Goal: Task Accomplishment & Management: Manage account settings

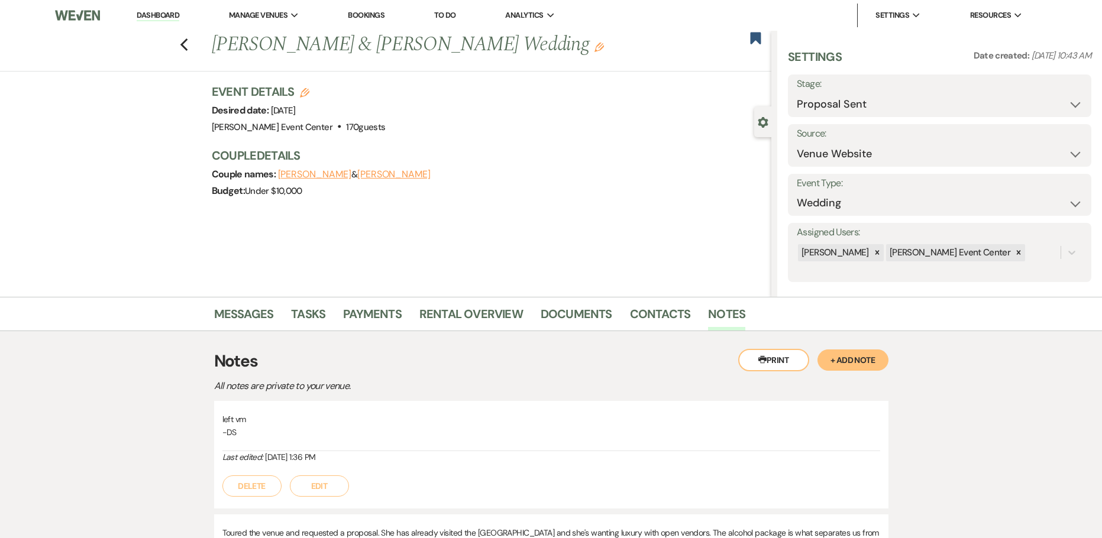
select select "6"
select select "5"
click at [186, 45] on use "button" at bounding box center [184, 44] width 8 height 13
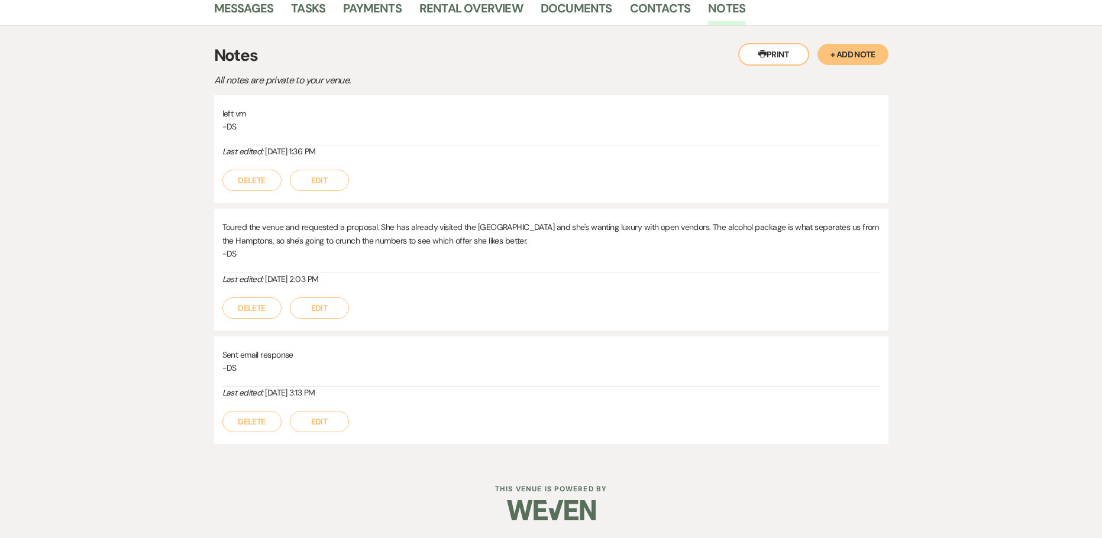
select select "8"
select select "6"
select select "5"
select select "4"
select select "6"
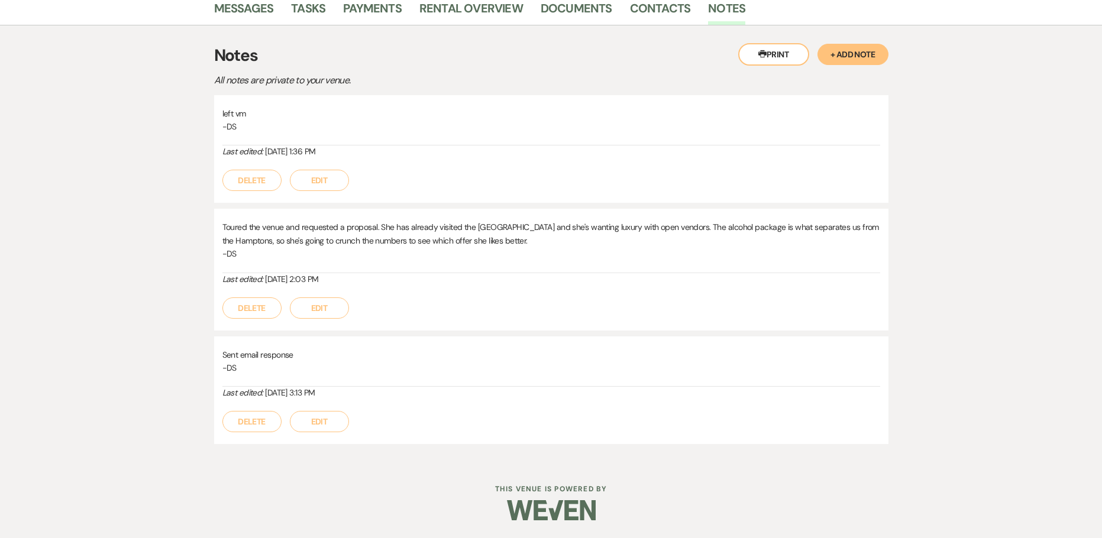
select select "6"
select select "2"
select select "8"
select select "10"
select select "6"
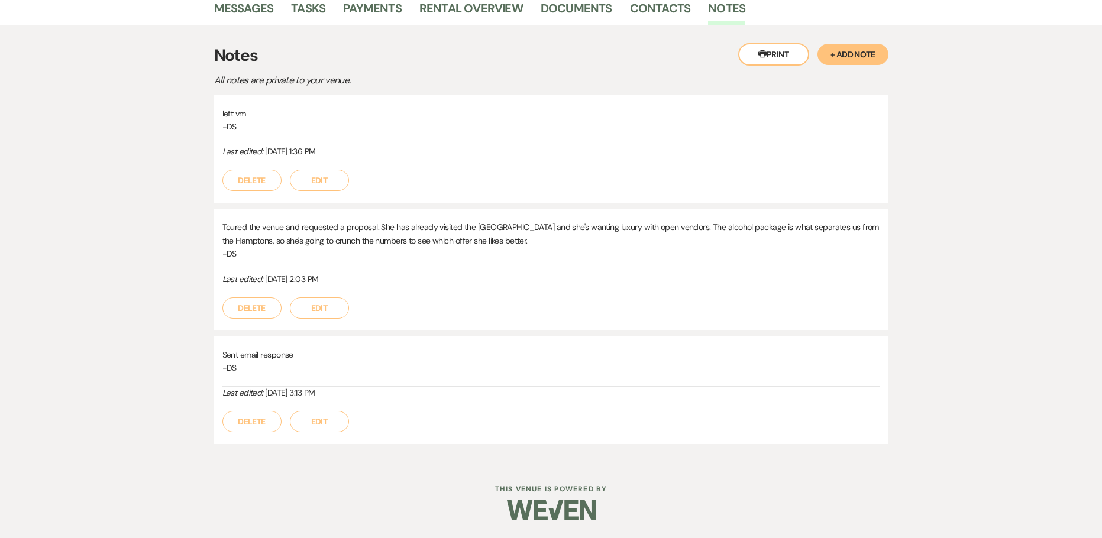
select select "6"
select select "8"
select select "6"
select select "9"
select select "4"
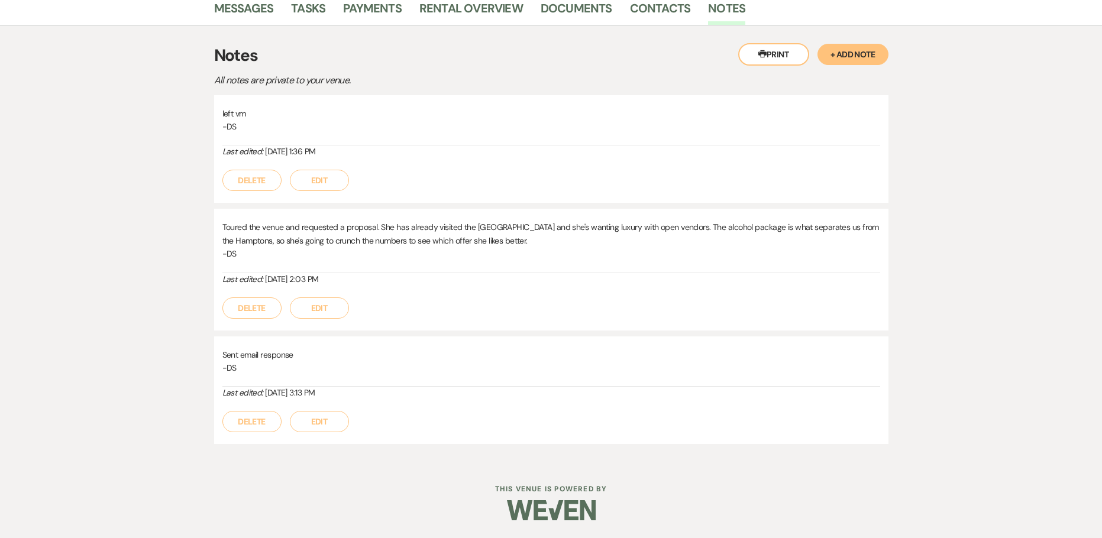
select select "8"
select select "5"
select select "2"
select select "6"
select select "8"
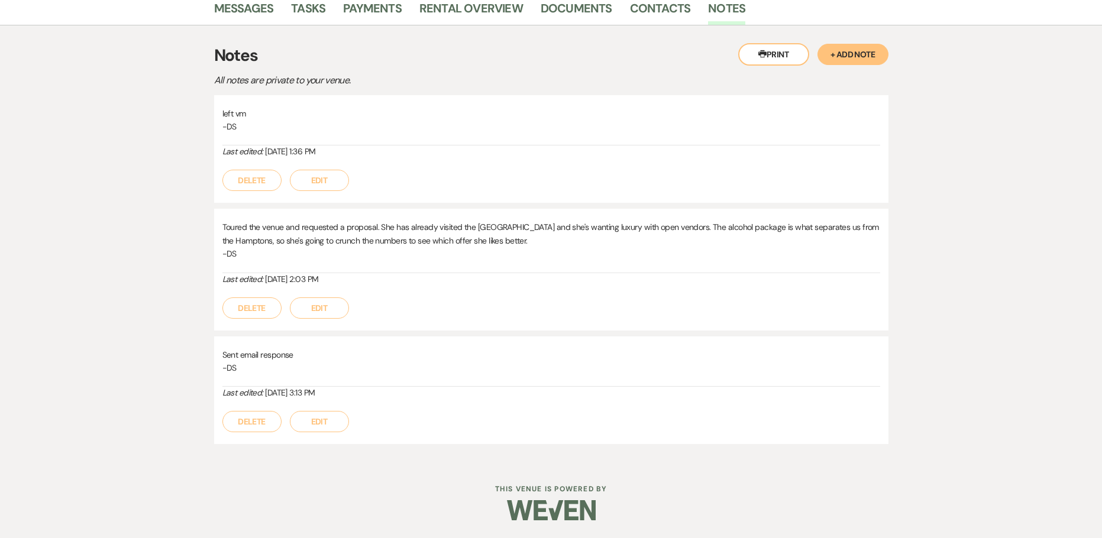
select select "8"
select select "6"
select select "8"
select select "1"
select select "8"
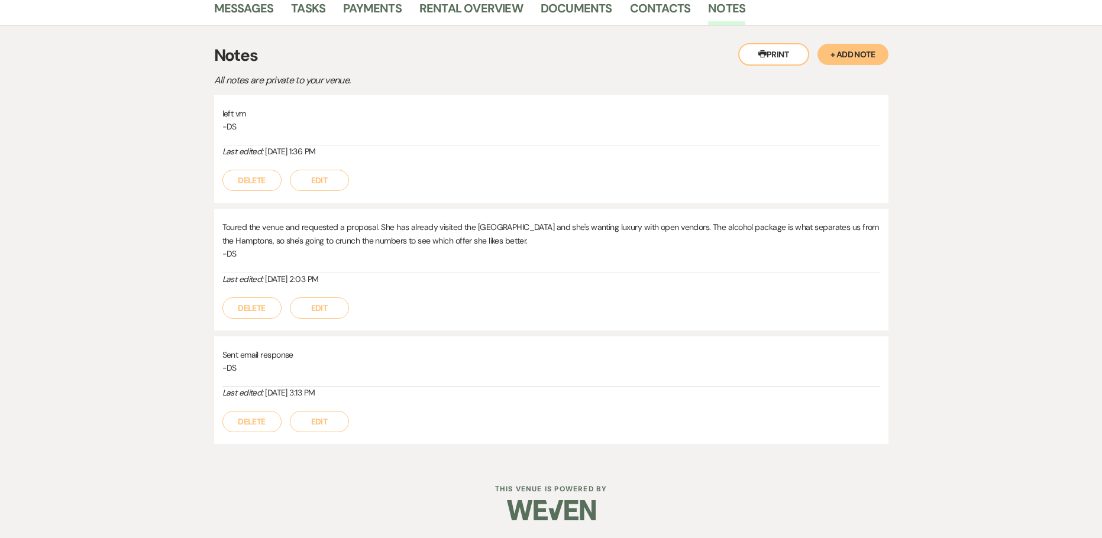
select select "6"
select select "5"
select select "8"
select select "7"
select select "8"
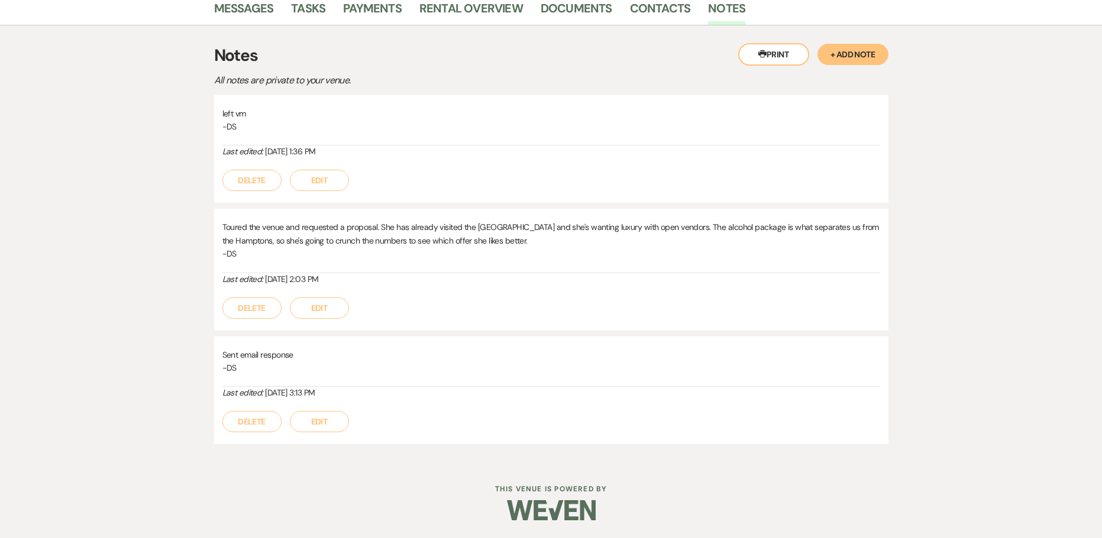
select select "7"
select select "8"
select select "7"
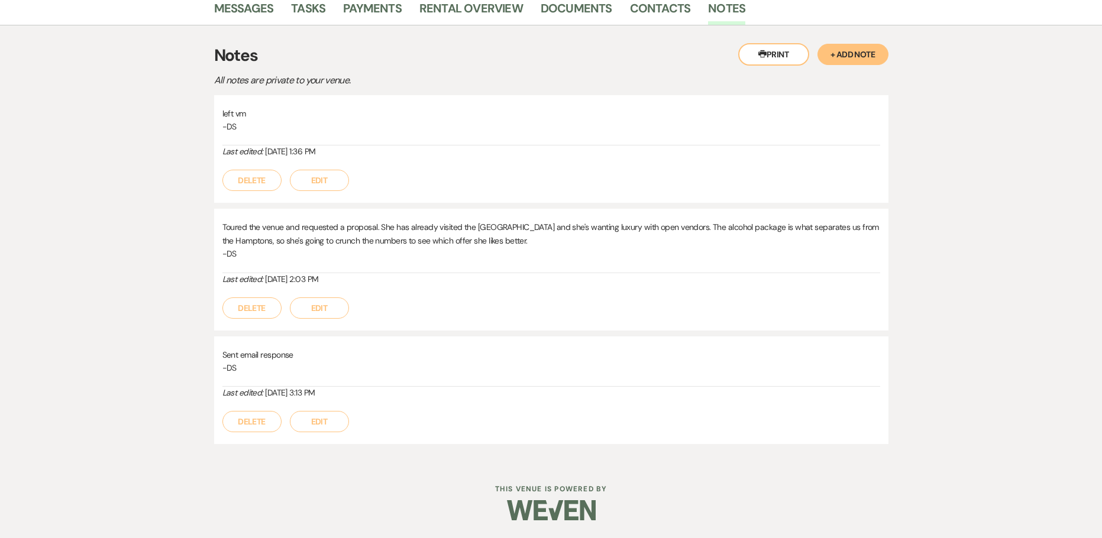
select select "8"
select select "5"
select select "8"
select select "7"
select select "8"
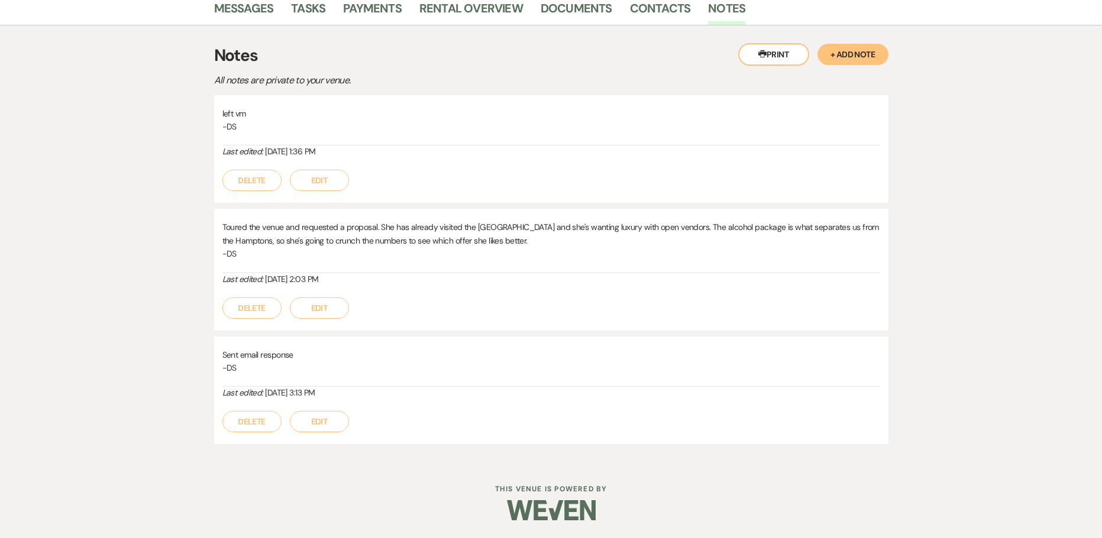
select select "5"
select select "8"
select select "6"
select select "8"
select select "1"
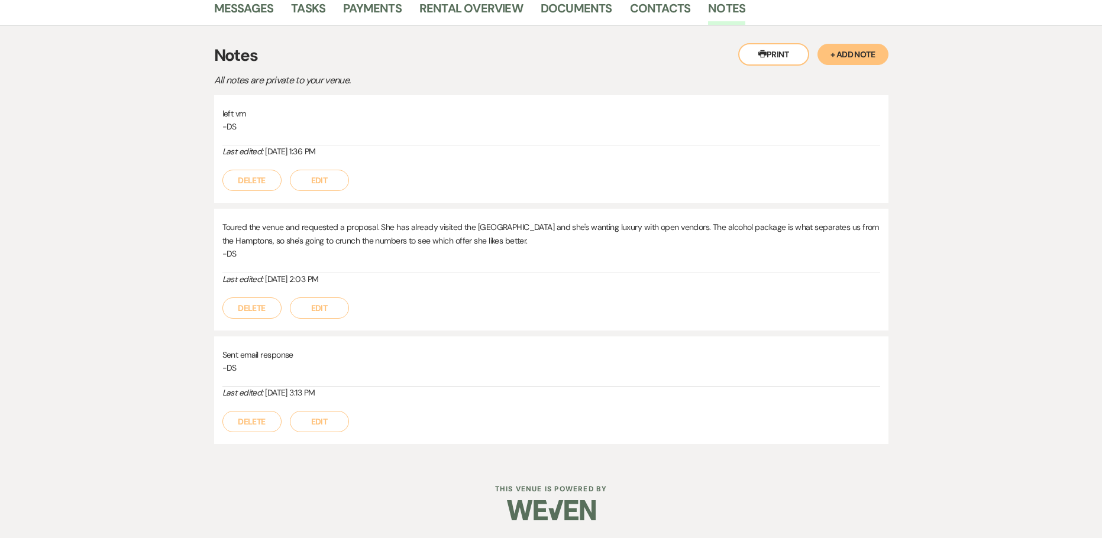
select select "8"
select select "6"
select select "8"
select select "1"
select select "5"
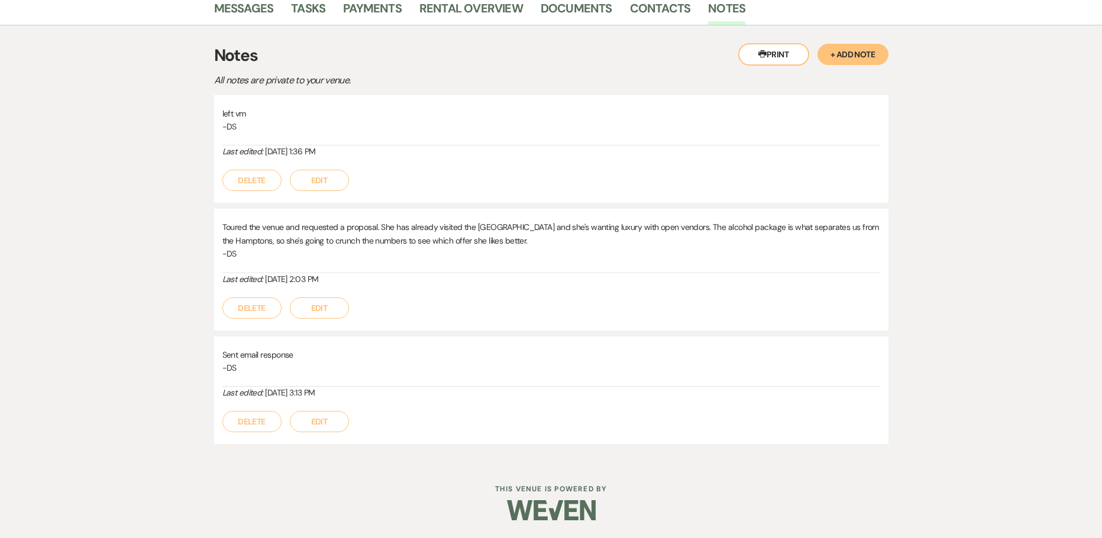
select select "8"
select select "4"
select select "8"
select select "6"
select select "8"
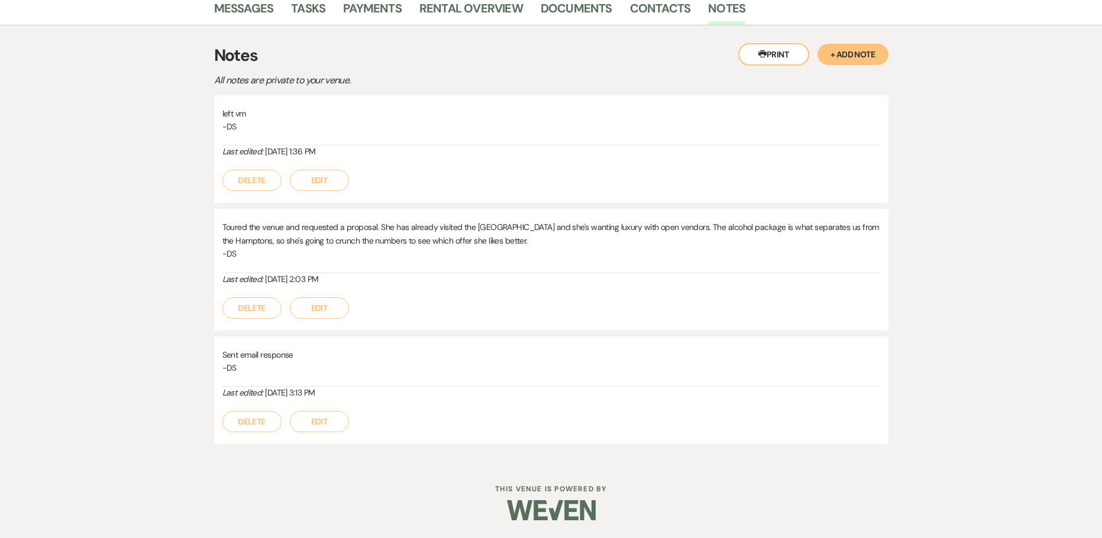
select select "8"
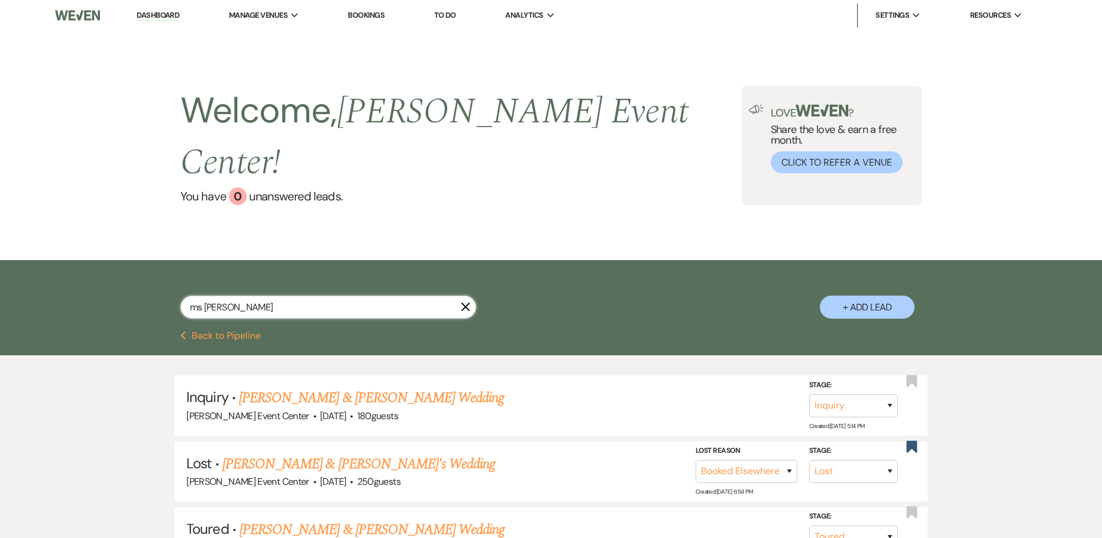
drag, startPoint x: 88, startPoint y: 261, endPoint x: -7, endPoint y: 247, distance: 96.2
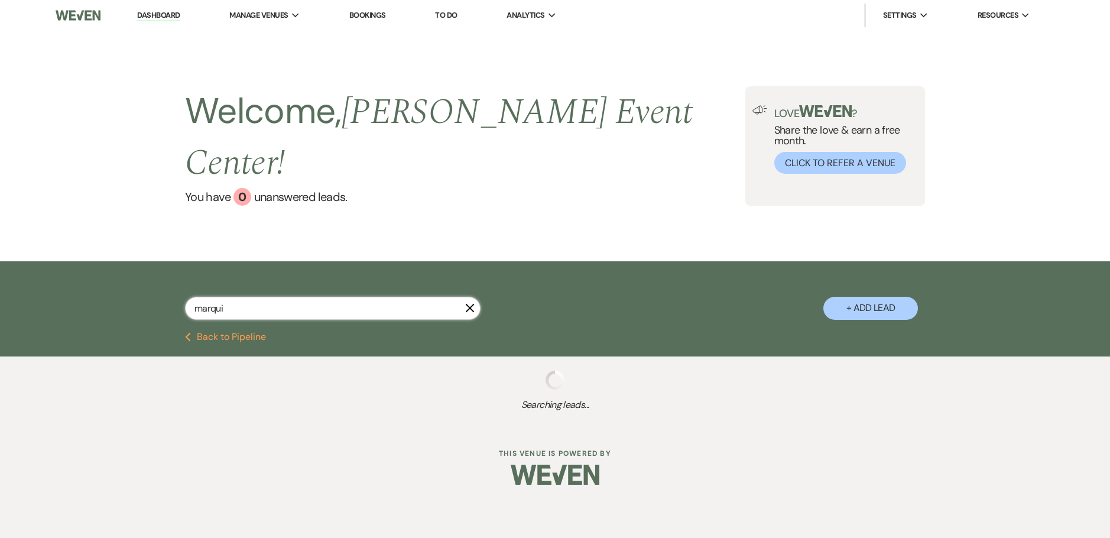
type input "marquit"
select select "8"
select select "4"
select select "2"
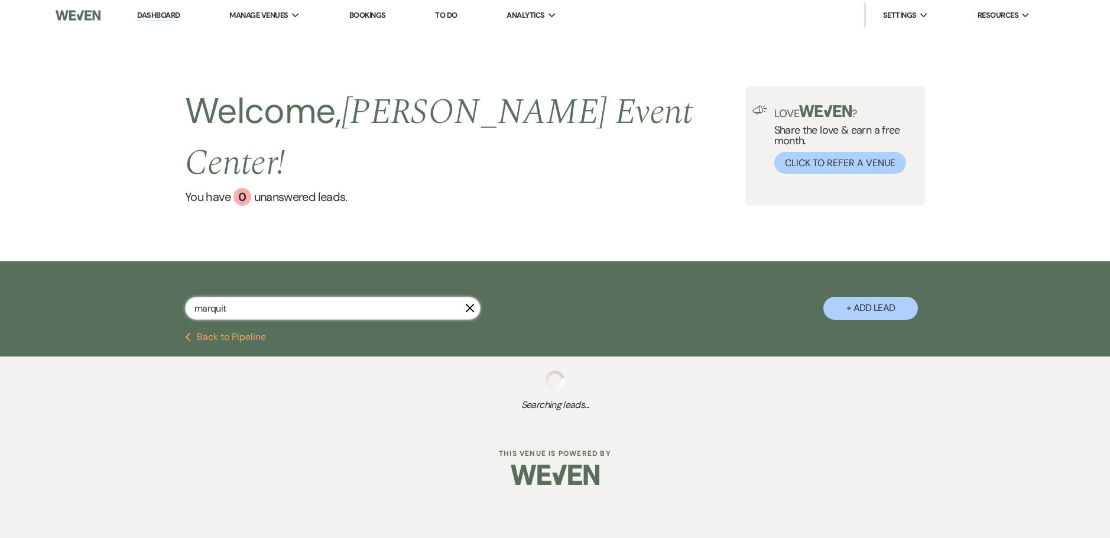
select select "6"
select select "2"
select select "6"
select select "2"
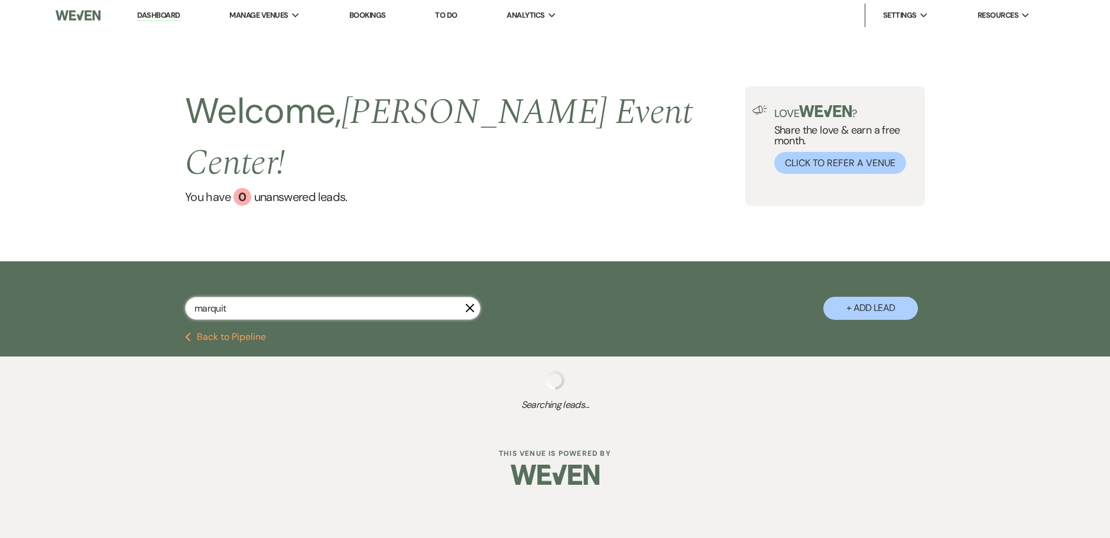
select select "2"
select select "6"
select select "8"
select select "4"
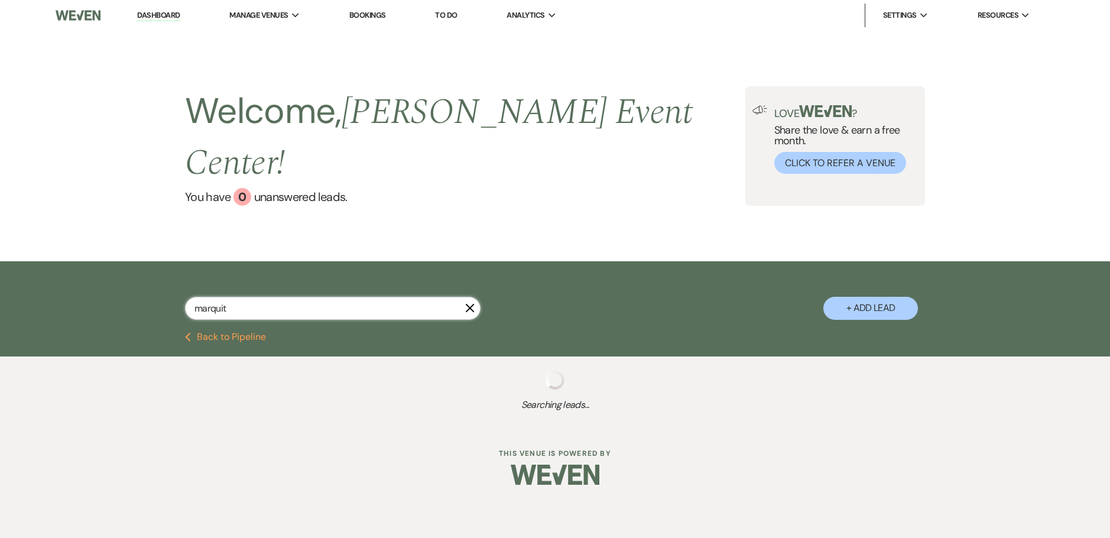
select select "6"
select select "5"
select select "6"
select select "8"
select select "6"
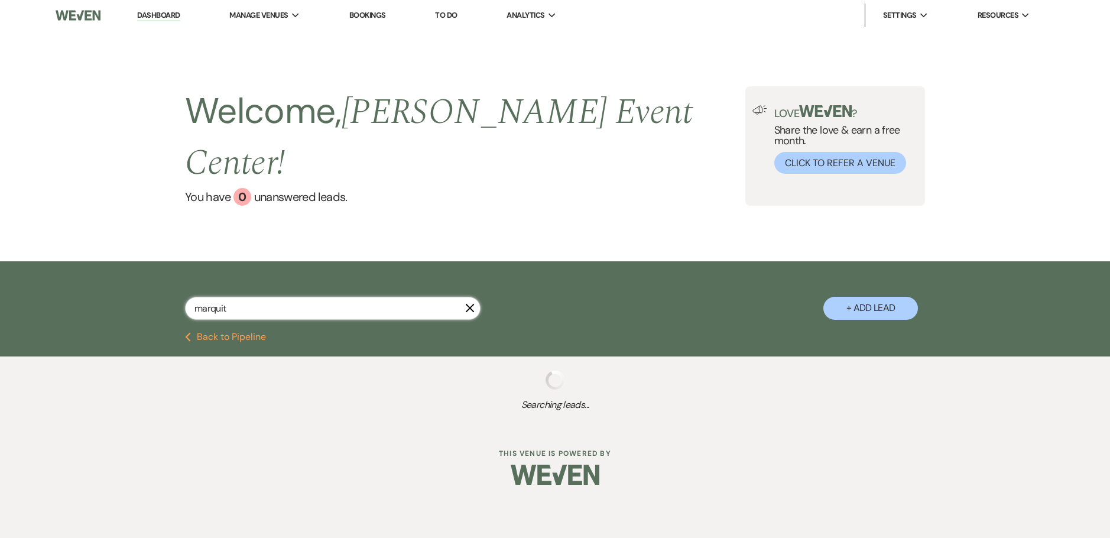
select select "8"
select select "1"
select select "8"
select select "5"
select select "8"
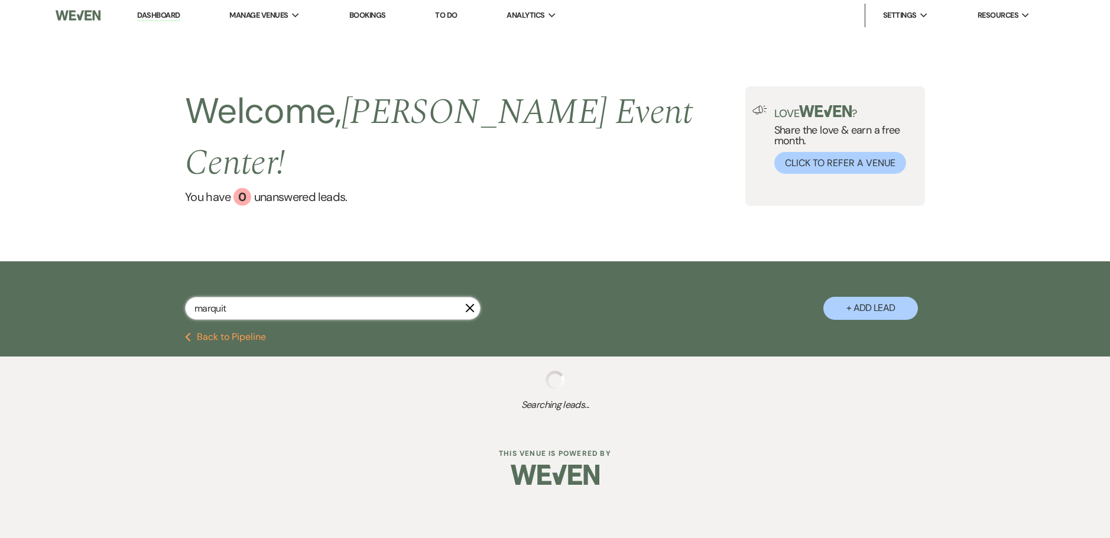
select select "8"
select select "5"
select select "8"
select select "1"
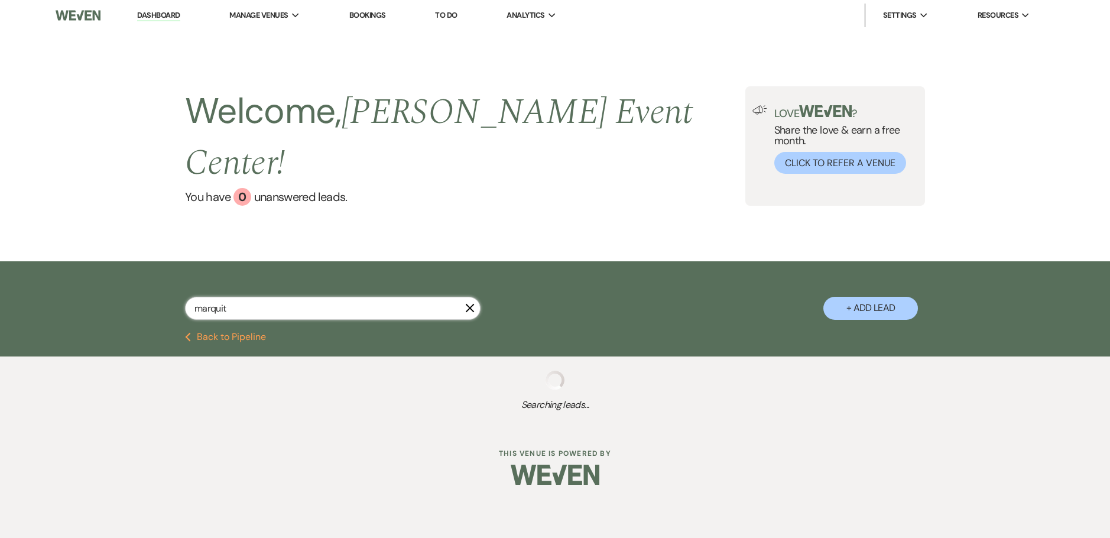
select select "8"
select select "6"
select select "5"
select select "8"
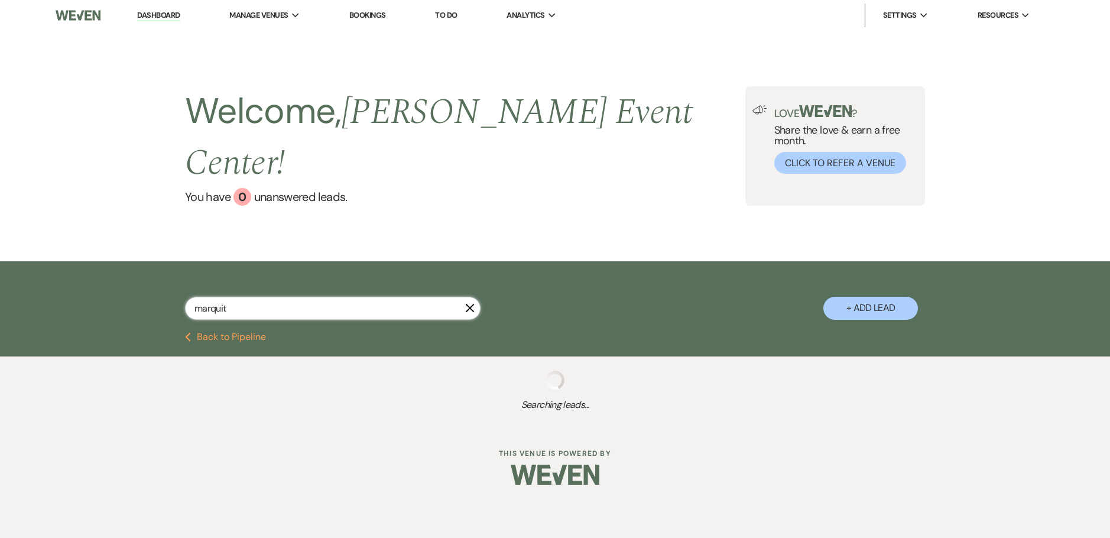
select select "5"
select select "8"
select select "5"
select select "8"
select select "5"
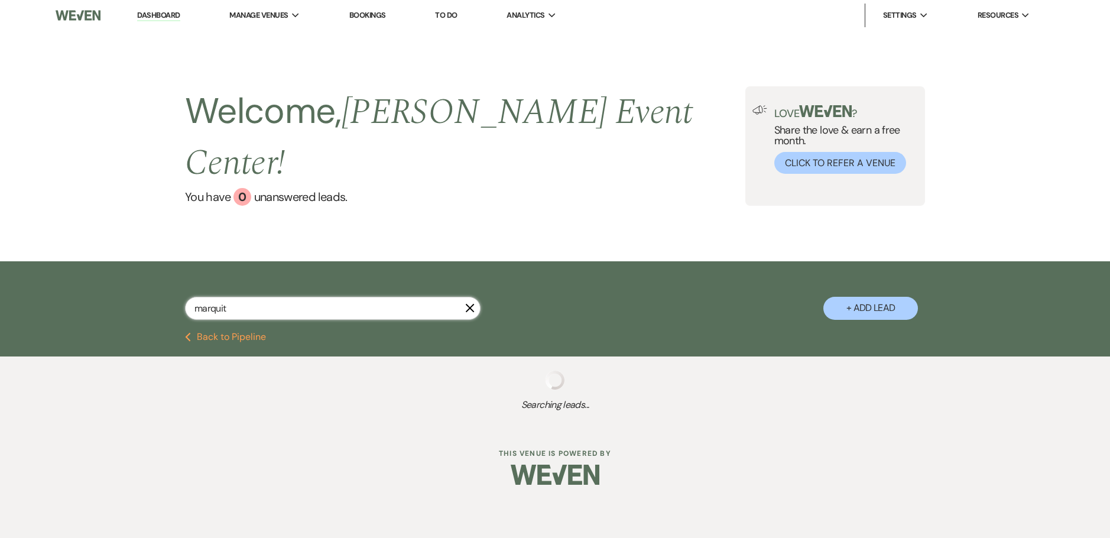
select select "2"
select select "8"
select select "1"
select select "8"
select select "1"
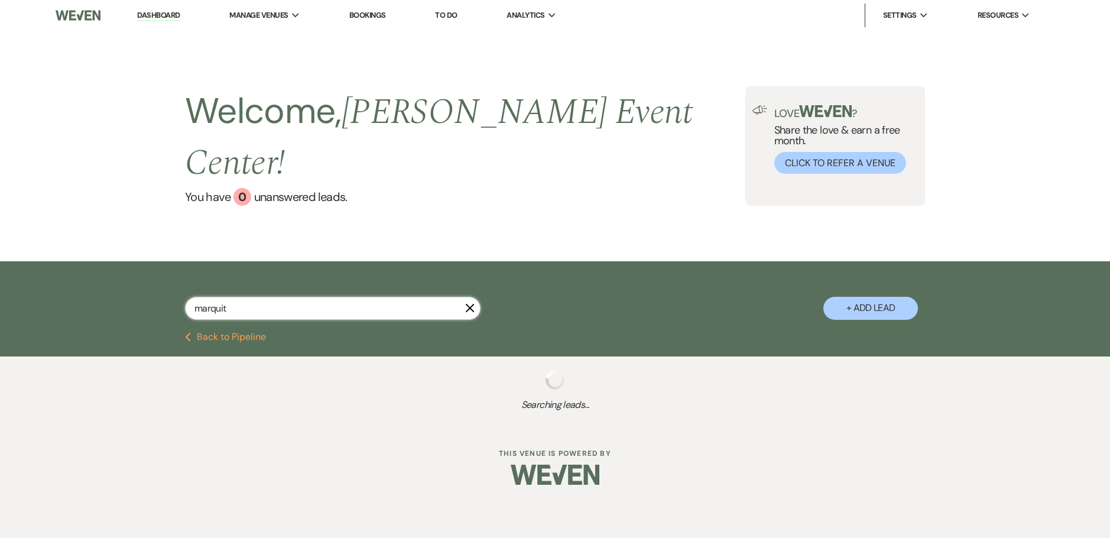
select select "8"
select select "4"
select select "8"
select select "4"
select select "8"
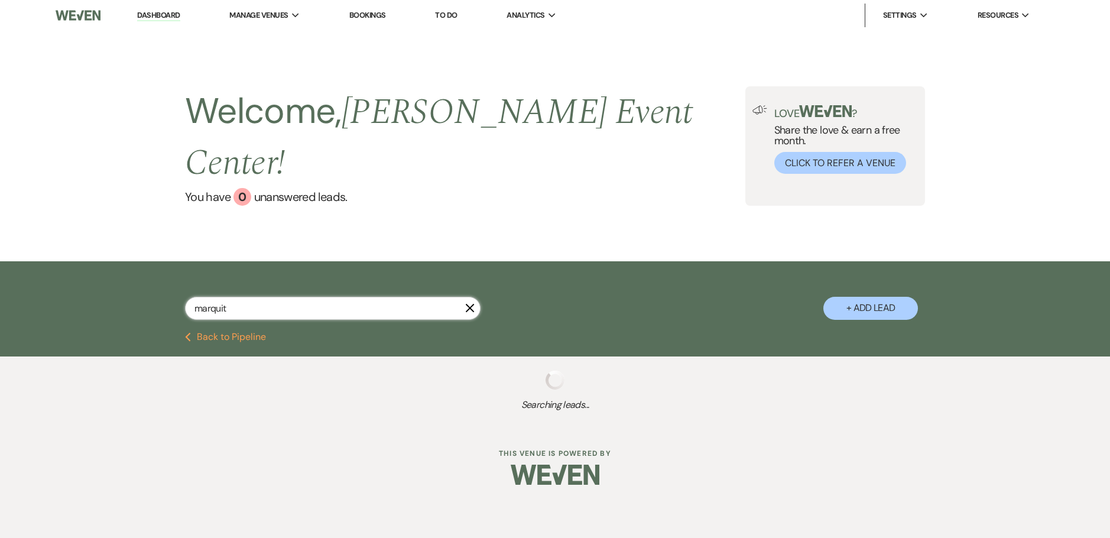
select select "11"
select select "8"
select select "1"
select select "8"
select select "1"
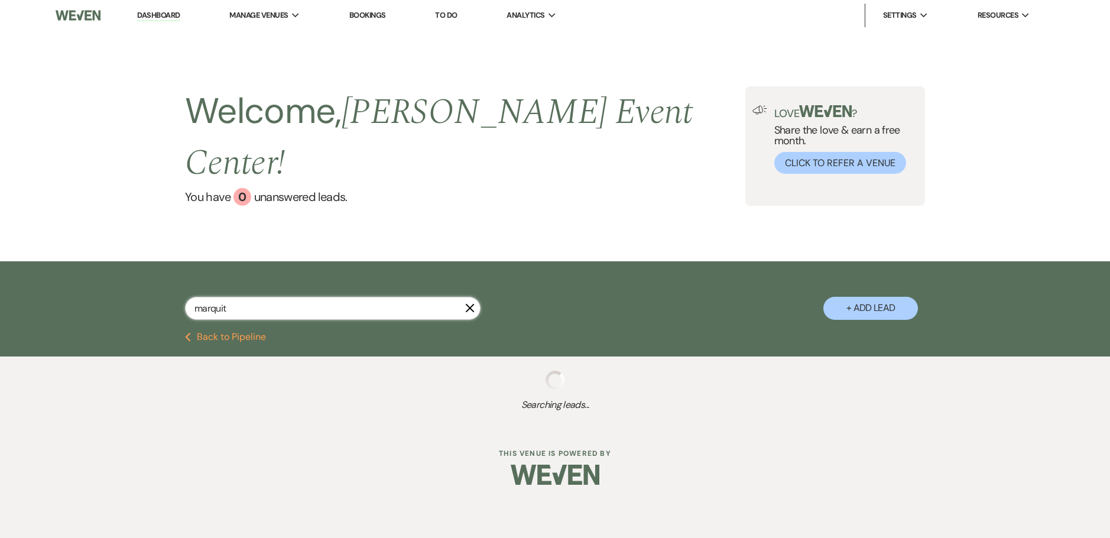
select select "8"
select select "6"
select select "5"
select select "6"
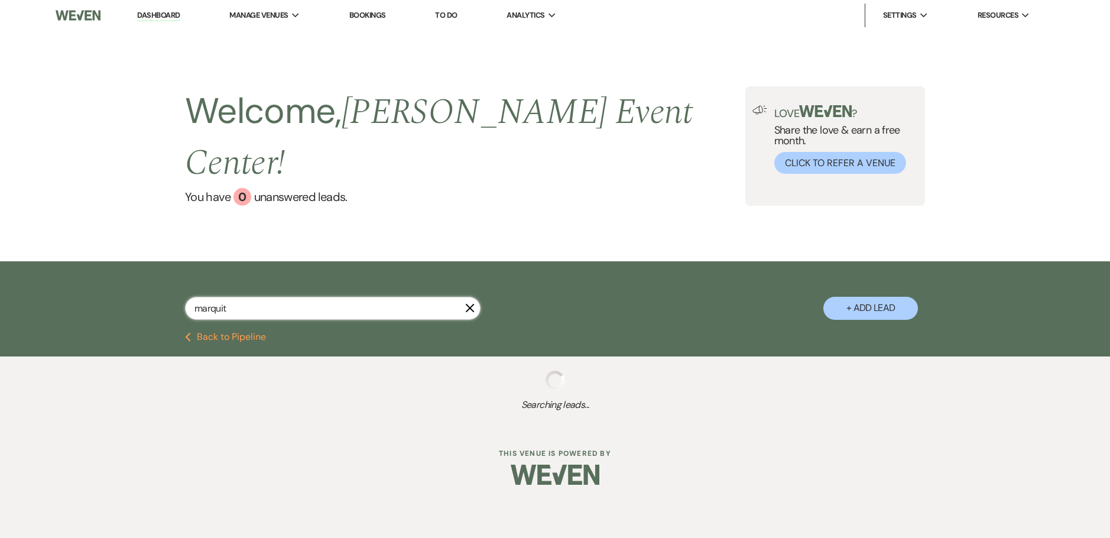
select select "8"
select select "1"
select select "8"
select select "2"
select select "8"
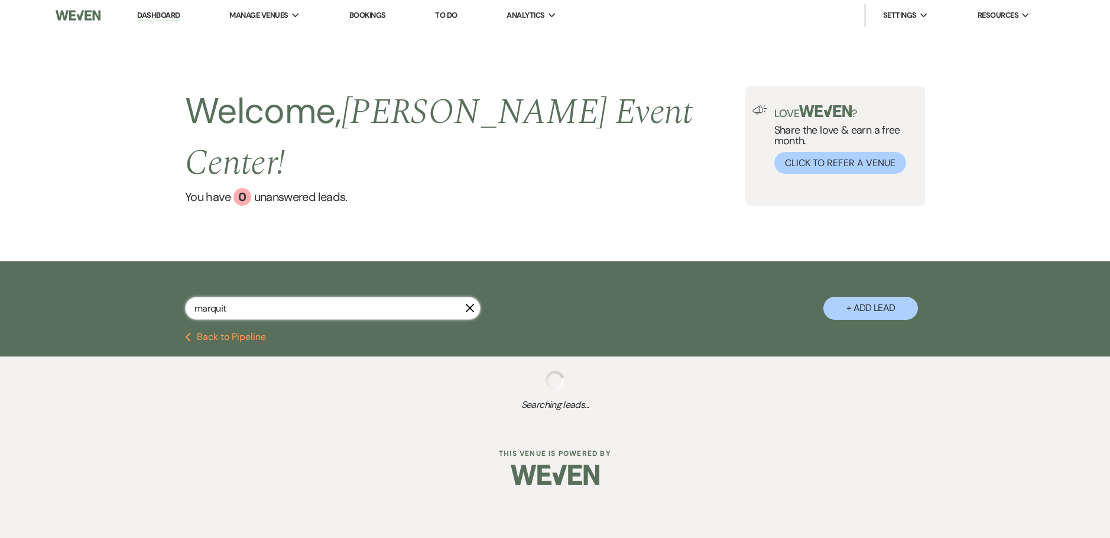
select select "1"
select select "8"
select select "1"
select select "8"
select select "11"
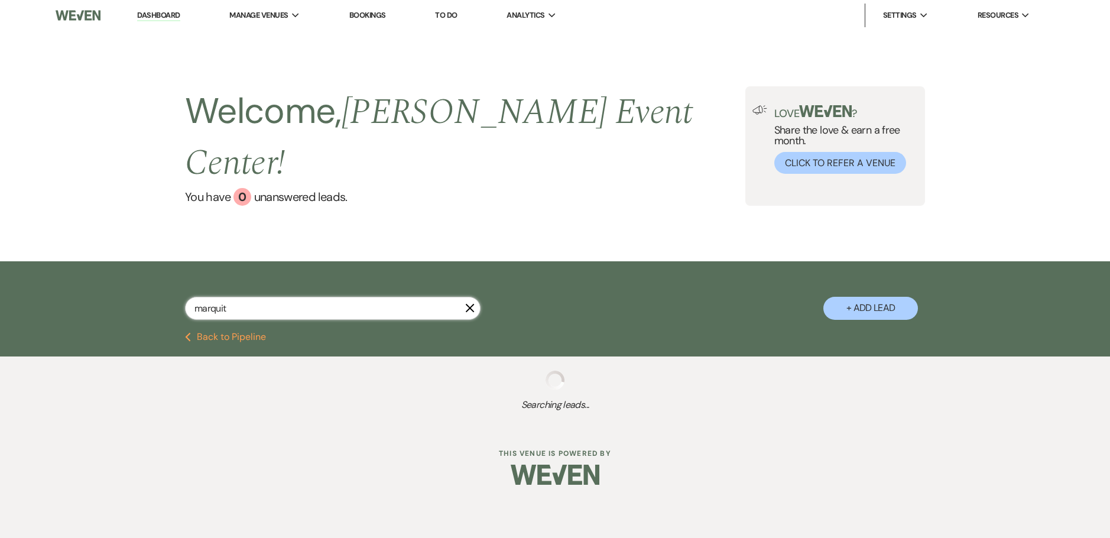
select select "8"
select select "2"
select select "5"
select select "8"
select select "6"
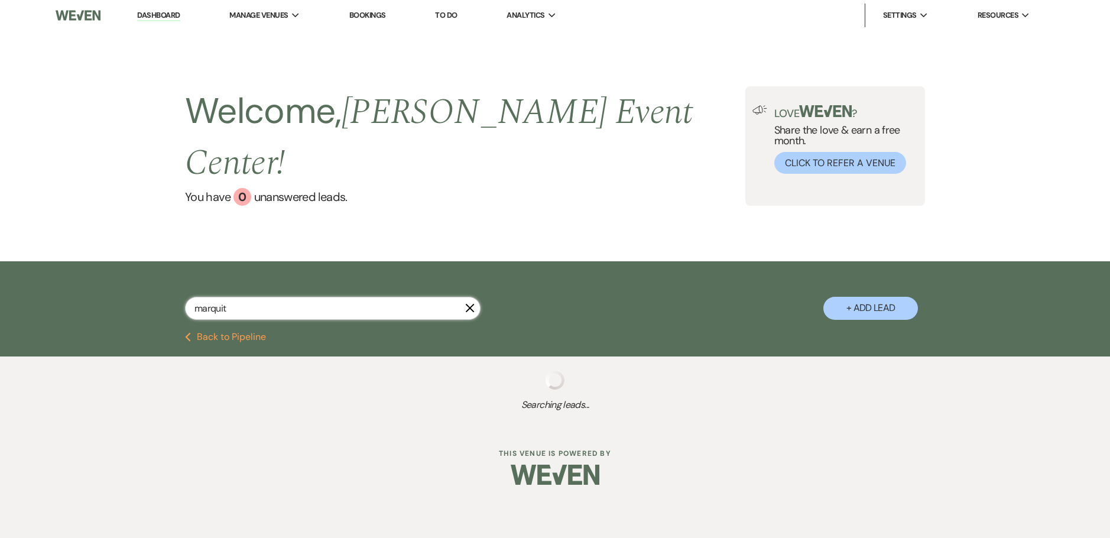
select select "5"
select select "8"
select select "1"
select select "8"
select select "6"
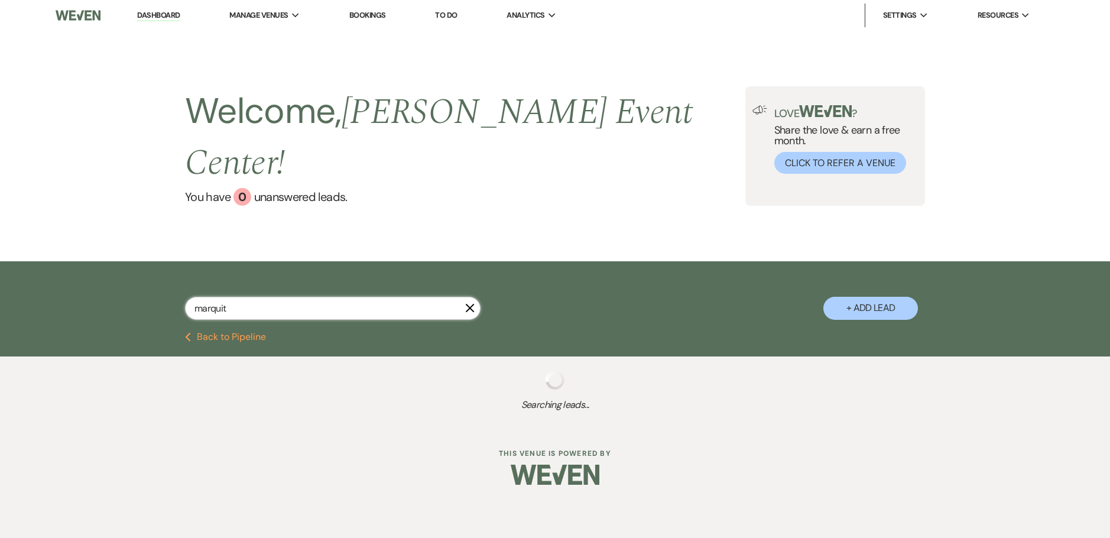
select select "8"
select select "5"
select select "8"
select select "2"
select select "8"
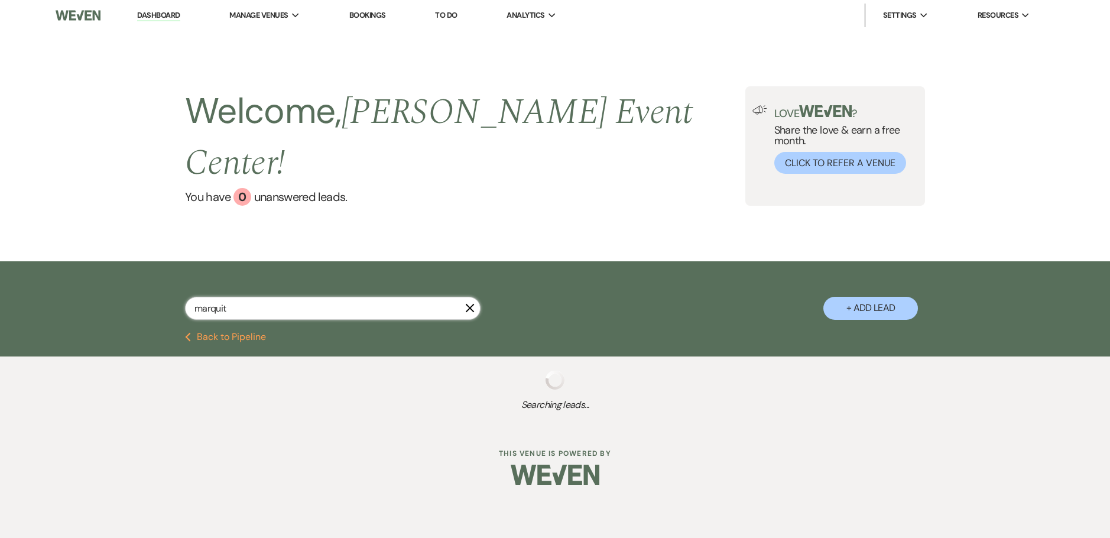
select select "5"
select select "8"
select select "1"
select select "8"
select select "1"
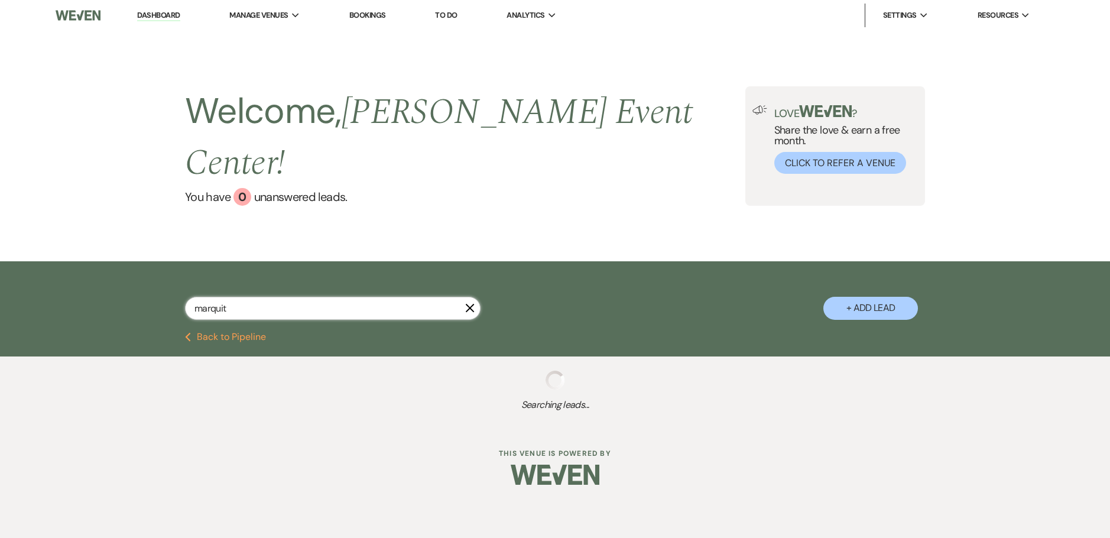
select select "8"
select select "6"
select select "8"
select select "6"
select select "8"
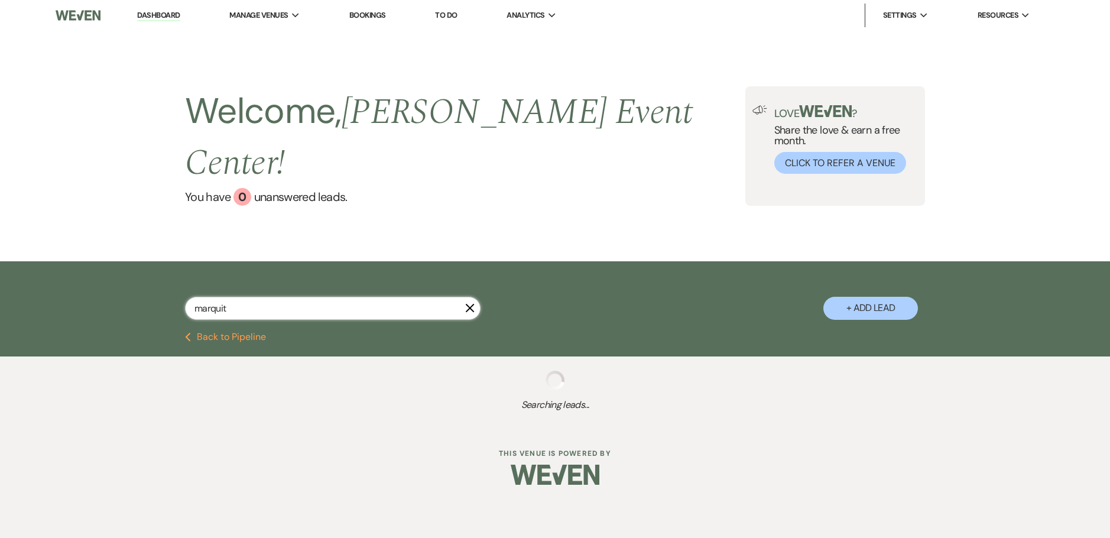
select select "8"
select select "2"
select select "8"
select select "1"
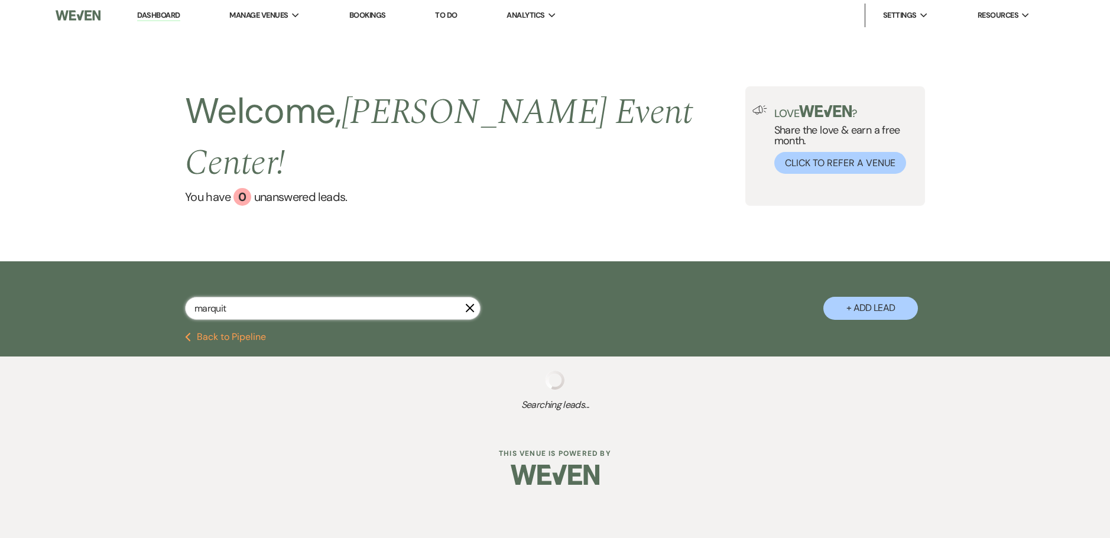
select select "8"
select select "2"
select select "8"
select select "6"
select select "8"
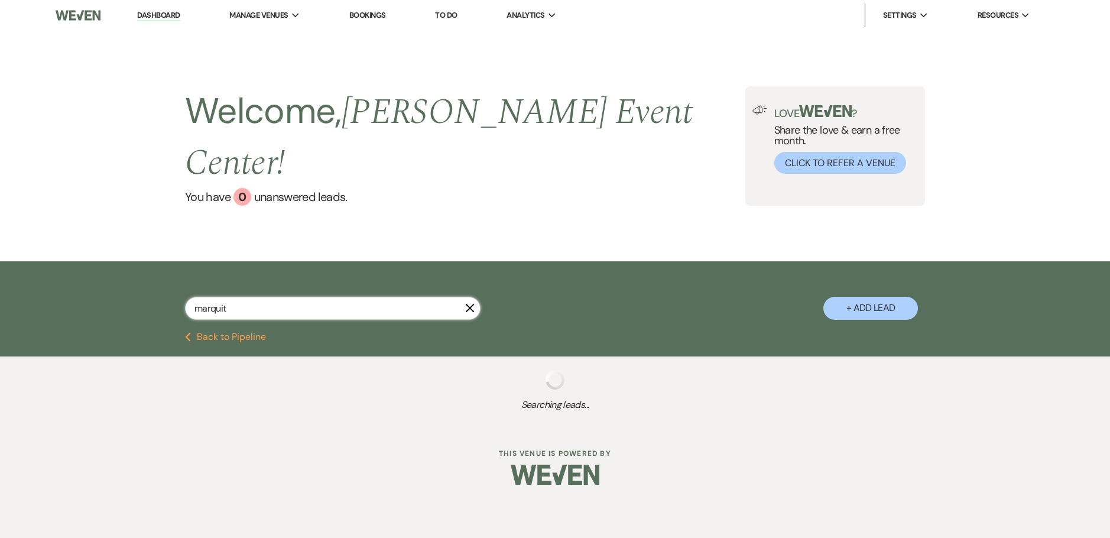
select select "6"
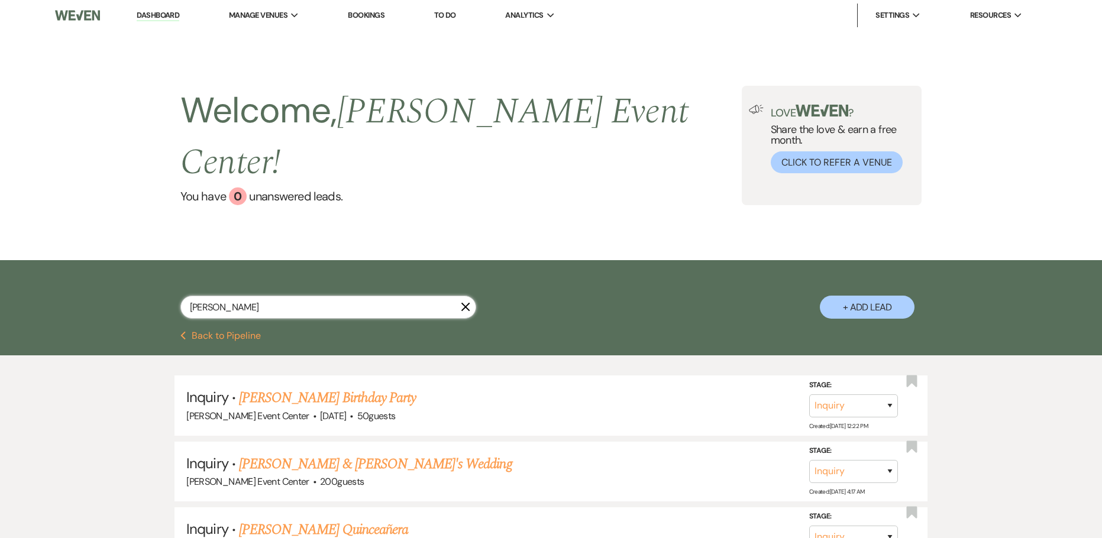
type input "marquita moore"
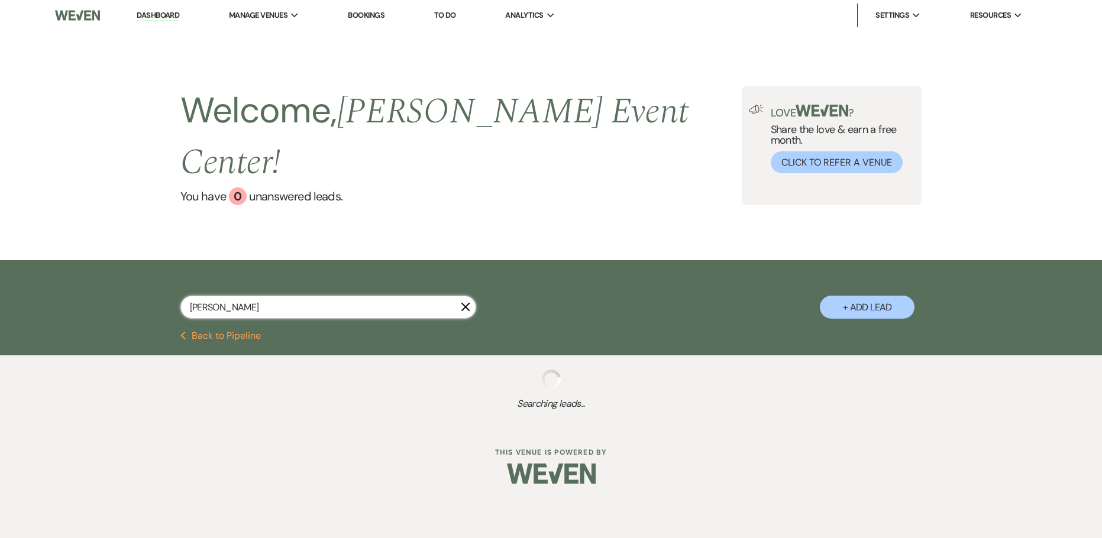
select select "8"
select select "1"
select select "5"
select select "8"
select select "1"
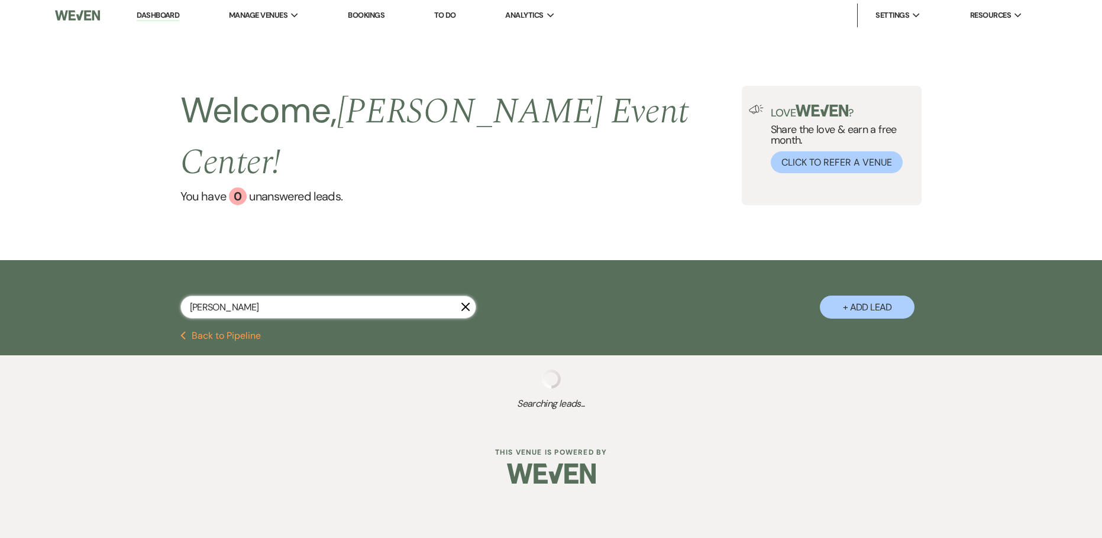
select select "8"
select select "5"
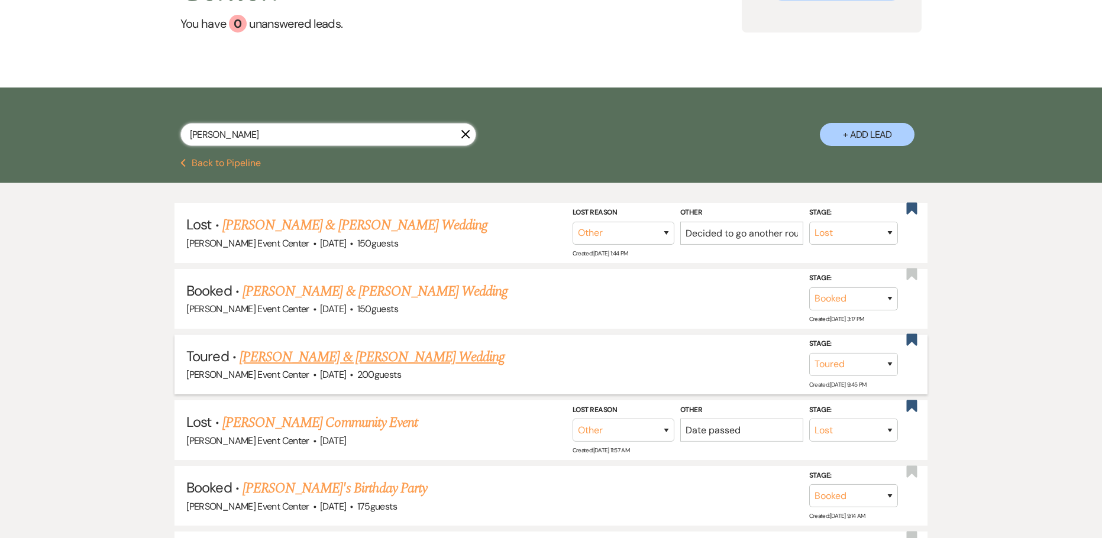
scroll to position [177, 0]
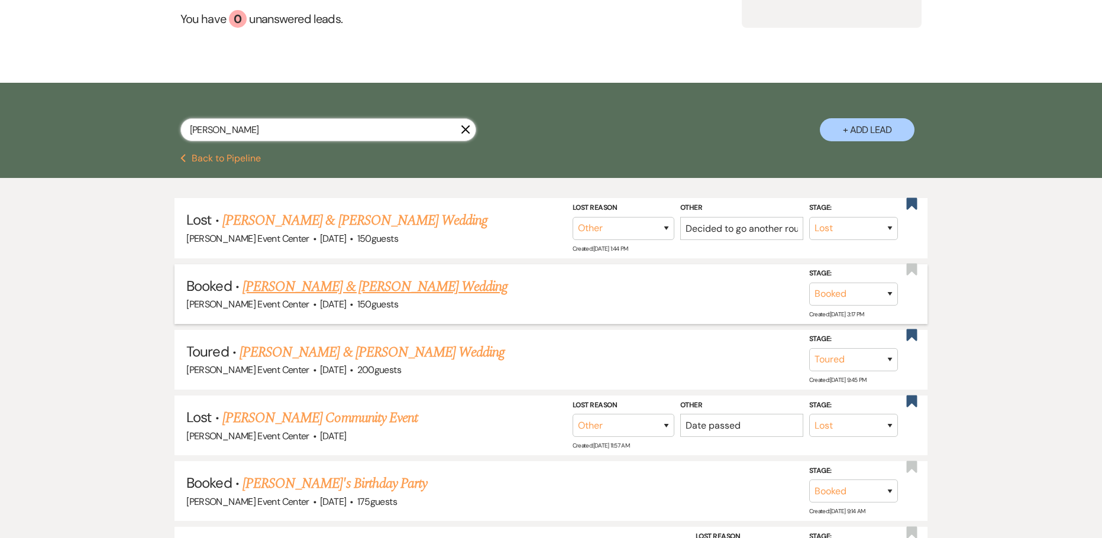
type input "marquita moore"
click at [367, 276] on link "Eric Reed & Marquita Moore's Wedding" at bounding box center [374, 286] width 265 height 21
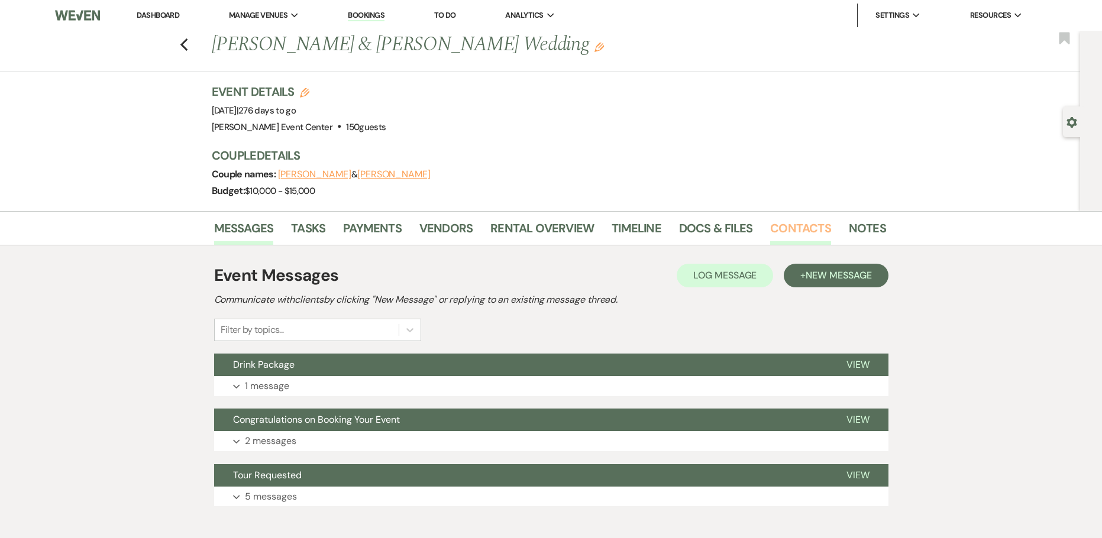
click at [792, 228] on link "Contacts" at bounding box center [800, 232] width 61 height 26
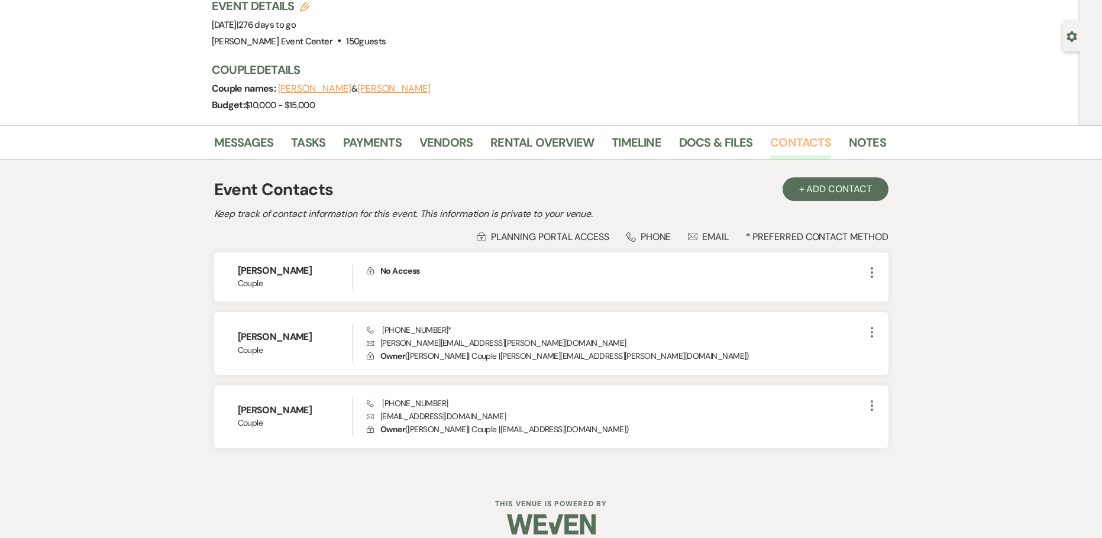
scroll to position [100, 0]
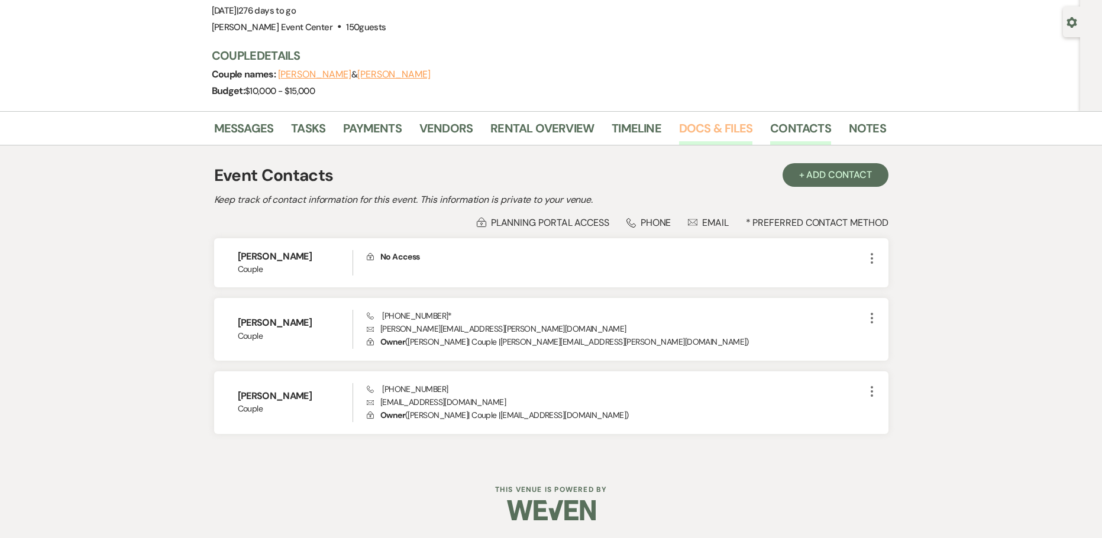
click at [723, 132] on link "Docs & Files" at bounding box center [715, 132] width 73 height 26
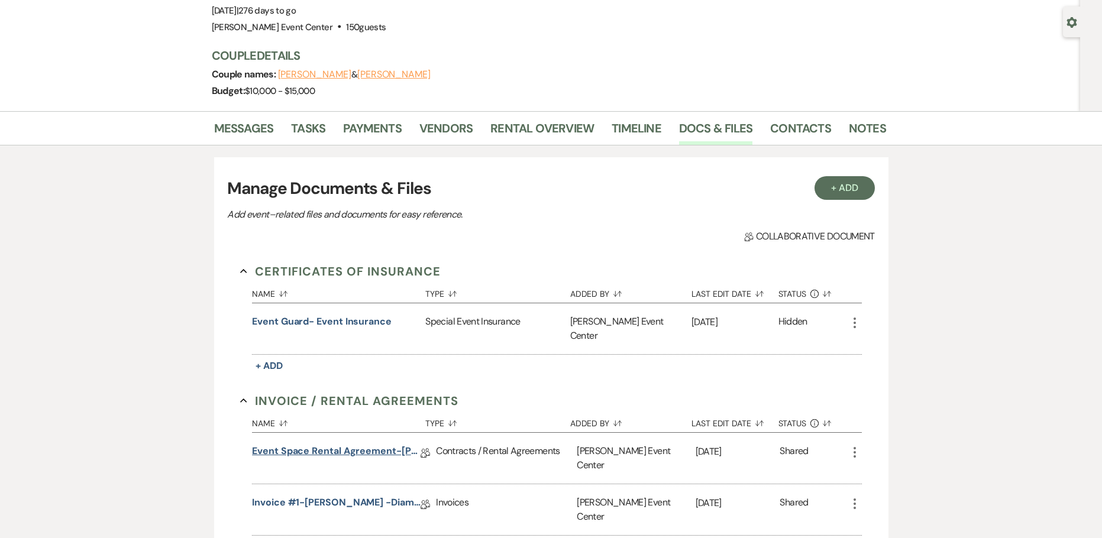
click at [297, 444] on link "Event Space Rental Agreement-Eric Reed -Diamond-6.26.26" at bounding box center [336, 453] width 169 height 18
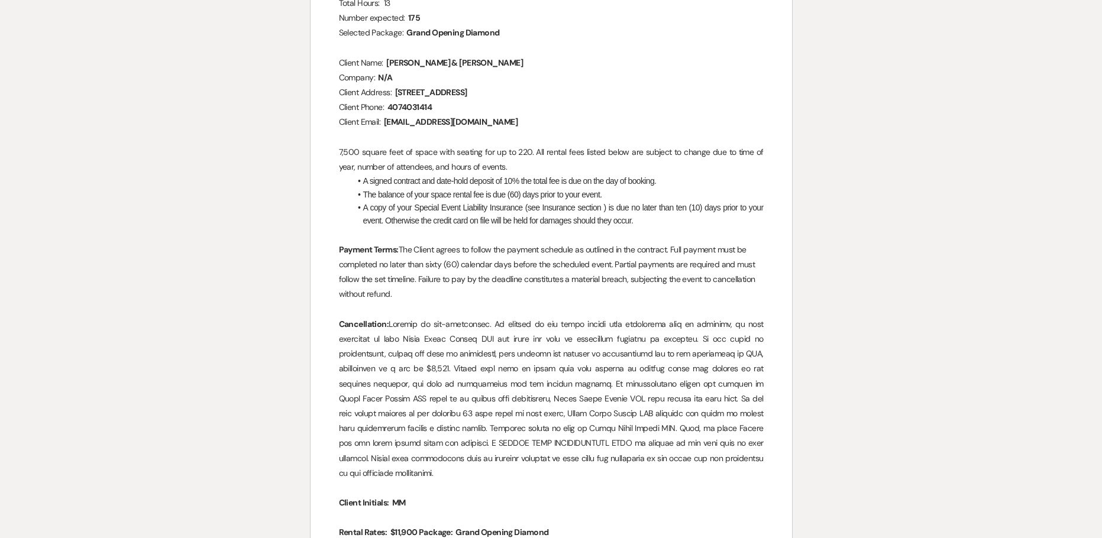
scroll to position [518, 0]
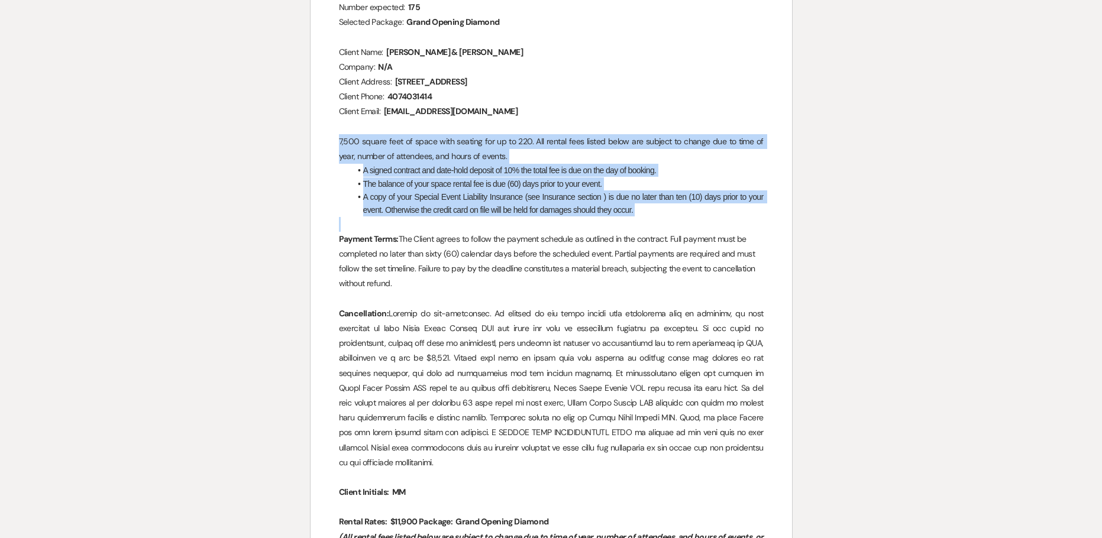
drag, startPoint x: 333, startPoint y: 140, endPoint x: 689, endPoint y: 218, distance: 364.4
click at [644, 213] on li "A copy of your Special Event Liability Insurance (see Insurance section ) is du…" at bounding box center [557, 203] width 413 height 27
drag, startPoint x: 641, startPoint y: 209, endPoint x: 318, endPoint y: 145, distance: 329.0
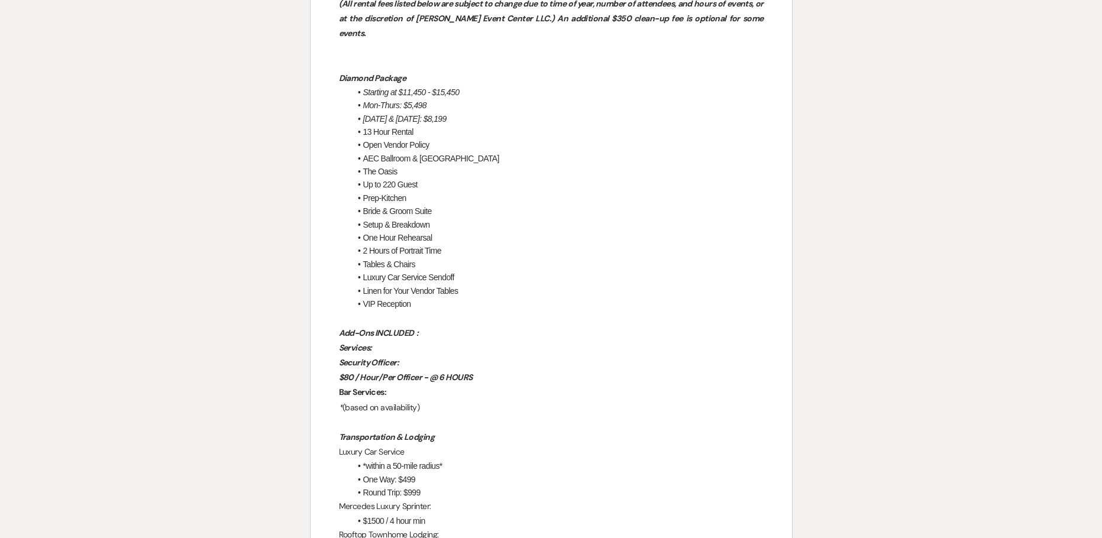
scroll to position [1050, 0]
drag, startPoint x: 423, startPoint y: 275, endPoint x: 306, endPoint y: 44, distance: 259.1
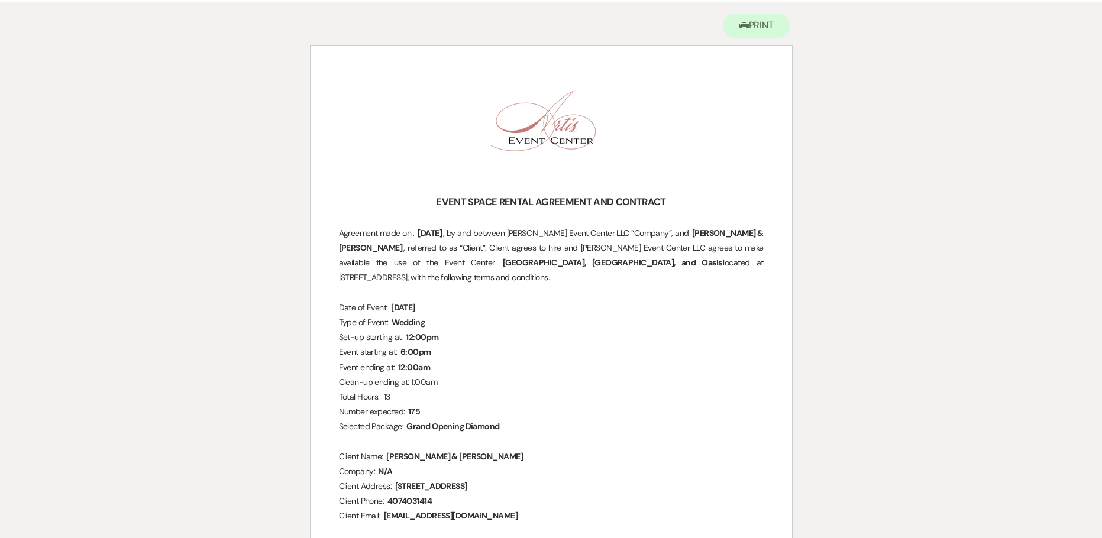
scroll to position [0, 0]
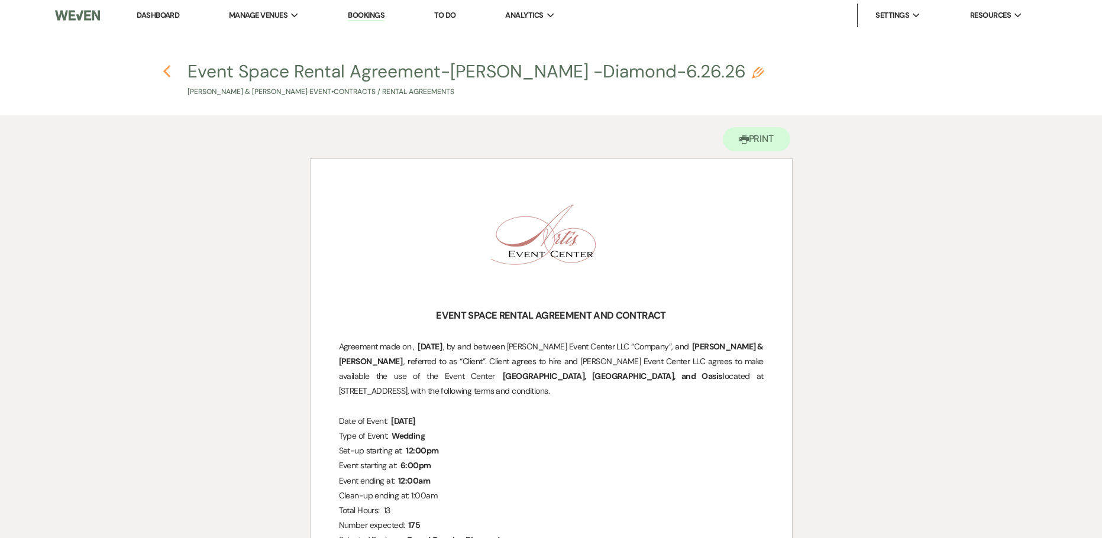
click at [167, 77] on icon "Previous" at bounding box center [167, 71] width 9 height 14
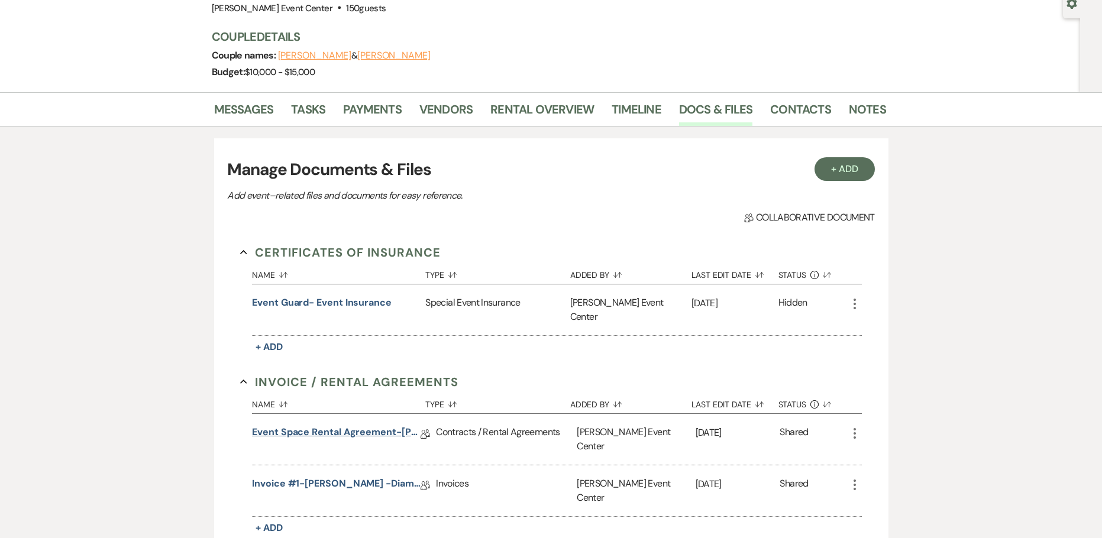
scroll to position [237, 0]
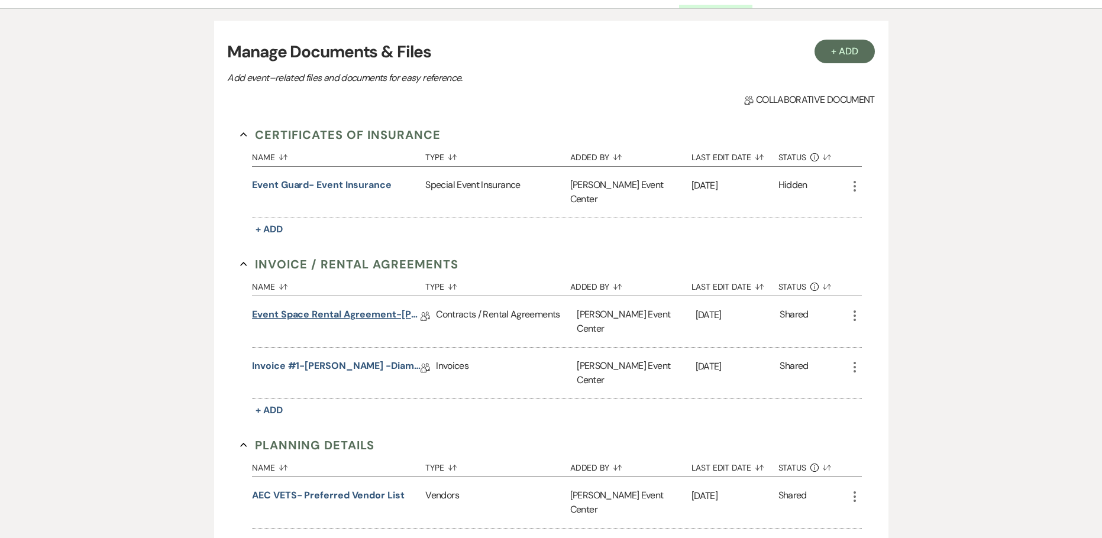
click at [292, 307] on link "Event Space Rental Agreement-Eric Reed -Diamond-6.26.26" at bounding box center [336, 316] width 169 height 18
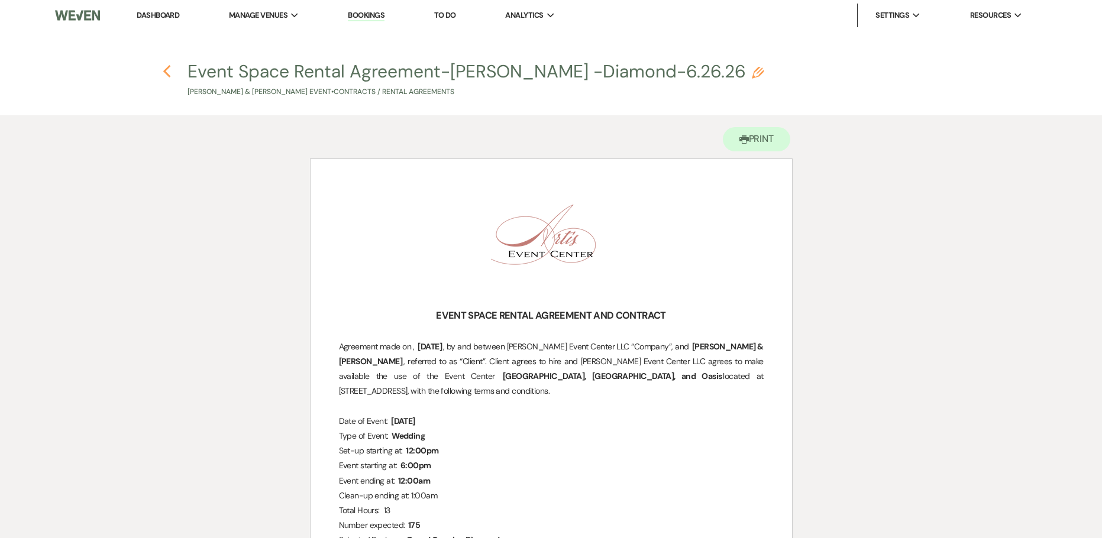
click at [163, 73] on icon "Previous" at bounding box center [167, 71] width 9 height 14
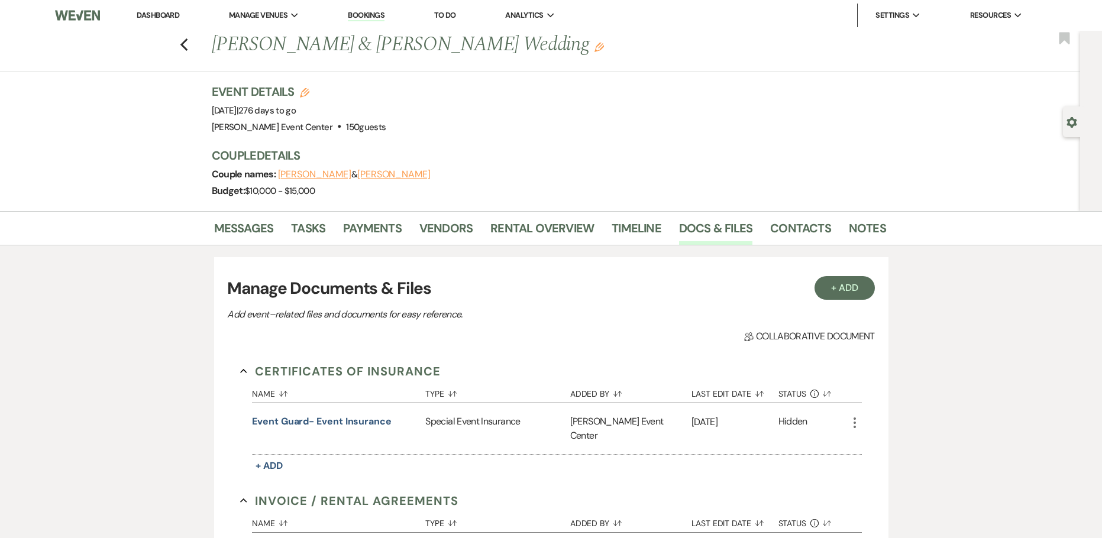
scroll to position [237, 0]
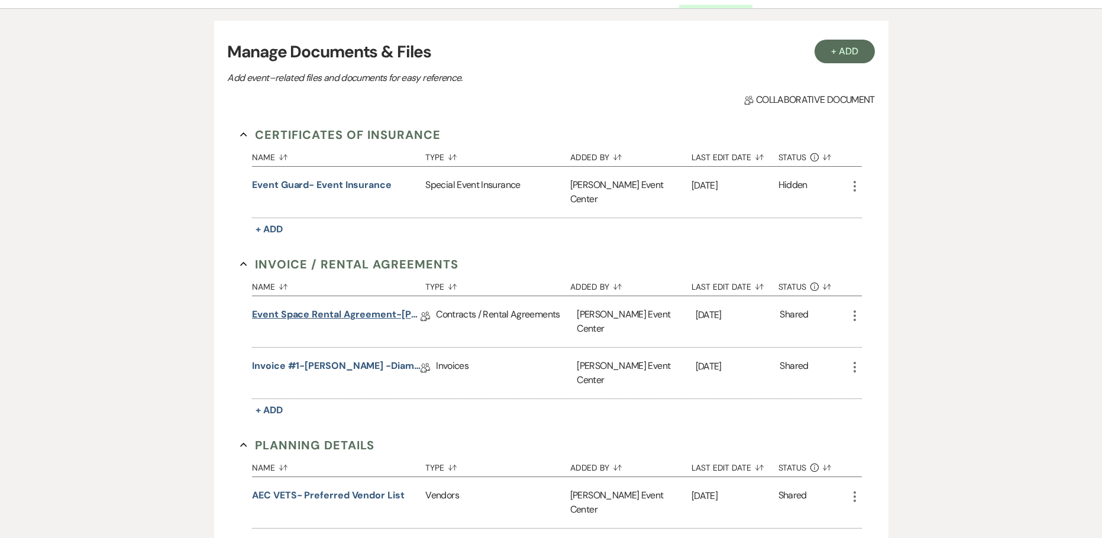
click at [319, 307] on link "Event Space Rental Agreement-Eric Reed -Diamond-6.26.26" at bounding box center [336, 316] width 169 height 18
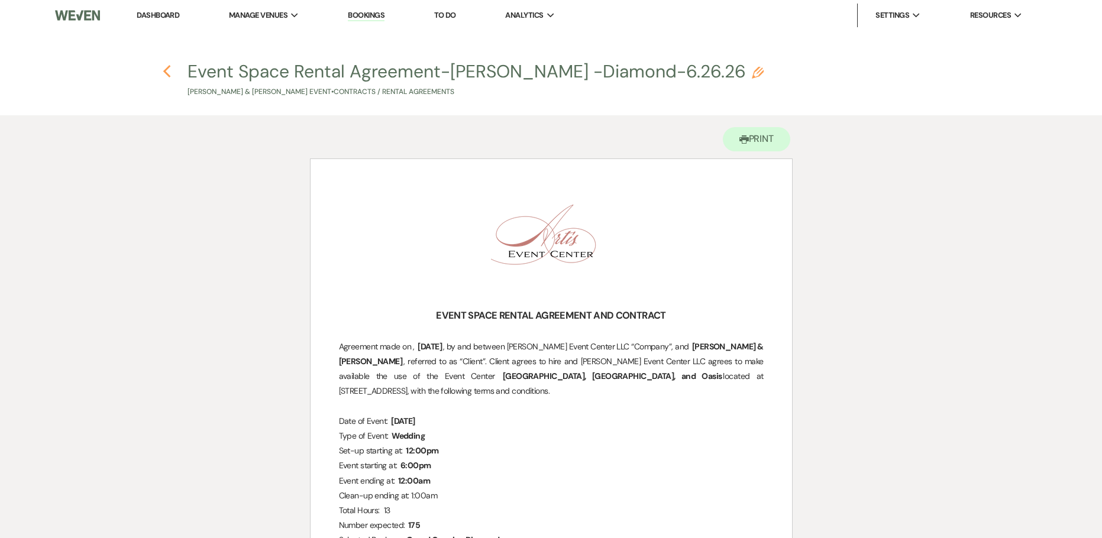
click at [170, 69] on icon "Previous" at bounding box center [167, 71] width 9 height 14
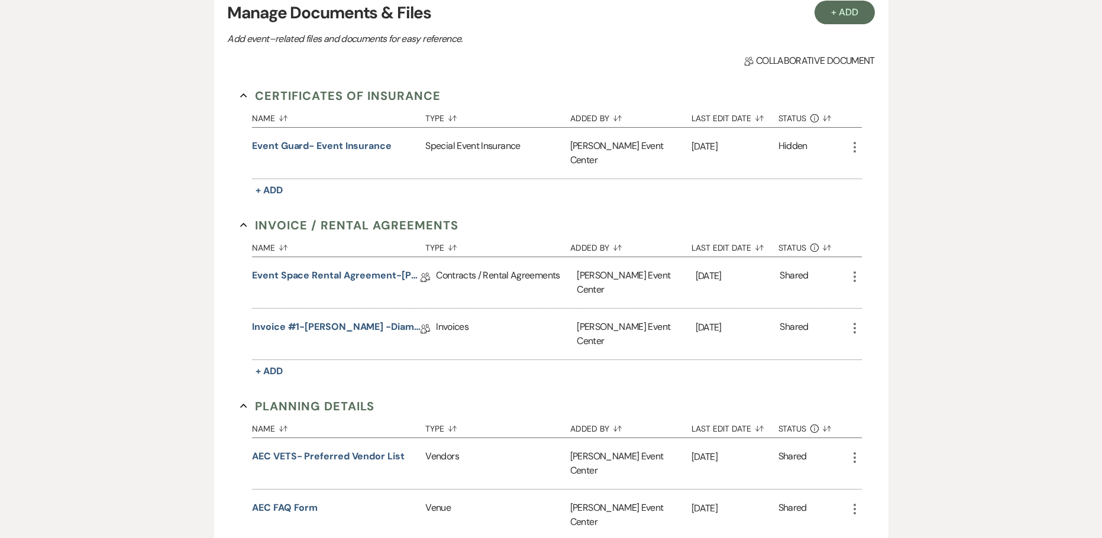
scroll to position [296, 0]
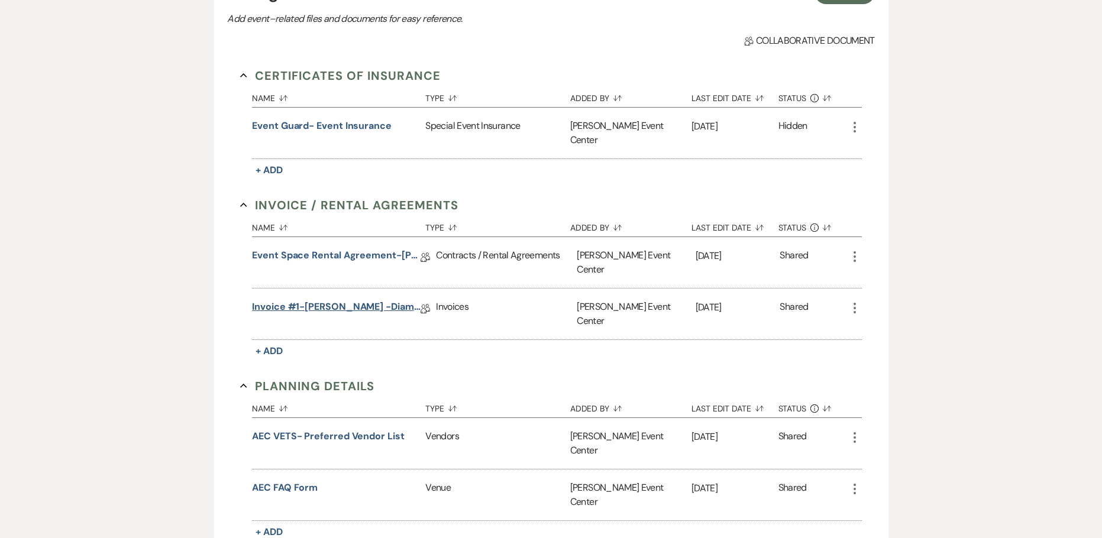
click at [331, 300] on link "Invoice #1-Eric Reed -Diamond-6.26.26" at bounding box center [336, 309] width 169 height 18
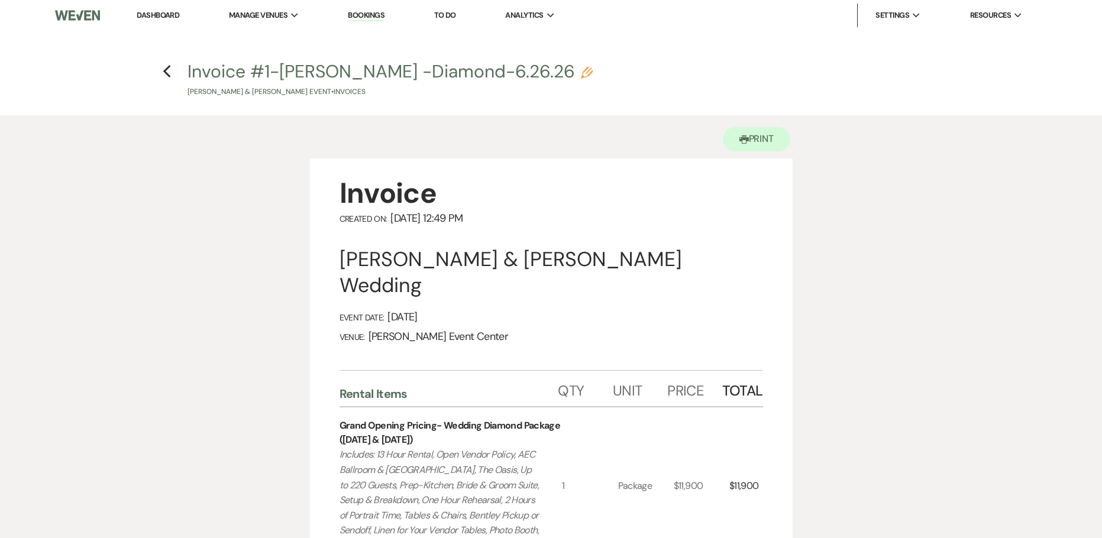
drag, startPoint x: 167, startPoint y: 74, endPoint x: 167, endPoint y: 80, distance: 6.5
click at [167, 80] on h4 "Previous Invoice #1-Eric Reed -Diamond-6.26.26 Pencil Eric Reed & Marquita Moor…" at bounding box center [550, 78] width 851 height 38
click at [163, 74] on icon "Previous" at bounding box center [167, 71] width 9 height 14
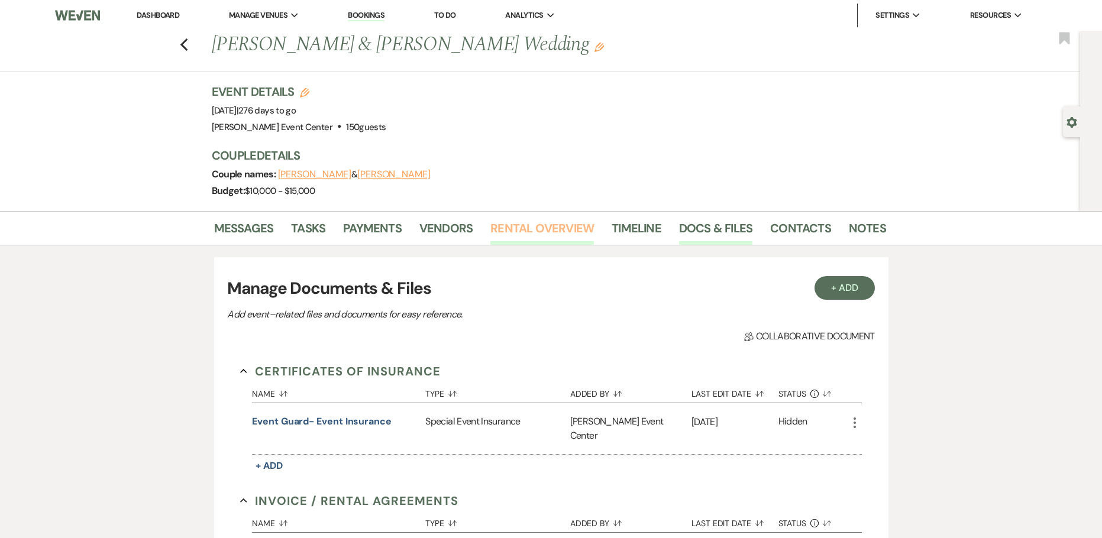
click at [572, 235] on link "Rental Overview" at bounding box center [541, 232] width 103 height 26
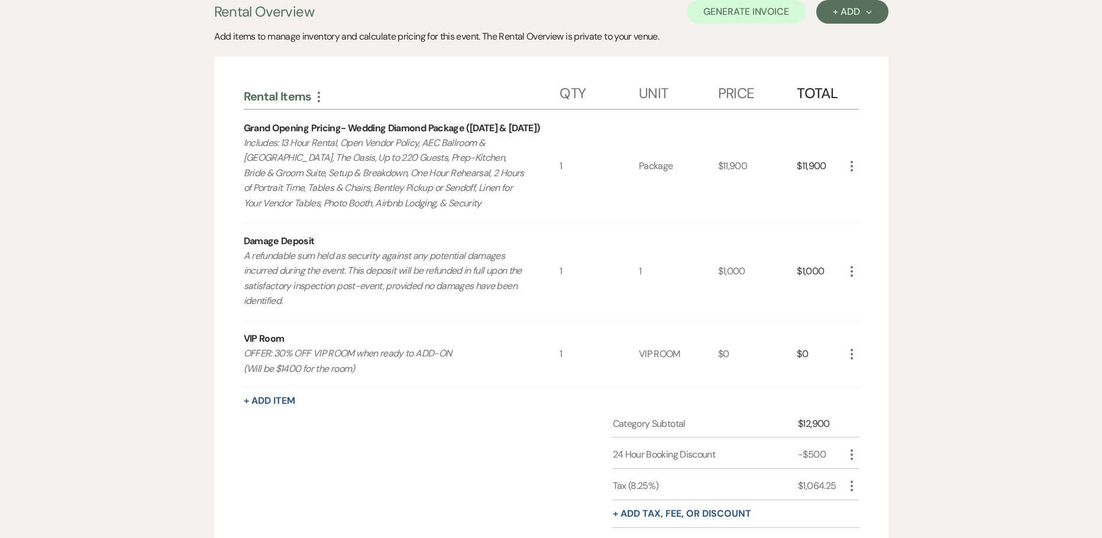
scroll to position [237, 0]
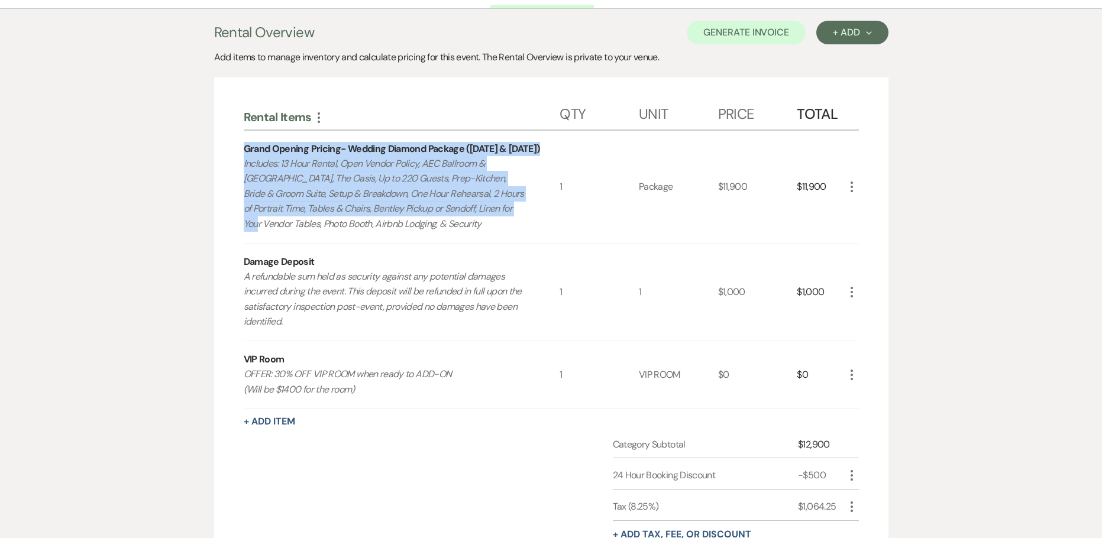
drag, startPoint x: 237, startPoint y: 144, endPoint x: 537, endPoint y: 213, distance: 308.8
click at [550, 211] on div "Rental Items More Qty Unit Price Total Grand Opening Pricing- Wedding Diamond P…" at bounding box center [551, 362] width 674 height 571
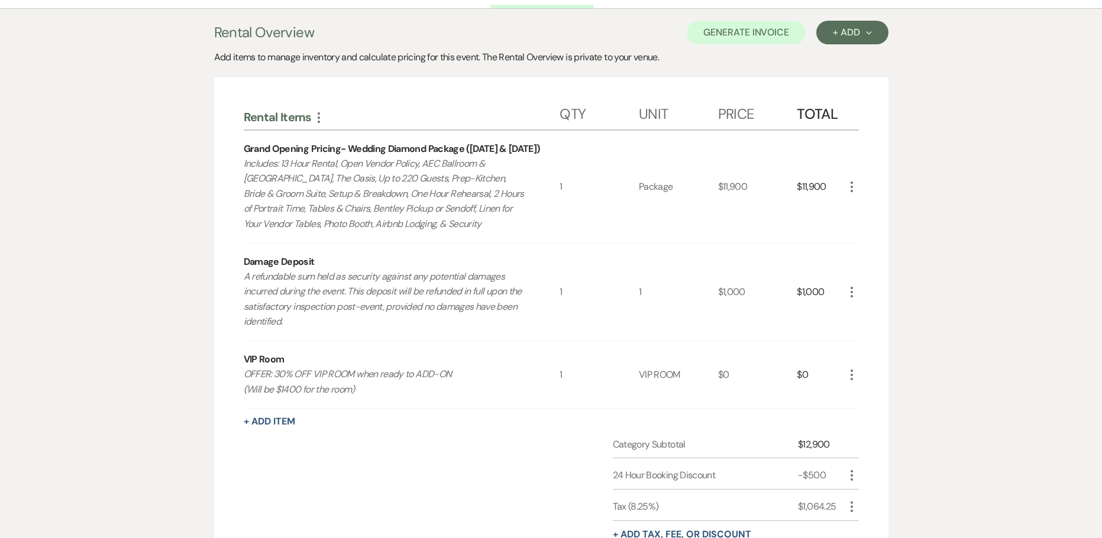
click at [484, 222] on p "Includes: 13 Hour Rental, Open Vendor Policy, AEC Ballroom & The Haven, The Oas…" at bounding box center [386, 194] width 284 height 76
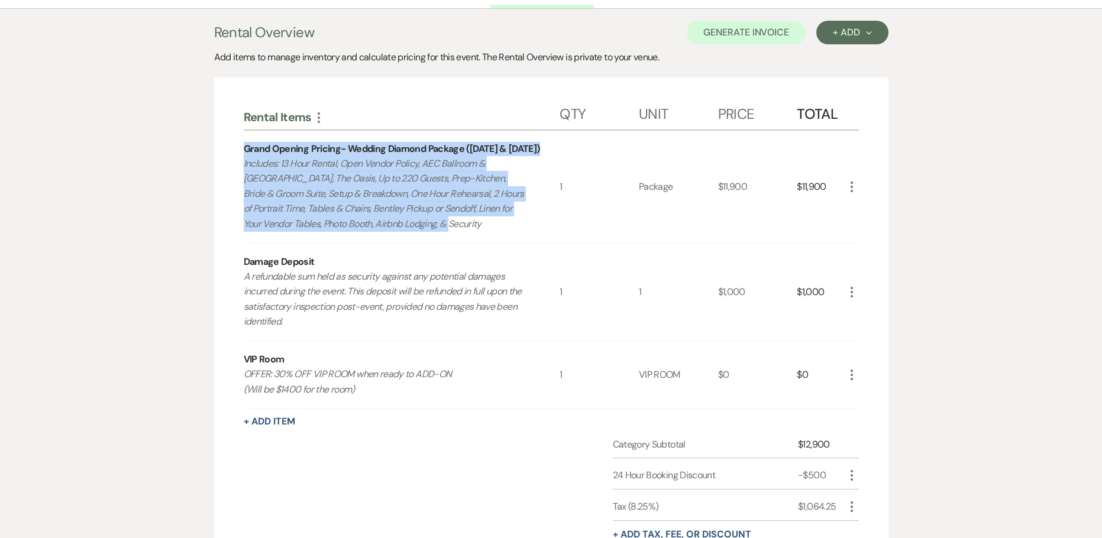
drag, startPoint x: 454, startPoint y: 223, endPoint x: 216, endPoint y: 147, distance: 248.9
click at [216, 147] on div "Rental Items More Qty Unit Price Total Grand Opening Pricing- Wedding Diamond P…" at bounding box center [551, 362] width 674 height 571
click at [852, 189] on icon "More" at bounding box center [851, 187] width 14 height 14
click at [853, 207] on button "Pencil Edit" at bounding box center [874, 209] width 61 height 19
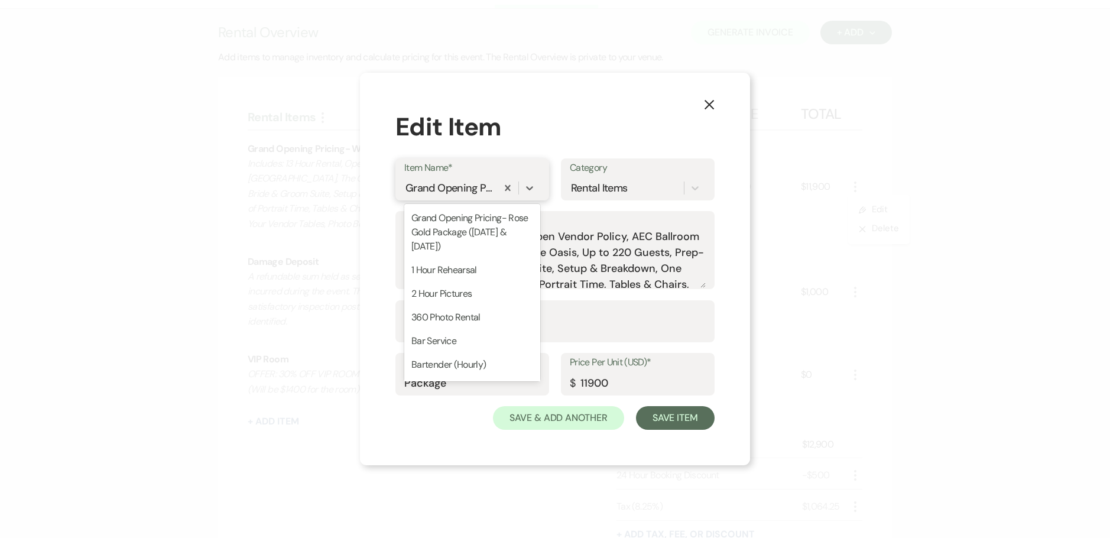
click at [483, 188] on div "Grand Opening Pricing- Wedding Diamond Package ([DATE] & [DATE])" at bounding box center [450, 188] width 88 height 16
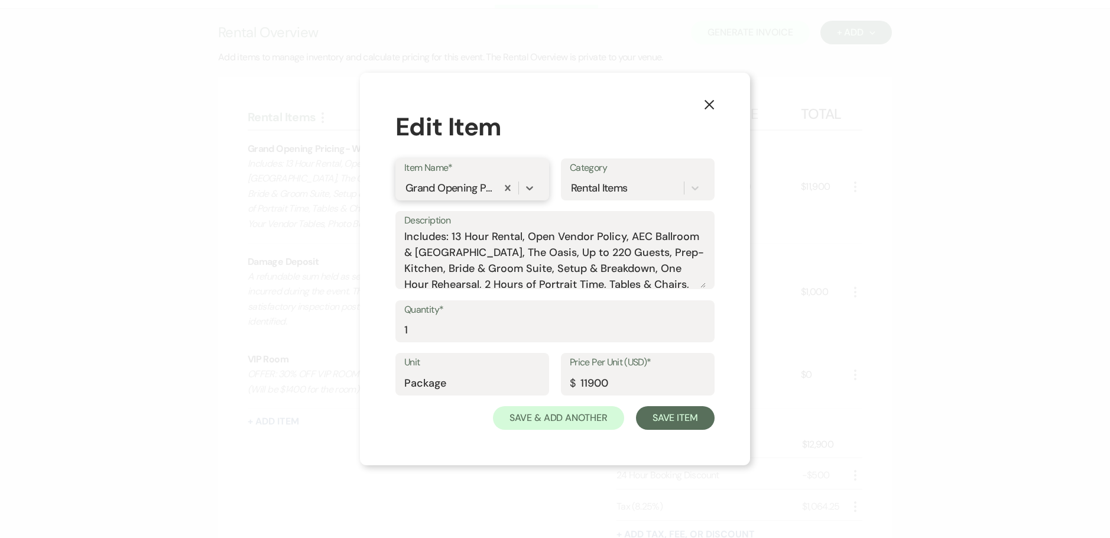
click at [461, 188] on div "Grand Opening Pricing- Wedding Diamond Package ([DATE] & [DATE])" at bounding box center [450, 188] width 88 height 16
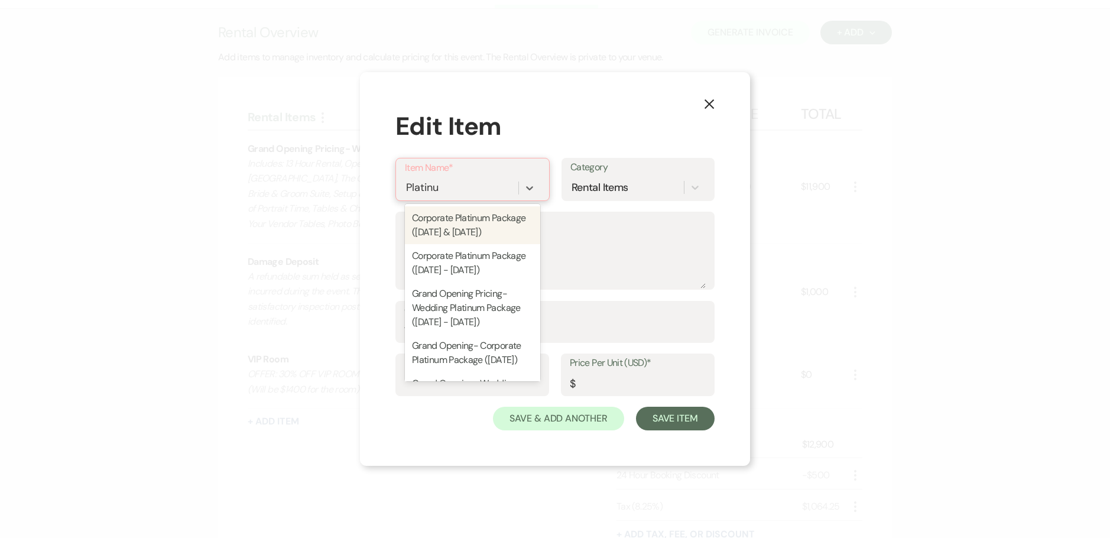
type input "Platinum"
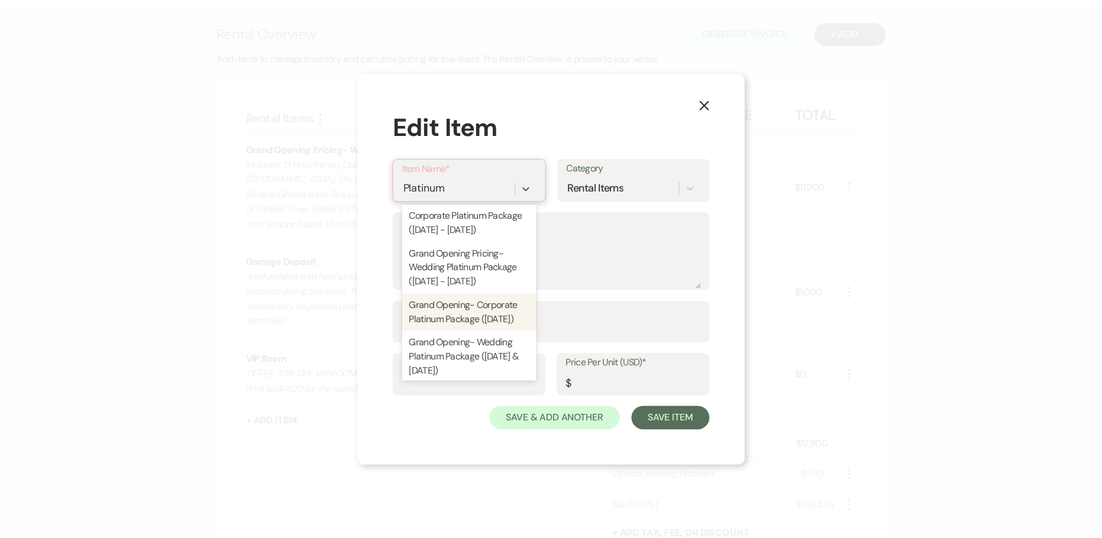
scroll to position [59, 0]
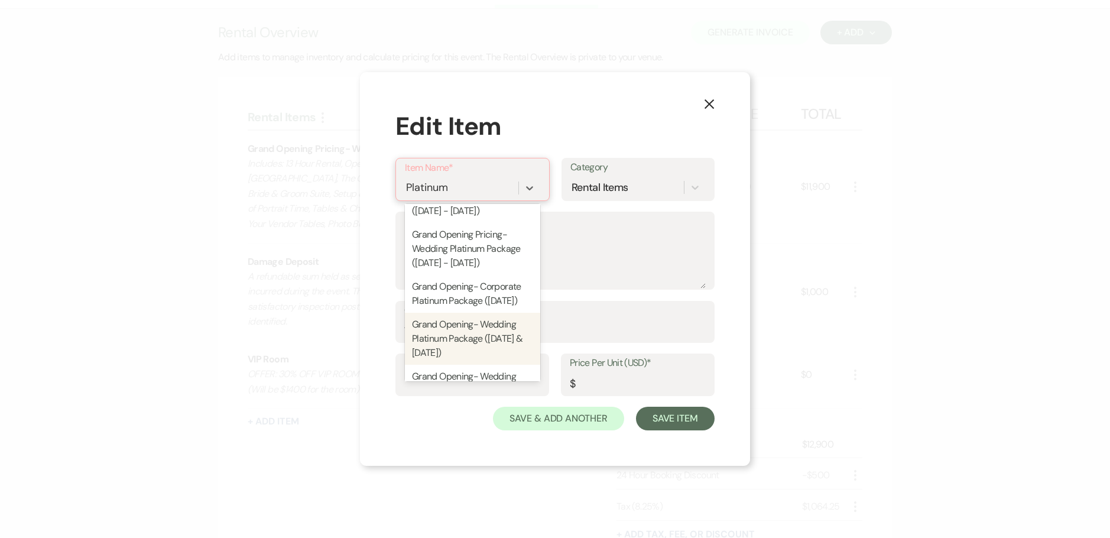
click at [465, 358] on div "Grand Opening- Wedding Platinum Package ([DATE] & [DATE])" at bounding box center [472, 339] width 135 height 52
type textarea "Includes: 13 Hour Rental, Open Vendor Policy, AEC Ballroom & The Haven, Up to 2…"
type input "Package"
type input "8500"
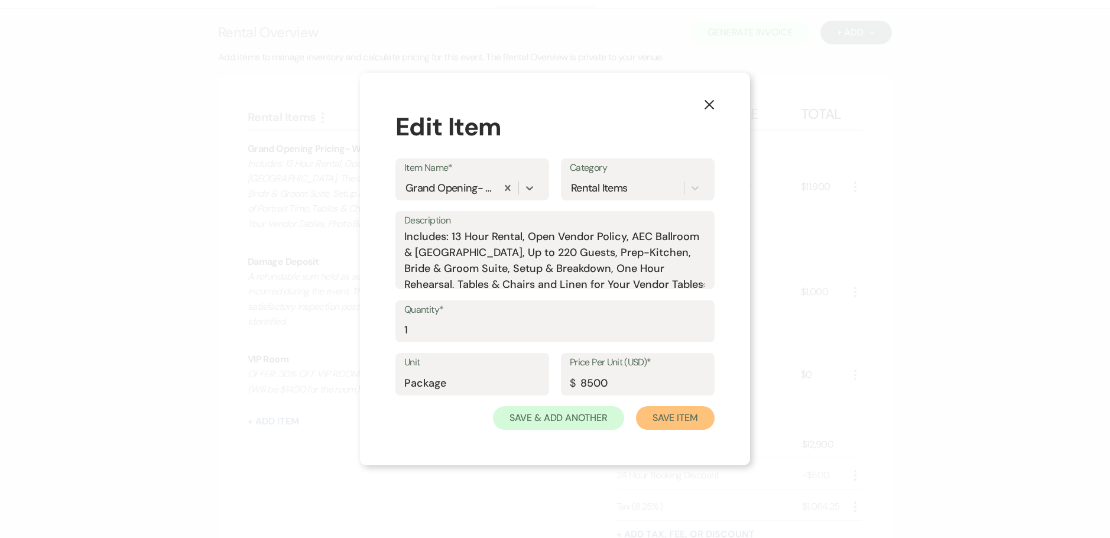
click at [685, 410] on button "Save Item" at bounding box center [675, 418] width 79 height 24
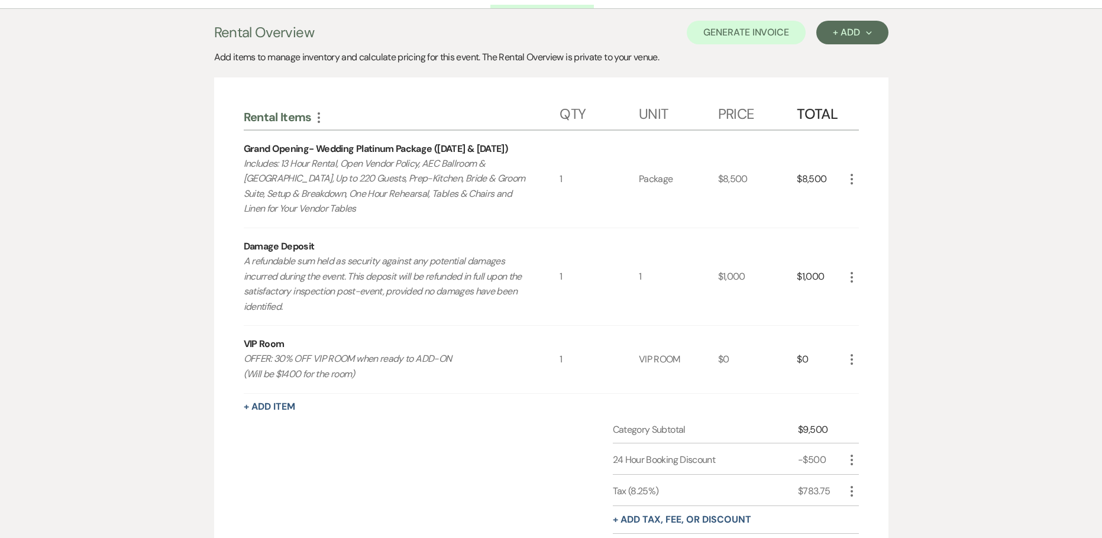
click at [852, 358] on icon "More" at bounding box center [851, 359] width 14 height 14
click at [875, 401] on button "X Delete" at bounding box center [876, 401] width 64 height 19
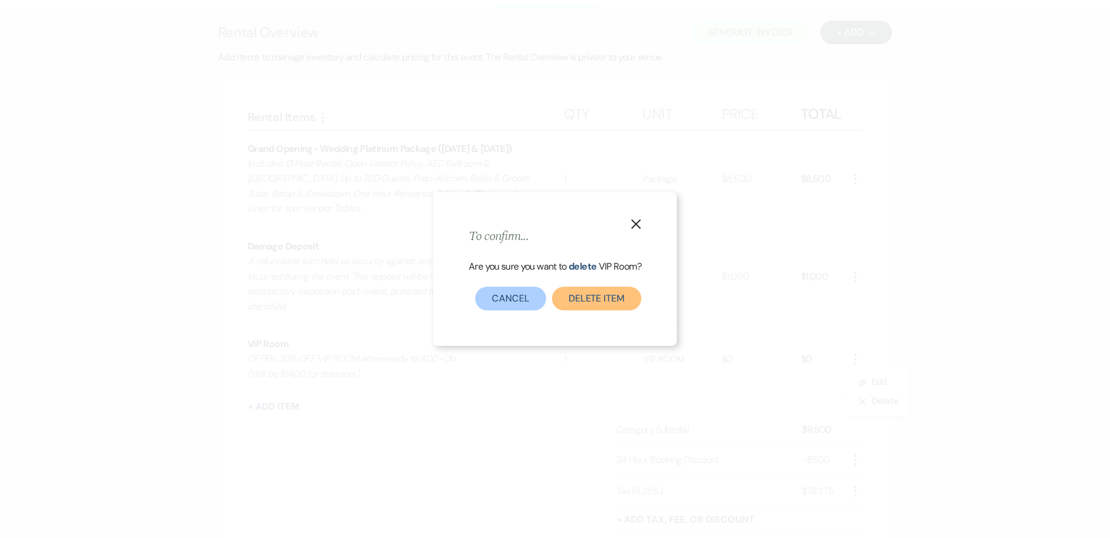
click at [621, 301] on button "Delete Item" at bounding box center [596, 299] width 89 height 24
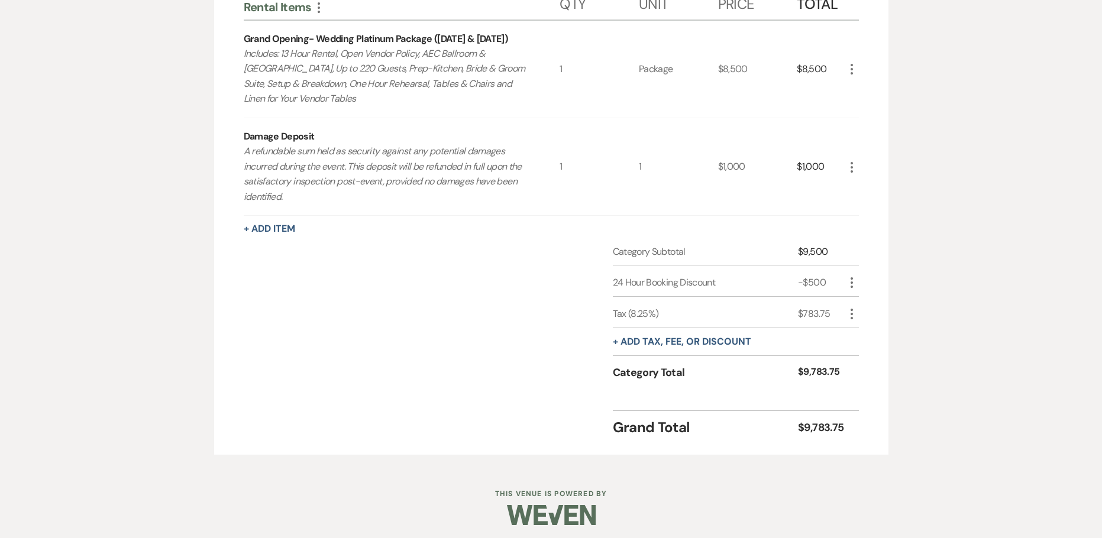
scroll to position [351, 0]
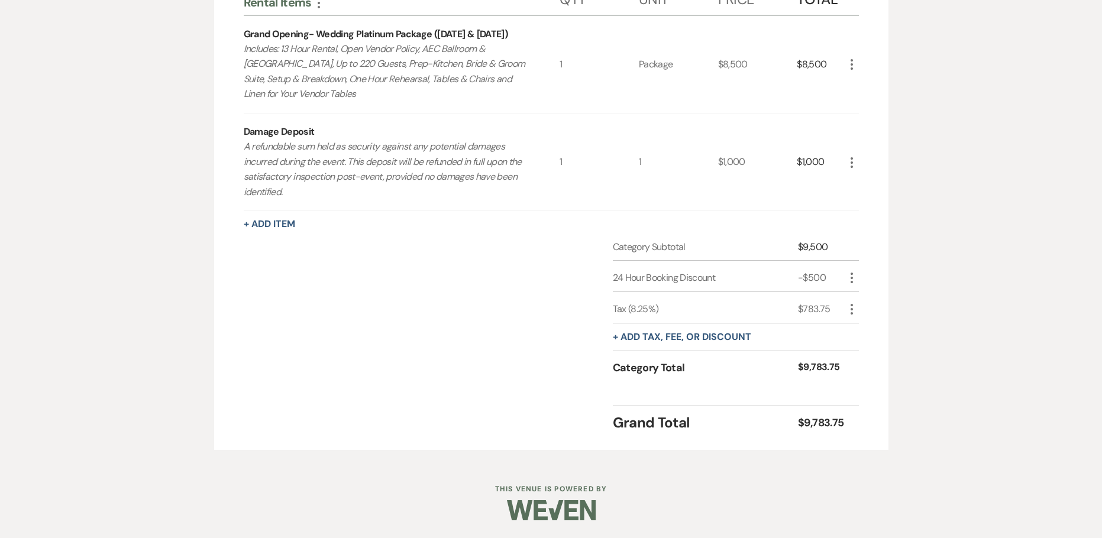
click at [850, 273] on icon "More" at bounding box center [851, 278] width 14 height 14
click at [870, 320] on button "Delete Delete" at bounding box center [876, 319] width 64 height 19
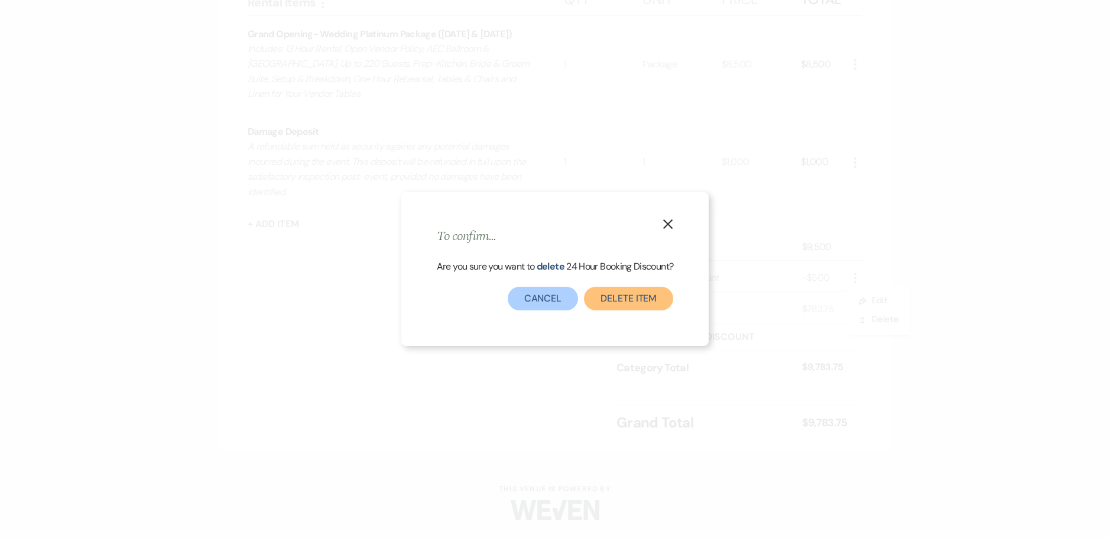
click at [626, 300] on button "Delete item" at bounding box center [628, 299] width 89 height 24
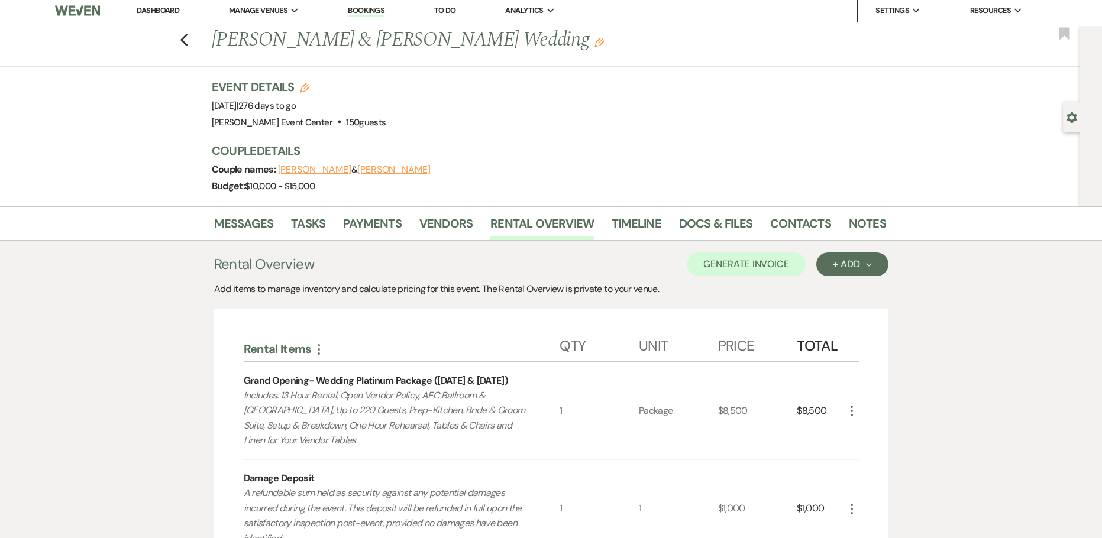
scroll to position [0, 0]
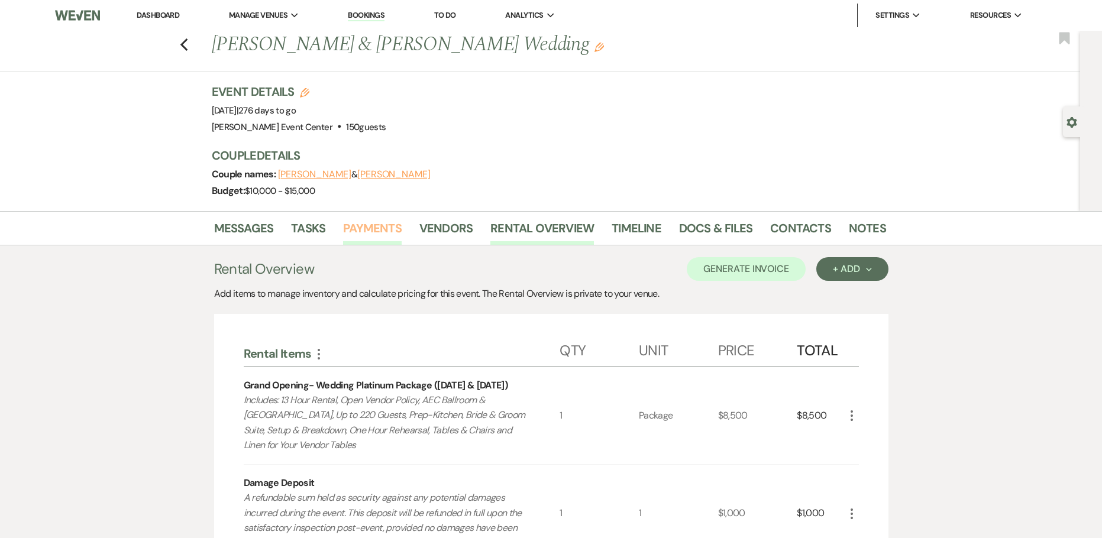
click at [356, 229] on link "Payments" at bounding box center [372, 232] width 59 height 26
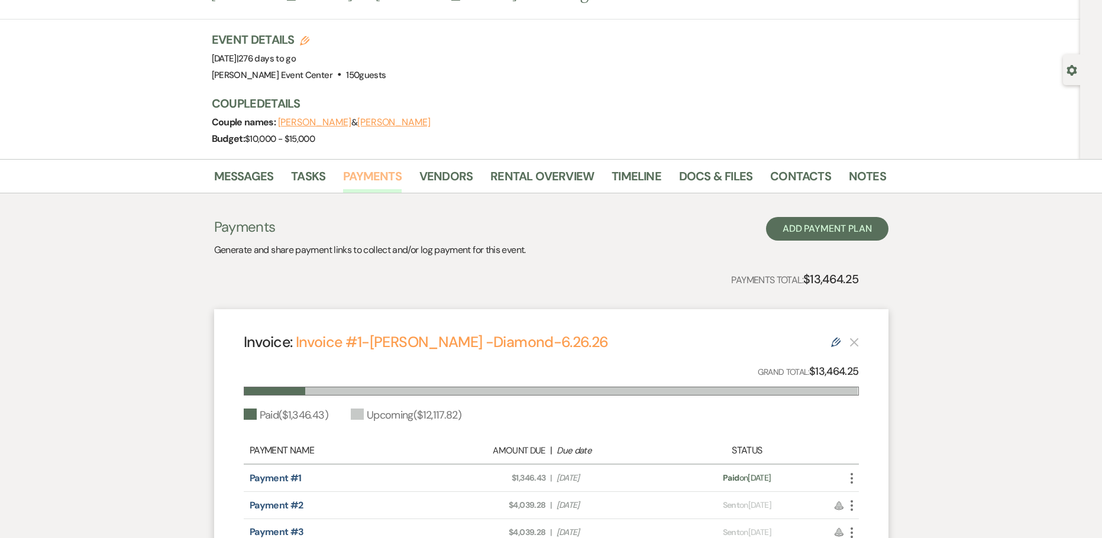
scroll to position [170, 0]
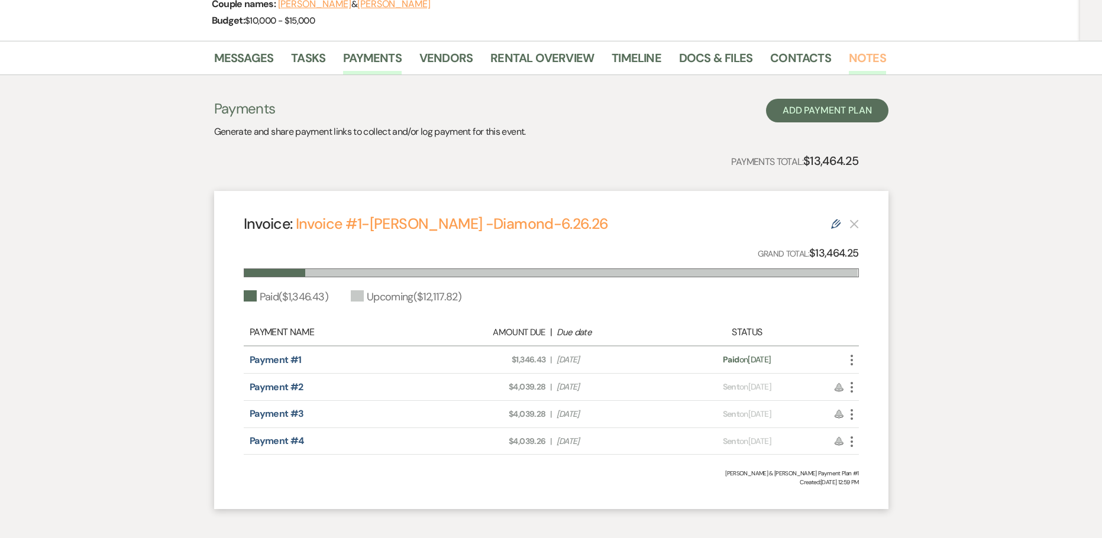
click at [868, 60] on link "Notes" at bounding box center [866, 61] width 37 height 26
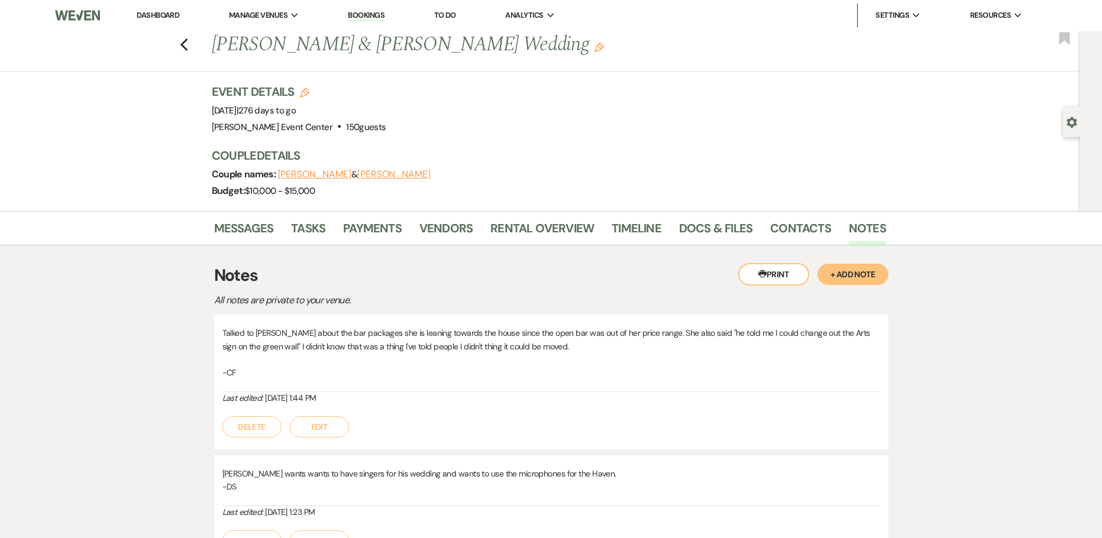
click at [855, 270] on button "+ Add Note" at bounding box center [852, 274] width 71 height 21
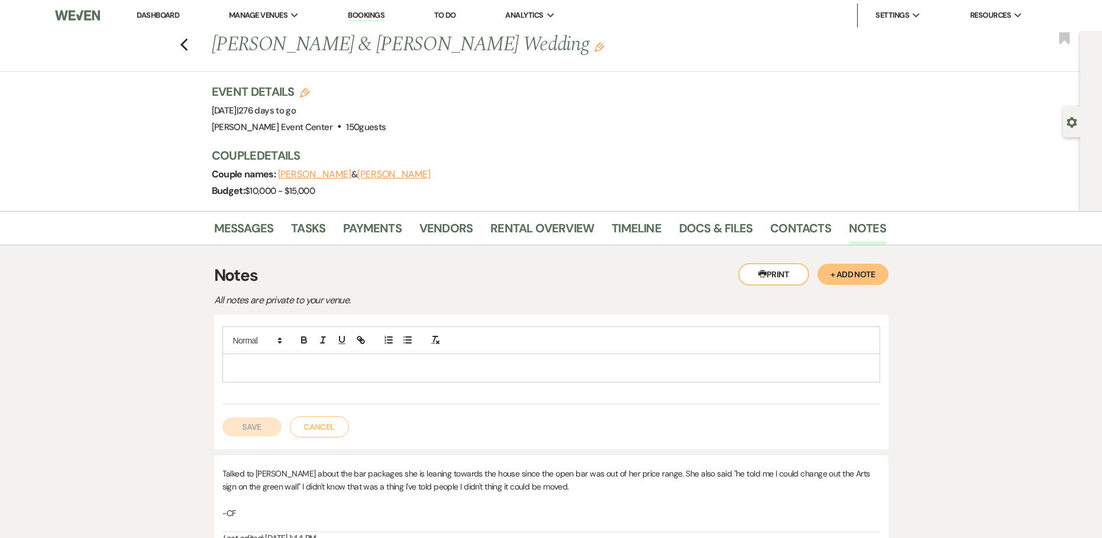
click at [245, 375] on div at bounding box center [551, 367] width 656 height 27
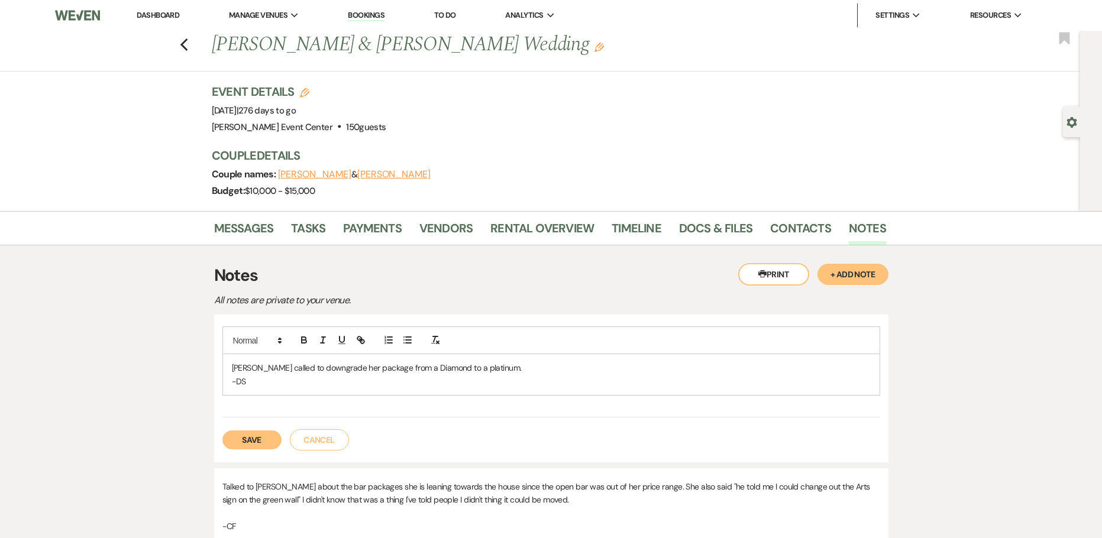
click at [553, 362] on p "Marquita called to downgrade her package from a Diamond to a platinum." at bounding box center [551, 367] width 639 height 13
click at [251, 442] on button "Save" at bounding box center [251, 439] width 59 height 19
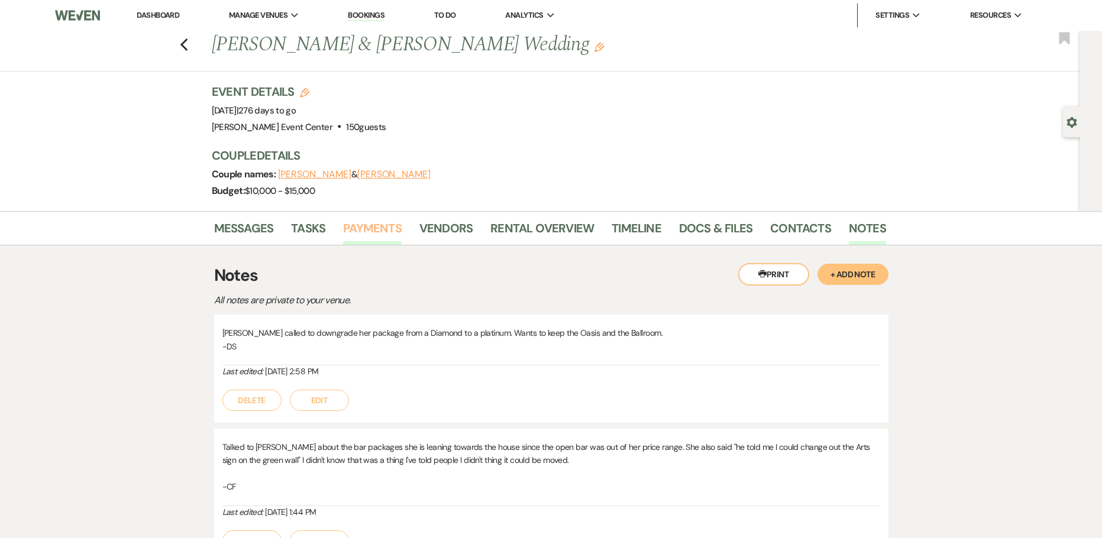
click at [375, 229] on link "Payments" at bounding box center [372, 232] width 59 height 26
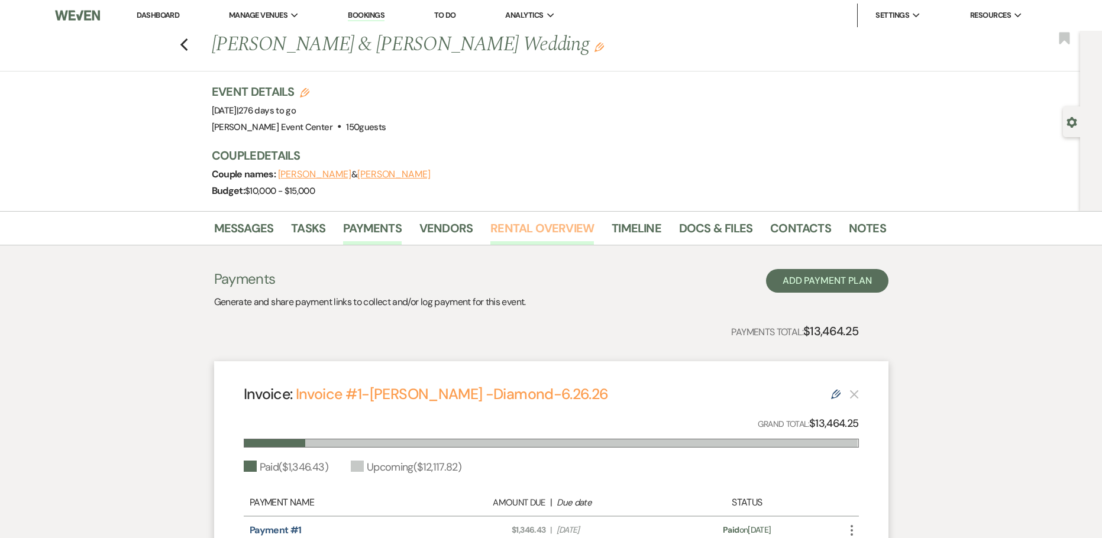
click at [559, 232] on link "Rental Overview" at bounding box center [541, 232] width 103 height 26
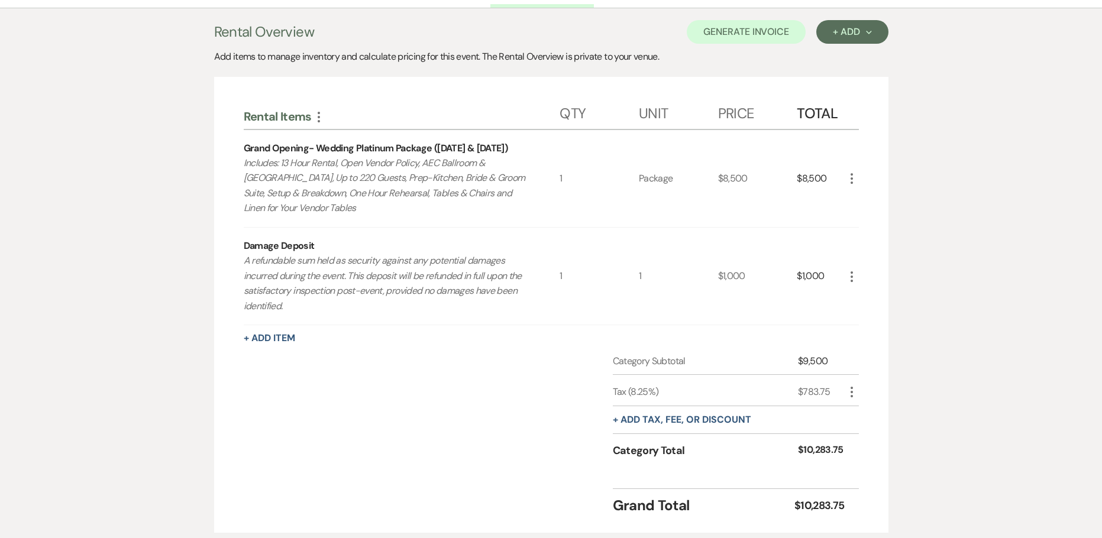
scroll to position [320, 0]
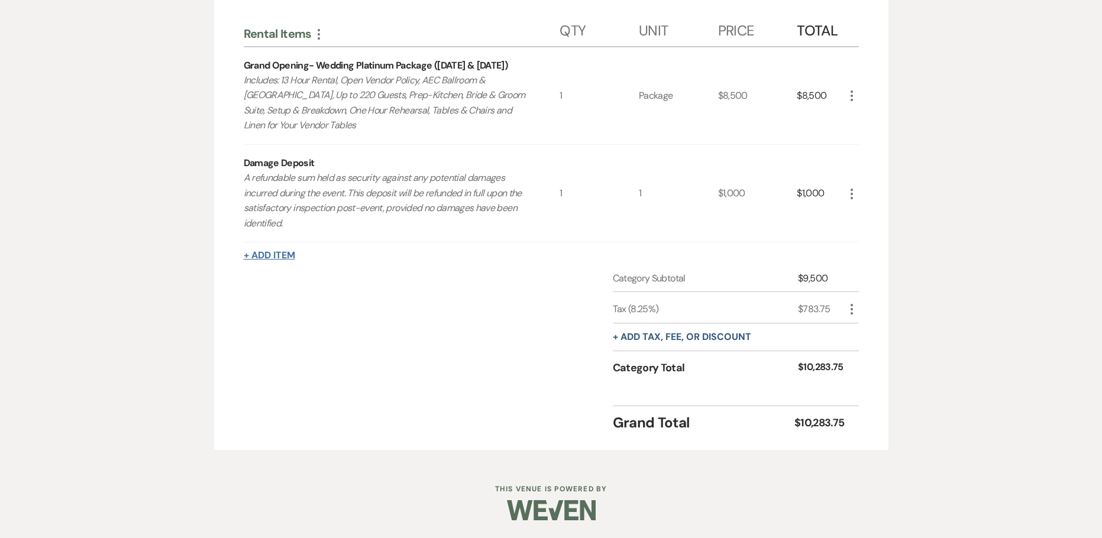
click at [274, 255] on button "+ Add Item" at bounding box center [269, 255] width 51 height 9
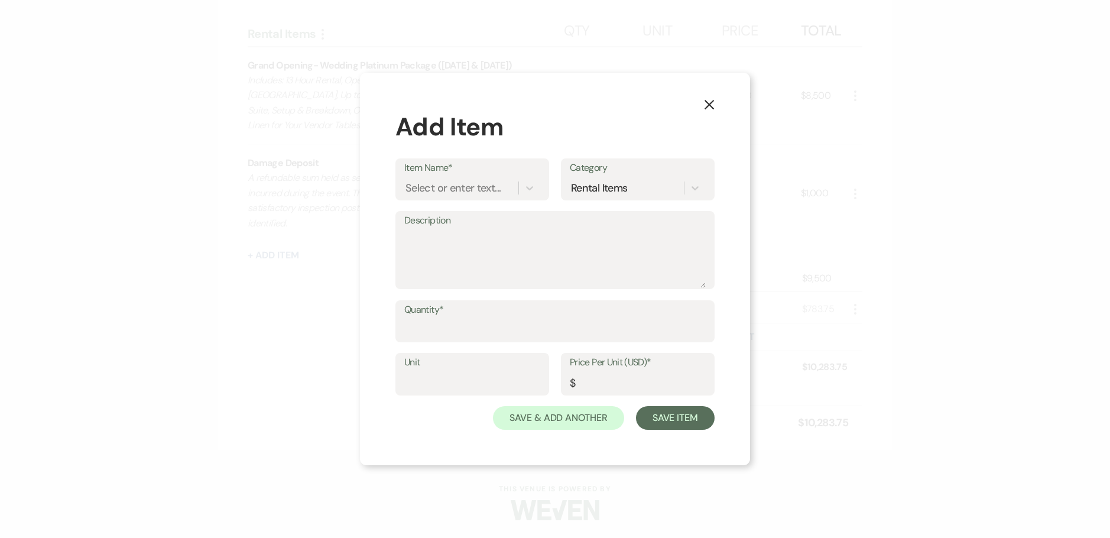
click at [708, 106] on use "button" at bounding box center [709, 104] width 9 height 9
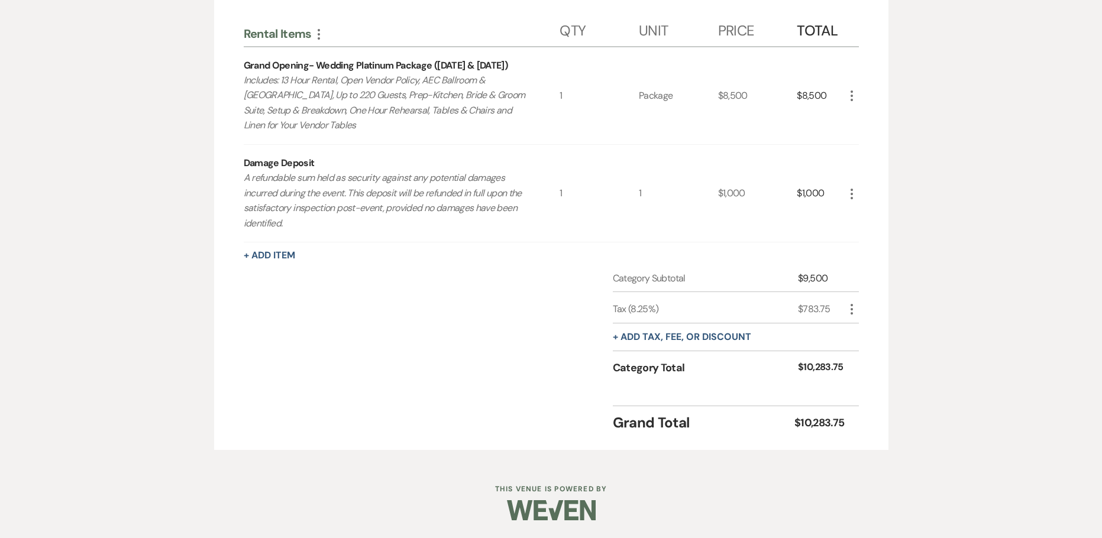
click at [301, 254] on div "+ Add Item" at bounding box center [551, 255] width 615 height 14
click at [286, 257] on button "+ Add Item" at bounding box center [269, 255] width 51 height 9
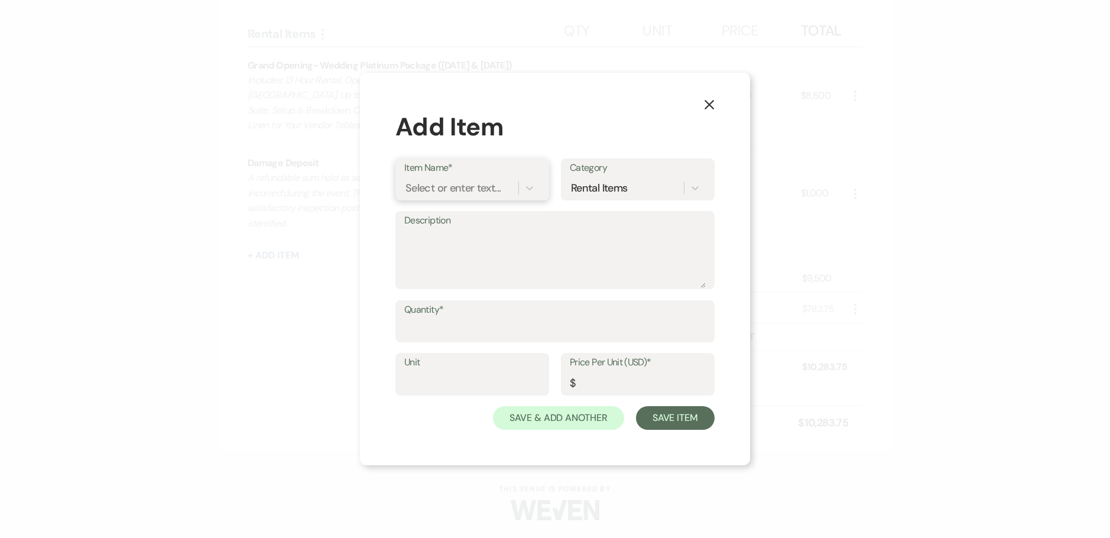
click at [458, 196] on div "Select or enter text..." at bounding box center [453, 188] width 95 height 16
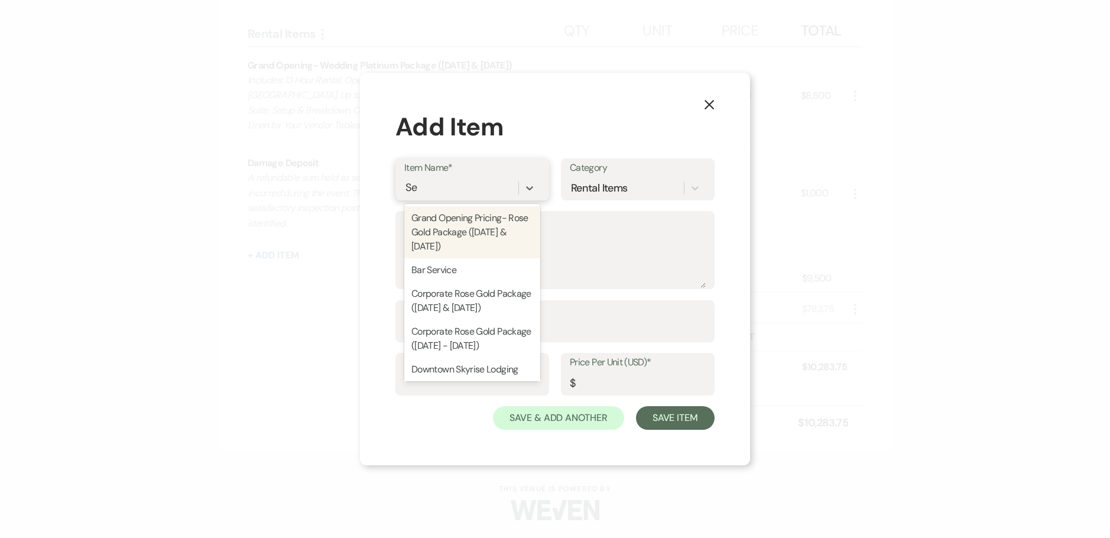
type input "Sec"
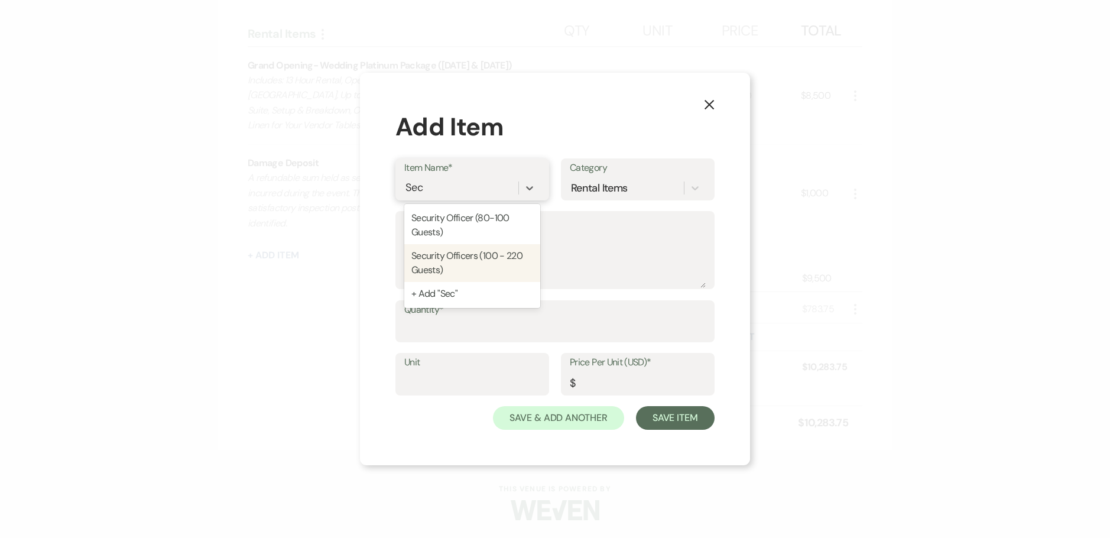
click at [462, 256] on div "Security Officers (100 - 220 Guests)" at bounding box center [472, 263] width 136 height 38
type textarea "If alcohol is being served, security is to be hired by Artis Event Center. 1 of…"
type input "1"
type input "160"
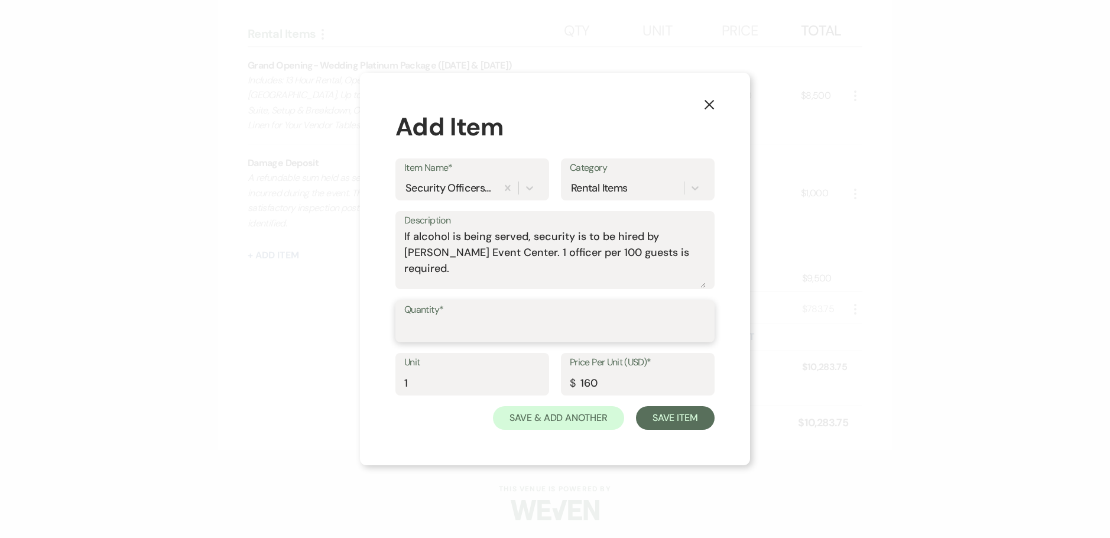
click at [452, 339] on input "Quantity*" at bounding box center [555, 329] width 302 height 23
type input "2"
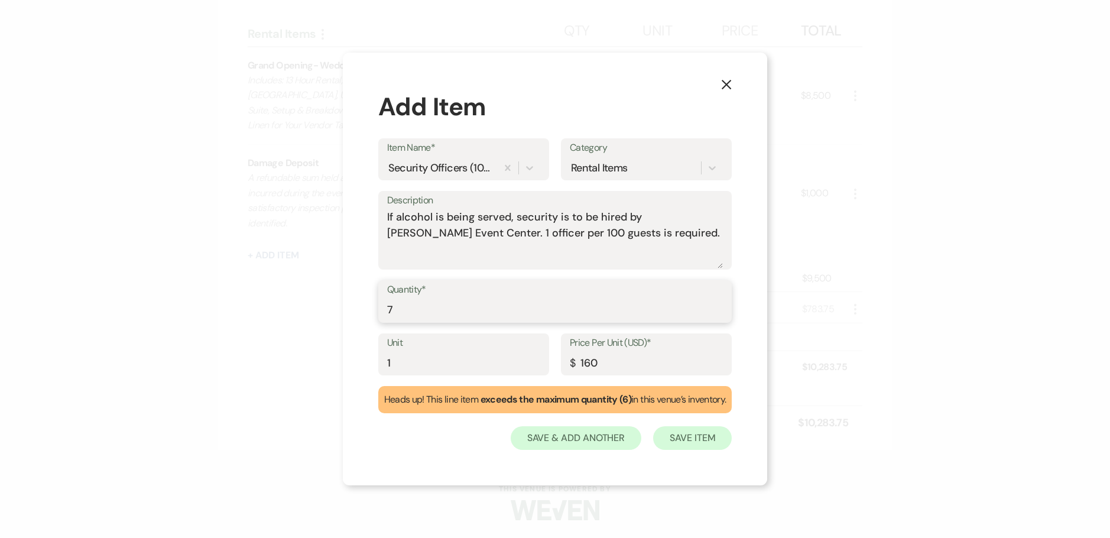
type input "7"
click at [708, 433] on button "Save Item" at bounding box center [692, 438] width 79 height 24
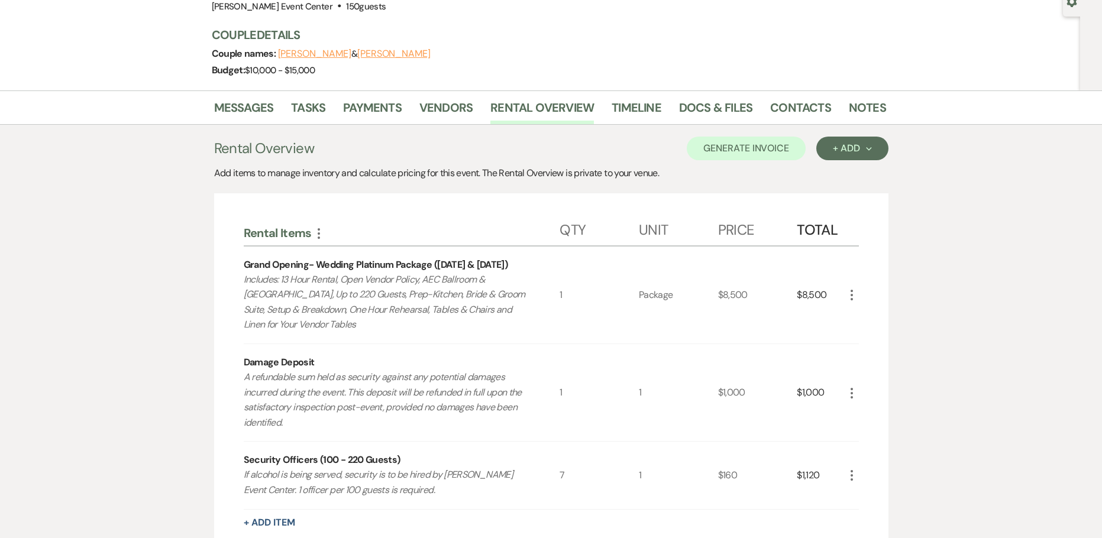
scroll to position [92, 0]
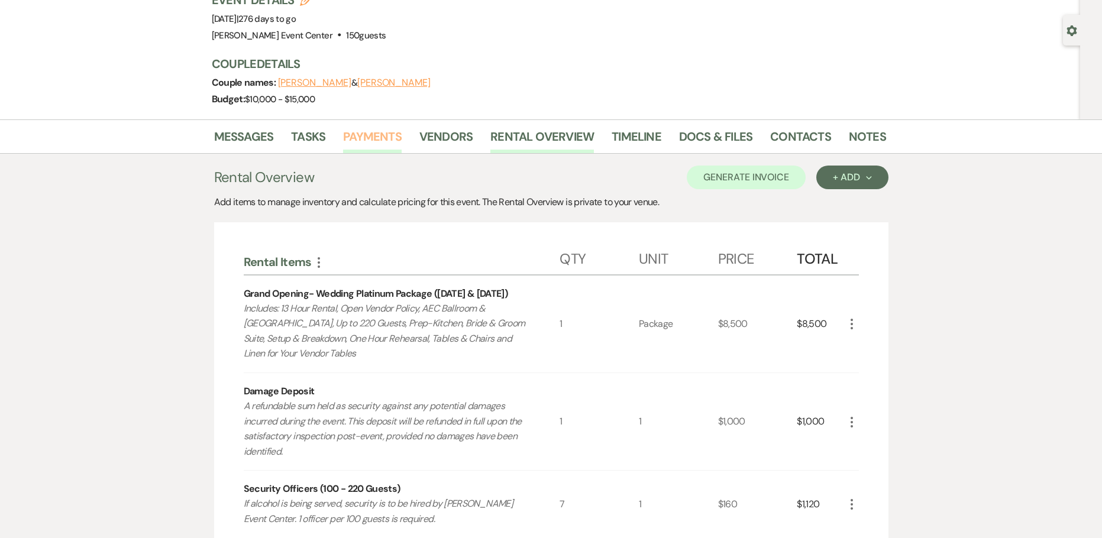
click at [376, 133] on link "Payments" at bounding box center [372, 140] width 59 height 26
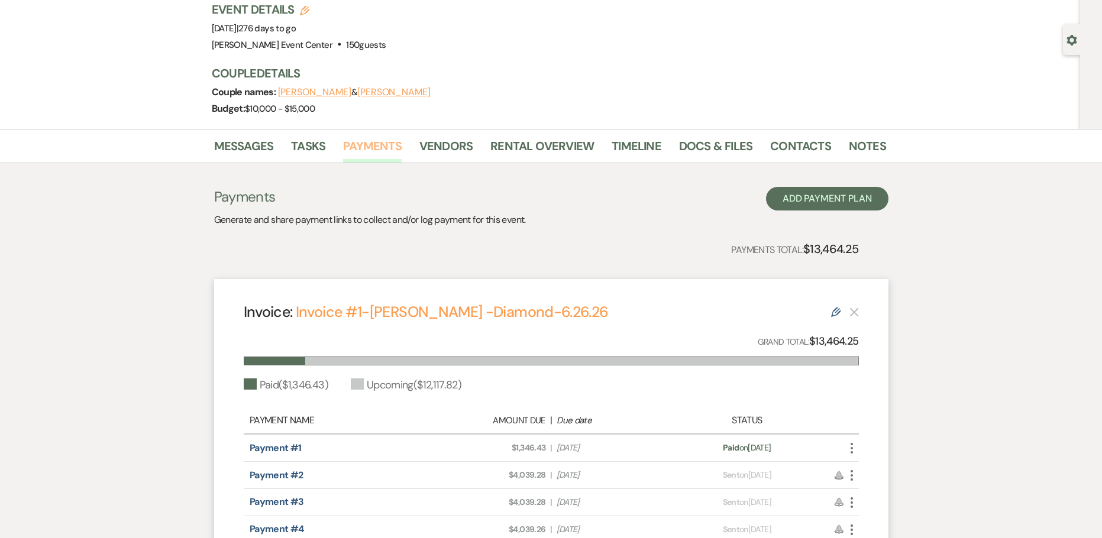
scroll to position [177, 0]
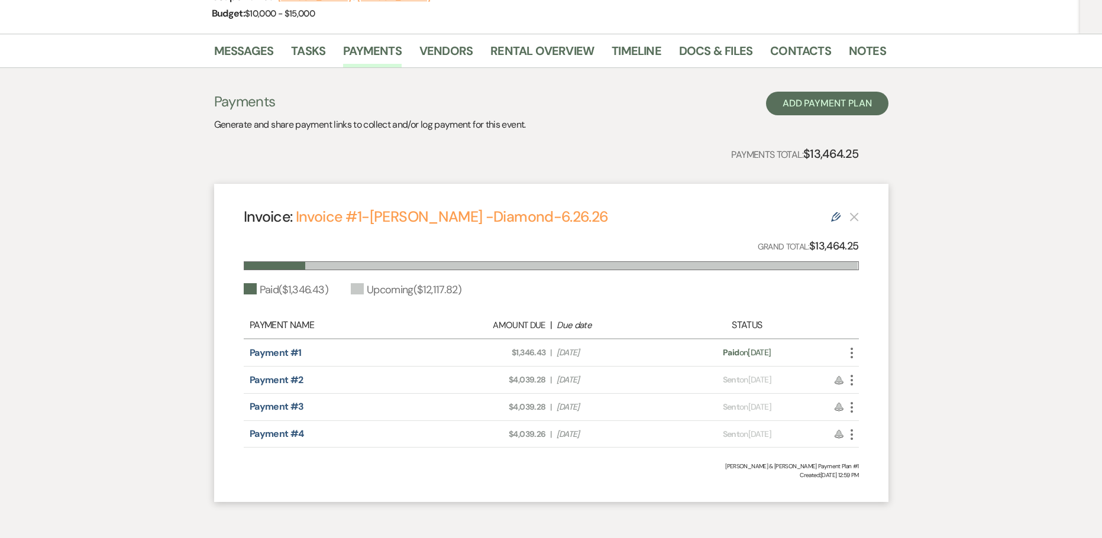
click at [833, 219] on icon "Edit" at bounding box center [835, 216] width 9 height 9
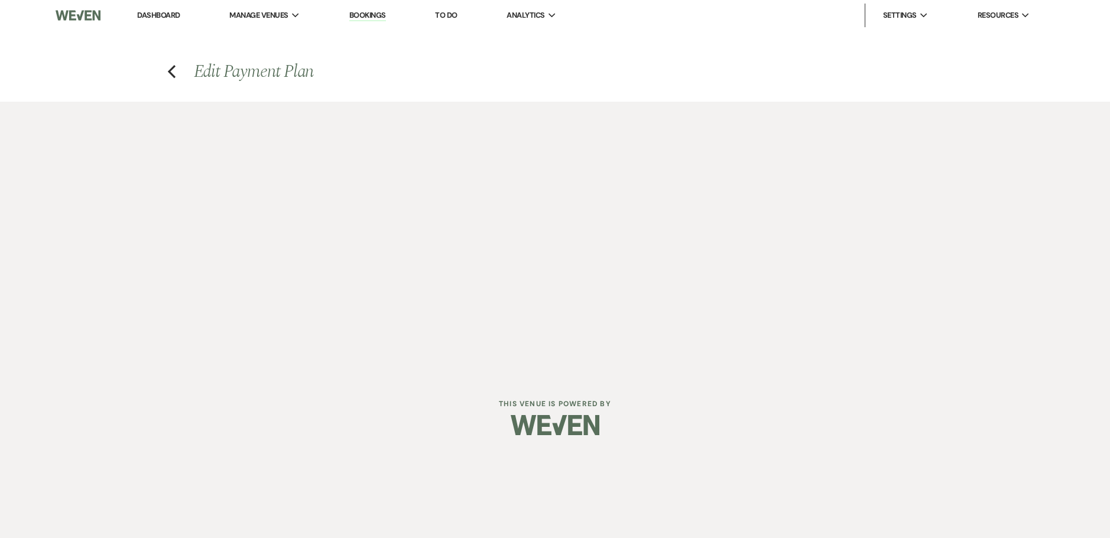
select select "26747"
select select "1"
select select "2"
select select "percentage"
select select "client"
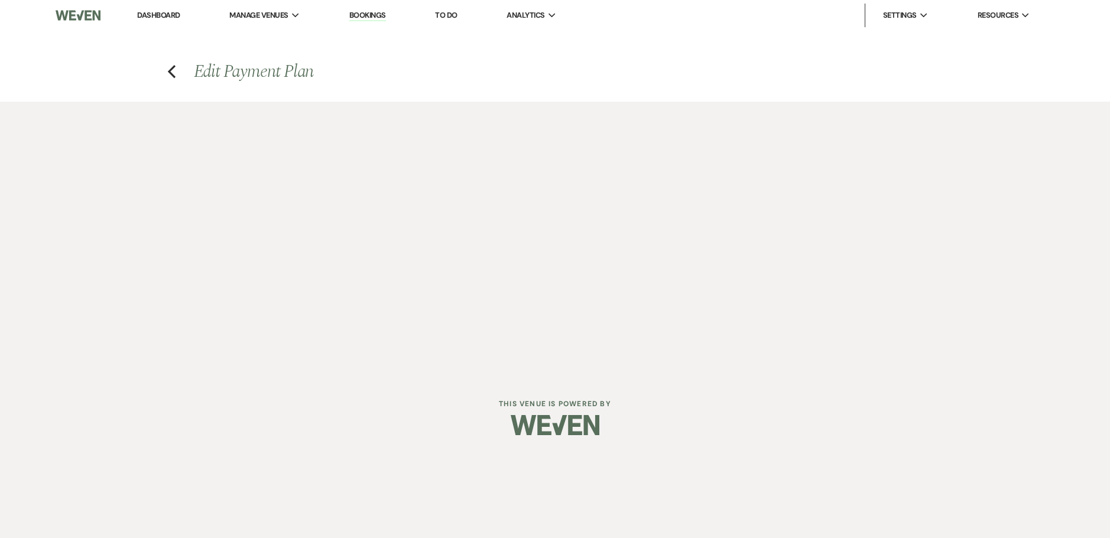
select select "weeks"
select select "2"
select select "percentage"
select select "client"
select select "weeks"
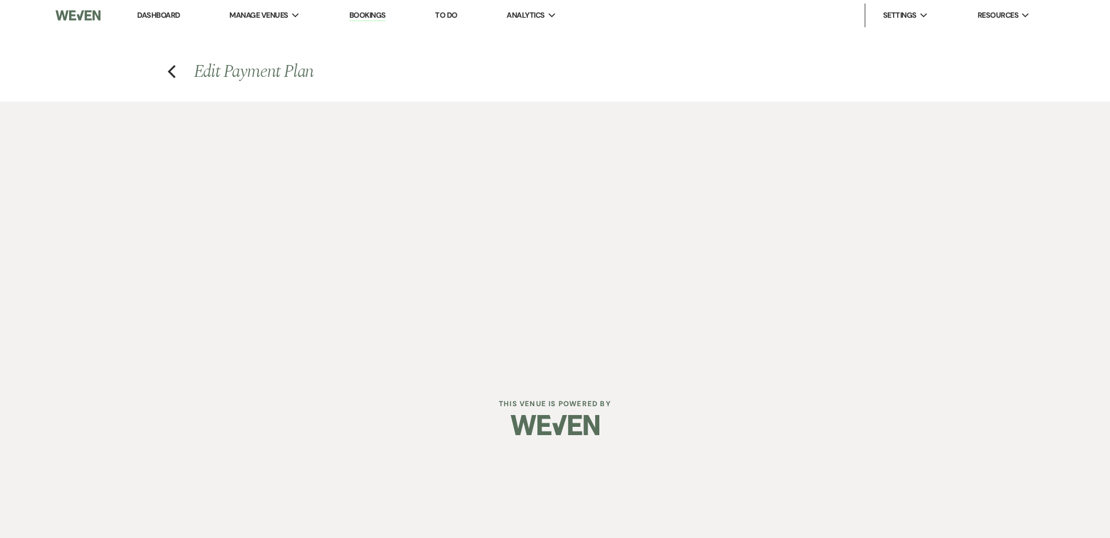
select select "2"
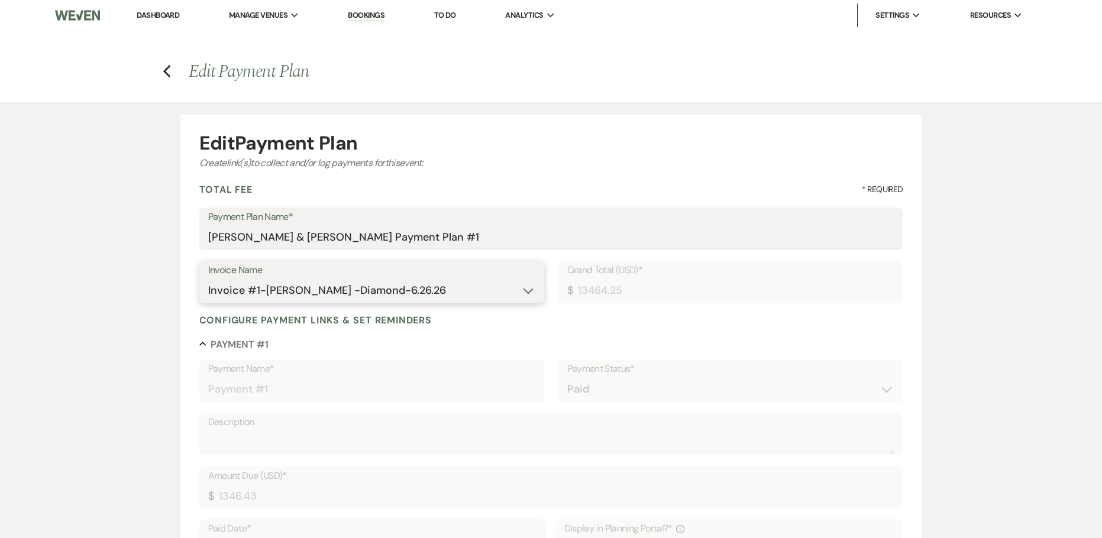
drag, startPoint x: 413, startPoint y: 291, endPoint x: 224, endPoint y: 296, distance: 188.7
click at [224, 296] on select "N/A Invoice #1-Eric Reed -Diamond-6.26.26" at bounding box center [371, 290] width 327 height 23
click at [327, 290] on select "N/A Invoice #1-Eric Reed -Diamond-6.26.26" at bounding box center [371, 290] width 327 height 23
drag, startPoint x: 408, startPoint y: 290, endPoint x: 300, endPoint y: 295, distance: 108.3
click at [300, 295] on select "N/A Invoice #1-Eric Reed -Diamond-6.26.26" at bounding box center [371, 290] width 327 height 23
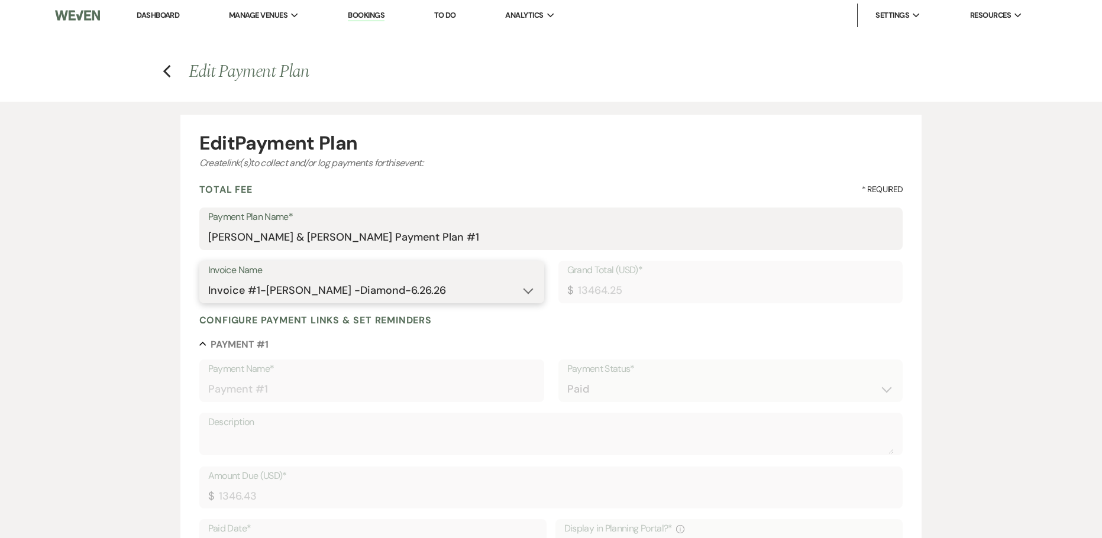
click at [386, 292] on select "N/A Invoice #1-Eric Reed -Diamond-6.26.26" at bounding box center [371, 290] width 327 height 23
click at [166, 72] on use "button" at bounding box center [167, 71] width 8 height 13
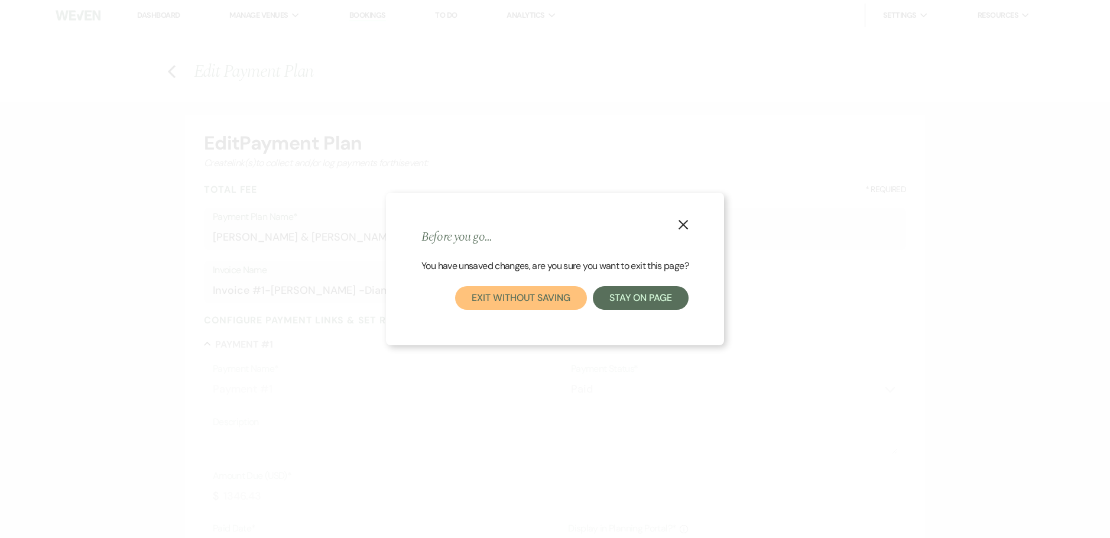
click at [566, 294] on button "Exit without saving" at bounding box center [520, 298] width 131 height 24
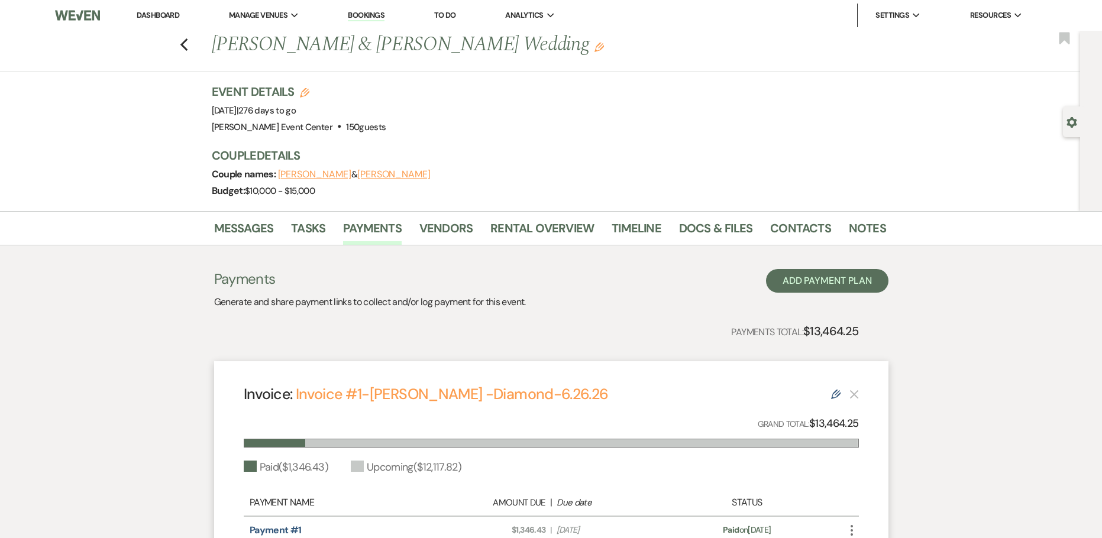
click at [833, 394] on use at bounding box center [835, 394] width 9 height 9
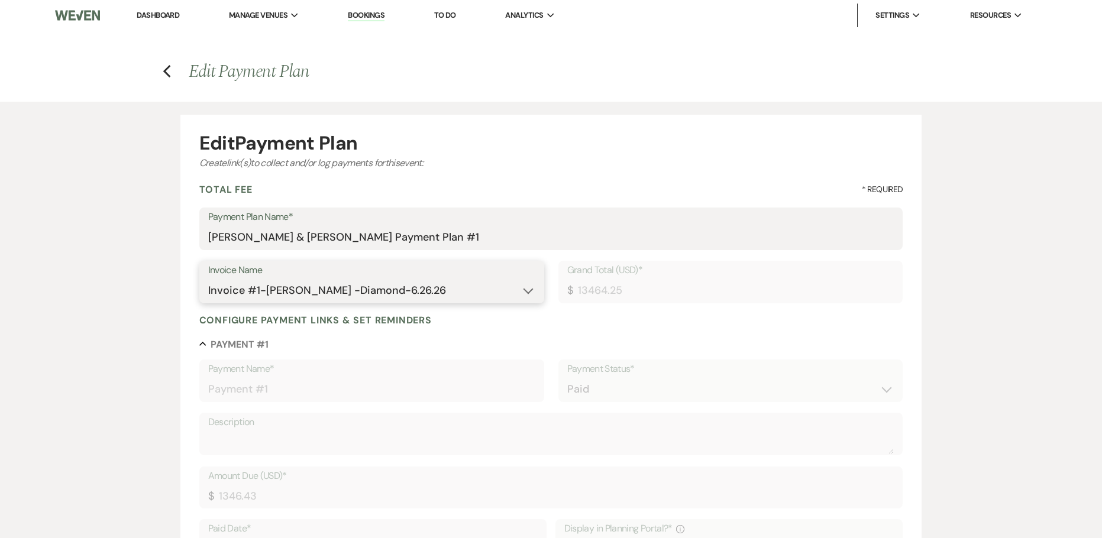
drag, startPoint x: 422, startPoint y: 286, endPoint x: 142, endPoint y: 284, distance: 279.7
click at [167, 72] on icon "Previous" at bounding box center [167, 71] width 9 height 14
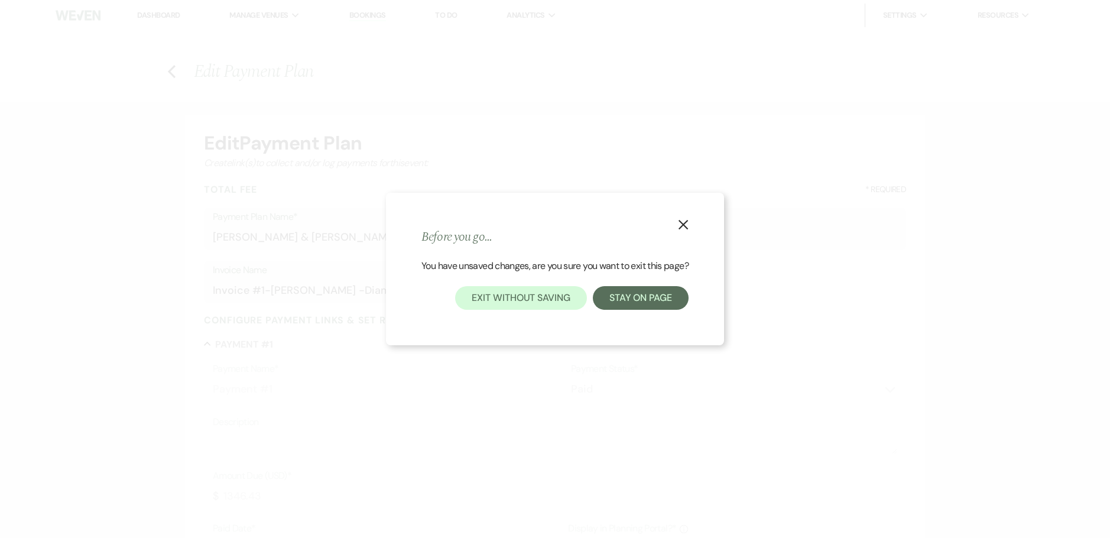
click at [683, 227] on use "button" at bounding box center [683, 224] width 9 height 9
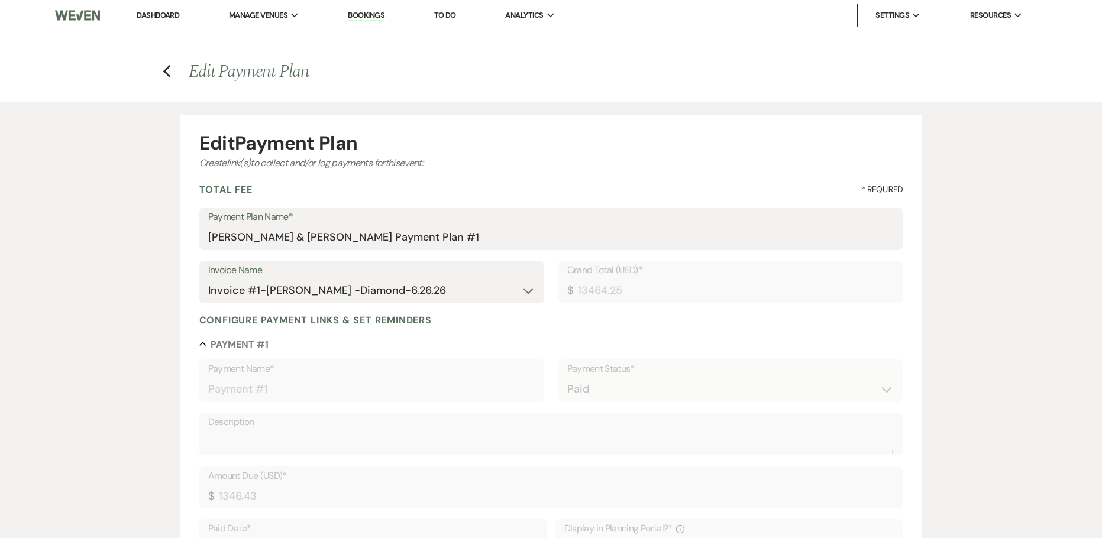
click at [144, 70] on h4 "Previous Edit Payment Plan" at bounding box center [550, 71] width 851 height 25
click at [163, 73] on icon "Previous" at bounding box center [167, 71] width 9 height 14
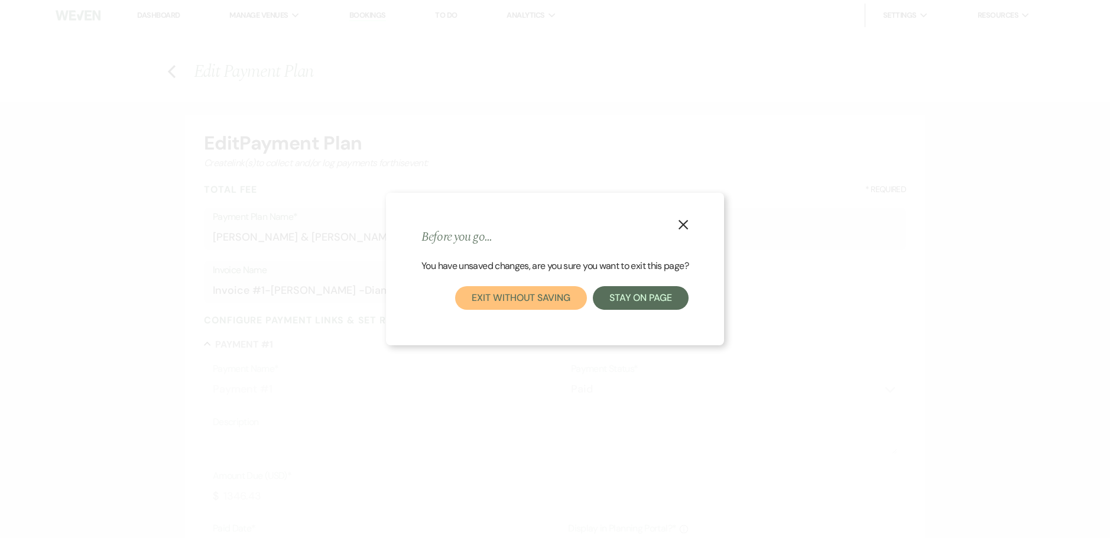
click at [539, 300] on button "Exit without saving" at bounding box center [520, 298] width 131 height 24
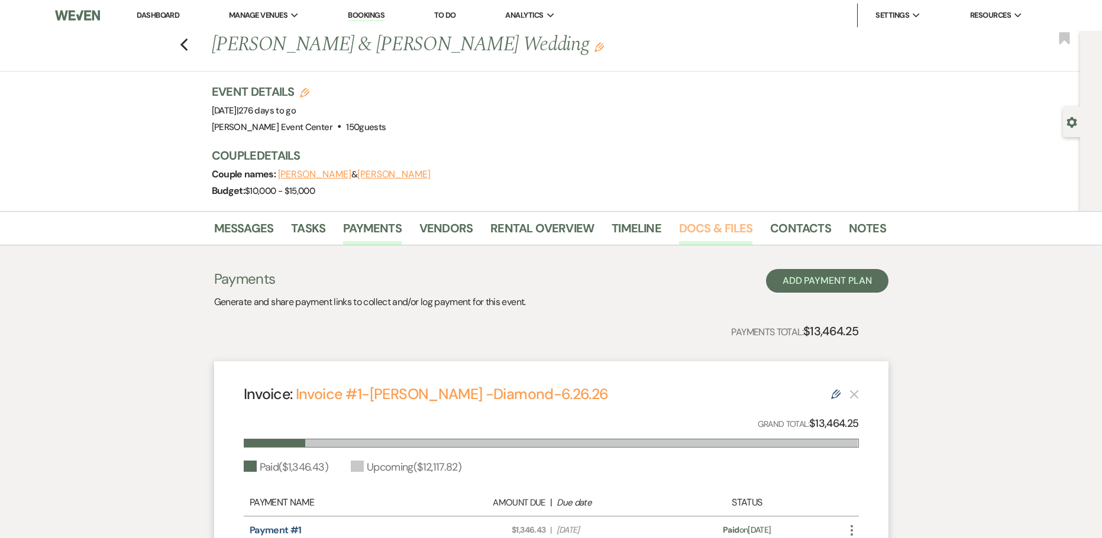
click at [687, 230] on link "Docs & Files" at bounding box center [715, 232] width 73 height 26
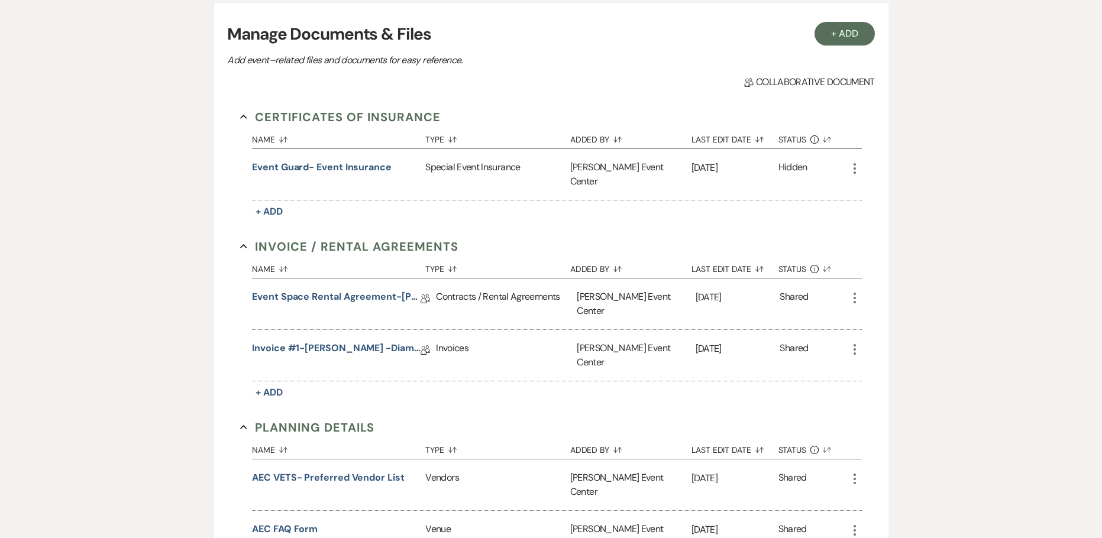
scroll to position [296, 0]
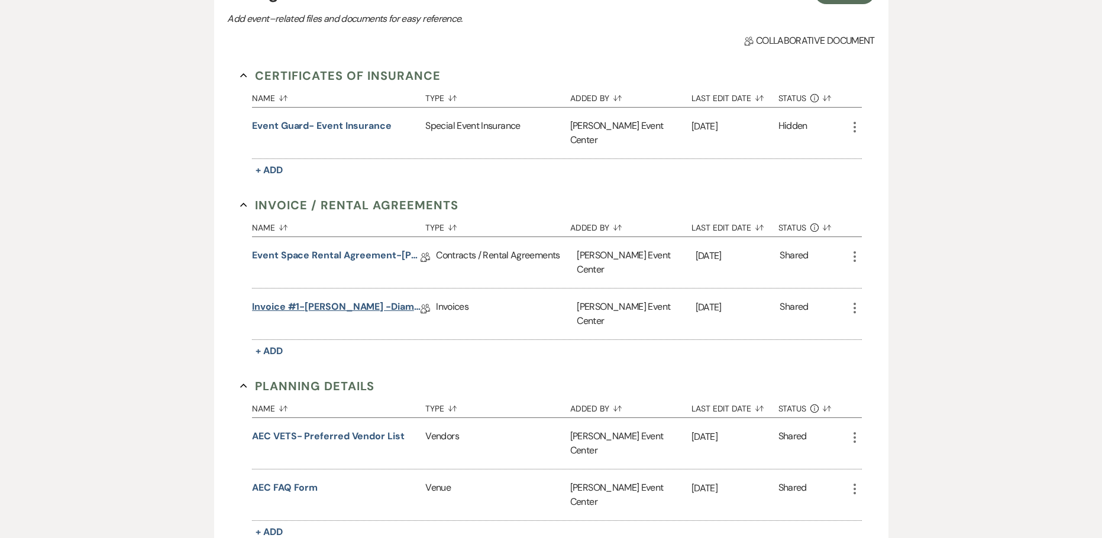
click at [364, 300] on link "Invoice #1-Eric Reed -Diamond-6.26.26" at bounding box center [336, 309] width 169 height 18
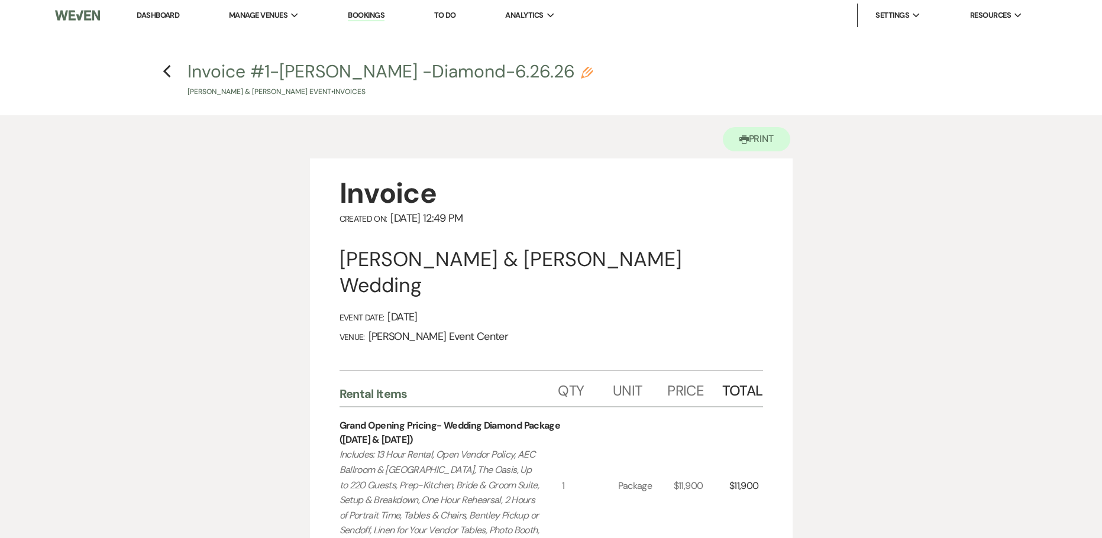
click at [581, 76] on icon "Pencil" at bounding box center [587, 73] width 12 height 12
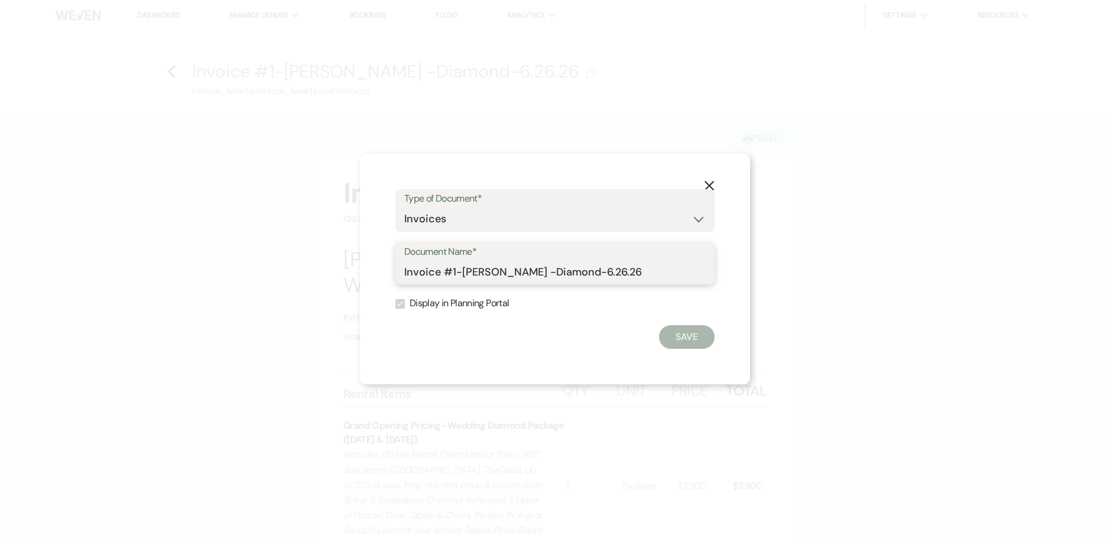
drag, startPoint x: 614, startPoint y: 270, endPoint x: 395, endPoint y: 281, distance: 219.0
click at [395, 281] on div "X Type of Document* Special Event Insurance Vendor Certificate of Insurance Con…" at bounding box center [555, 269] width 390 height 231
click at [711, 183] on use "button" at bounding box center [709, 185] width 9 height 9
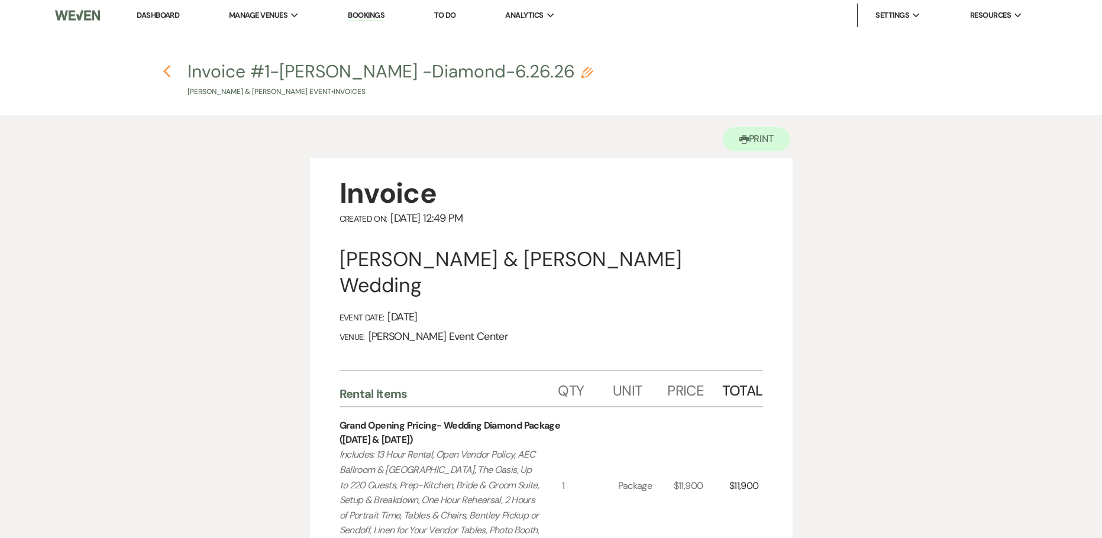
click at [167, 69] on use "button" at bounding box center [167, 71] width 8 height 13
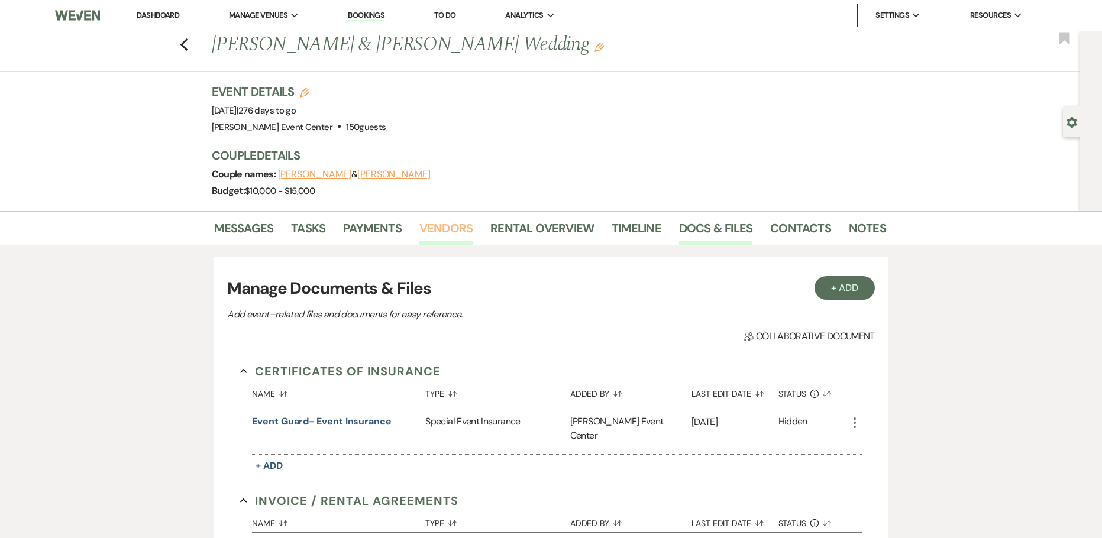
click at [461, 225] on link "Vendors" at bounding box center [445, 232] width 53 height 26
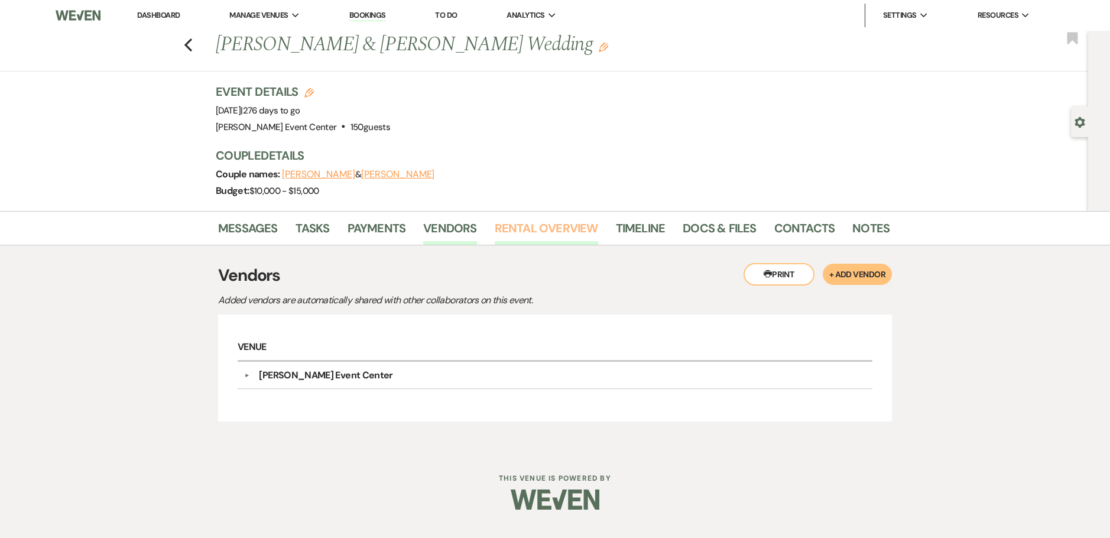
click at [527, 237] on link "Rental Overview" at bounding box center [546, 232] width 103 height 26
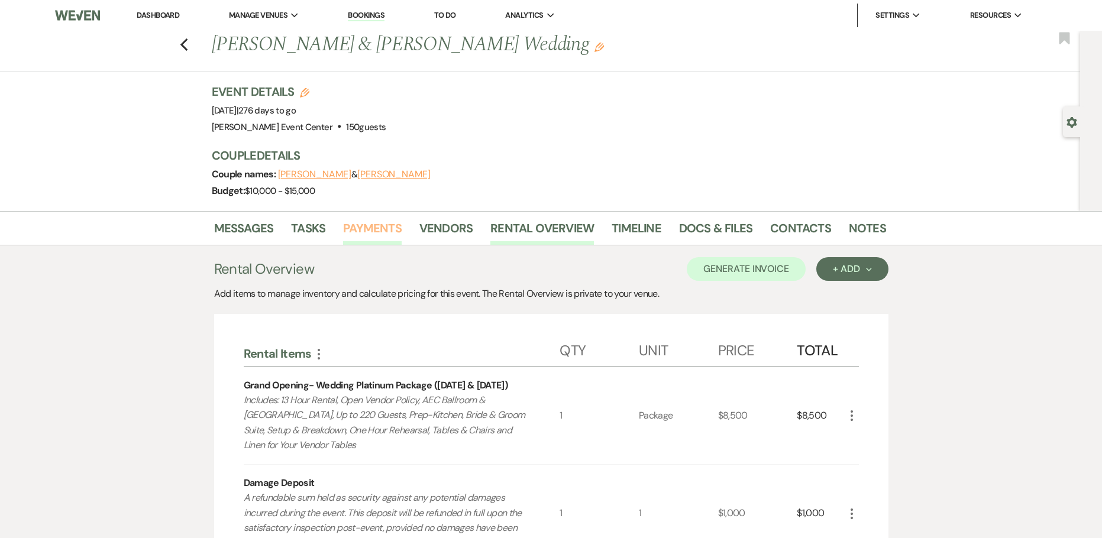
click at [369, 237] on link "Payments" at bounding box center [372, 232] width 59 height 26
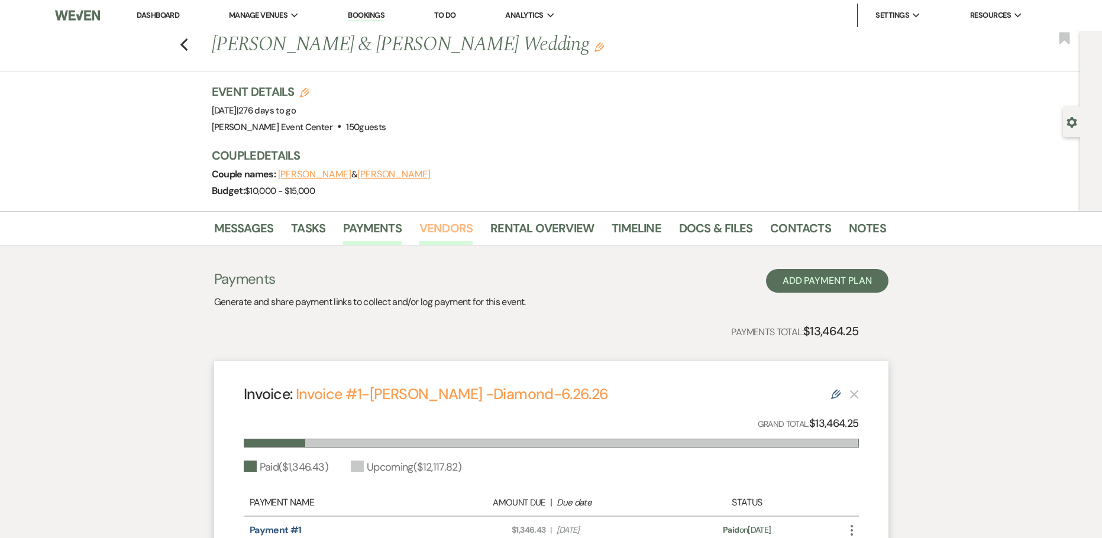
click at [430, 231] on link "Vendors" at bounding box center [445, 232] width 53 height 26
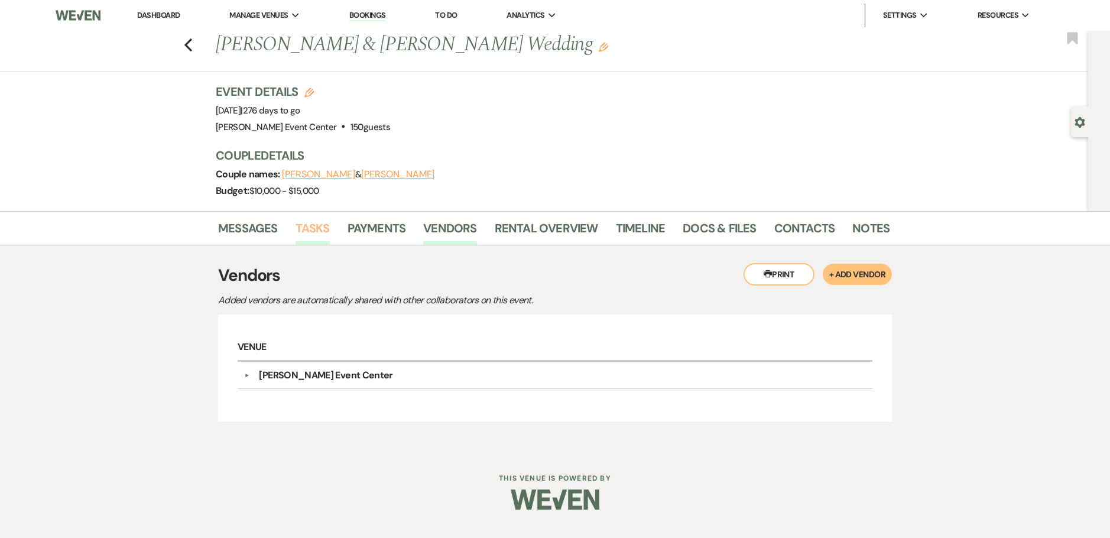
click at [311, 230] on link "Tasks" at bounding box center [313, 232] width 34 height 26
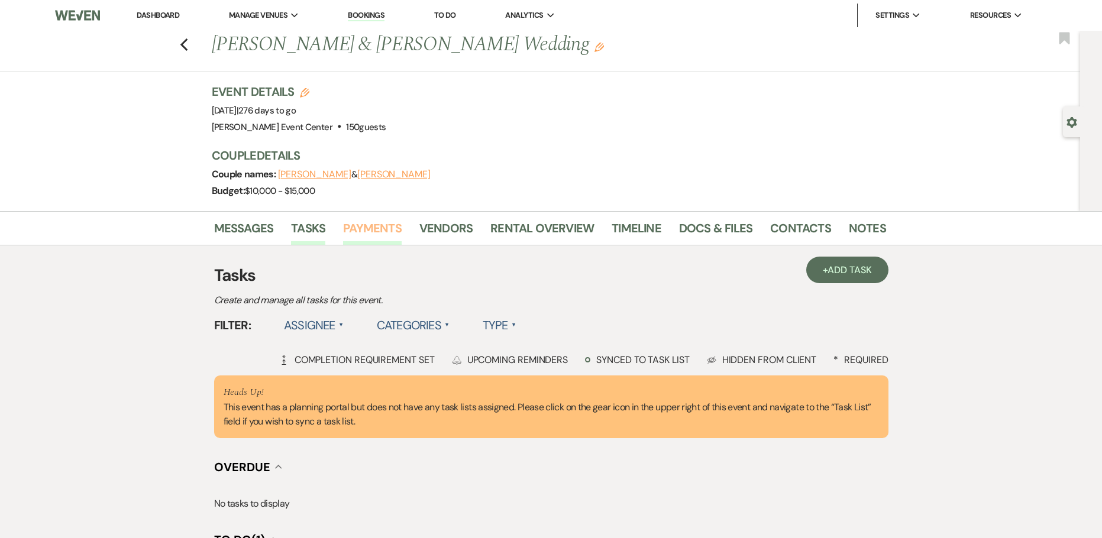
click at [378, 227] on link "Payments" at bounding box center [372, 232] width 59 height 26
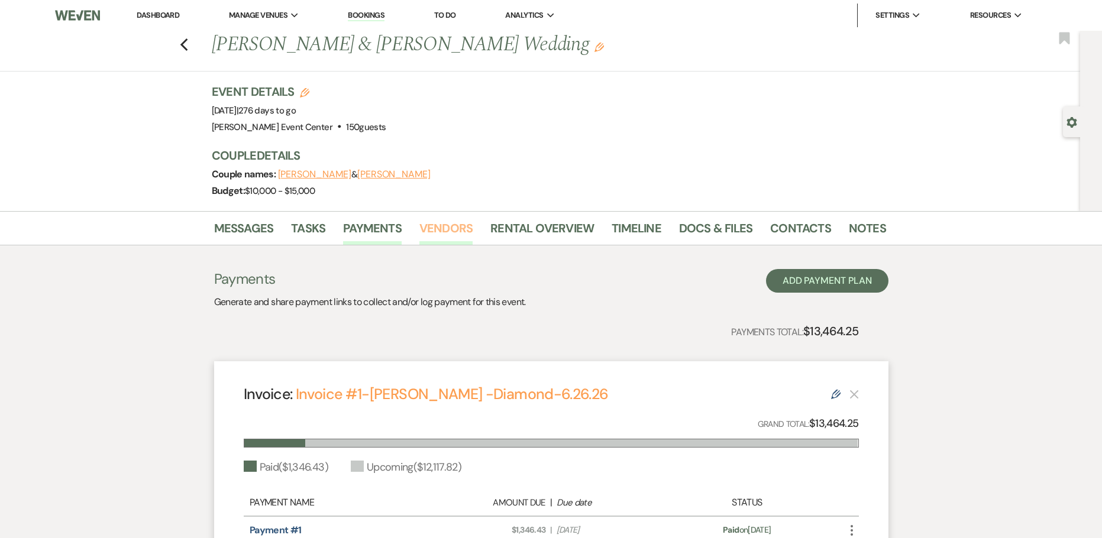
click at [427, 230] on link "Vendors" at bounding box center [445, 232] width 53 height 26
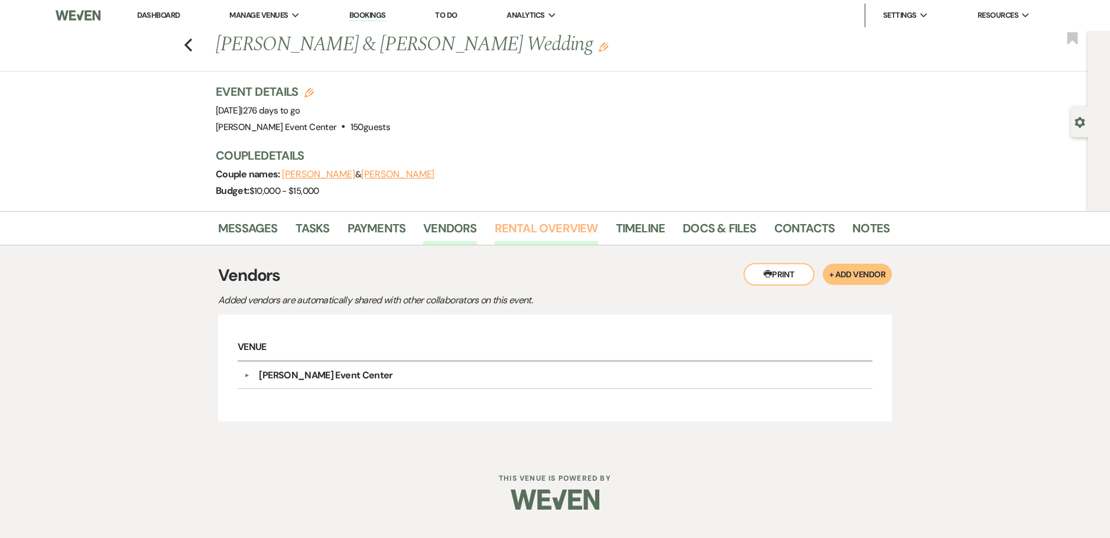
click at [542, 238] on link "Rental Overview" at bounding box center [546, 232] width 103 height 26
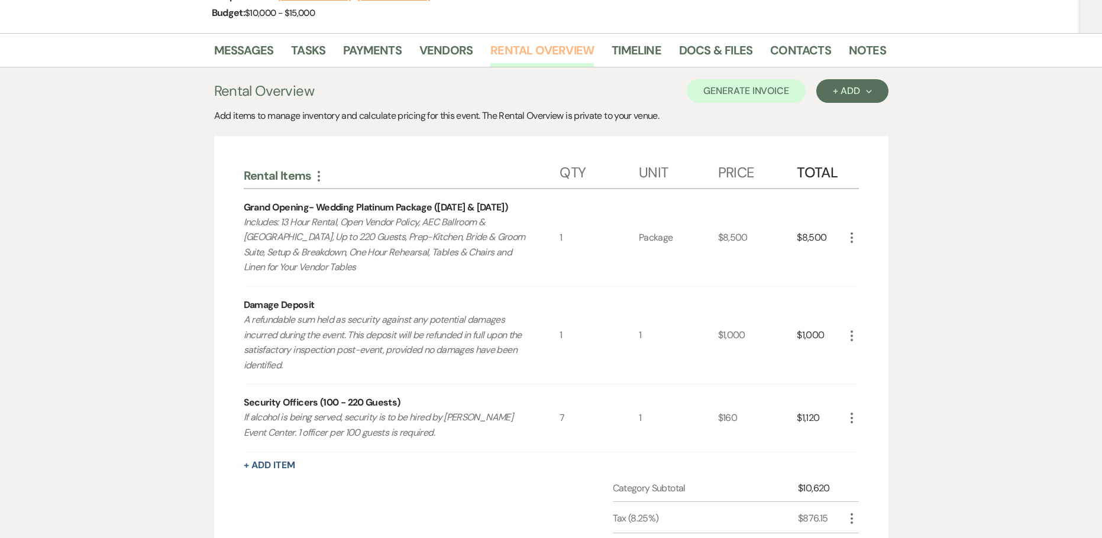
scroll to position [59, 0]
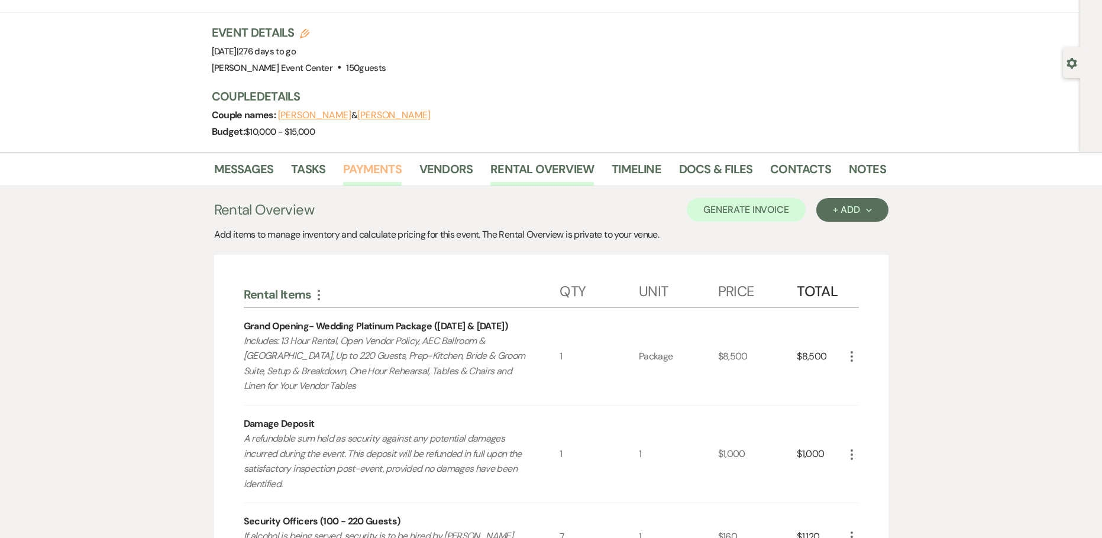
click at [359, 173] on link "Payments" at bounding box center [372, 173] width 59 height 26
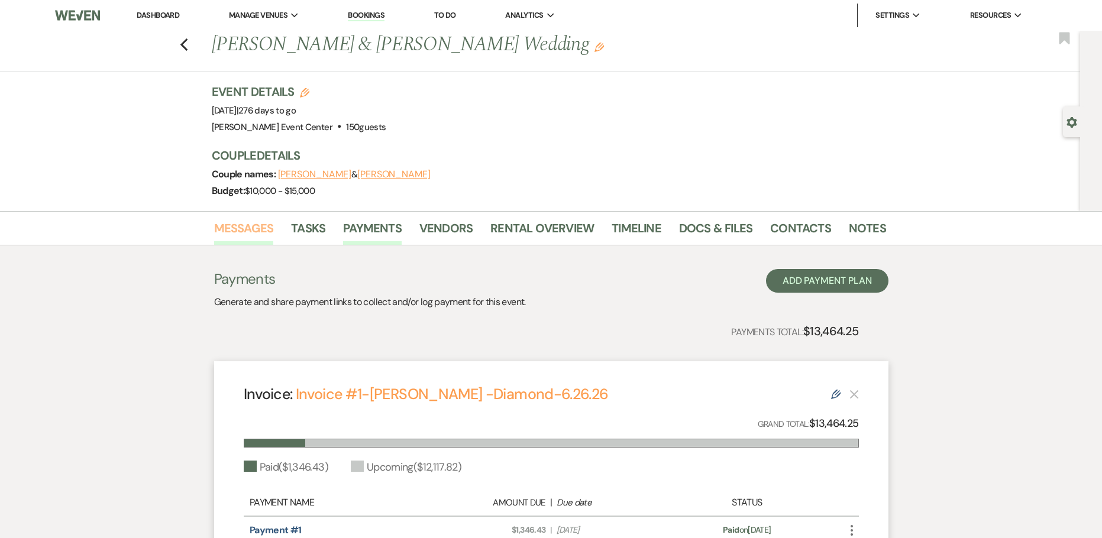
click at [265, 231] on link "Messages" at bounding box center [244, 232] width 60 height 26
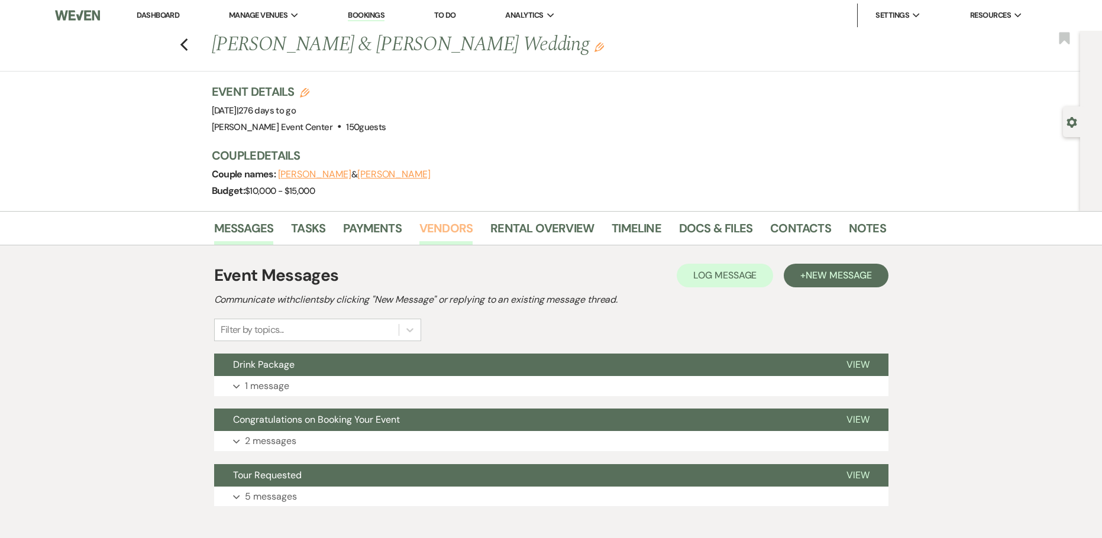
click at [434, 231] on link "Vendors" at bounding box center [445, 232] width 53 height 26
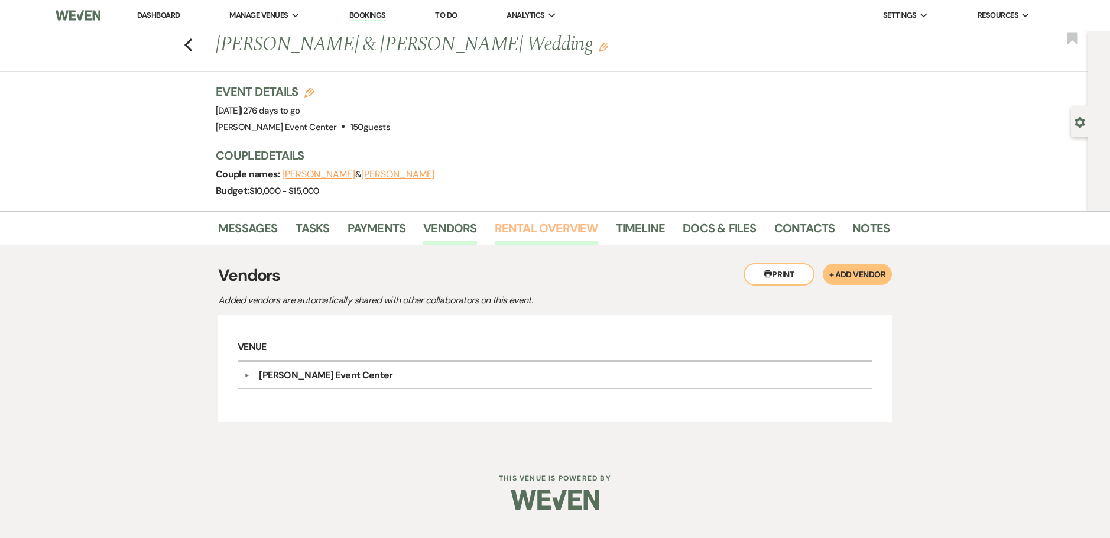
click at [512, 238] on link "Rental Overview" at bounding box center [546, 232] width 103 height 26
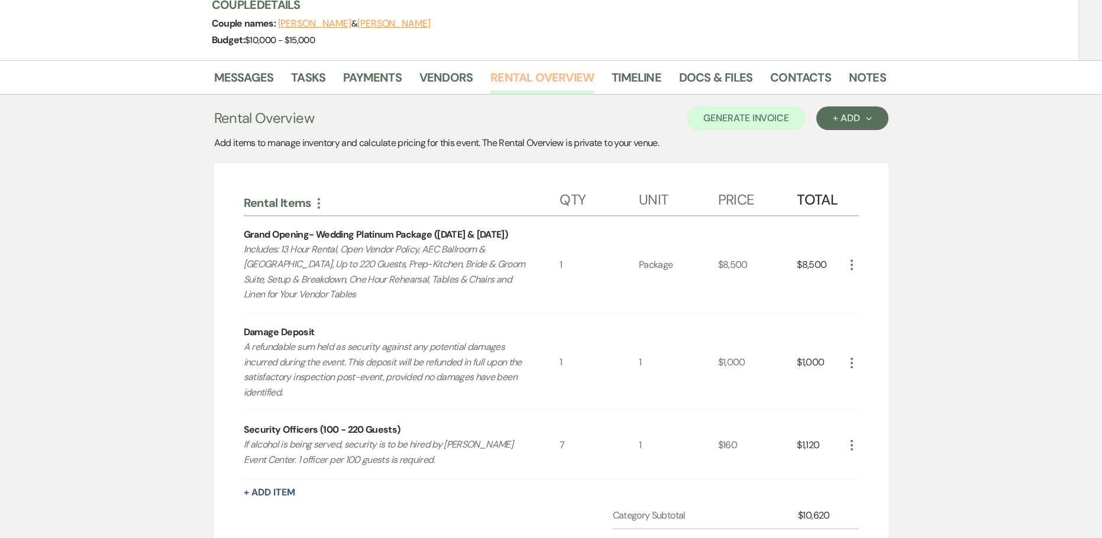
scroll to position [328, 0]
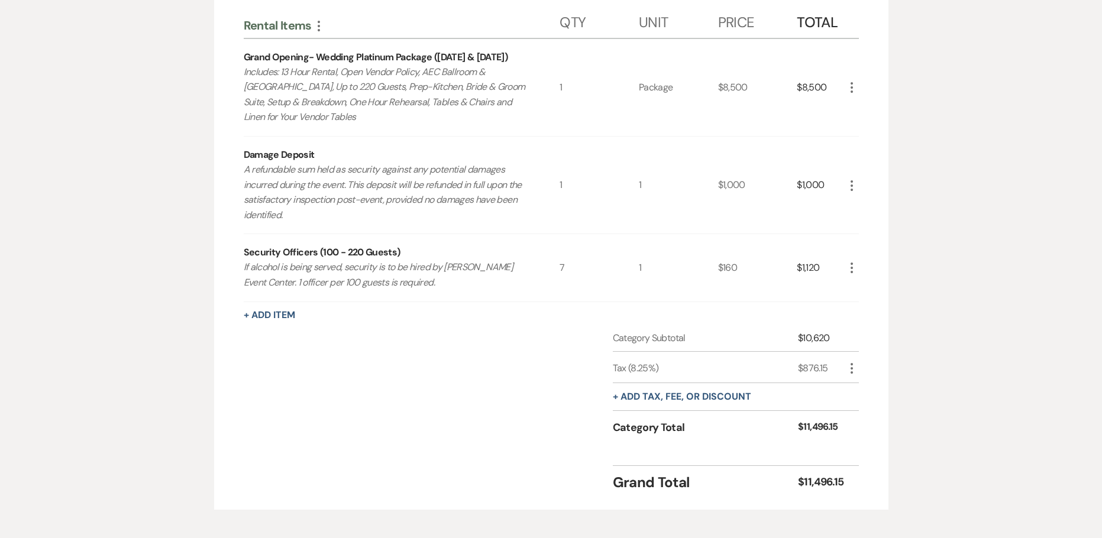
click at [854, 268] on icon "More" at bounding box center [851, 268] width 14 height 14
click at [860, 310] on use "button" at bounding box center [860, 310] width 7 height 7
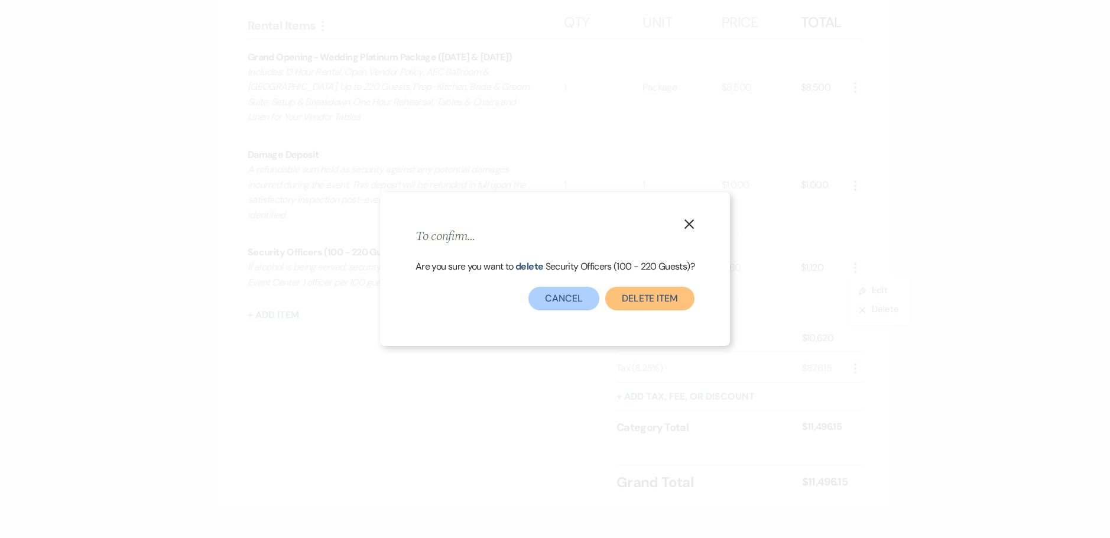
click at [653, 305] on button "Delete Item" at bounding box center [649, 299] width 89 height 24
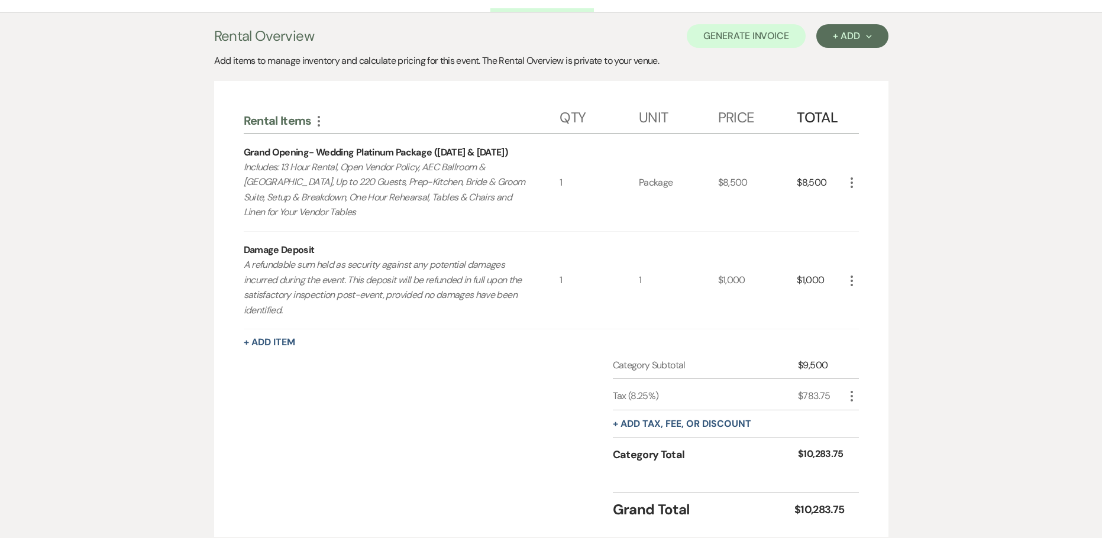
scroll to position [320, 0]
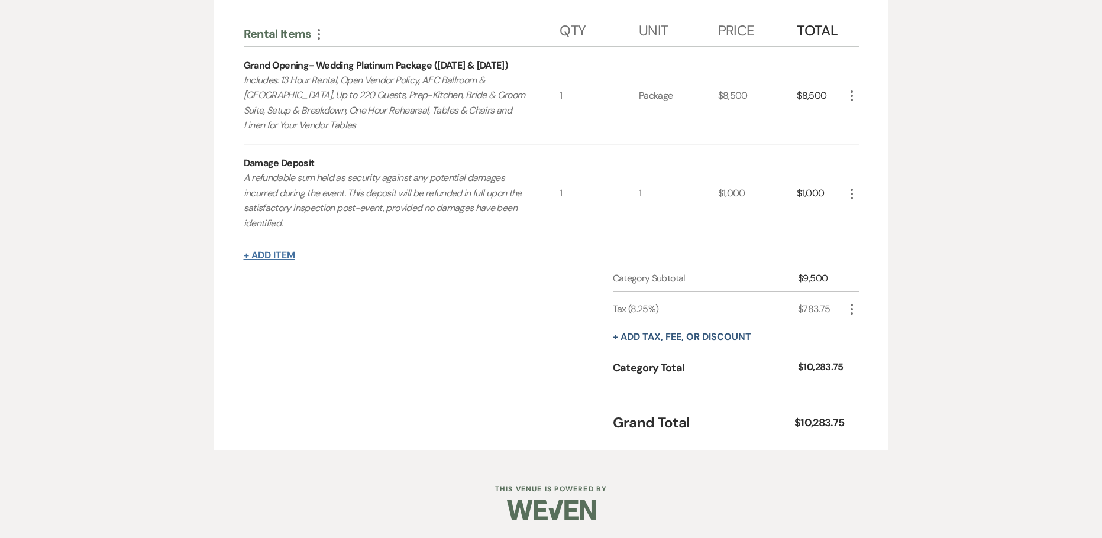
click at [284, 255] on button "+ Add Item" at bounding box center [269, 255] width 51 height 9
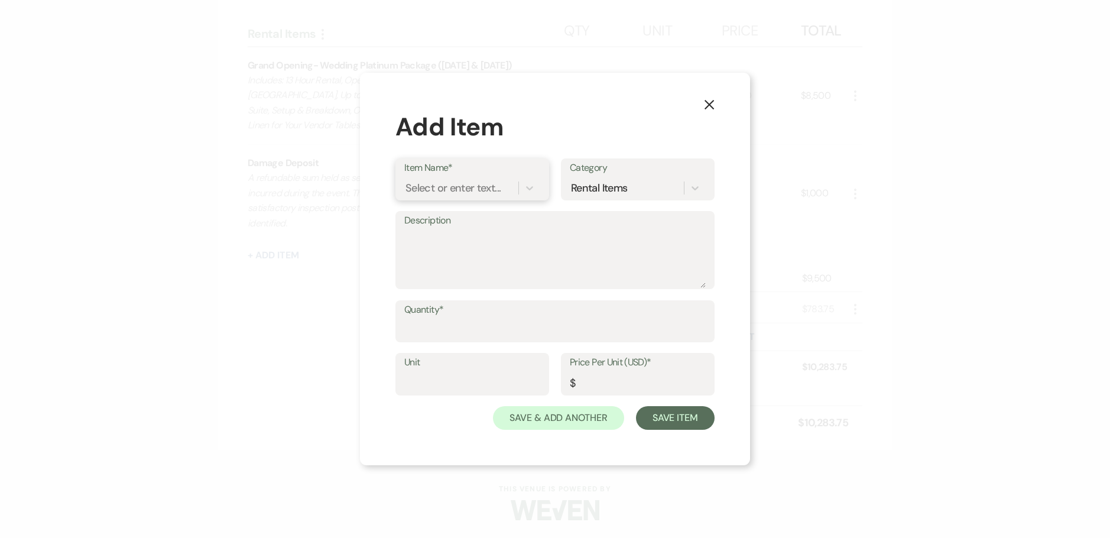
click at [487, 186] on div "Select or enter text..." at bounding box center [453, 188] width 95 height 16
click at [481, 257] on div "Security Officers (100 - 220 Guests)" at bounding box center [472, 263] width 136 height 38
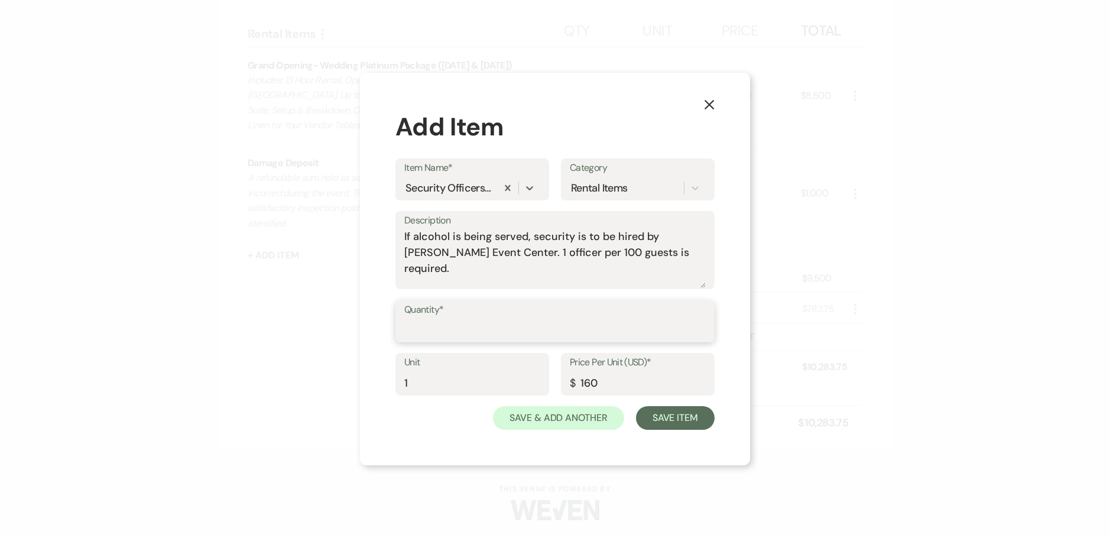
click at [464, 338] on input "Quantity*" at bounding box center [555, 329] width 302 height 23
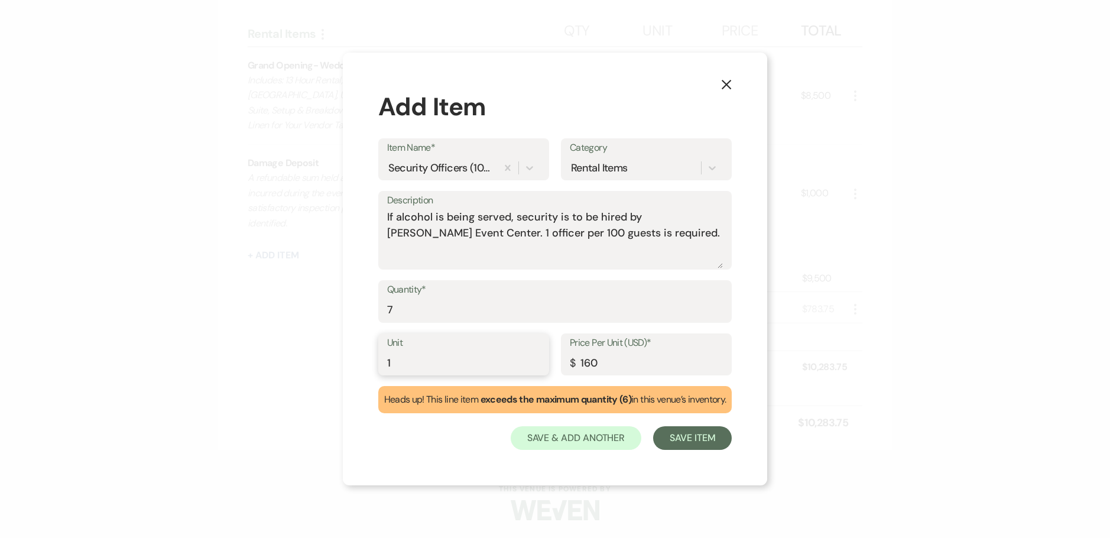
drag, startPoint x: 416, startPoint y: 362, endPoint x: 265, endPoint y: 337, distance: 152.3
click at [305, 356] on div "X Add Item Item Name* Security Officers (100 - 220 Guests) Category Rental Item…" at bounding box center [555, 269] width 1110 height 538
click at [692, 443] on button "Save Item" at bounding box center [692, 438] width 79 height 24
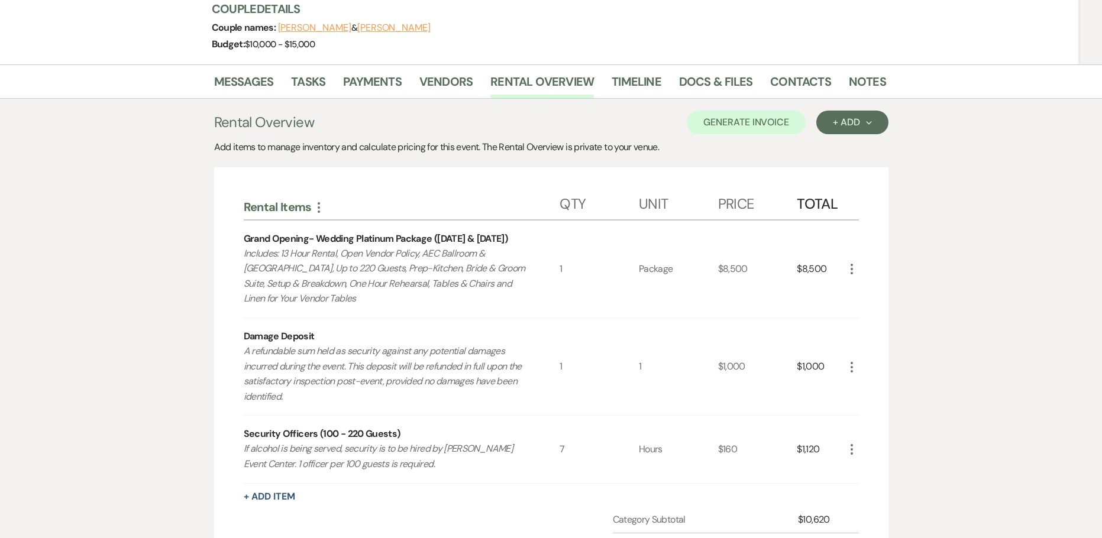
scroll to position [59, 0]
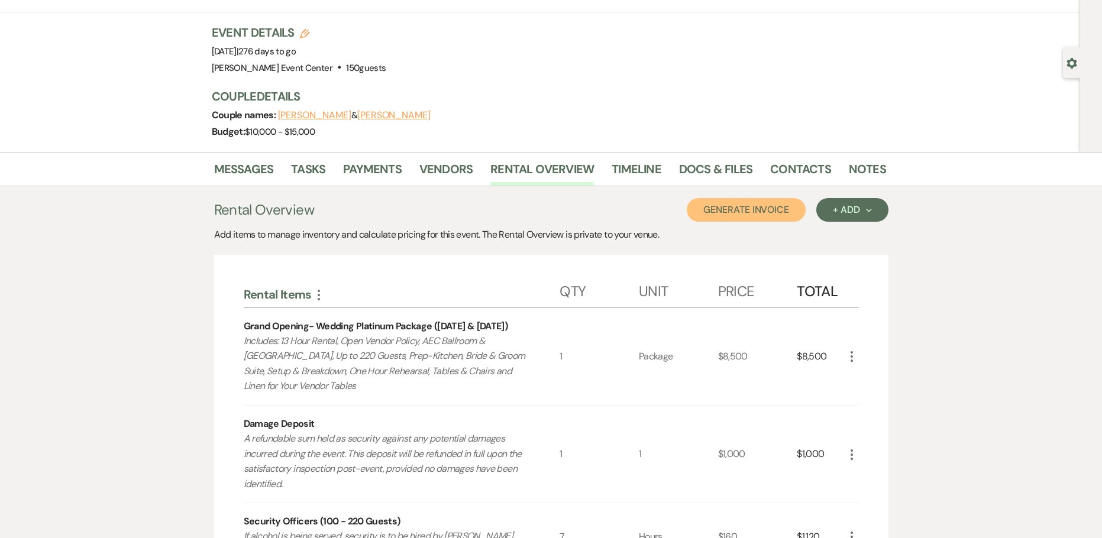
click at [751, 209] on button "Generate Invoice" at bounding box center [745, 210] width 119 height 24
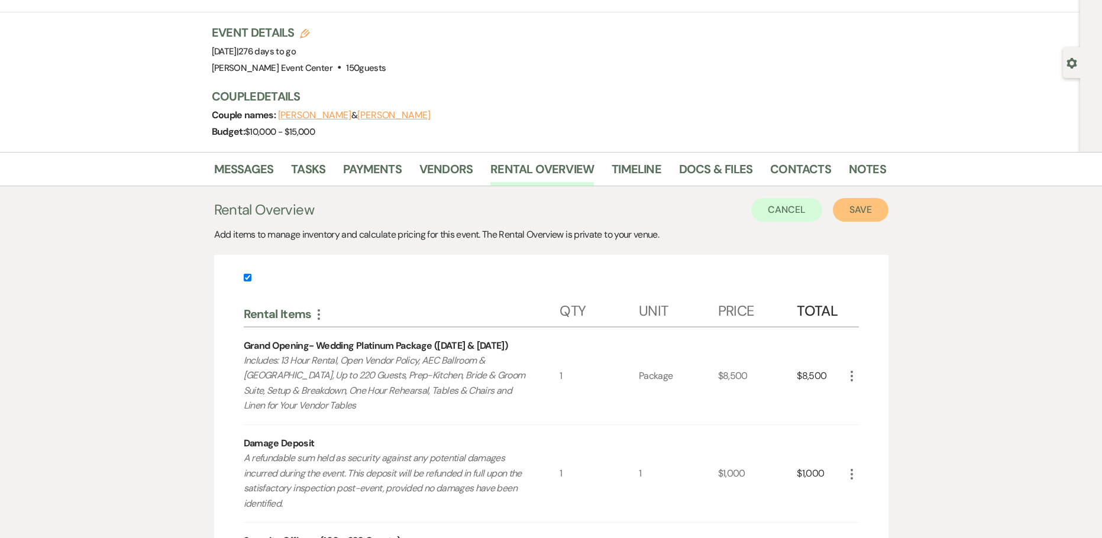
click at [856, 216] on button "Save" at bounding box center [861, 210] width 56 height 24
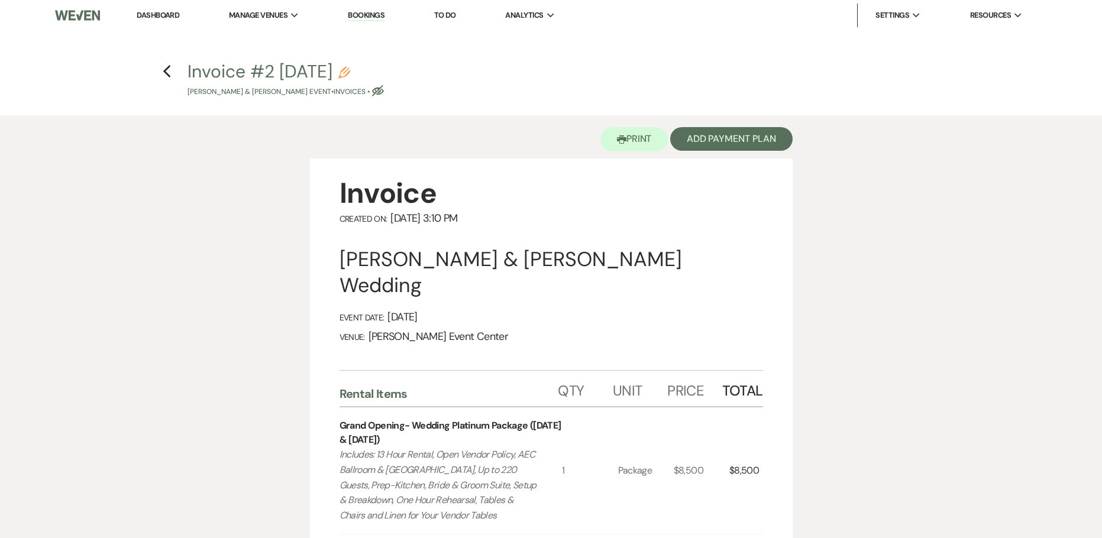
click at [160, 72] on h4 "Previous Invoice #2 9-22-2025 Pencil Eric Reed & Marquita Moore's Event • Invoi…" at bounding box center [550, 78] width 851 height 38
click at [167, 71] on icon "Previous" at bounding box center [167, 71] width 9 height 14
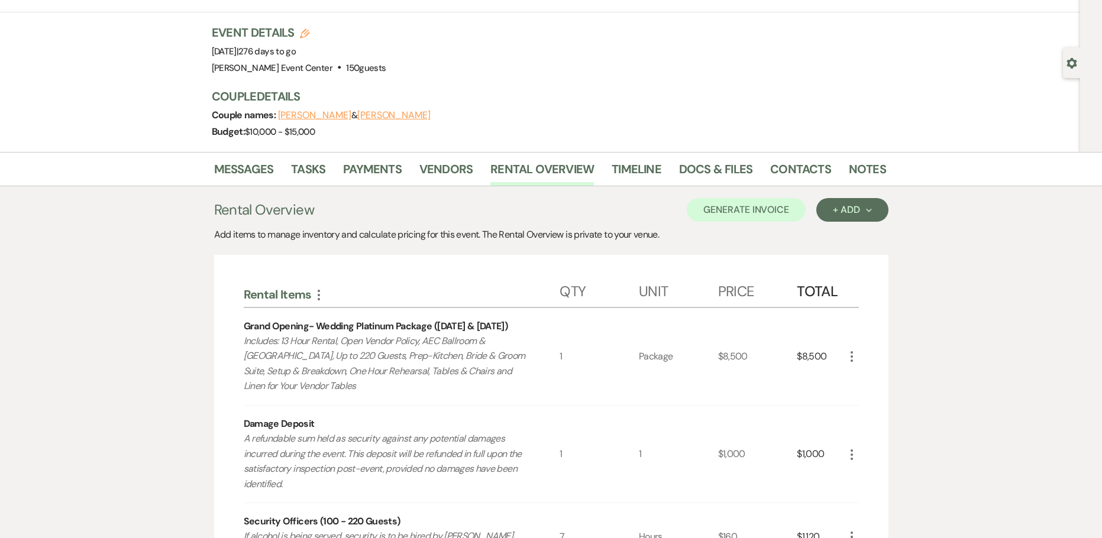
click at [276, 166] on li "Messages" at bounding box center [252, 171] width 77 height 28
click at [267, 169] on link "Messages" at bounding box center [244, 173] width 60 height 26
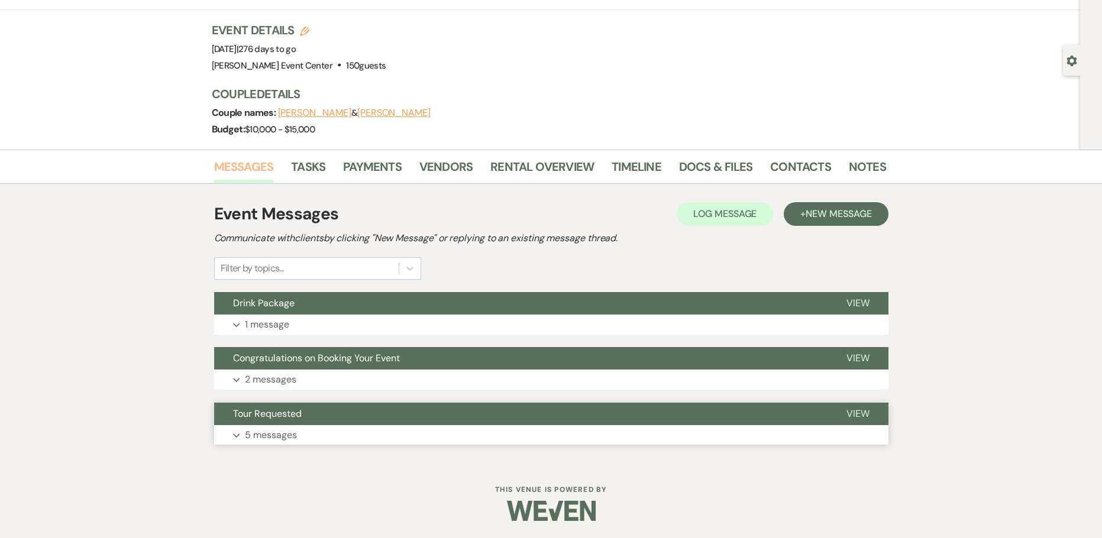
scroll to position [62, 0]
click at [261, 378] on p "2 messages" at bounding box center [270, 378] width 51 height 15
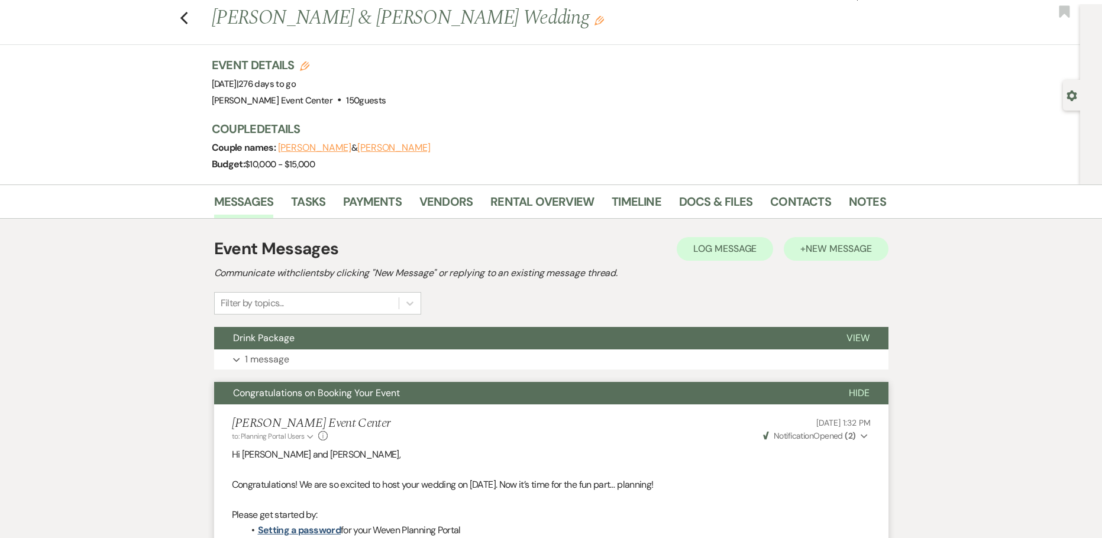
scroll to position [0, 0]
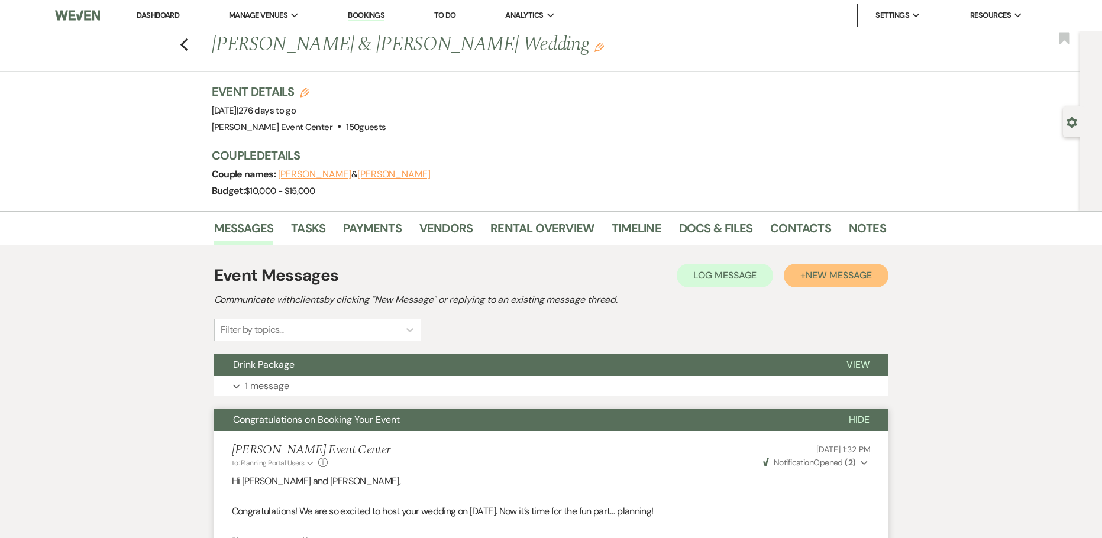
click at [810, 281] on button "+ New Message" at bounding box center [835, 276] width 104 height 24
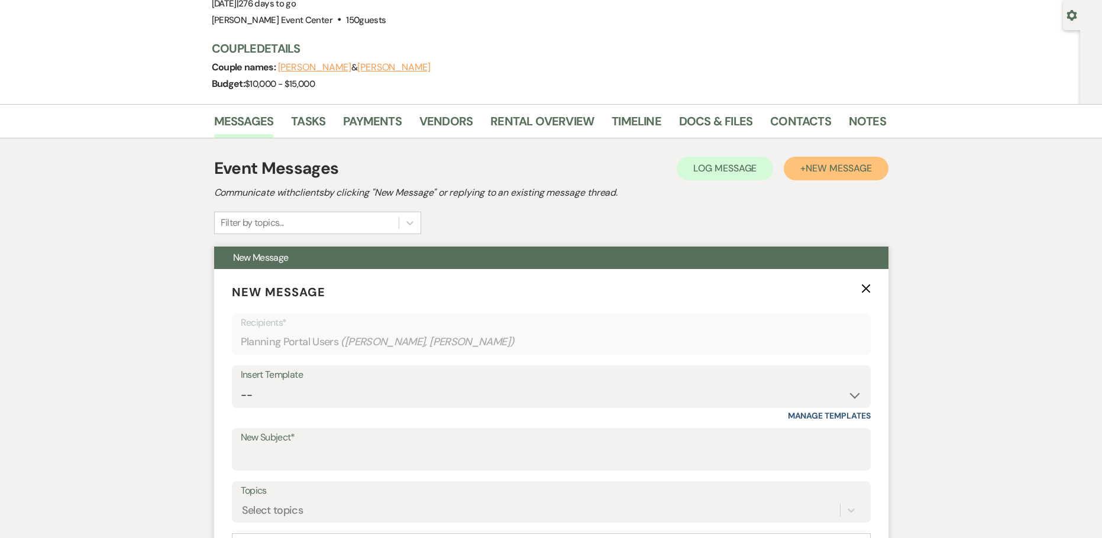
scroll to position [237, 0]
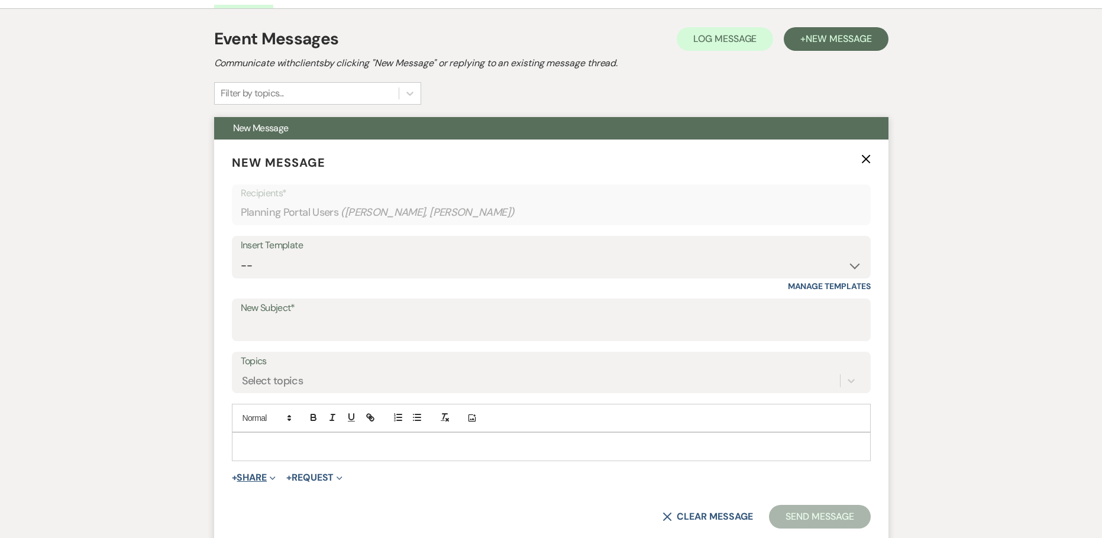
click at [254, 480] on button "+ Share Expand" at bounding box center [254, 477] width 44 height 9
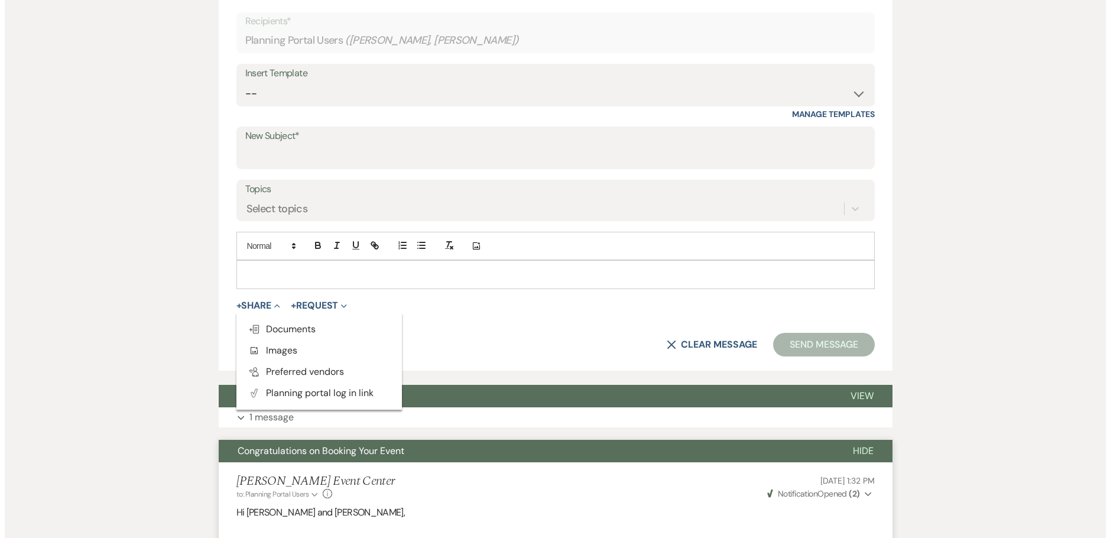
scroll to position [532, 0]
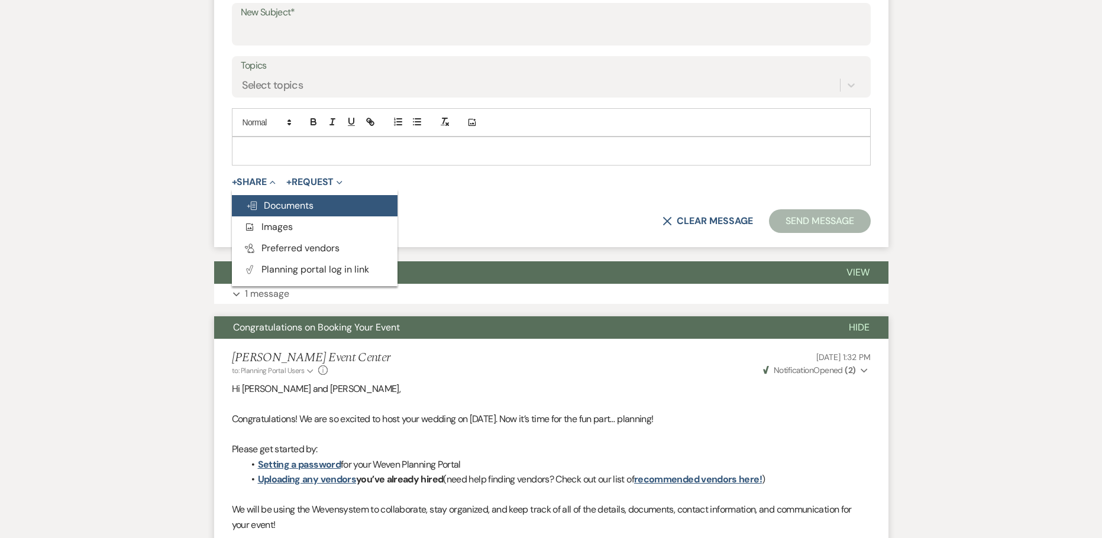
click at [277, 203] on span "Doc Upload Documents" at bounding box center [279, 205] width 67 height 12
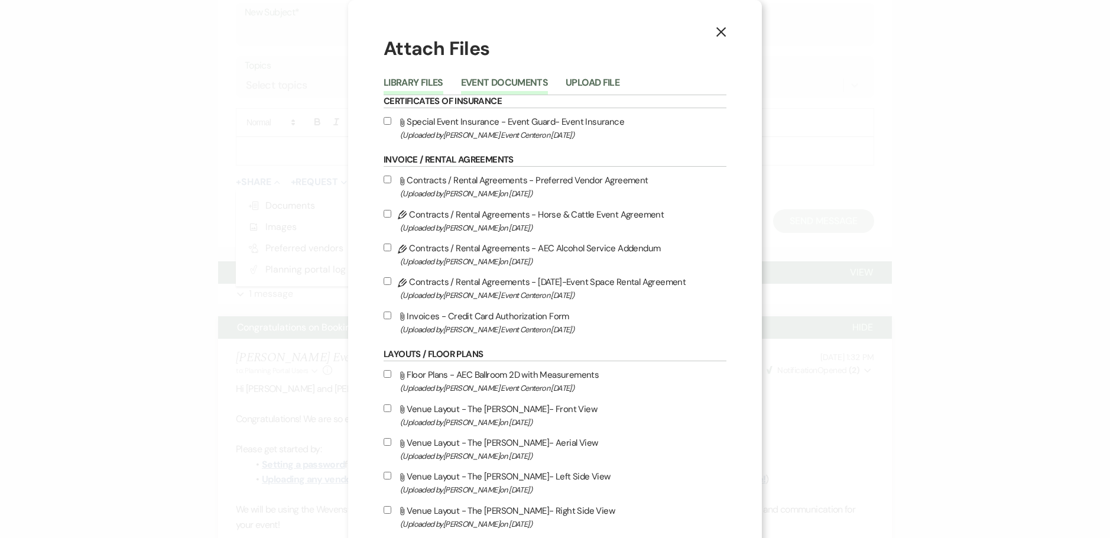
click at [489, 90] on button "Event Documents" at bounding box center [504, 86] width 87 height 17
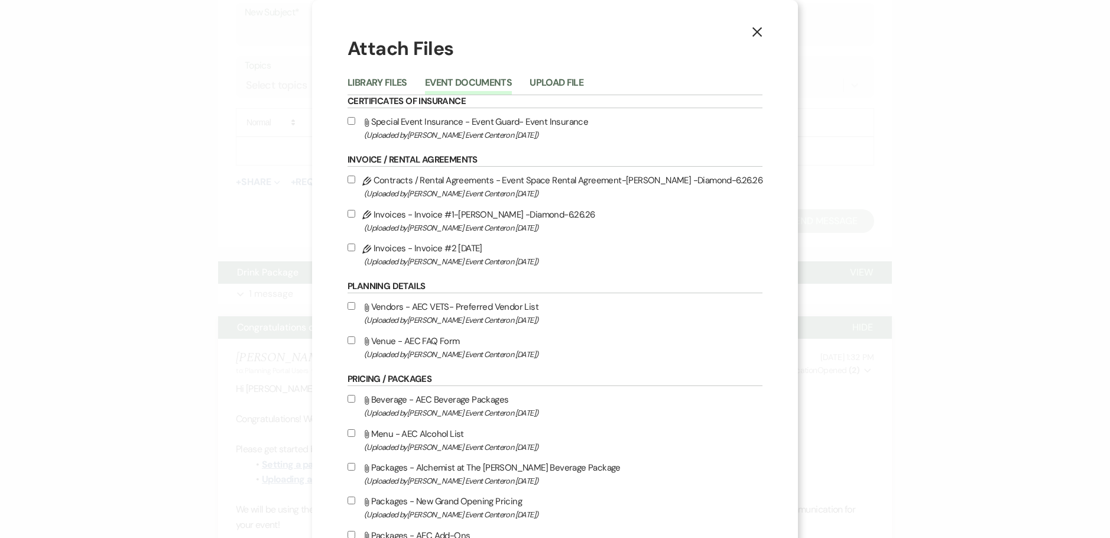
click at [355, 245] on input "Pencil Invoices - Invoice #2 9-22-2025 (Uploaded by Artis Event Center on Sep 2…" at bounding box center [352, 248] width 8 height 8
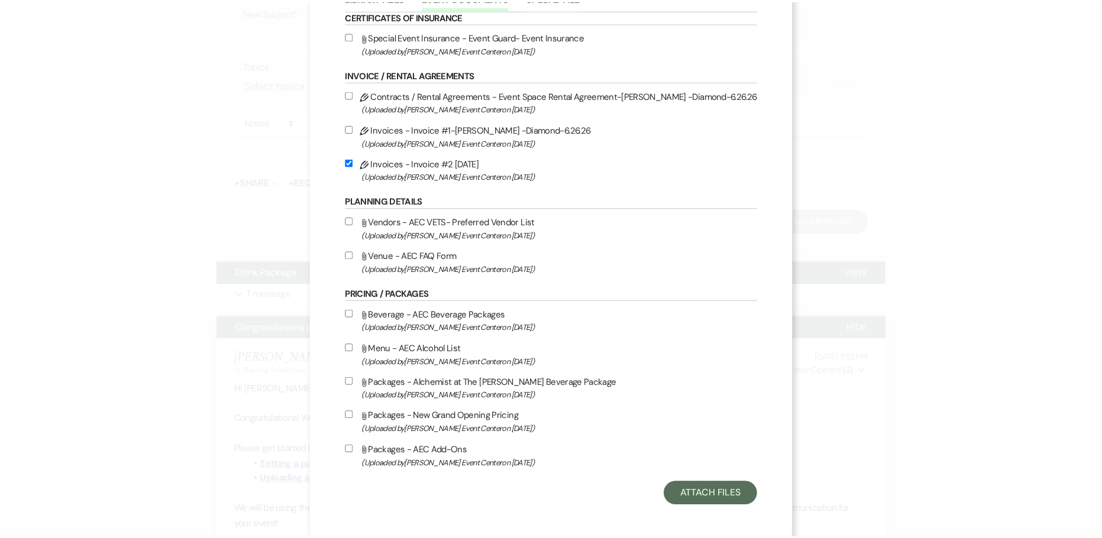
scroll to position [89, 0]
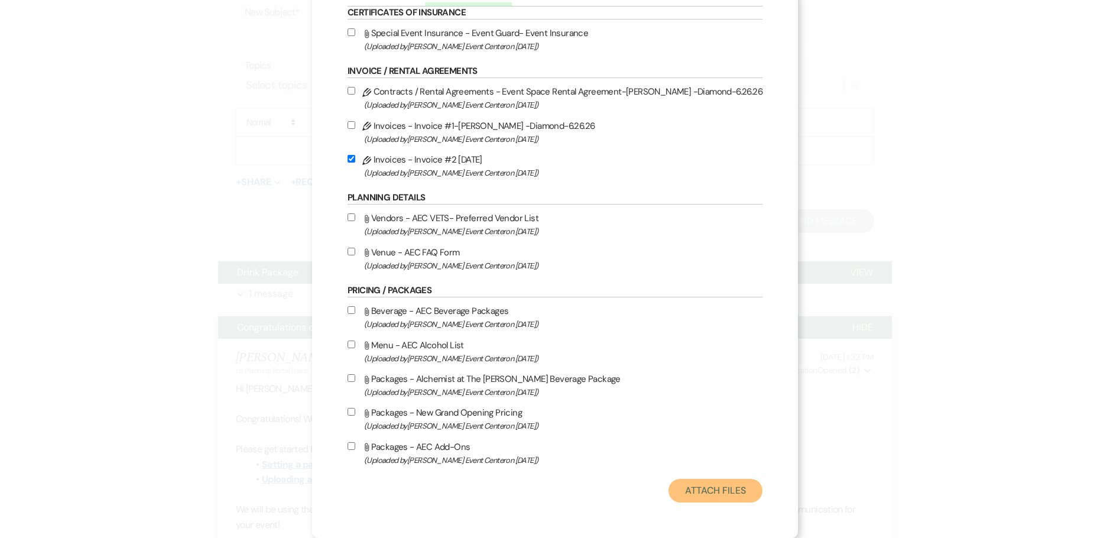
click at [678, 502] on button "Attach Files" at bounding box center [716, 491] width 94 height 24
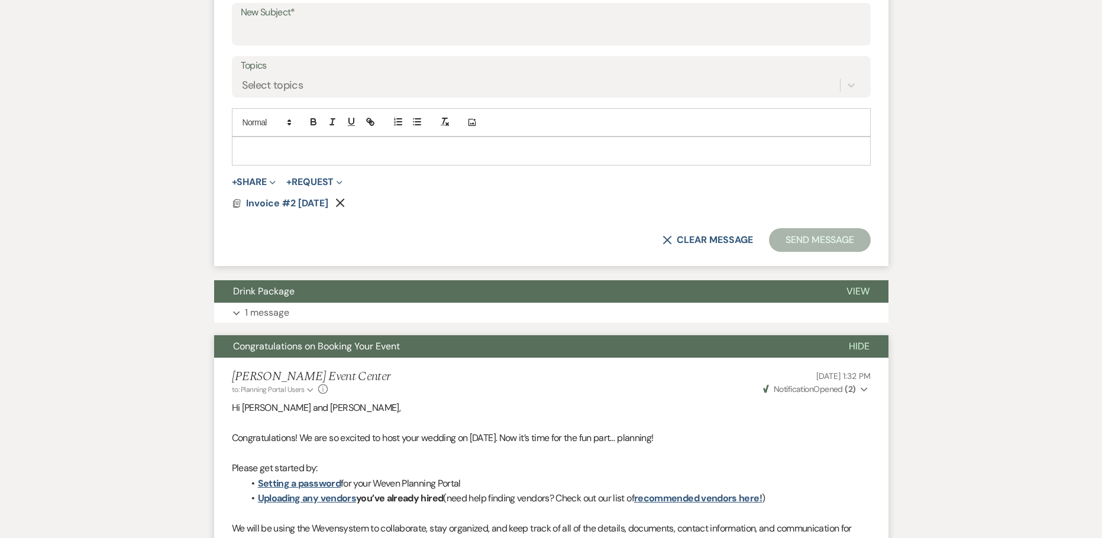
click at [326, 156] on p at bounding box center [551, 150] width 620 height 13
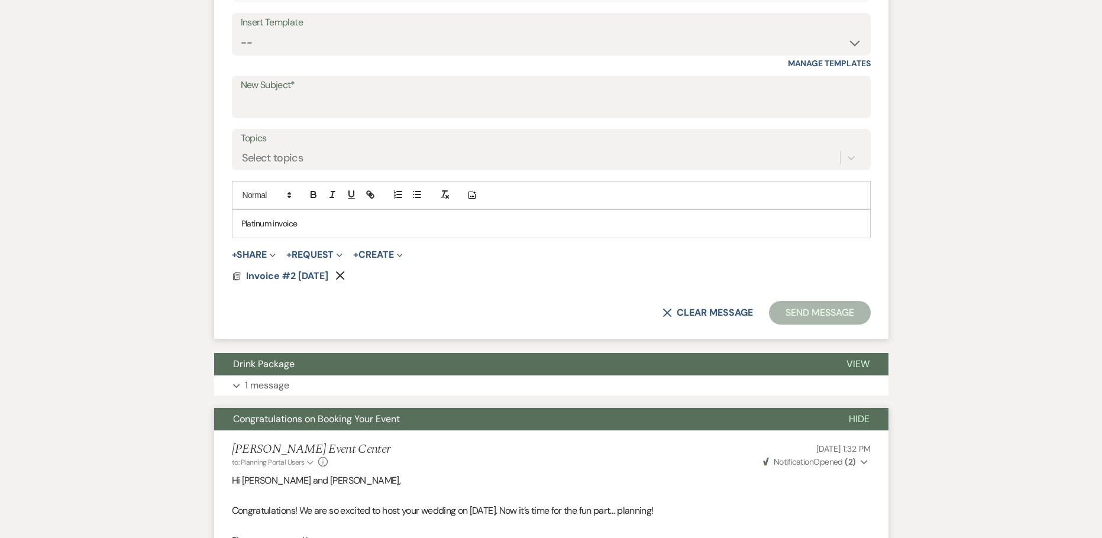
scroll to position [355, 0]
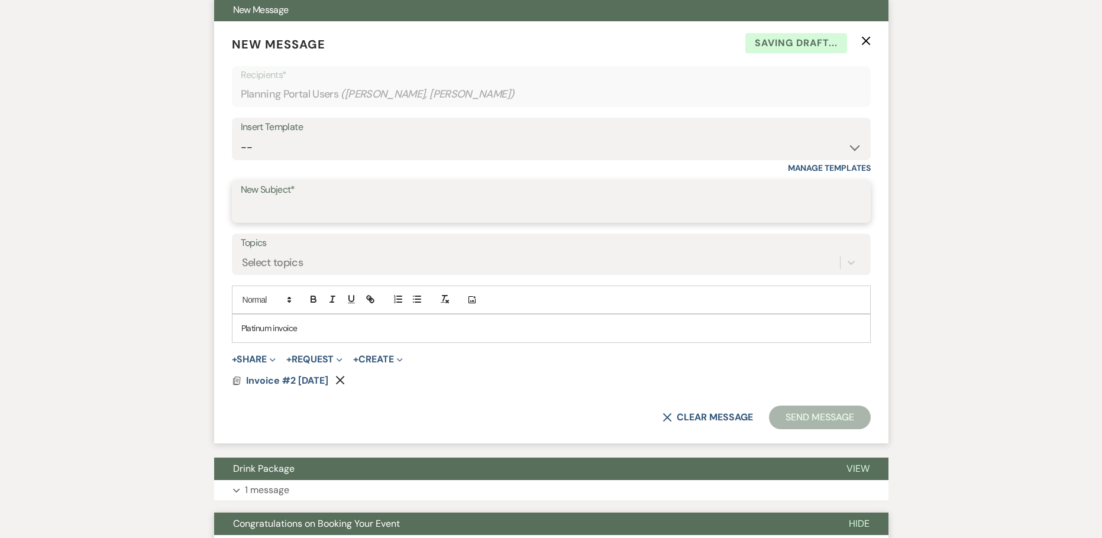
click at [399, 203] on input "New Subject*" at bounding box center [551, 210] width 621 height 23
click at [799, 413] on button "Send Message" at bounding box center [819, 418] width 101 height 24
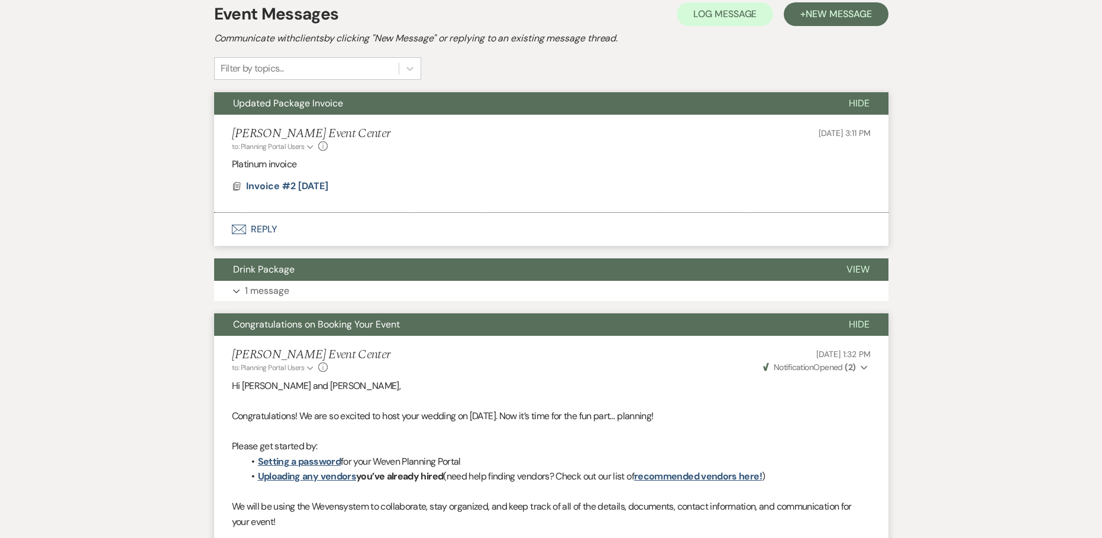
scroll to position [0, 0]
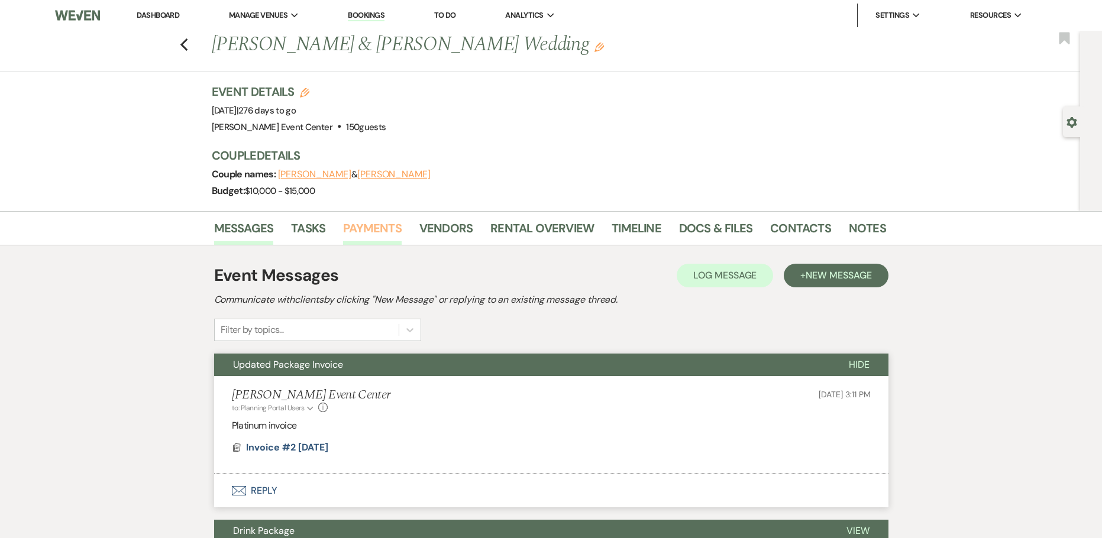
click at [375, 229] on link "Payments" at bounding box center [372, 232] width 59 height 26
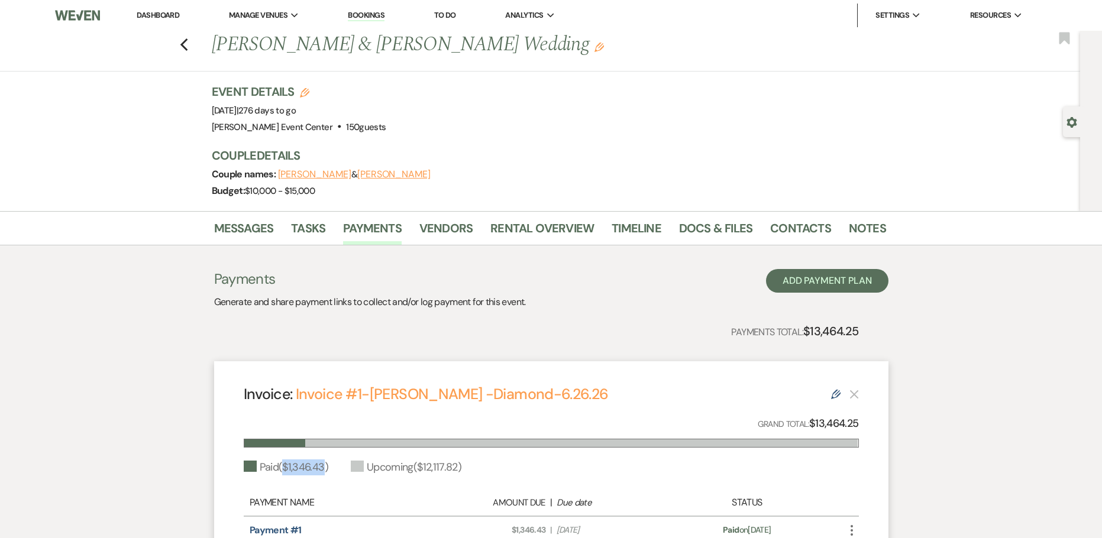
drag, startPoint x: 325, startPoint y: 471, endPoint x: 281, endPoint y: 474, distance: 43.3
click at [281, 474] on div "Paid ( $1,346.43 )" at bounding box center [286, 467] width 85 height 16
copy div "( $1,346.43"
click at [500, 230] on link "Rental Overview" at bounding box center [541, 232] width 103 height 26
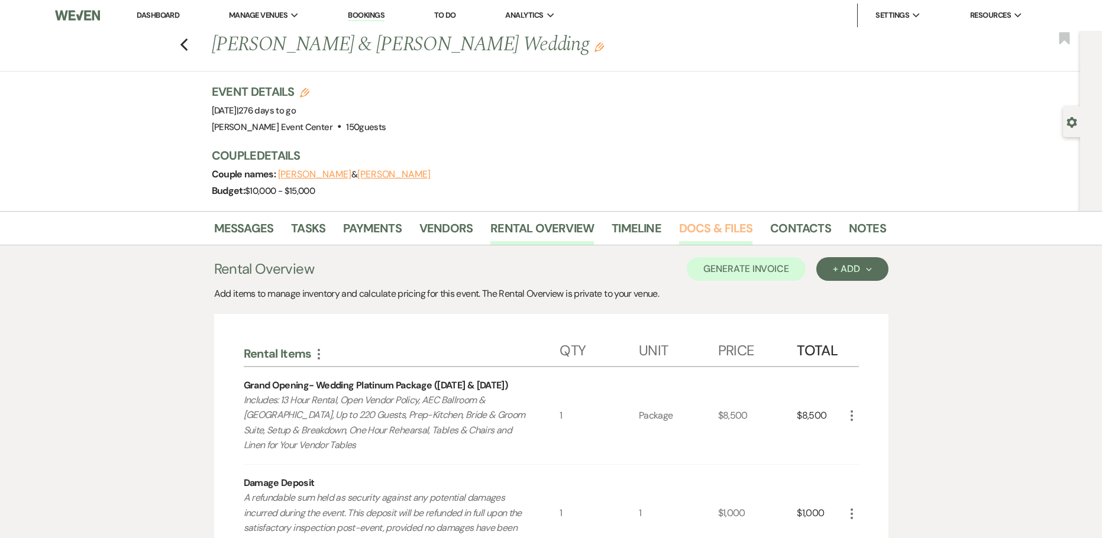
click at [685, 229] on link "Docs & Files" at bounding box center [715, 232] width 73 height 26
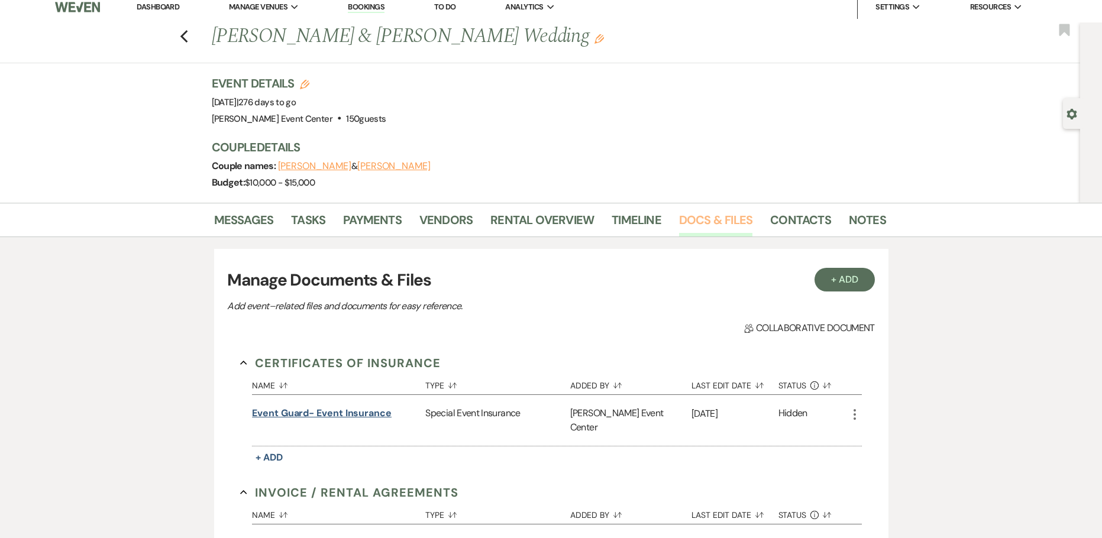
scroll to position [177, 0]
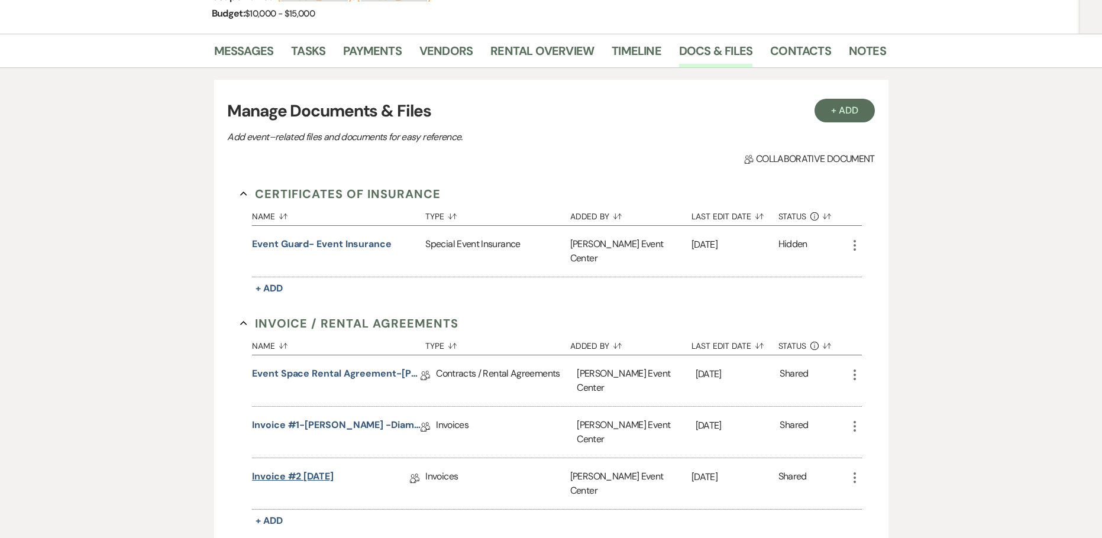
click at [294, 469] on link "Invoice #2 9-22-2025" at bounding box center [293, 478] width 82 height 18
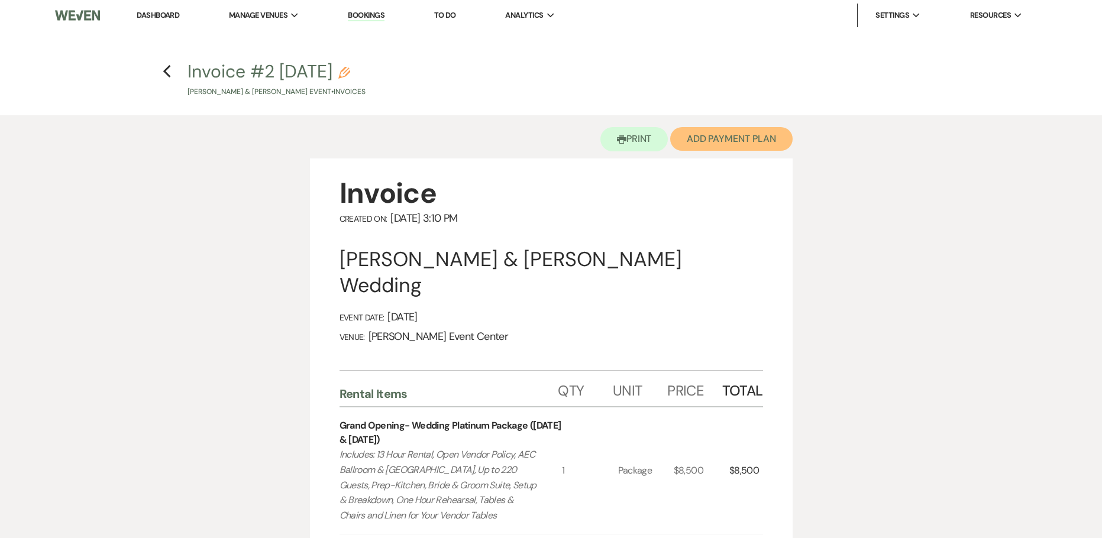
click at [717, 143] on button "Add Payment Plan" at bounding box center [731, 139] width 122 height 24
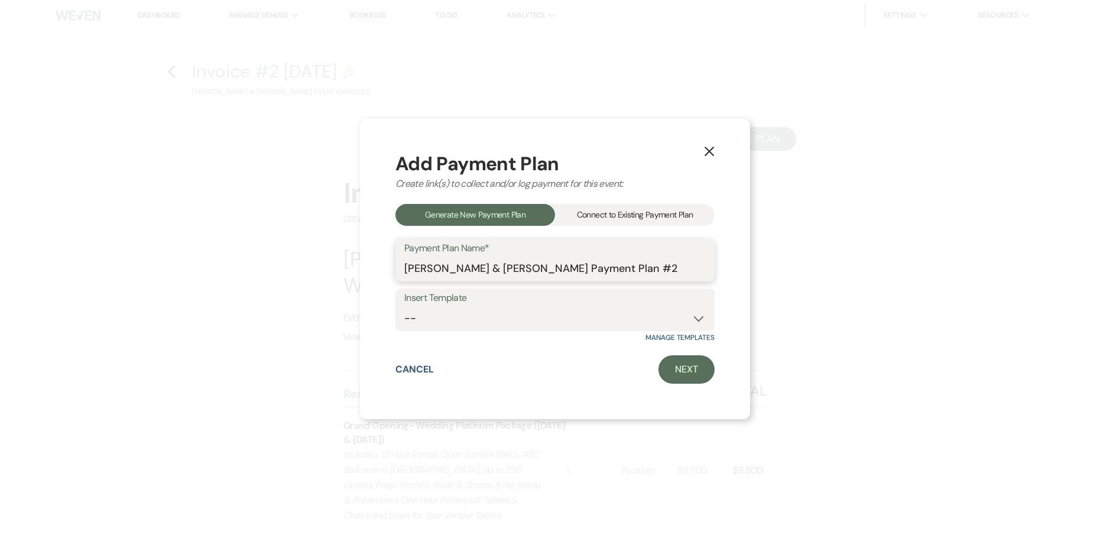
drag, startPoint x: 658, startPoint y: 268, endPoint x: 137, endPoint y: 311, distance: 523.3
click at [145, 316] on div "X Add Payment Plan Create link(s) to collect and/or log payment for this event:…" at bounding box center [555, 269] width 1110 height 538
click at [691, 373] on link "Next" at bounding box center [687, 369] width 56 height 28
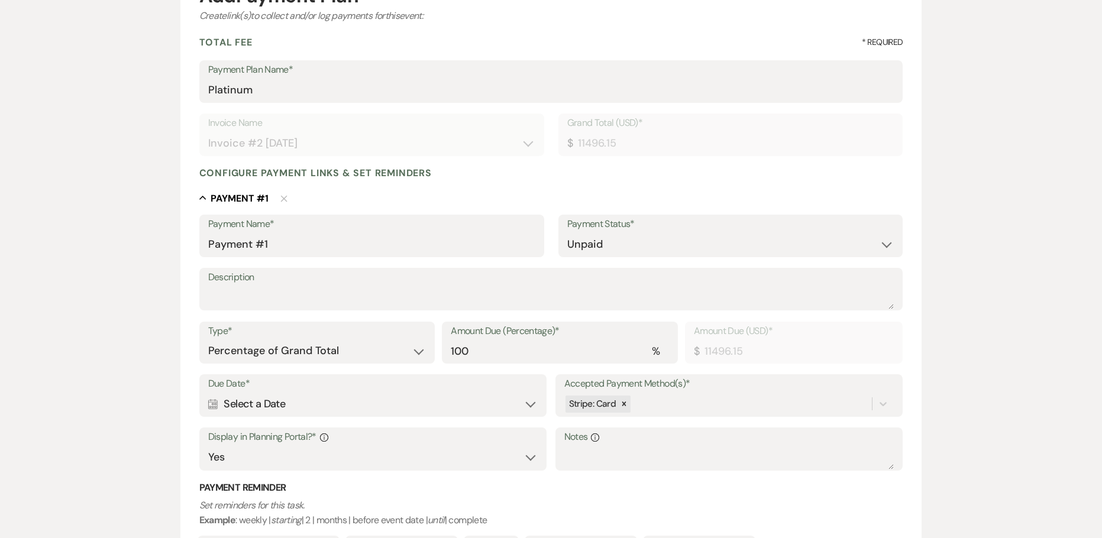
scroll to position [124, 0]
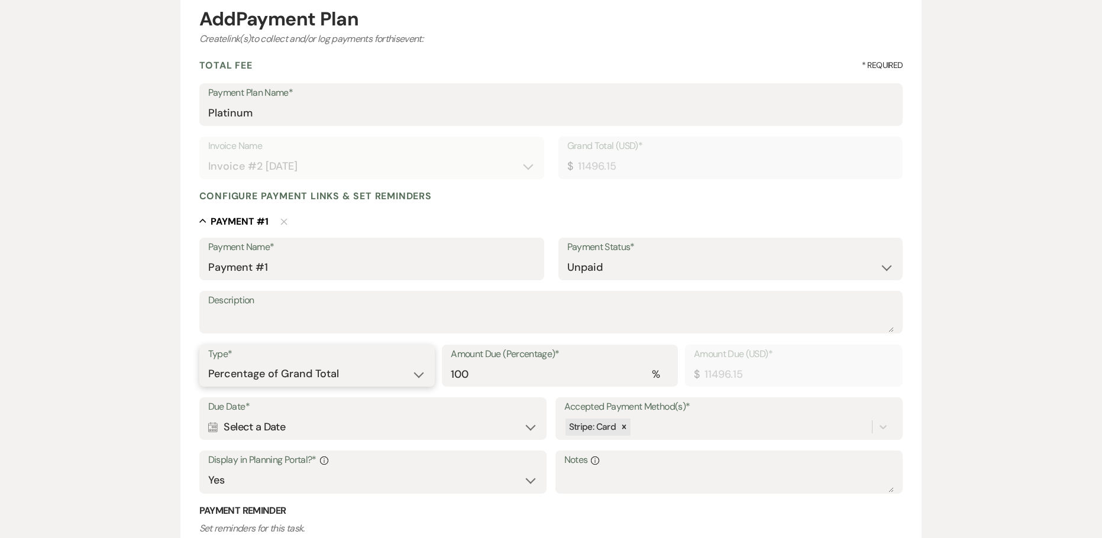
click at [366, 380] on select "Dollar Amount Percentage of Grand Total" at bounding box center [317, 373] width 218 height 23
click at [208, 362] on select "Dollar Amount Percentage of Grand Total" at bounding box center [317, 373] width 218 height 23
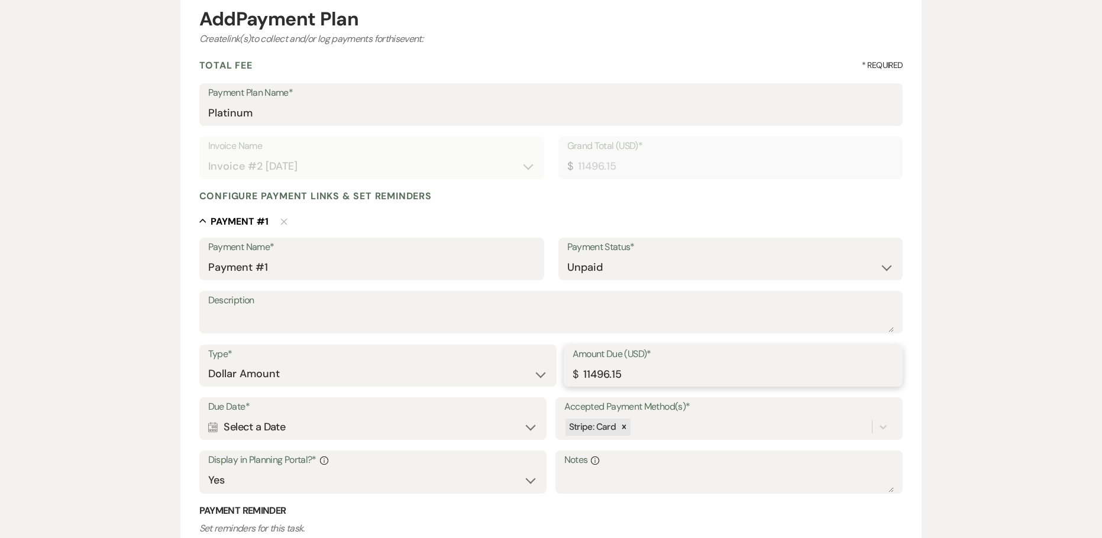
drag, startPoint x: 634, startPoint y: 373, endPoint x: 498, endPoint y: 375, distance: 136.0
click at [498, 375] on div "Type* Dollar Amount Percentage of Grand Total Amount Due (USD)* $ 11496.15" at bounding box center [551, 371] width 704 height 53
paste input "346.43"
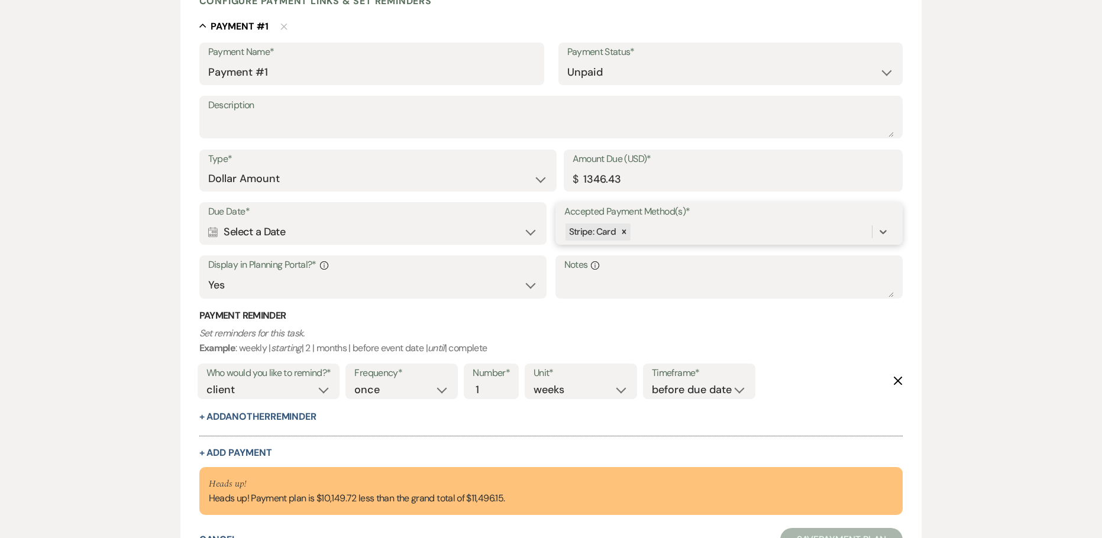
scroll to position [428, 0]
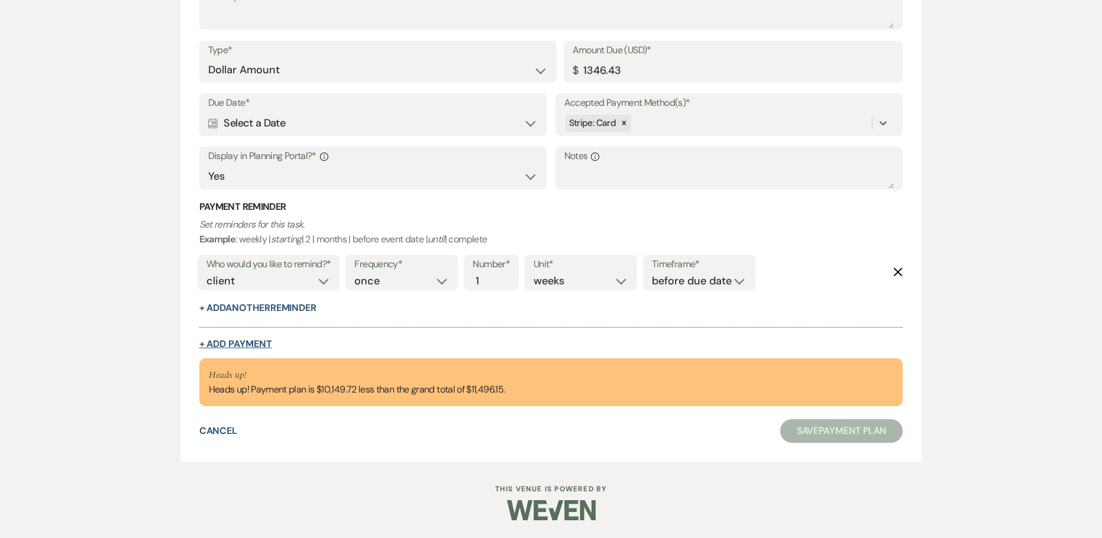
click at [257, 342] on button "+ Add Payment" at bounding box center [235, 343] width 73 height 9
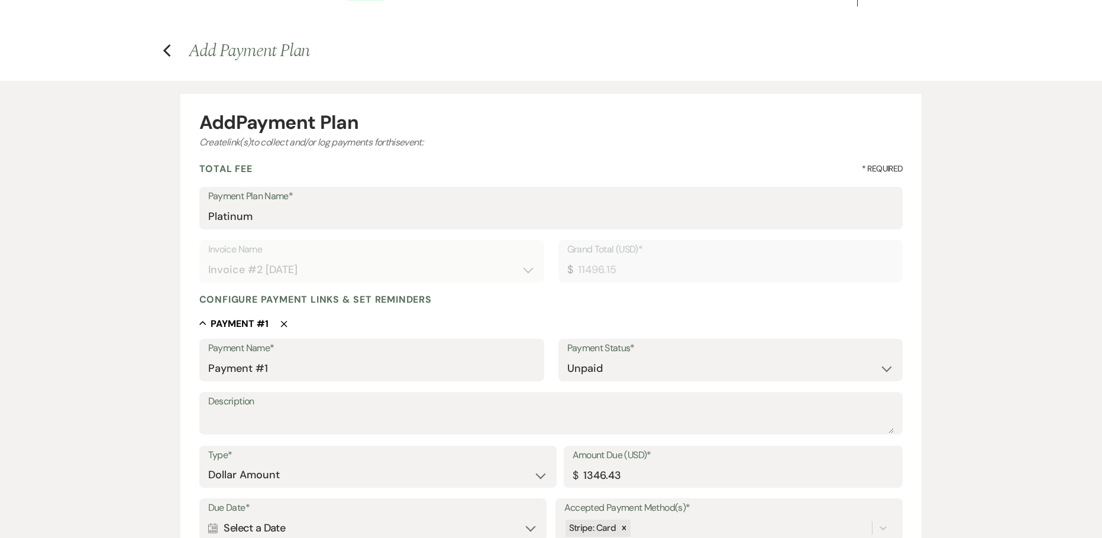
scroll to position [0, 0]
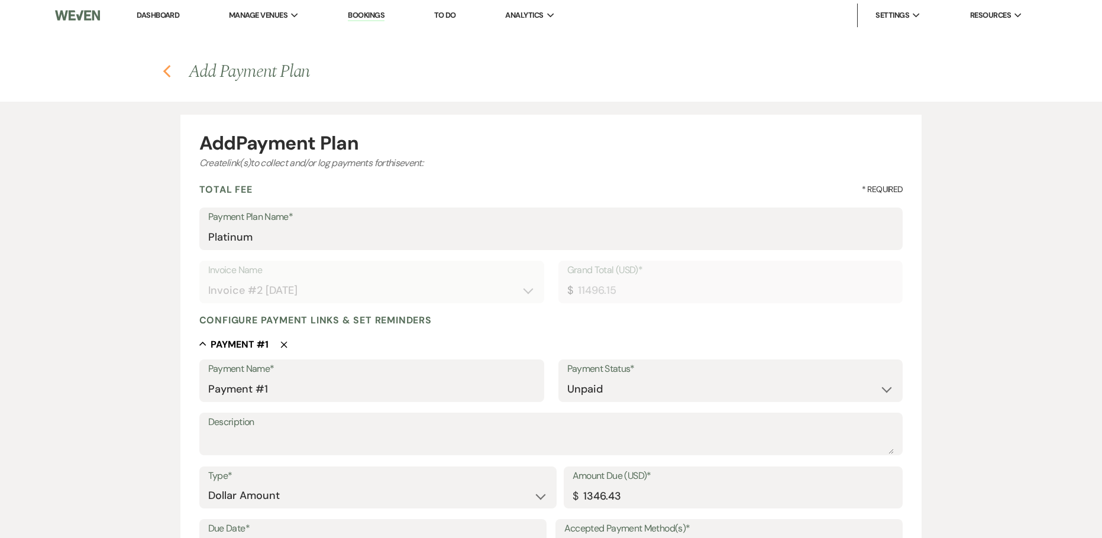
click at [163, 69] on icon "Previous" at bounding box center [167, 71] width 9 height 14
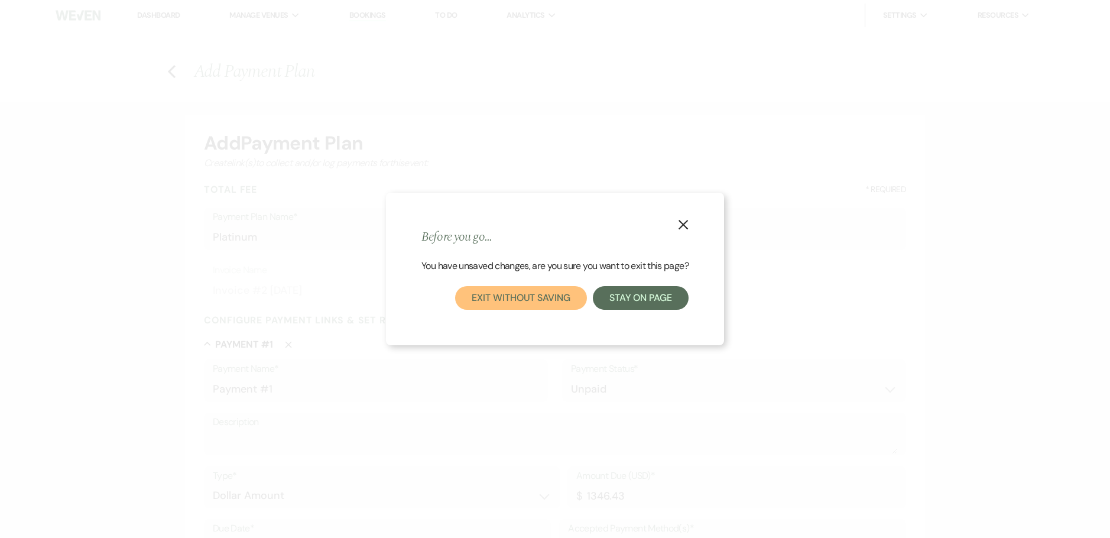
click at [567, 292] on button "Exit without saving" at bounding box center [520, 298] width 131 height 24
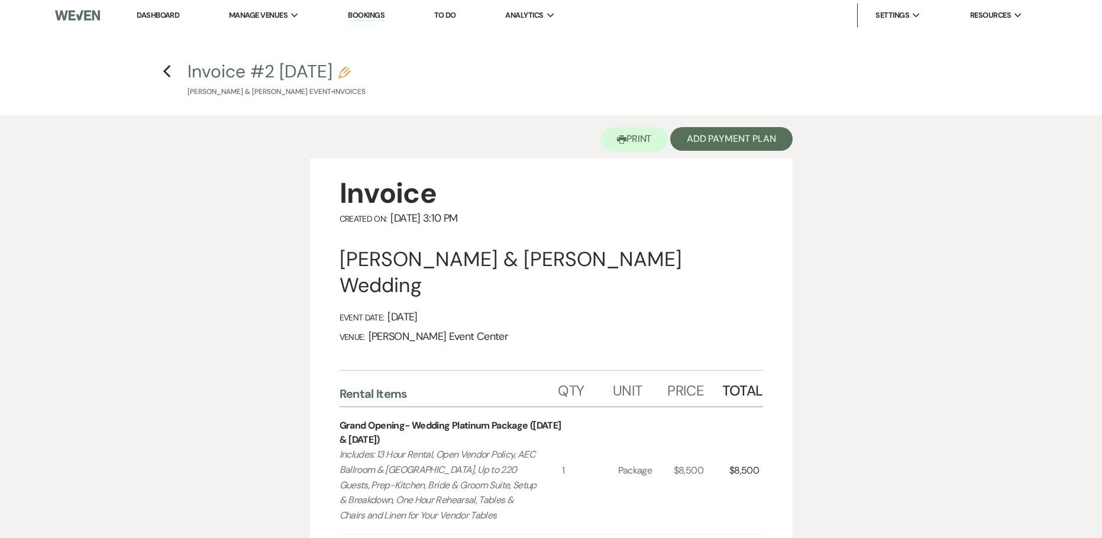
click at [167, 79] on div "Previous" at bounding box center [167, 69] width 9 height 19
click at [169, 72] on icon "Previous" at bounding box center [167, 71] width 9 height 14
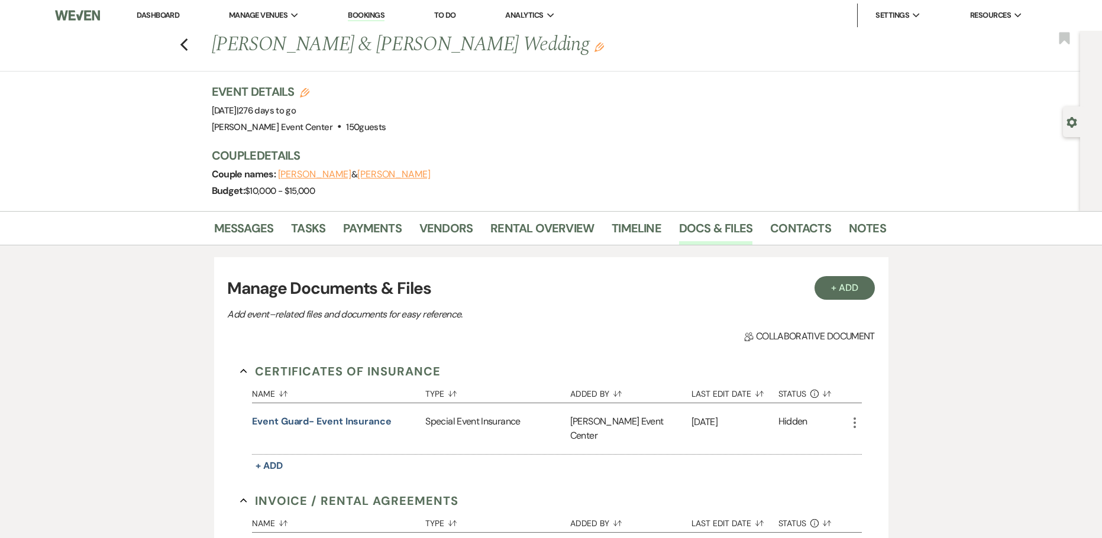
scroll to position [177, 0]
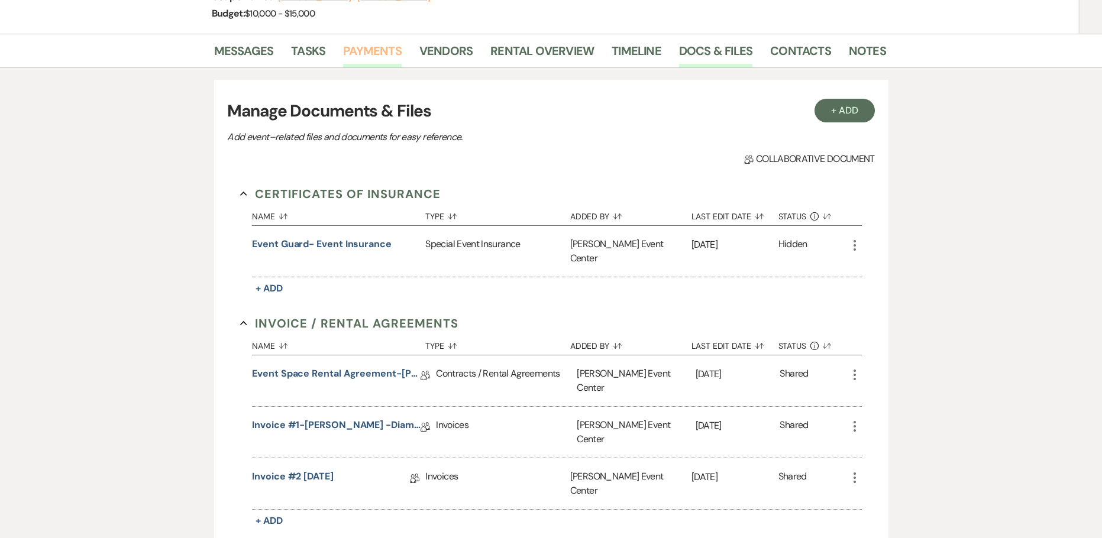
click at [376, 46] on link "Payments" at bounding box center [372, 54] width 59 height 26
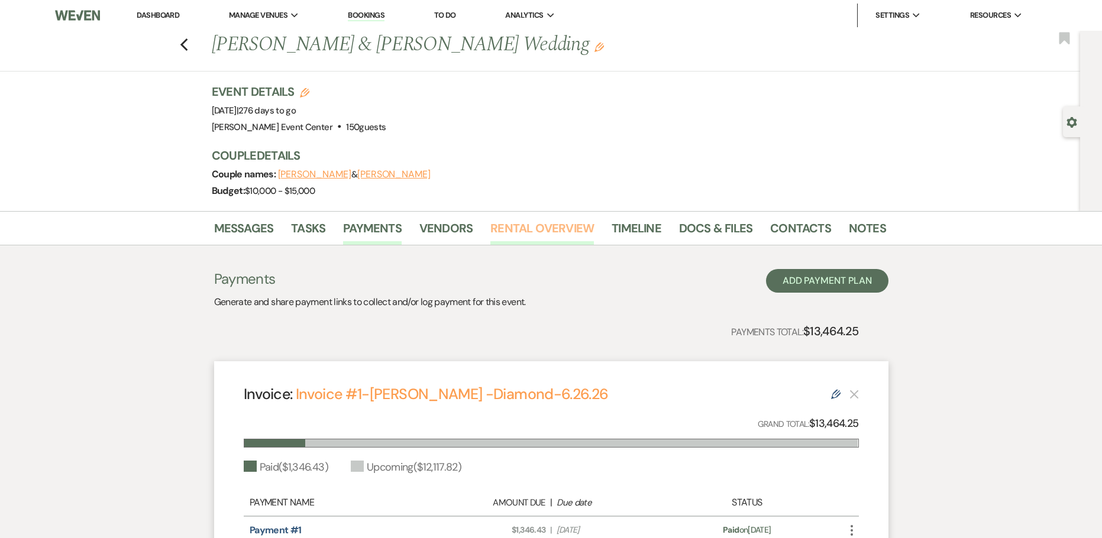
click at [568, 234] on link "Rental Overview" at bounding box center [541, 232] width 103 height 26
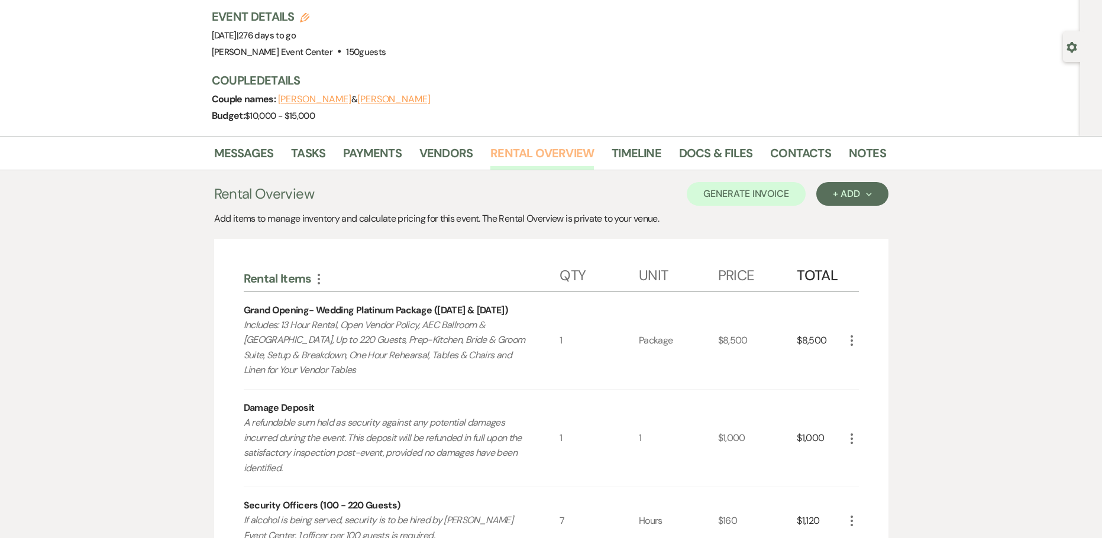
scroll to position [59, 0]
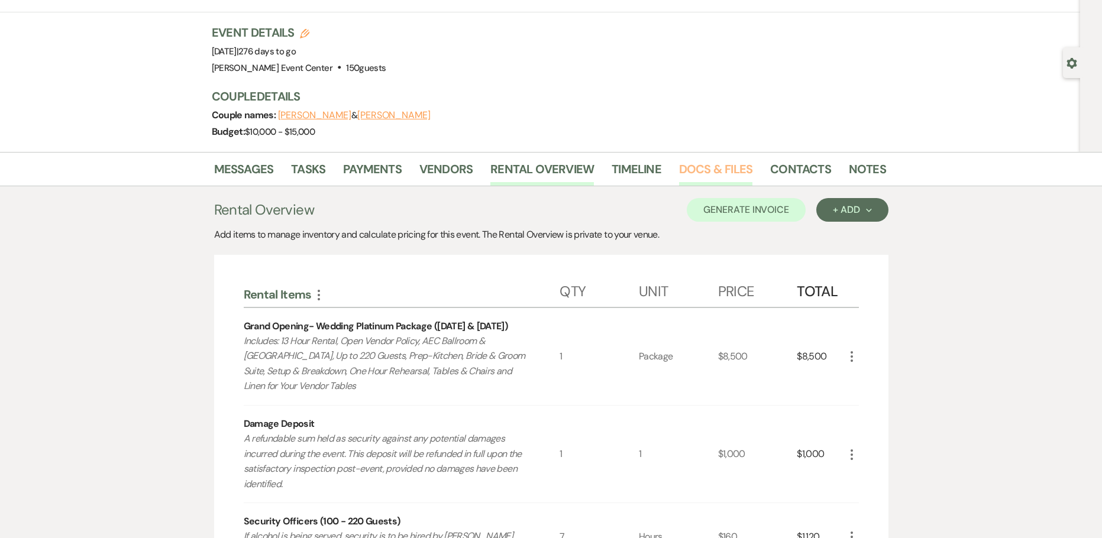
click at [694, 171] on link "Docs & Files" at bounding box center [715, 173] width 73 height 26
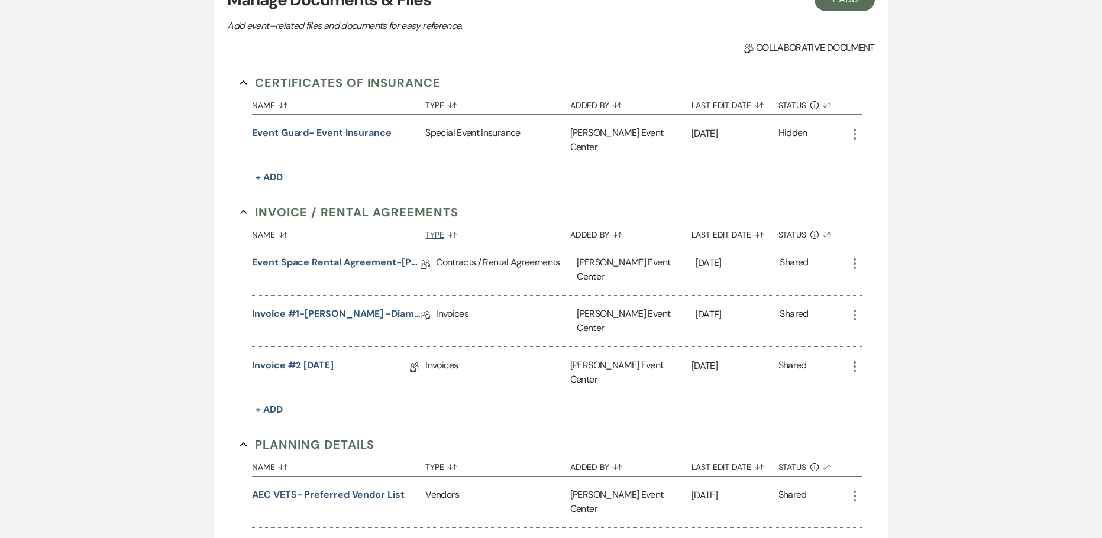
scroll to position [296, 0]
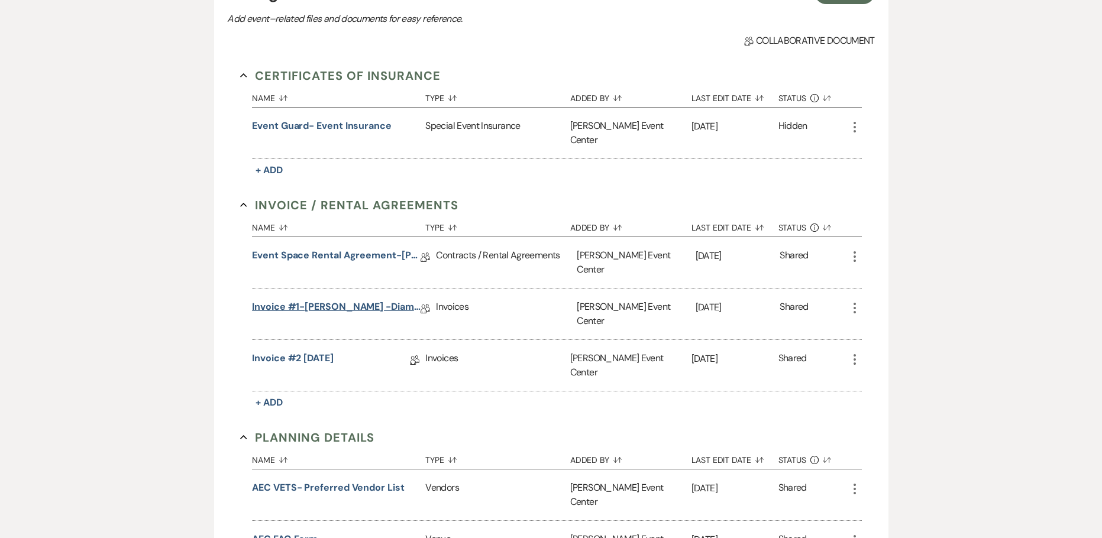
click at [338, 300] on link "Invoice #1-Eric Reed -Diamond-6.26.26" at bounding box center [336, 309] width 169 height 18
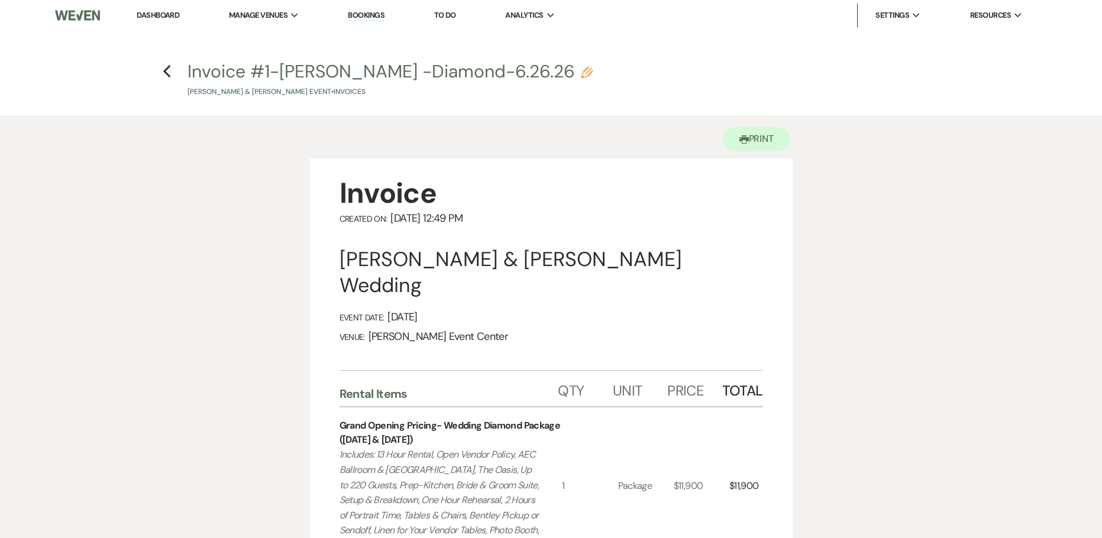
click at [581, 73] on icon "Pencil" at bounding box center [587, 73] width 12 height 12
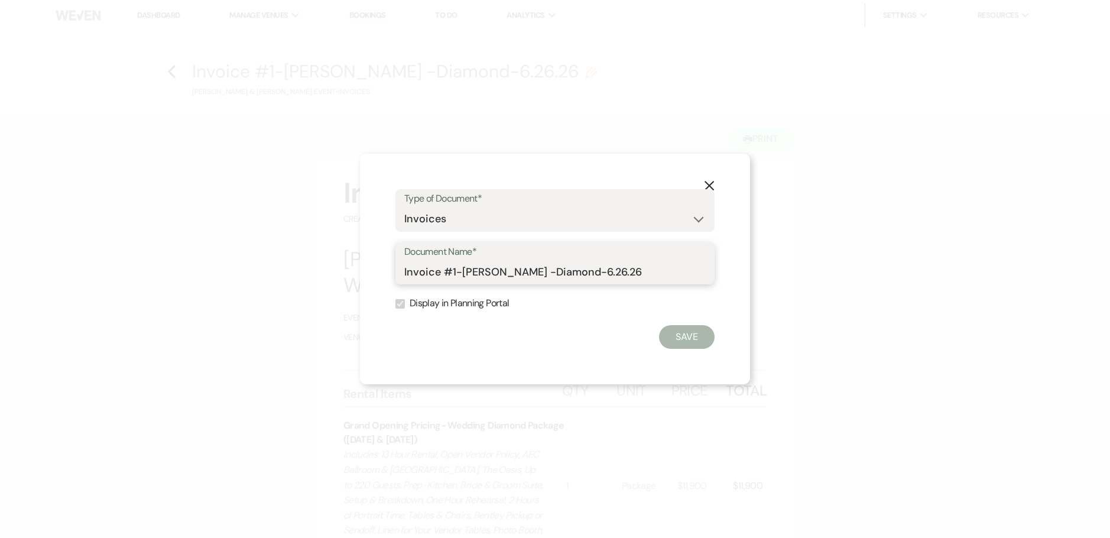
drag, startPoint x: 624, startPoint y: 274, endPoint x: 455, endPoint y: 280, distance: 169.2
click at [455, 280] on input "Invoice #1-Eric Reed -Diamond-6.26.26" at bounding box center [555, 271] width 302 height 23
click at [705, 181] on icon "X" at bounding box center [709, 185] width 11 height 11
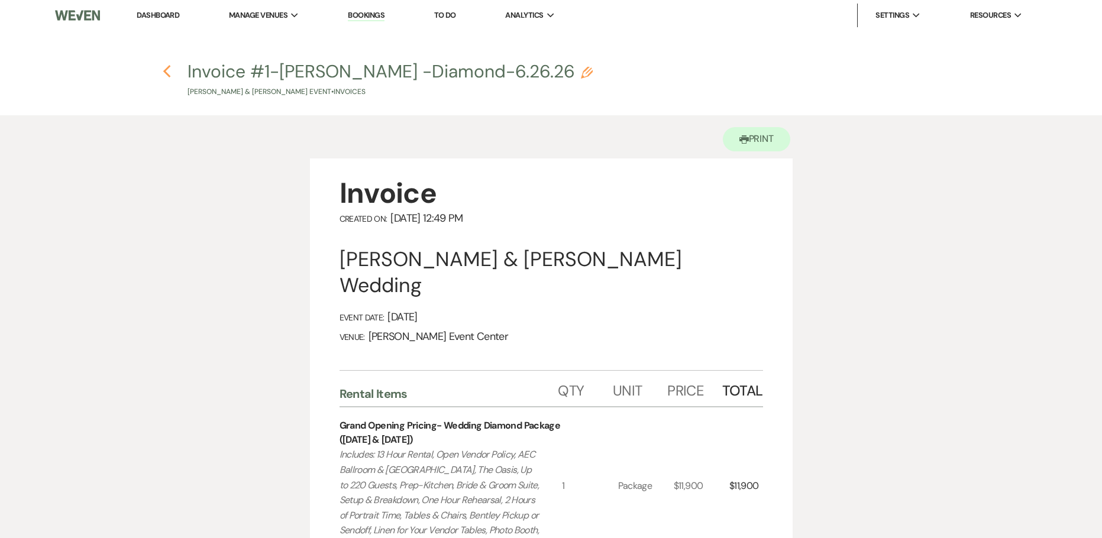
click at [167, 77] on icon "Previous" at bounding box center [167, 71] width 9 height 14
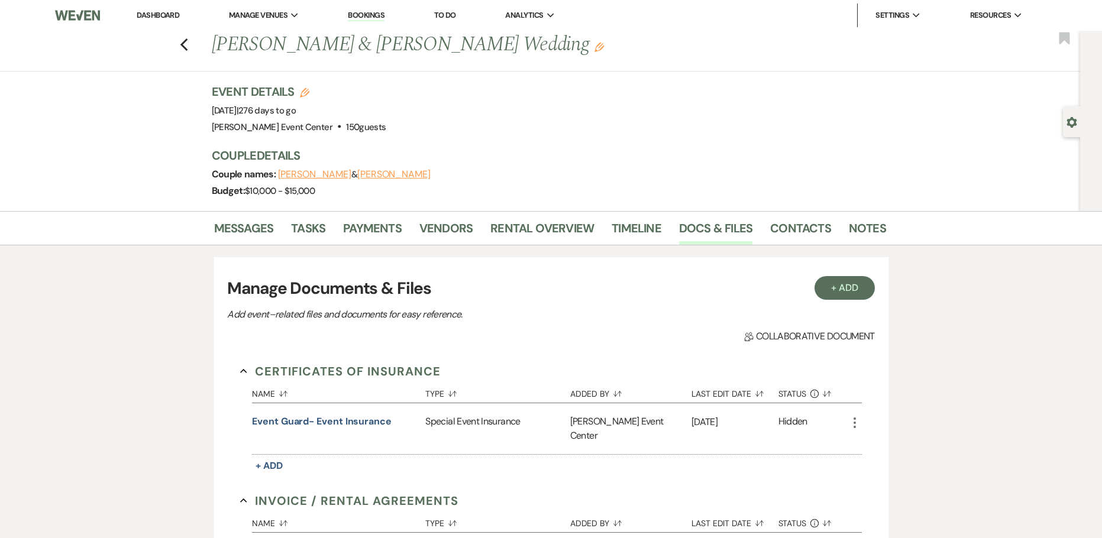
scroll to position [296, 0]
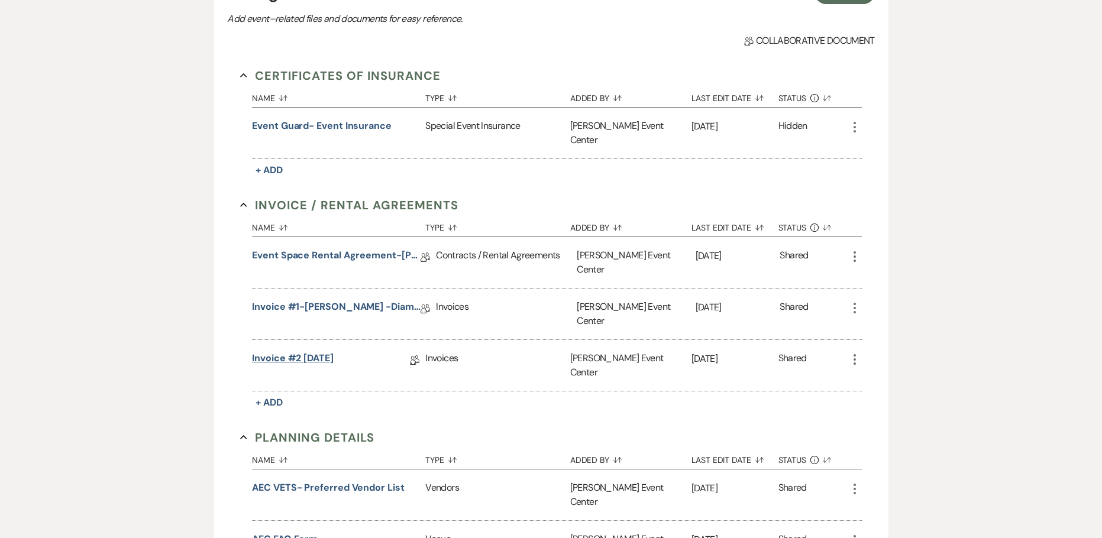
click at [303, 351] on link "Invoice #2 9-22-2025" at bounding box center [293, 360] width 82 height 18
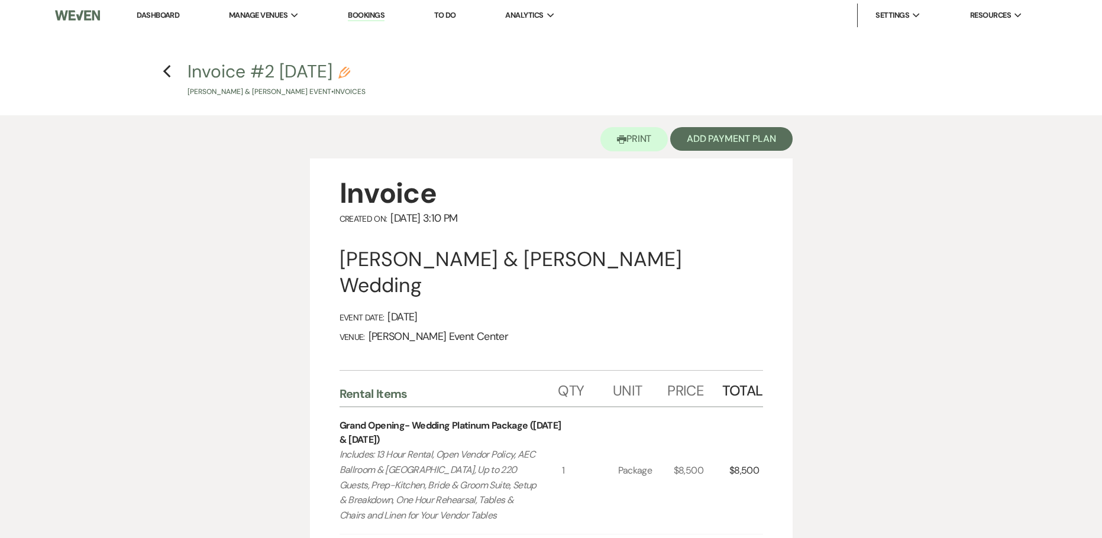
click at [350, 74] on use "button" at bounding box center [344, 73] width 12 height 12
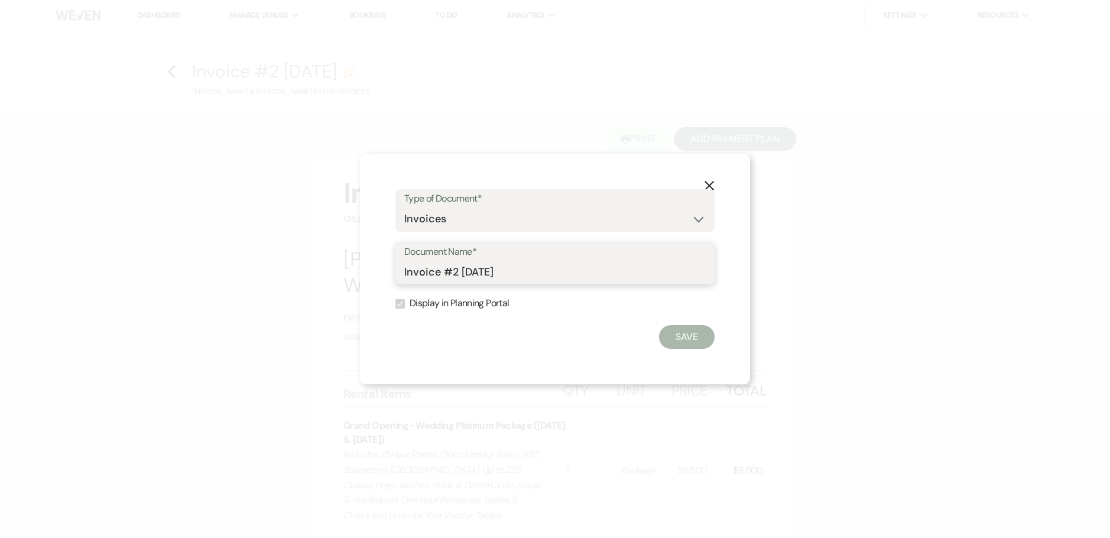
drag, startPoint x: 531, startPoint y: 273, endPoint x: 439, endPoint y: 275, distance: 91.7
click at [439, 275] on input "Invoice #2 9-22-2025" at bounding box center [555, 271] width 302 height 23
paste input "-Eric Reed -Diamond-6.26.26"
click at [545, 269] on input "Invoice-Eric Reed -Diamond-6.26.26" at bounding box center [555, 271] width 302 height 23
click at [681, 331] on button "Save" at bounding box center [687, 337] width 56 height 24
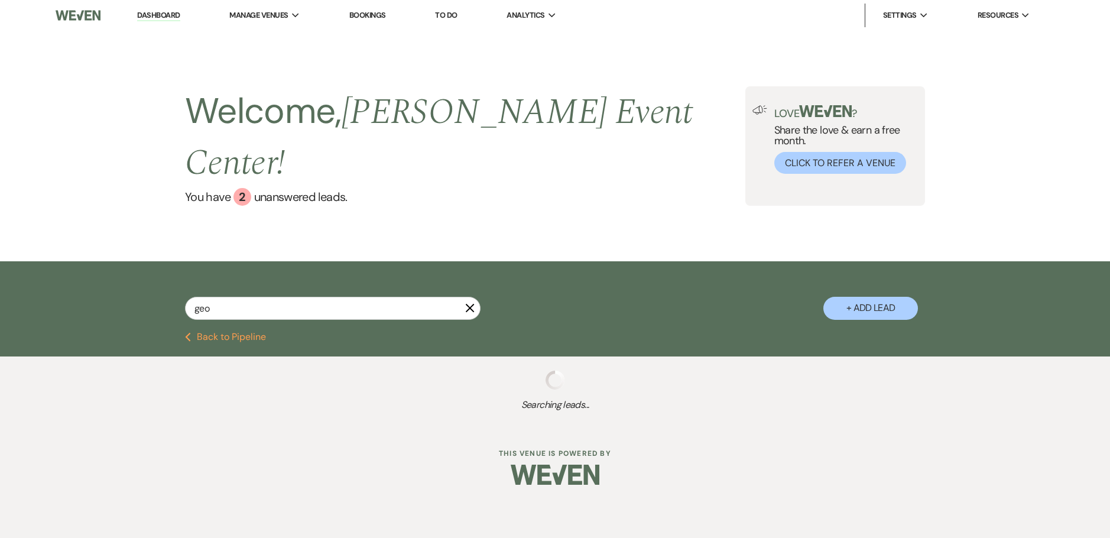
type input "geol"
select select "5"
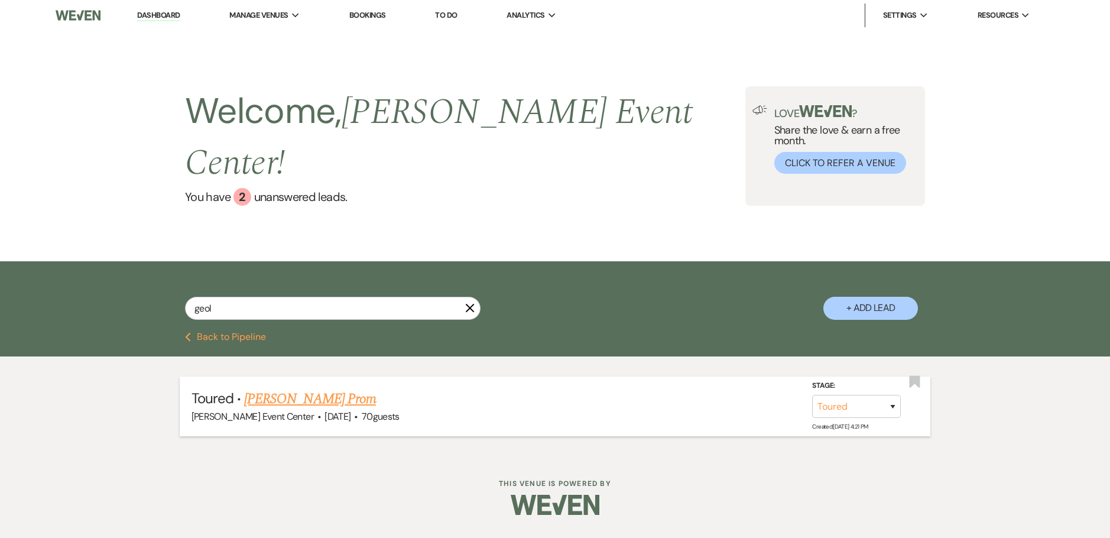
type input "geol"
click at [293, 388] on link "[PERSON_NAME] Prom" at bounding box center [310, 398] width 132 height 21
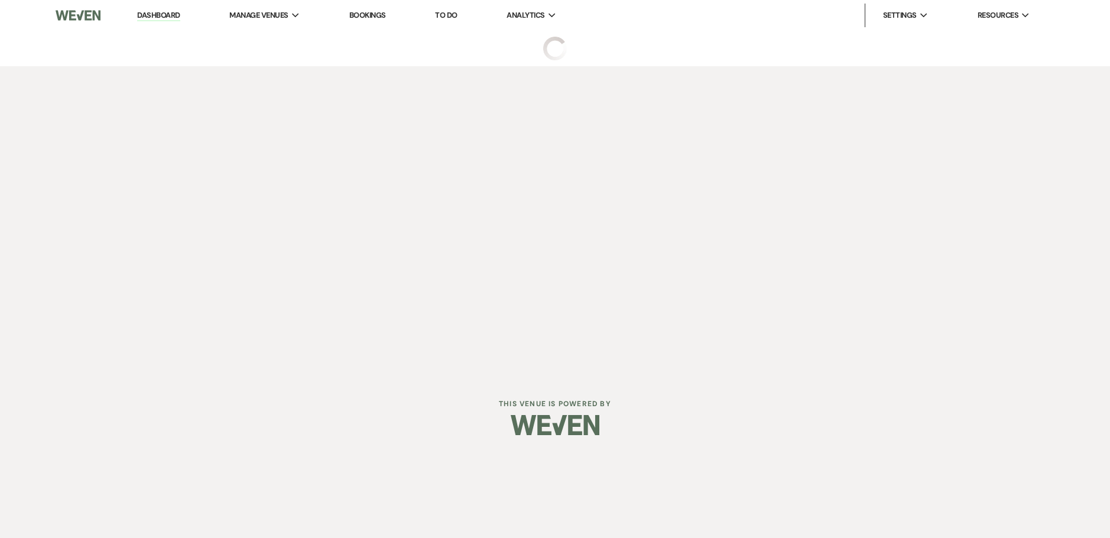
select select "5"
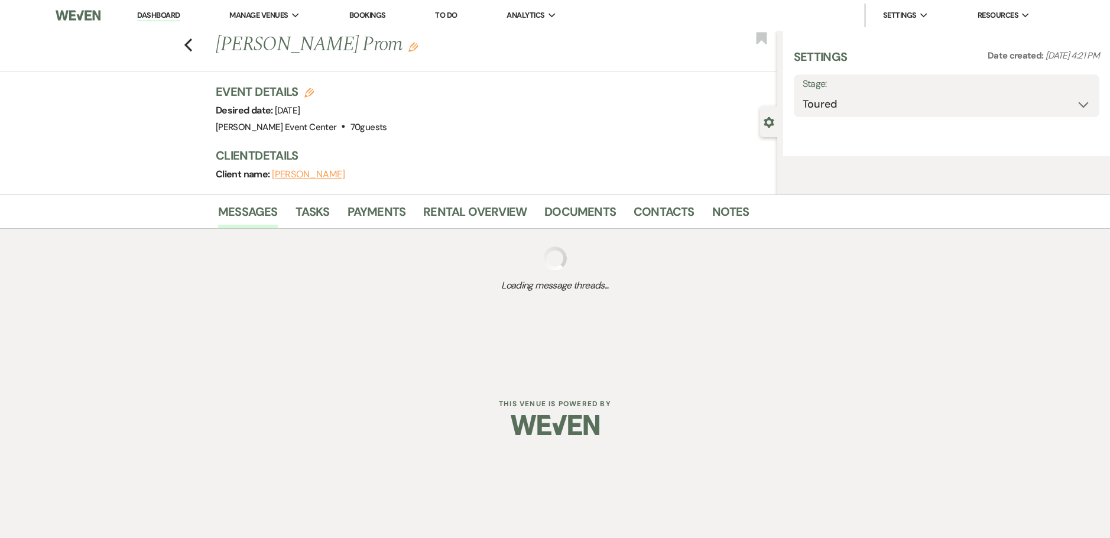
select select "23"
select select "18"
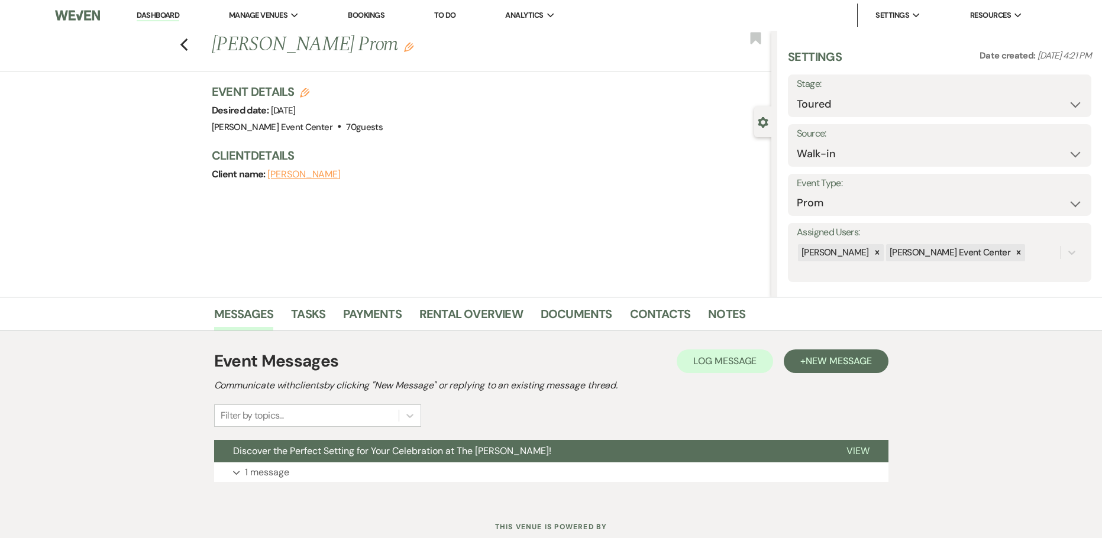
click at [309, 90] on icon "Edit" at bounding box center [304, 92] width 9 height 9
select select "754"
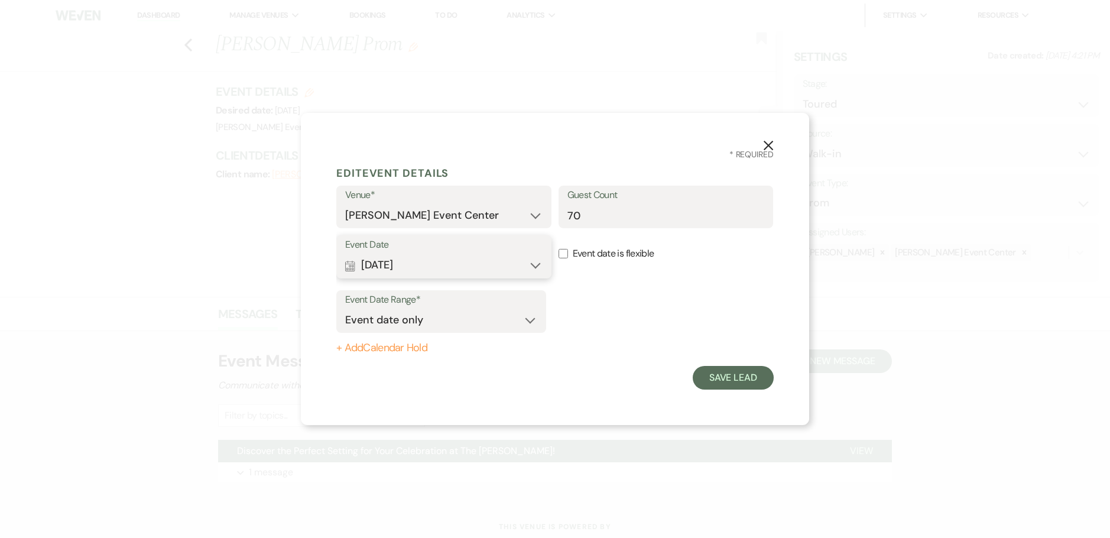
click at [474, 263] on button "Calendar [DATE] Expand" at bounding box center [443, 266] width 197 height 24
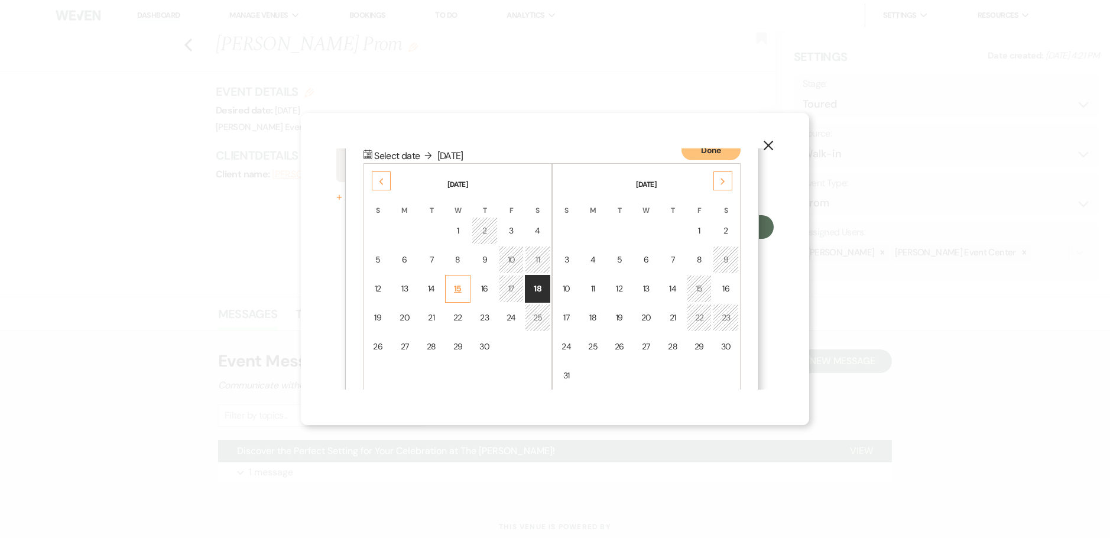
scroll to position [152, 0]
click at [480, 289] on td "16" at bounding box center [485, 288] width 26 height 28
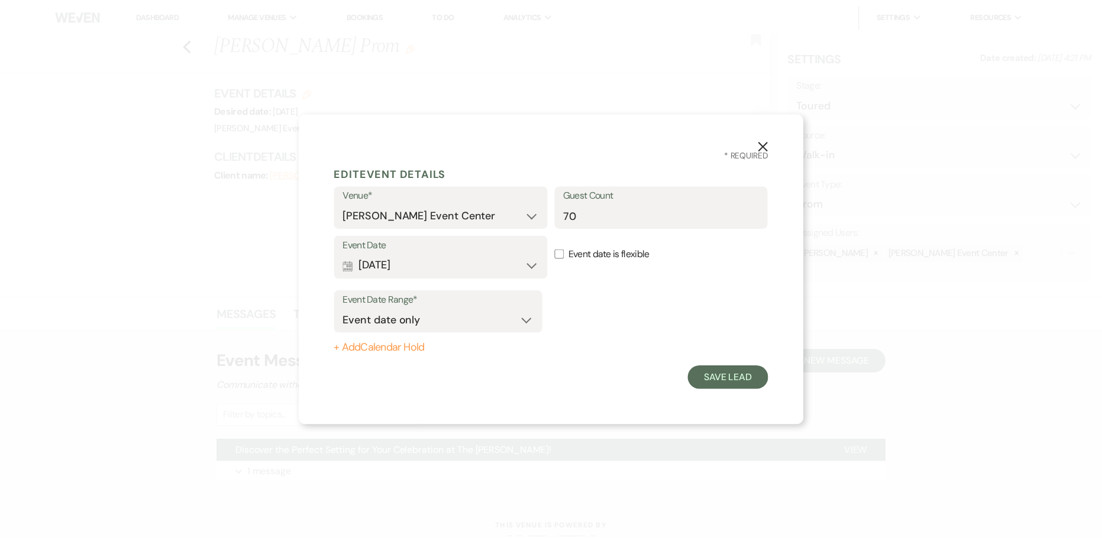
scroll to position [0, 0]
click at [729, 378] on button "Save Lead" at bounding box center [733, 378] width 81 height 24
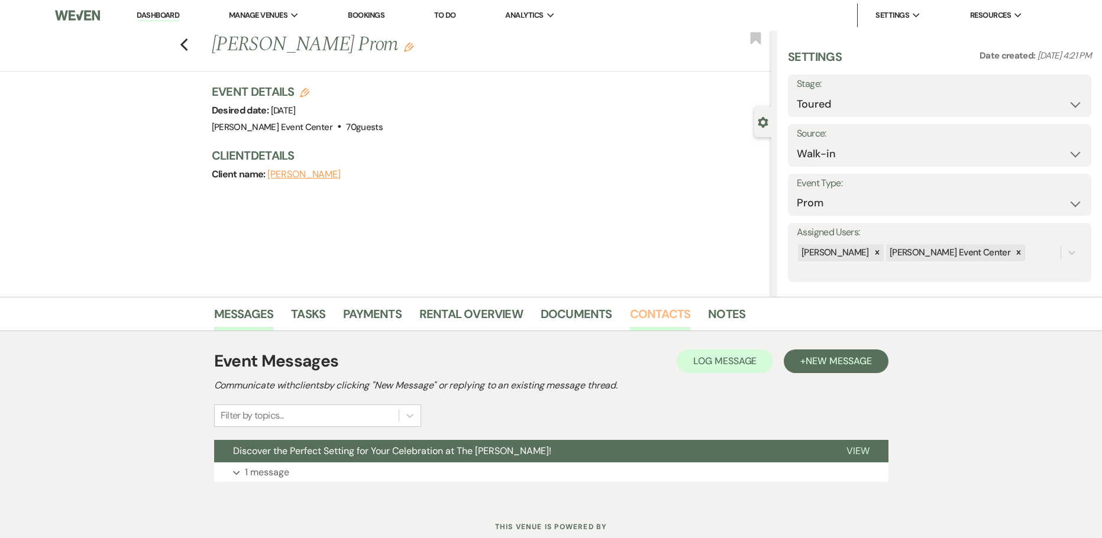
click at [646, 311] on link "Contacts" at bounding box center [660, 318] width 61 height 26
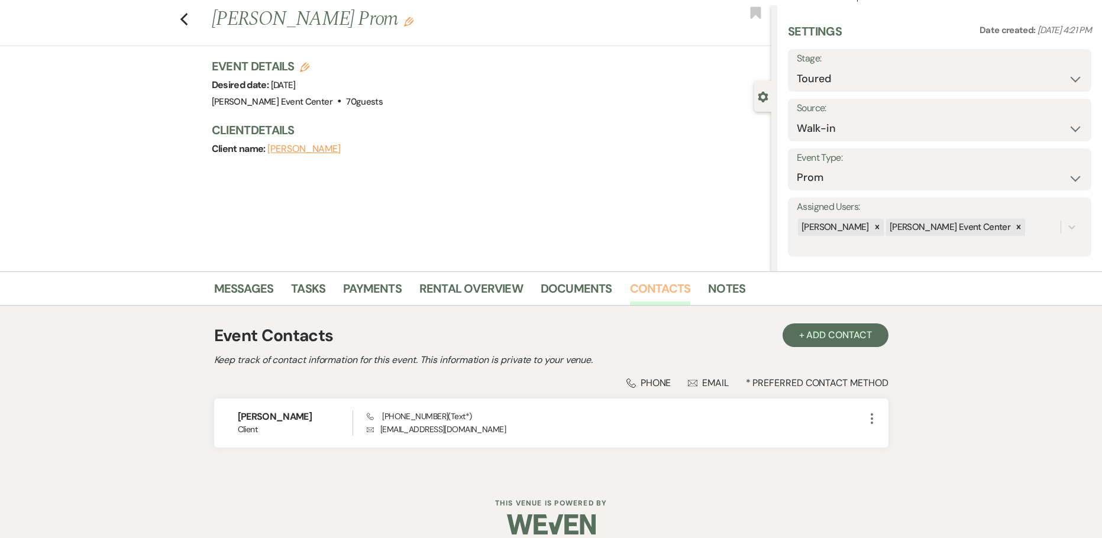
scroll to position [40, 0]
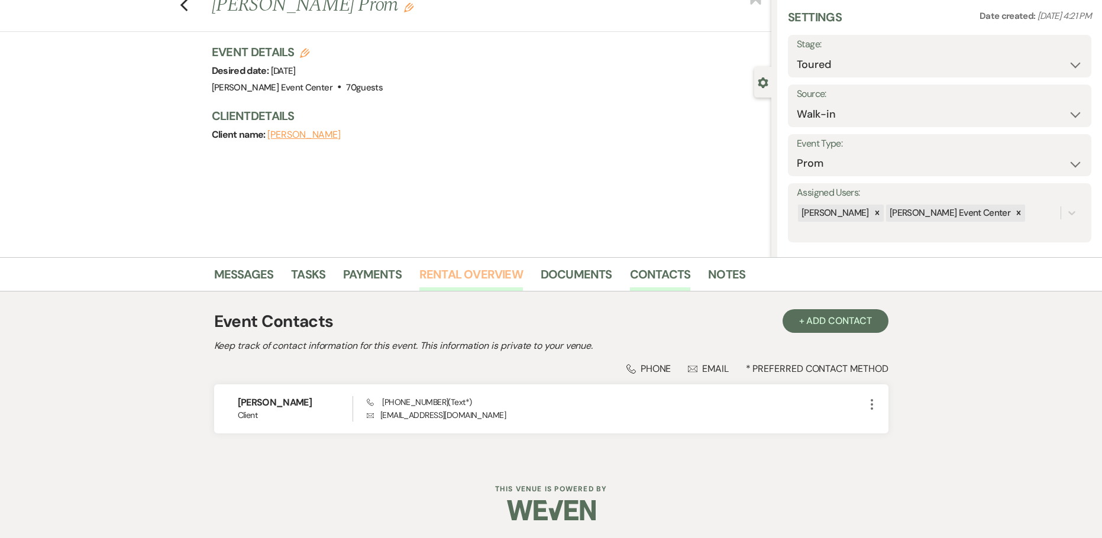
click at [490, 278] on link "Rental Overview" at bounding box center [470, 278] width 103 height 26
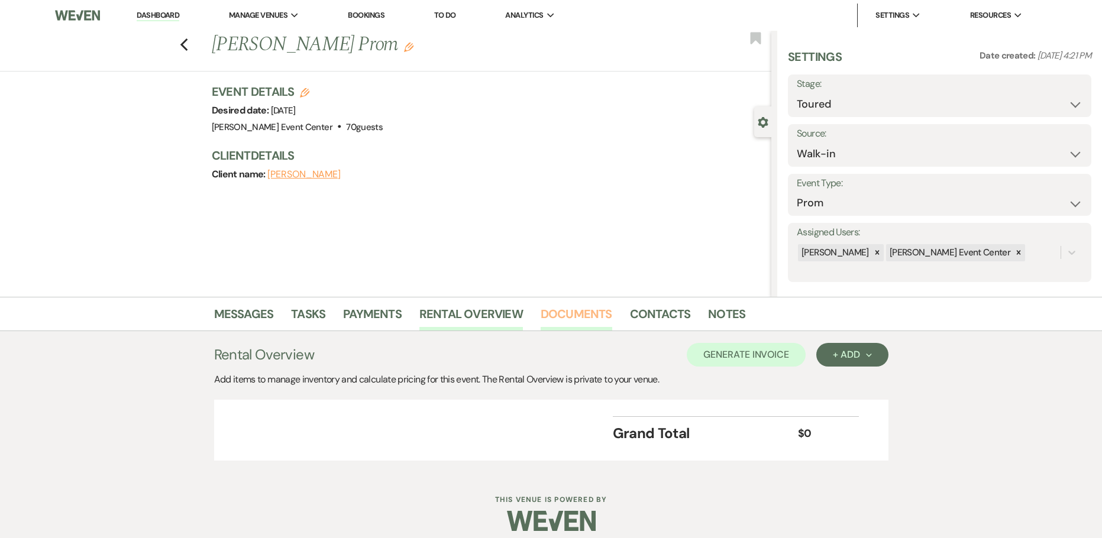
click at [572, 318] on link "Documents" at bounding box center [576, 318] width 72 height 26
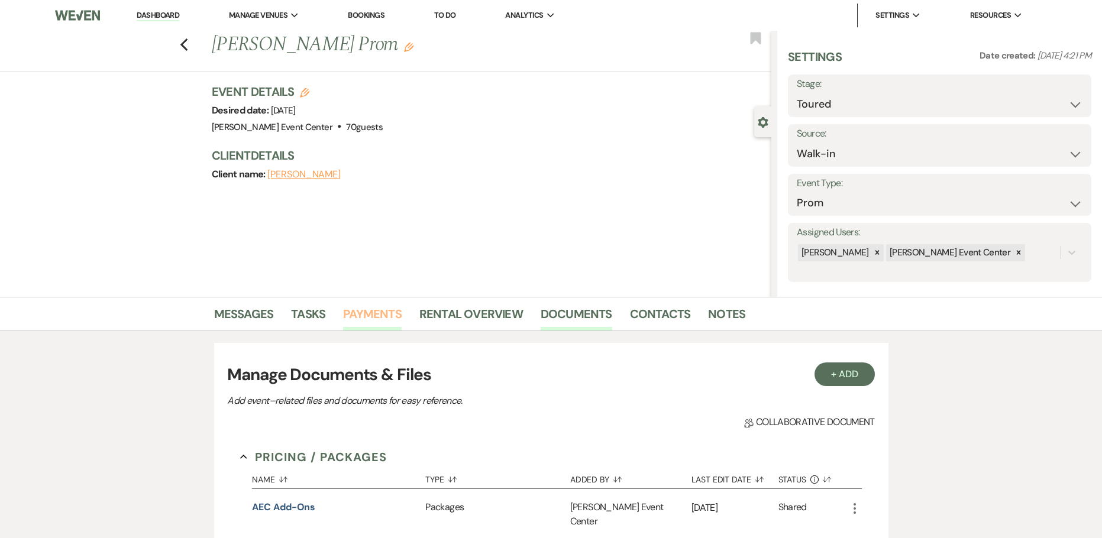
click at [364, 314] on link "Payments" at bounding box center [372, 318] width 59 height 26
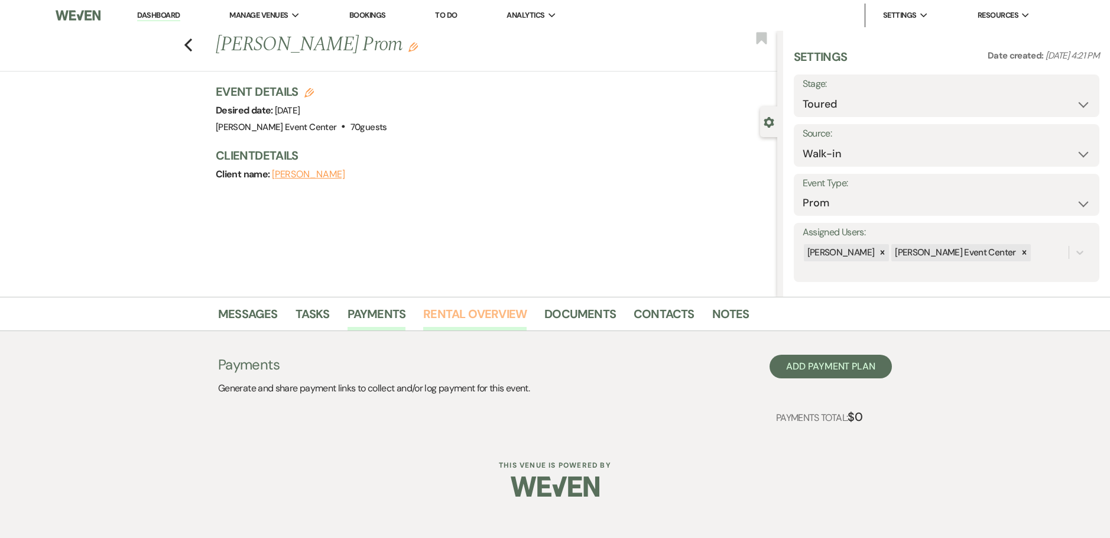
click at [438, 314] on link "Rental Overview" at bounding box center [474, 318] width 103 height 26
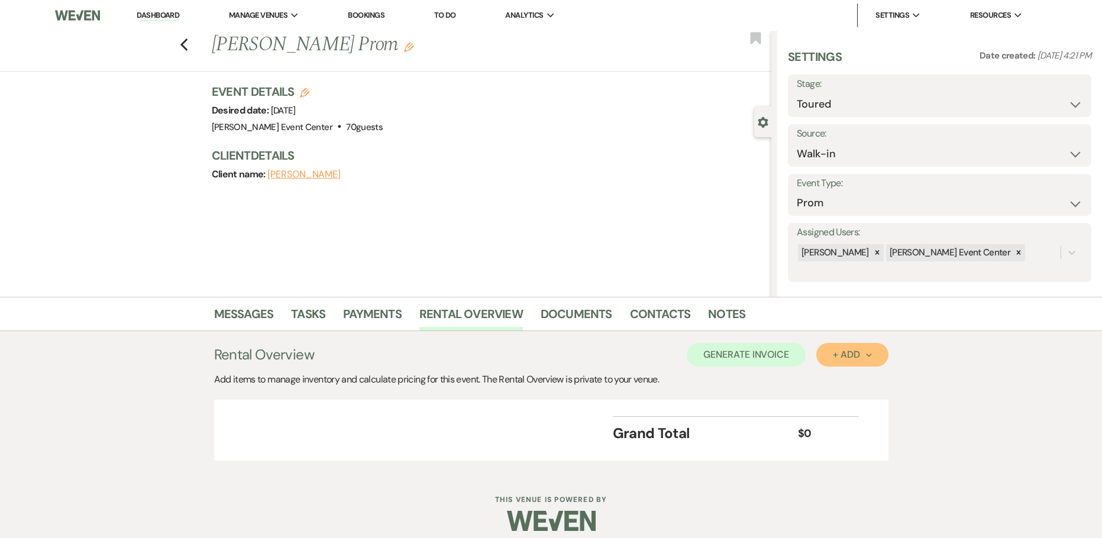
click at [858, 362] on button "+ Add Next" at bounding box center [852, 355] width 72 height 24
click at [859, 387] on button "Item" at bounding box center [846, 382] width 60 height 18
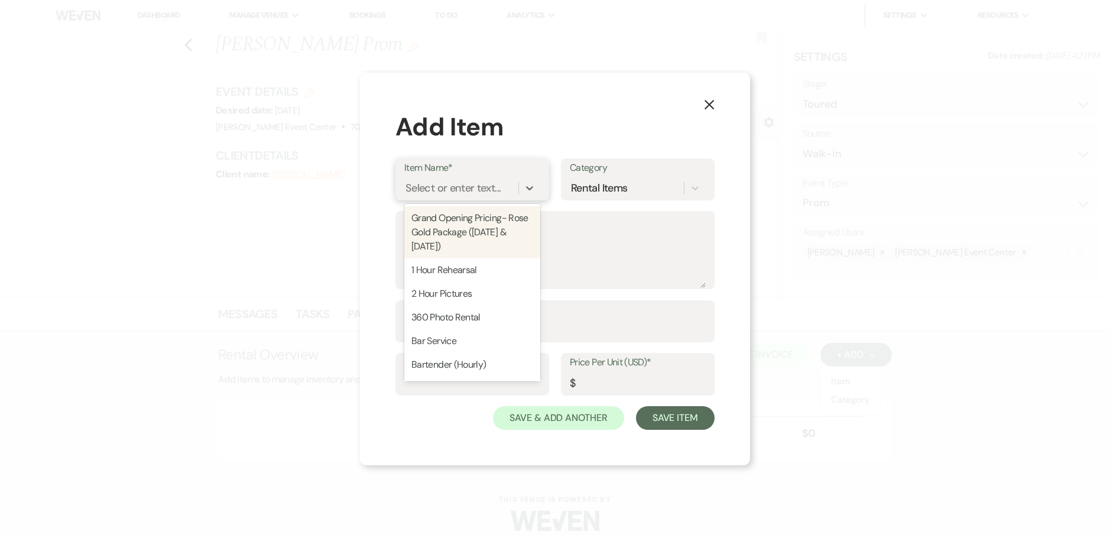
click at [456, 192] on div "Select or enter text..." at bounding box center [453, 188] width 95 height 16
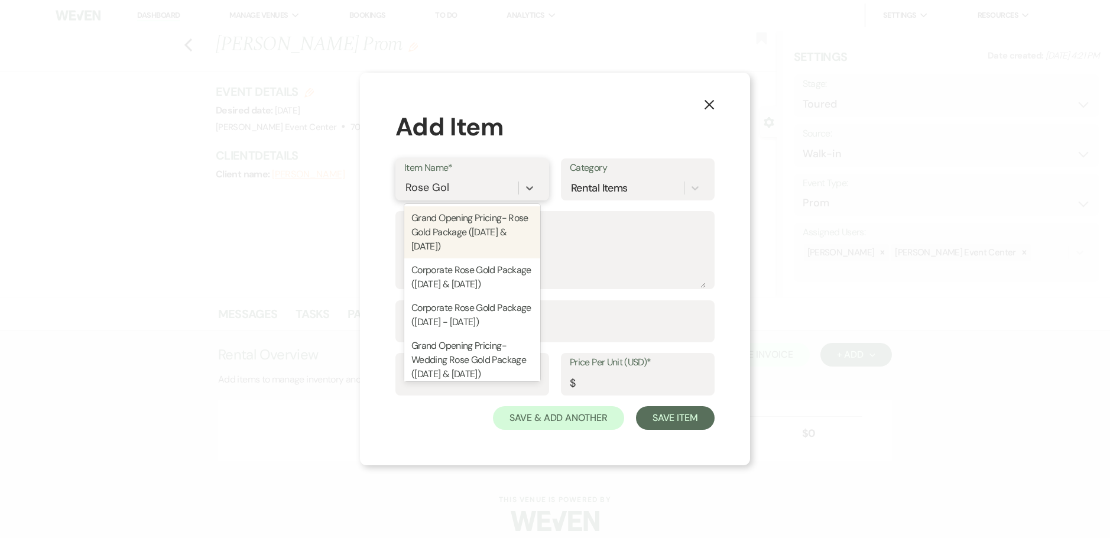
type input "Rose Gold"
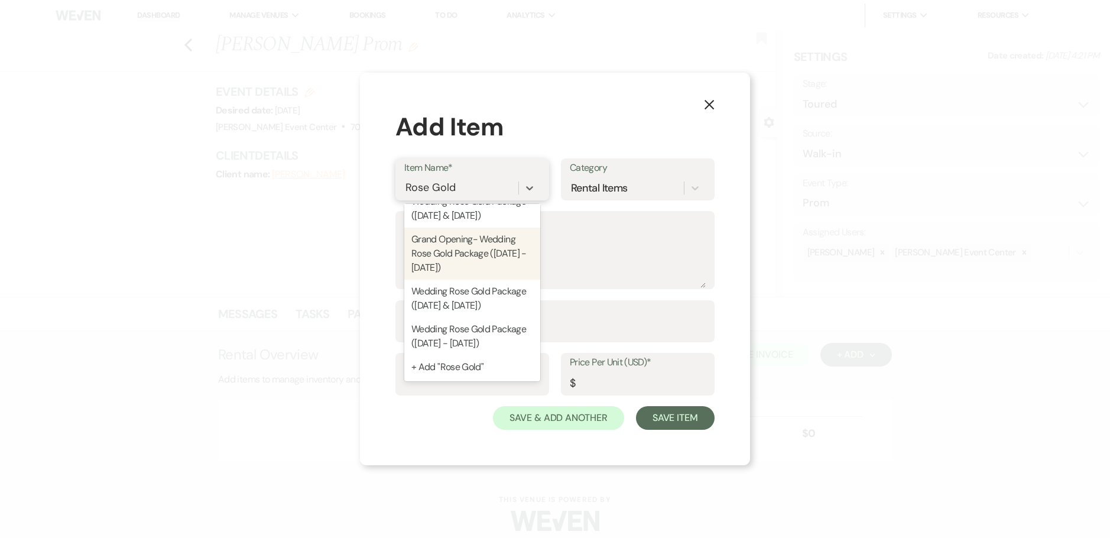
scroll to position [177, 0]
click at [490, 252] on div "Grand Opening- Wedding Rose Gold Package ([DATE] - [DATE])" at bounding box center [472, 254] width 136 height 52
type textarea "Includes: 8 Hour Rental, Open Vendor Policy, AEC Ballroom, Up to 150 Guests, Pr…"
type input "Package"
type input "3000"
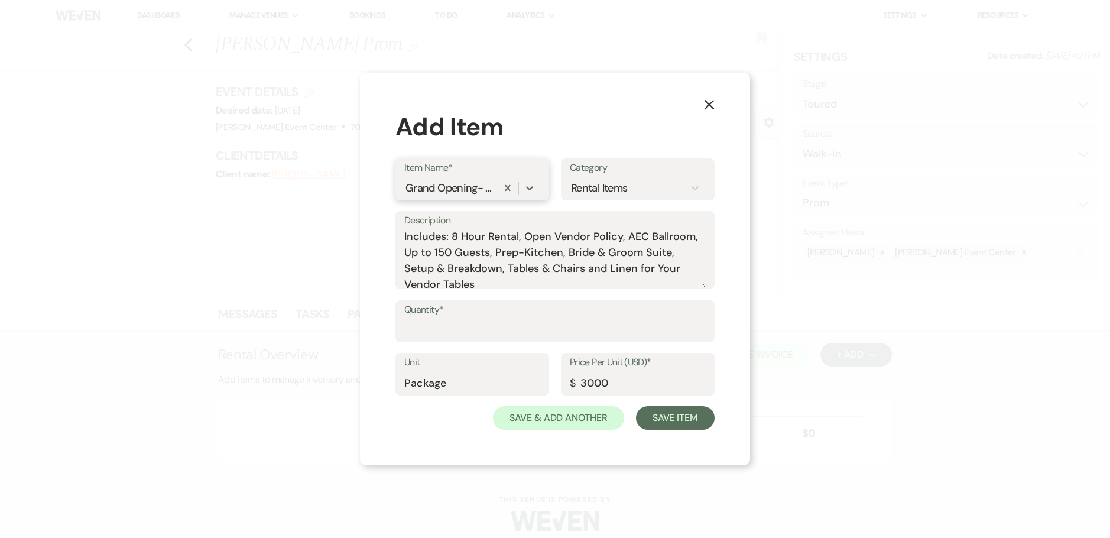
click at [467, 189] on div "Grand Opening- Wedding Rose Gold Package ([DATE] - [DATE])" at bounding box center [450, 188] width 88 height 16
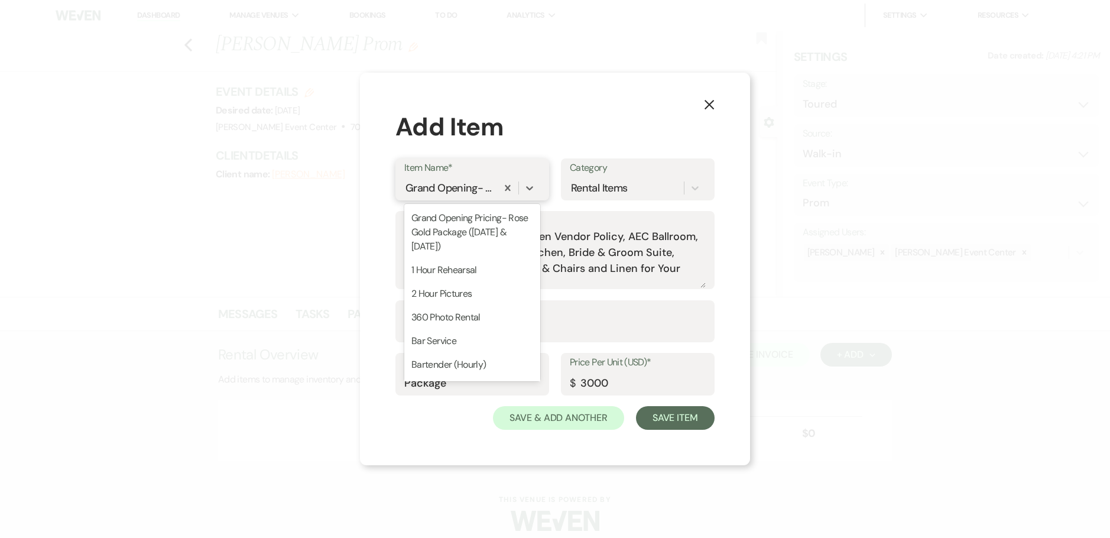
scroll to position [1110, 0]
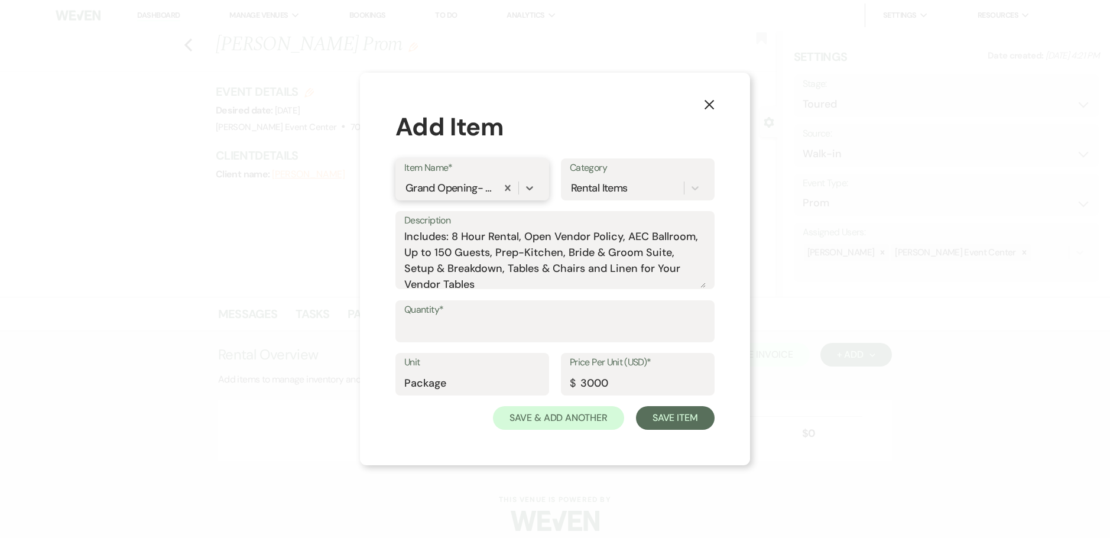
click at [480, 183] on div "Grand Opening- Wedding Rose Gold Package ([DATE] - [DATE])" at bounding box center [450, 188] width 88 height 16
click at [500, 281] on textarea "Includes: 8 Hour Rental, Open Vendor Policy, AEC Ballroom, Up to 150 Guests, Pr…" at bounding box center [555, 258] width 302 height 59
drag, startPoint x: 496, startPoint y: 284, endPoint x: 371, endPoint y: 222, distance: 139.4
click at [371, 222] on div "X Add Item Item Name* Grand Opening- Wedding Rose Gold Package ([DATE] - [DATE]…" at bounding box center [555, 269] width 390 height 393
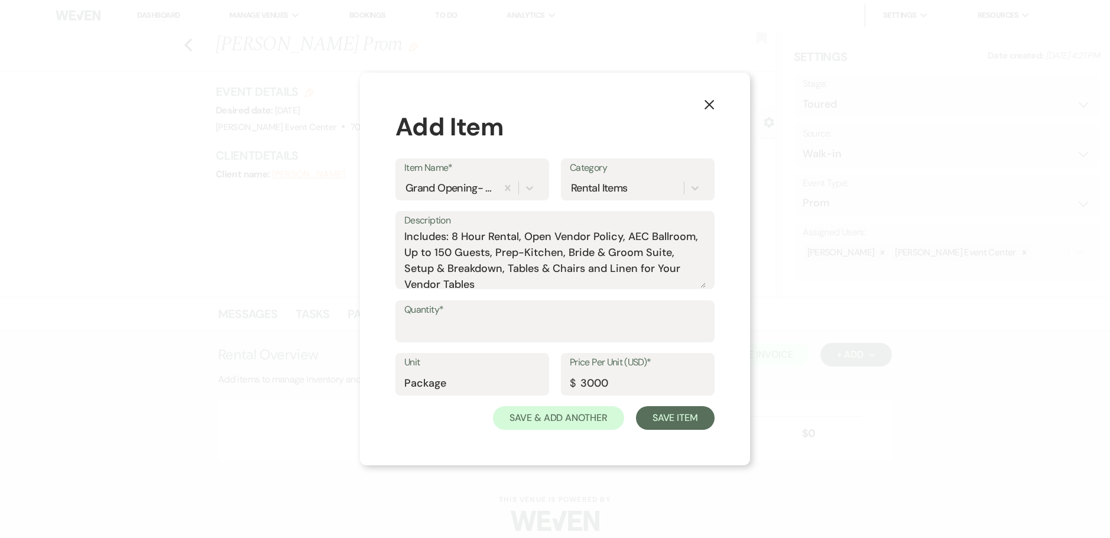
drag, startPoint x: 485, startPoint y: 222, endPoint x: 484, endPoint y: 212, distance: 9.5
click at [485, 221] on label "Description" at bounding box center [555, 220] width 302 height 17
click at [485, 229] on textarea "Includes: 8 Hour Rental, Open Vendor Policy, AEC Ballroom, Up to 150 Guests, Pr…" at bounding box center [555, 258] width 302 height 59
click at [468, 191] on div "Grand Opening- Wedding Rose Gold Package ([DATE] - [DATE])" at bounding box center [450, 188] width 88 height 16
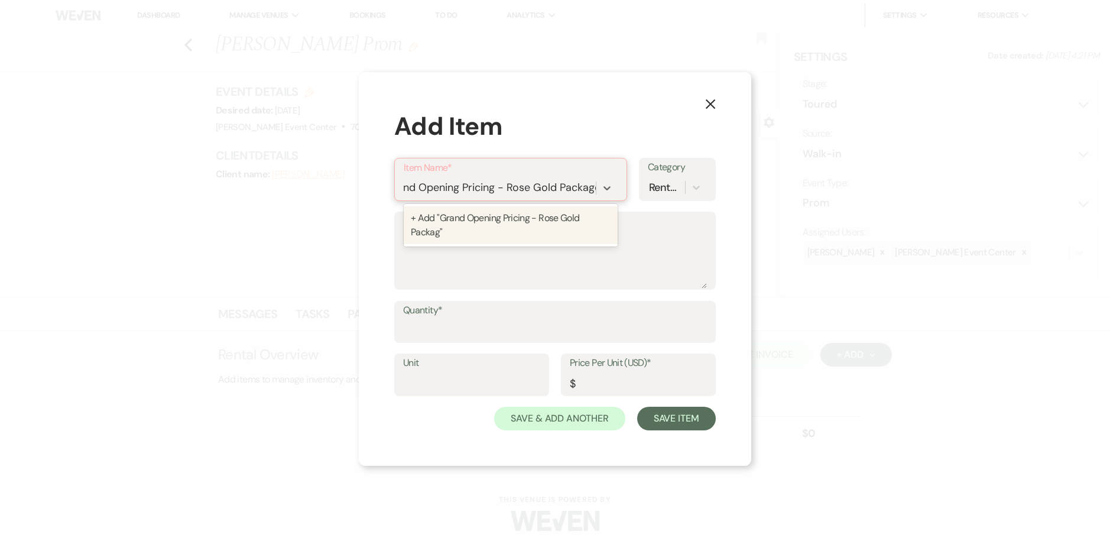
scroll to position [0, 21]
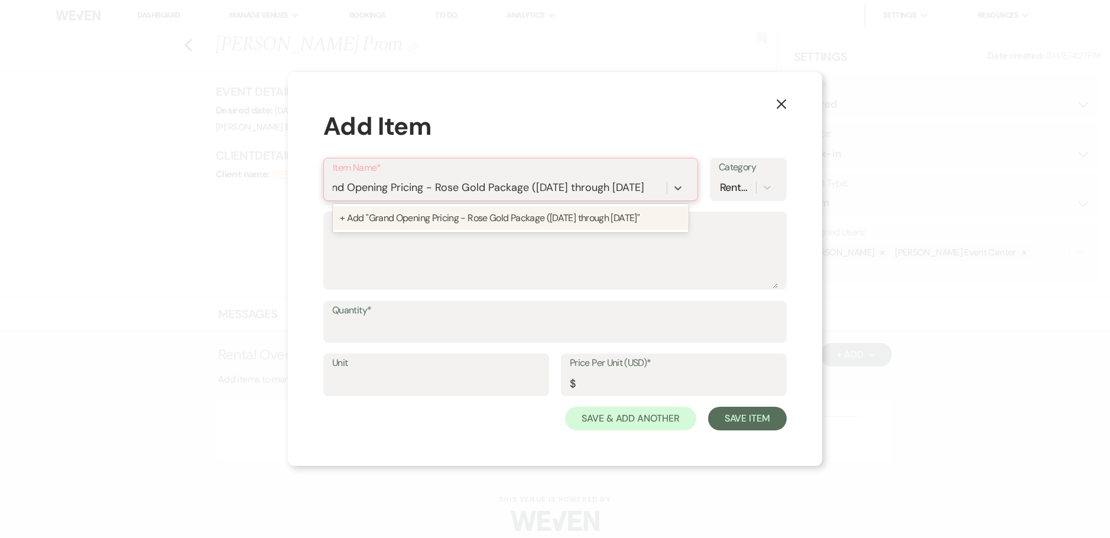
type input "Grand Opening Pricing - Rose Gold Package ([DATE] through [DATE])"
click at [558, 219] on div "+ Add "Grand Opening Pricing - Rose Gold Package ([DATE] through [DATE])"" at bounding box center [511, 218] width 360 height 24
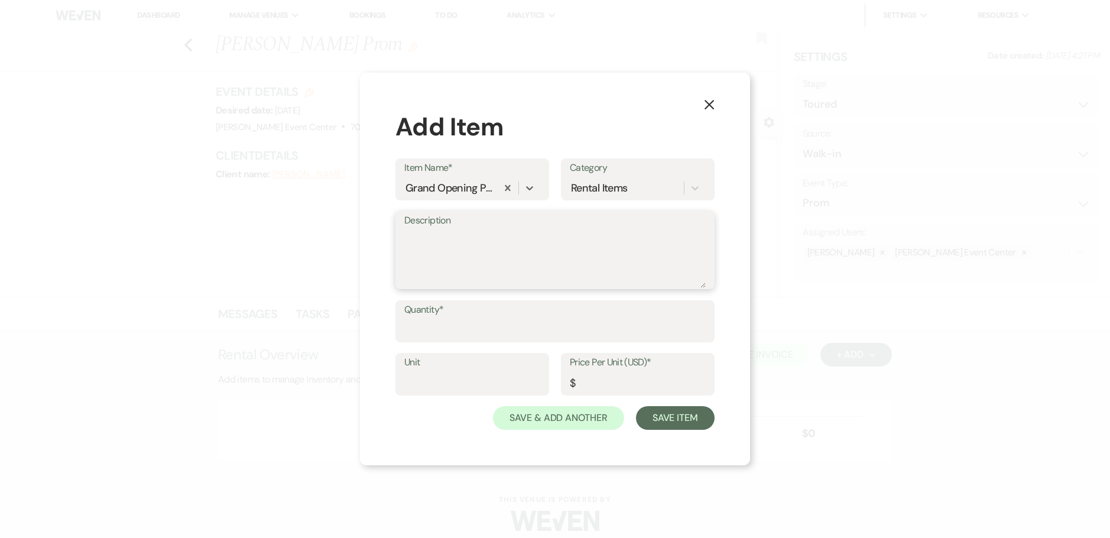
click at [500, 271] on textarea "Description" at bounding box center [555, 258] width 302 height 59
paste textarea "Includes: 8 Hour Rental, Open Vendor Policy, AEC Ballroom, Up to 150 Guests, Pr…"
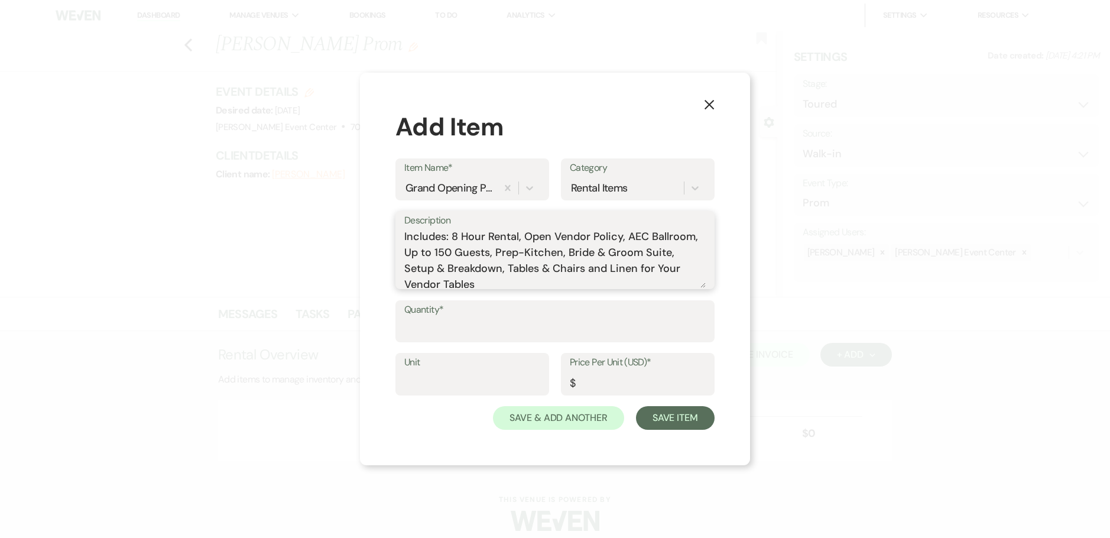
scroll to position [4, 0]
type textarea "Includes: 8 Hour Rental, Open Vendor Policy, AEC Ballroom, Up to 150 Guests, Pr…"
click at [448, 332] on input "Quantity*" at bounding box center [555, 329] width 302 height 23
type input "1"
click at [443, 384] on input "Unit" at bounding box center [472, 382] width 136 height 23
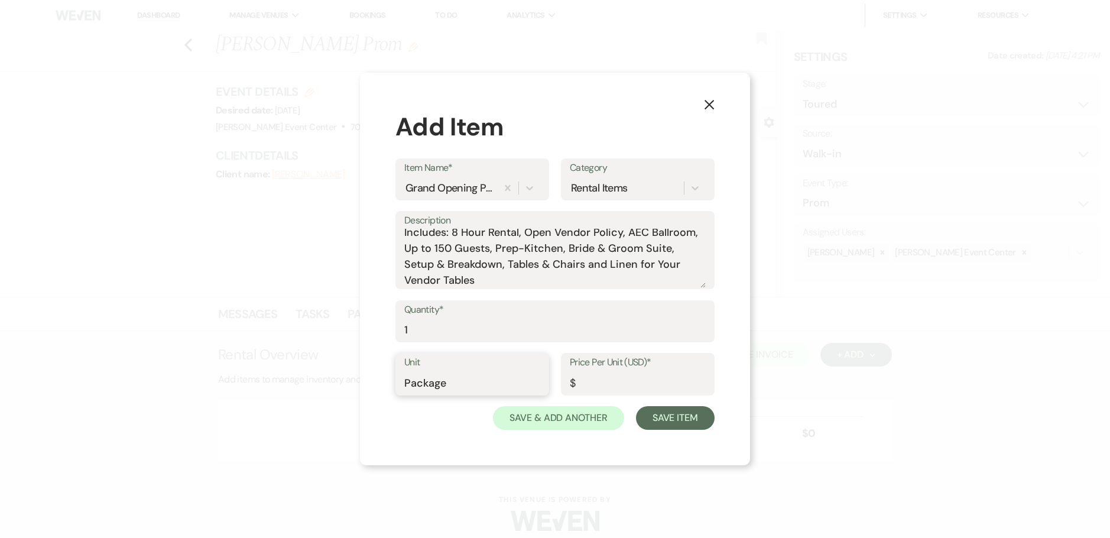
type input "Package"
click at [611, 389] on input "Price Per Unit (USD)*" at bounding box center [638, 382] width 136 height 23
type input "3000"
click at [506, 261] on textarea "Includes: 8 Hour Rental, Open Vendor Policy, AEC Ballroom, Up to 150 Guests, Pr…" at bounding box center [555, 258] width 302 height 59
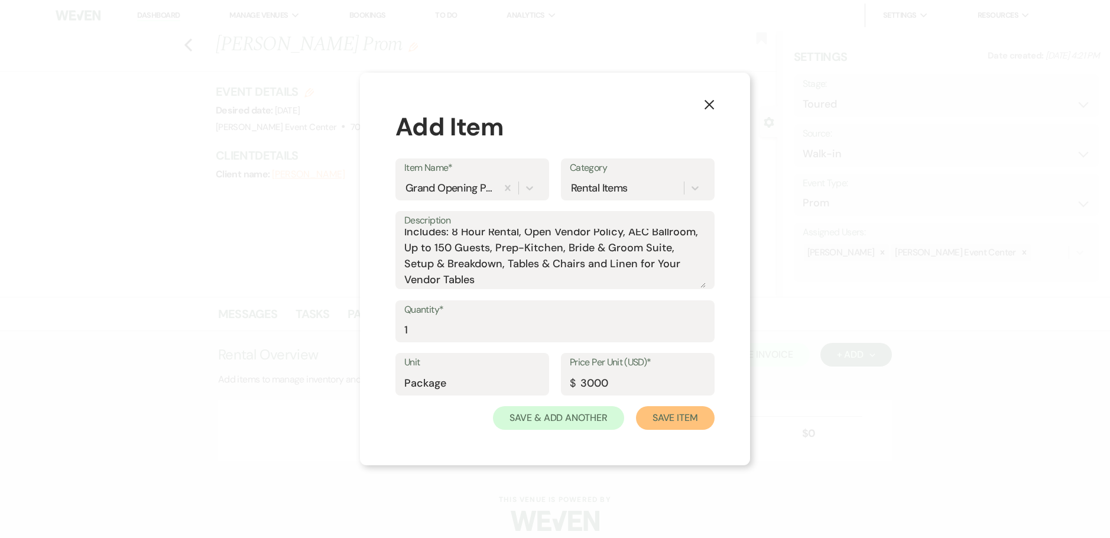
click at [671, 420] on button "Save Item" at bounding box center [675, 418] width 79 height 24
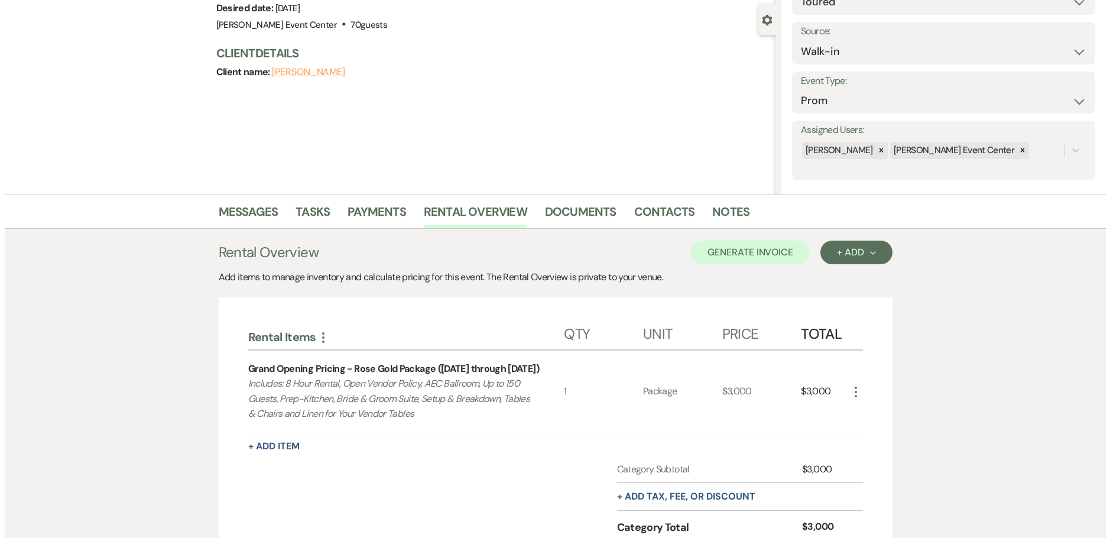
scroll to position [262, 0]
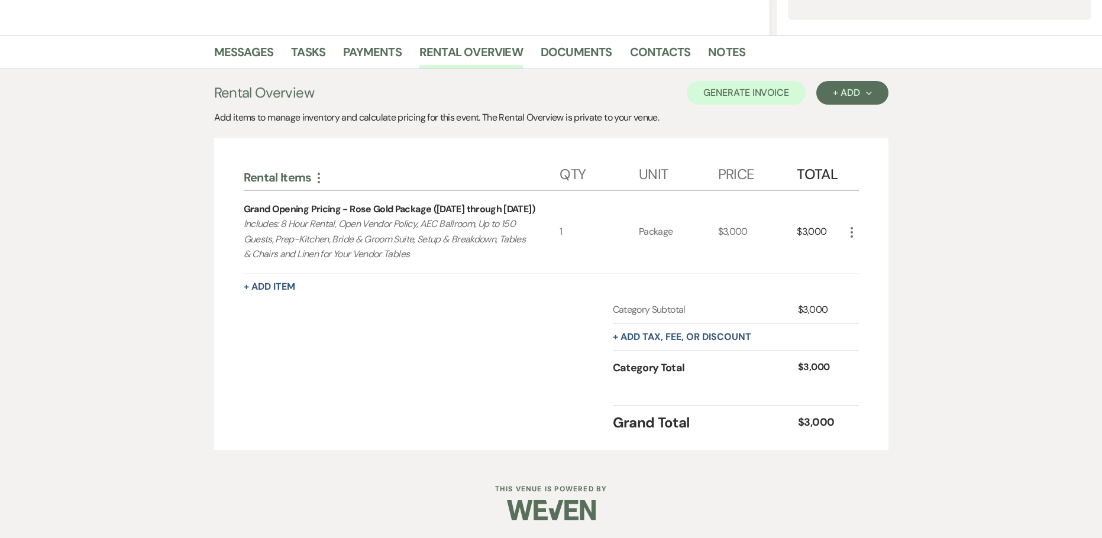
click at [263, 293] on div "+ Add Item" at bounding box center [551, 287] width 615 height 14
click at [266, 287] on button "+ Add Item" at bounding box center [269, 286] width 51 height 9
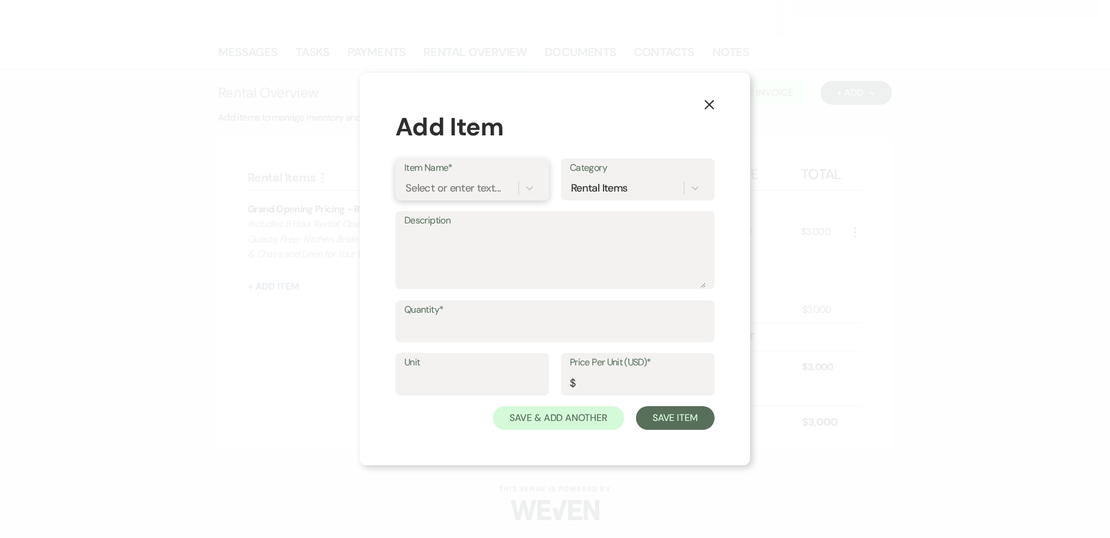
click at [488, 186] on div "Select or enter text..." at bounding box center [453, 188] width 95 height 16
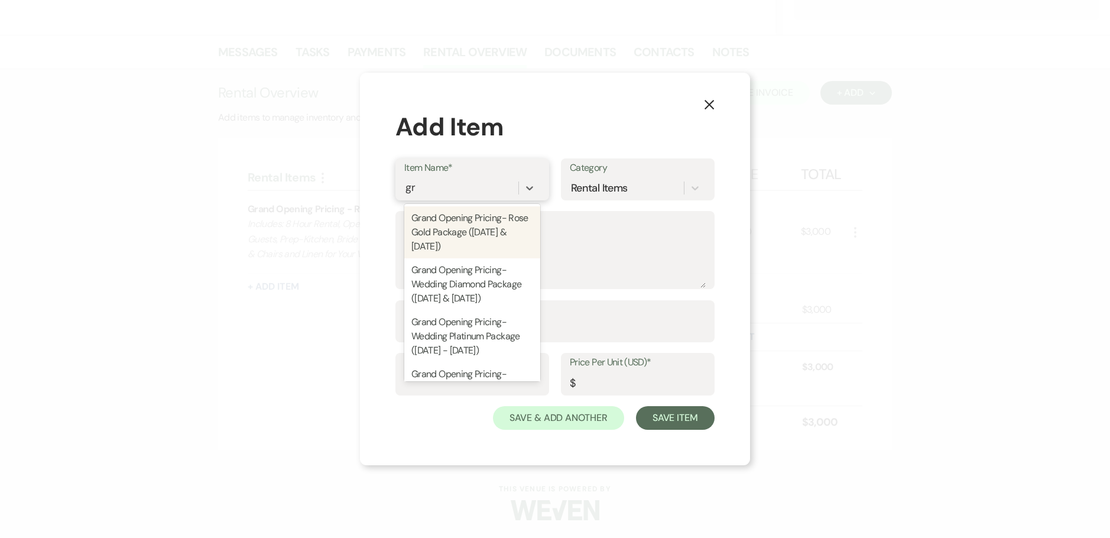
type input "g"
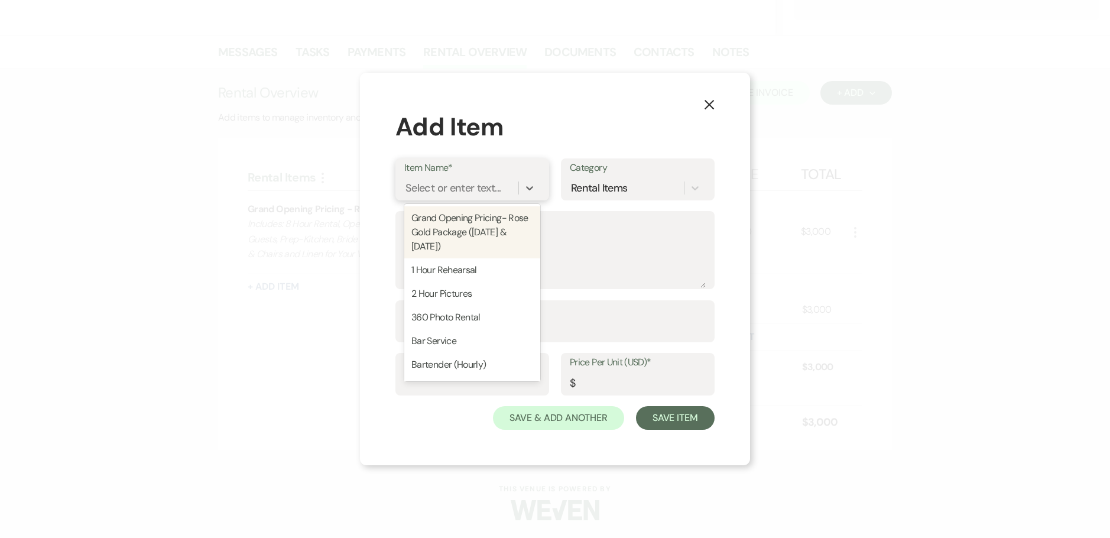
type input "o"
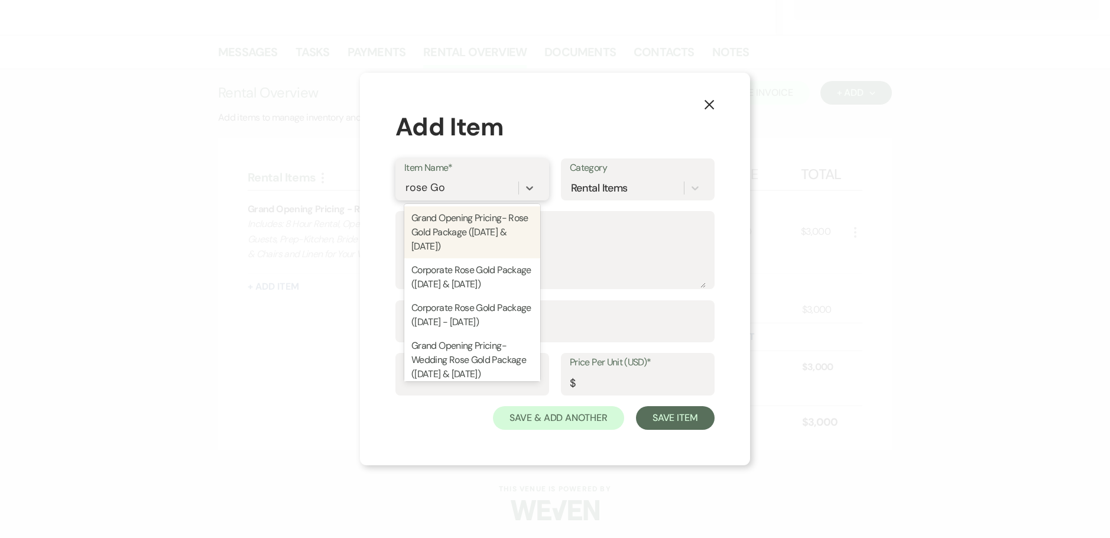
type input "rose Gold"
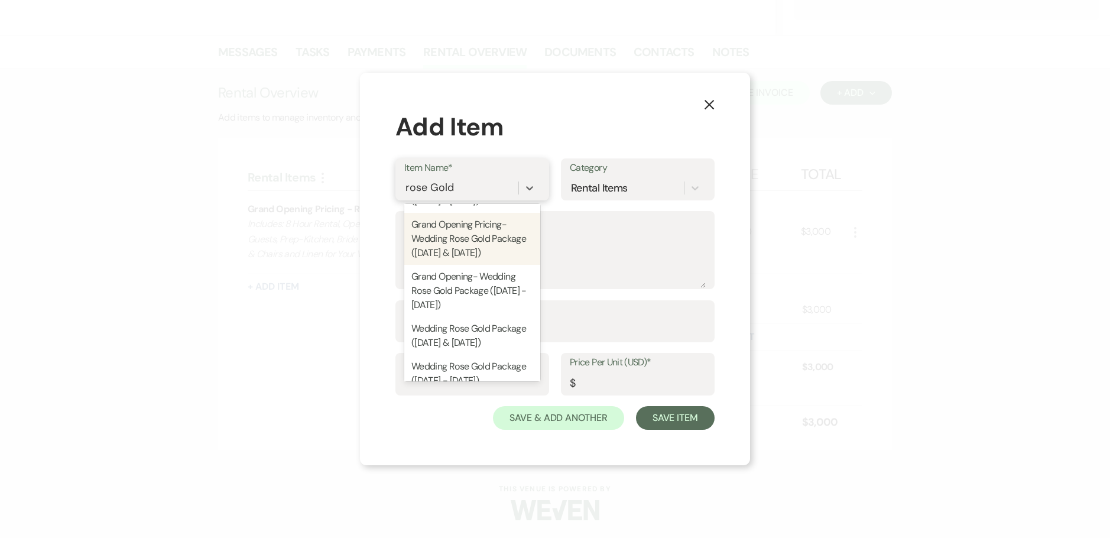
scroll to position [187, 0]
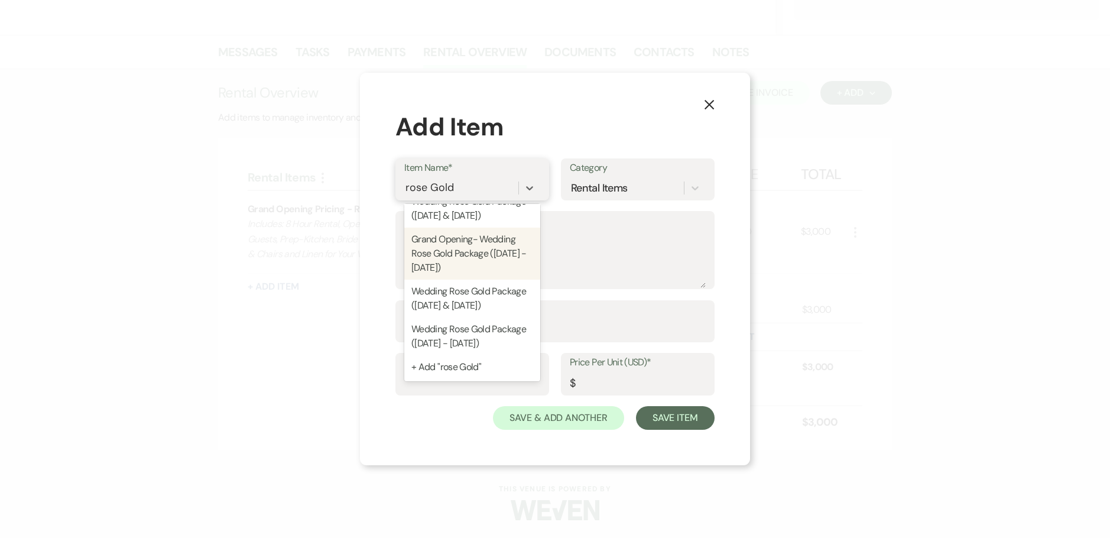
click at [470, 250] on div "Grand Opening- Wedding Rose Gold Package ([DATE] - [DATE])" at bounding box center [472, 254] width 136 height 52
type textarea "Includes: 8 Hour Rental, Open Vendor Policy, AEC Ballroom, Up to 150 Guests, Pr…"
type input "Package"
type input "3000"
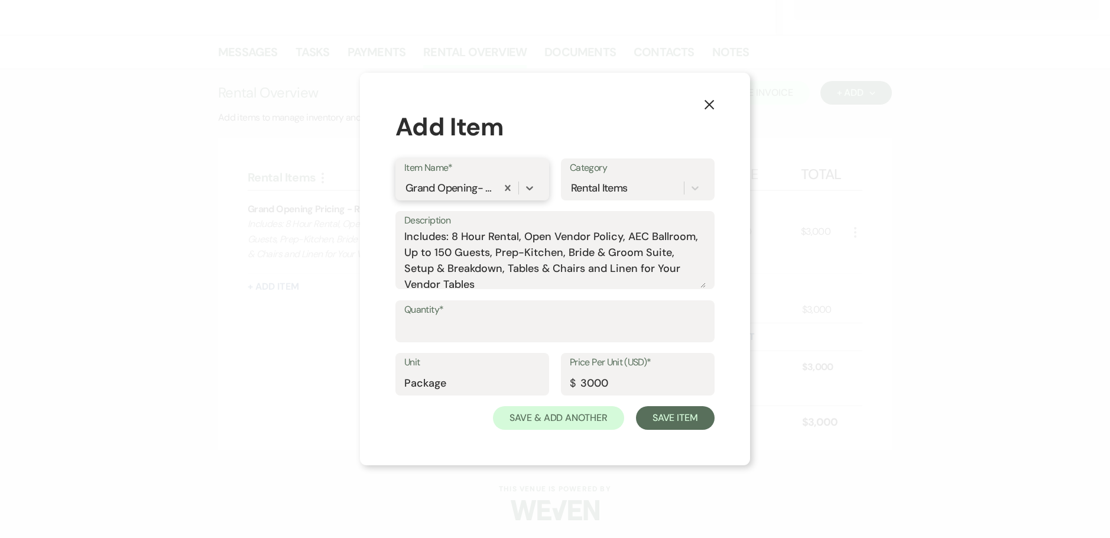
click at [468, 185] on div "Grand Opening- Wedding Rose Gold Package ([DATE] - [DATE])" at bounding box center [450, 188] width 88 height 16
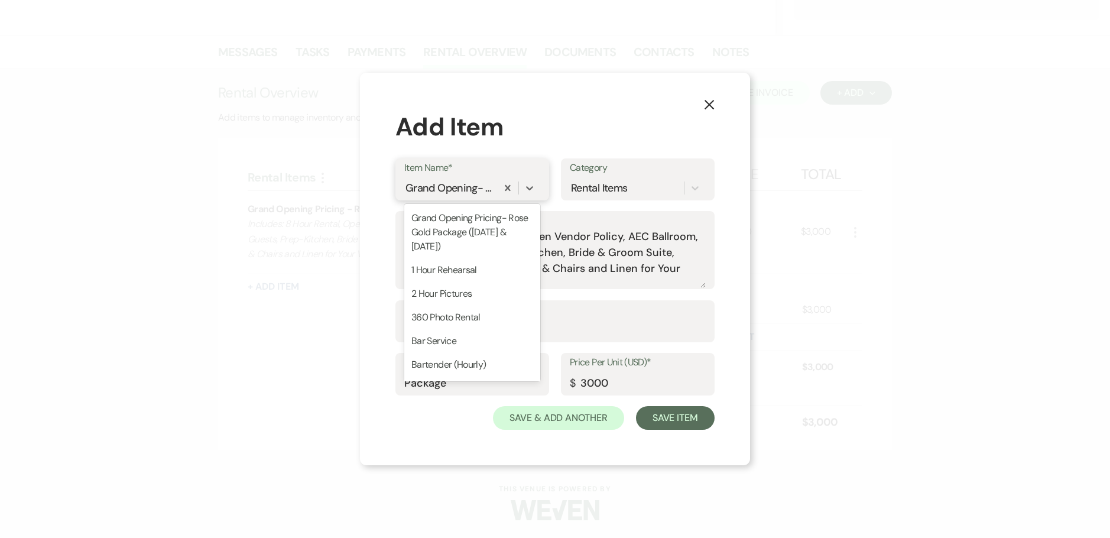
scroll to position [1110, 0]
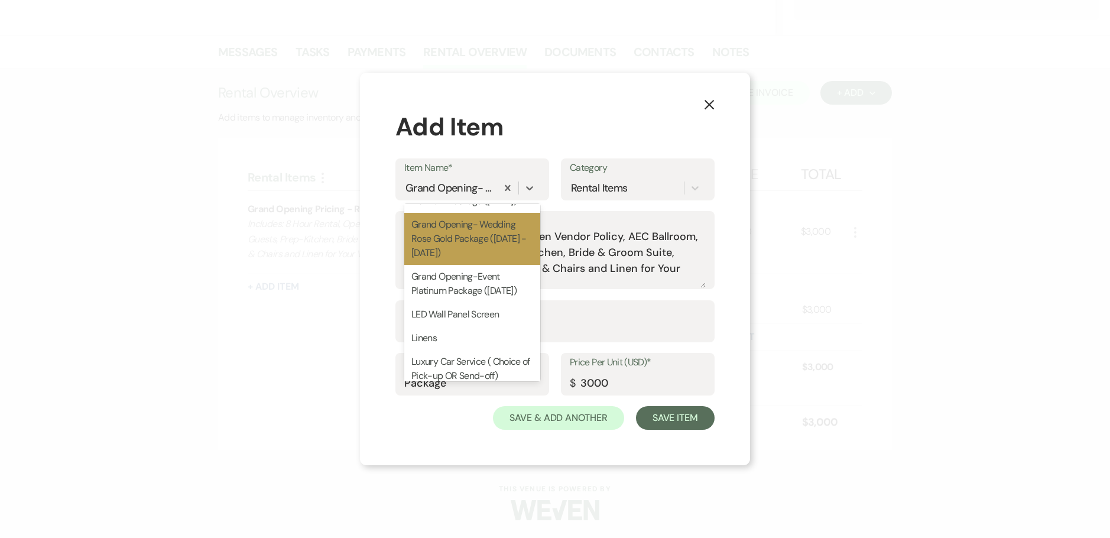
click at [712, 101] on use "button" at bounding box center [709, 104] width 9 height 9
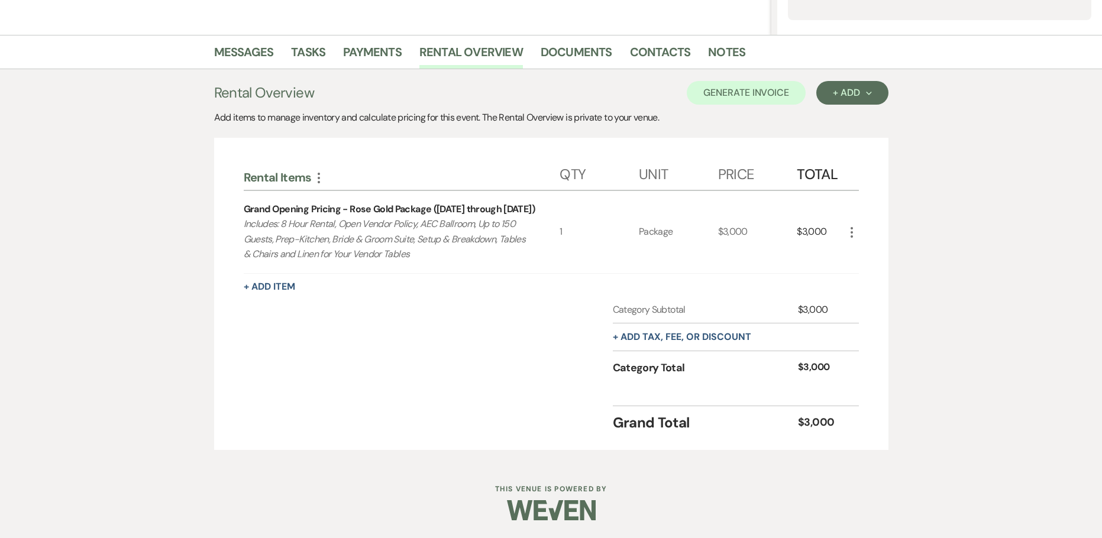
click at [850, 233] on icon "More" at bounding box center [851, 232] width 14 height 14
click at [860, 254] on use "button" at bounding box center [860, 255] width 7 height 7
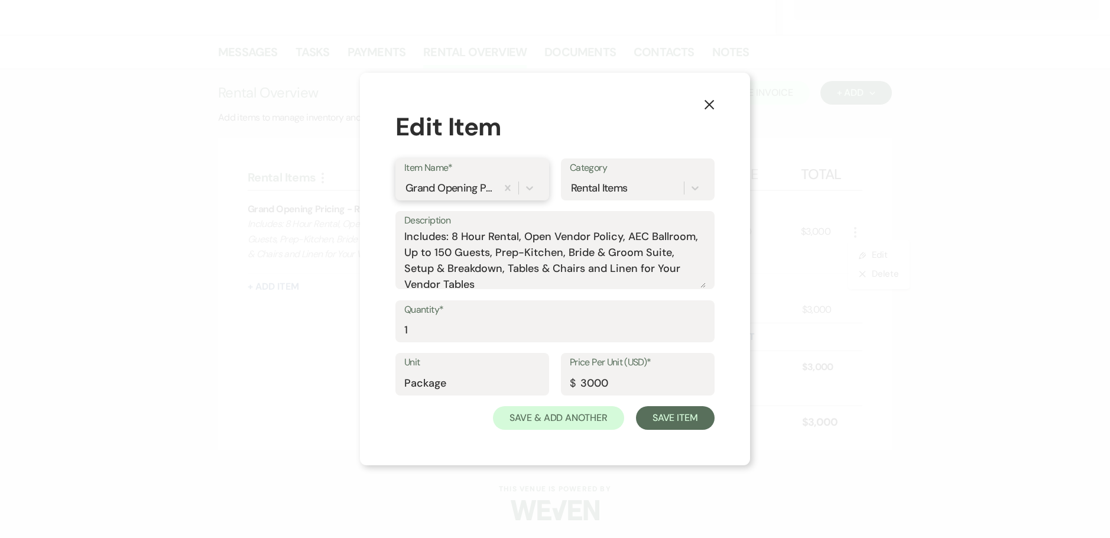
click at [475, 187] on div "Grand Opening Pricing - Rose Gold Package ([DATE] through [DATE])" at bounding box center [450, 188] width 88 height 16
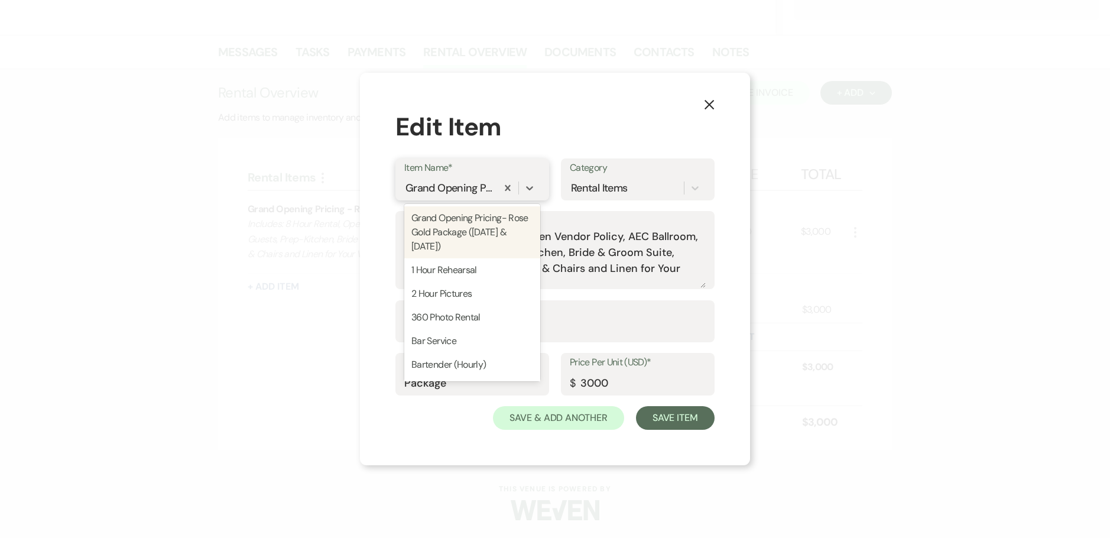
drag, startPoint x: 458, startPoint y: 244, endPoint x: 414, endPoint y: 210, distance: 54.8
click at [416, 211] on div "Grand Opening Pricing- Rose Gold Package ([DATE] & [DATE])" at bounding box center [472, 232] width 136 height 52
type input "5500"
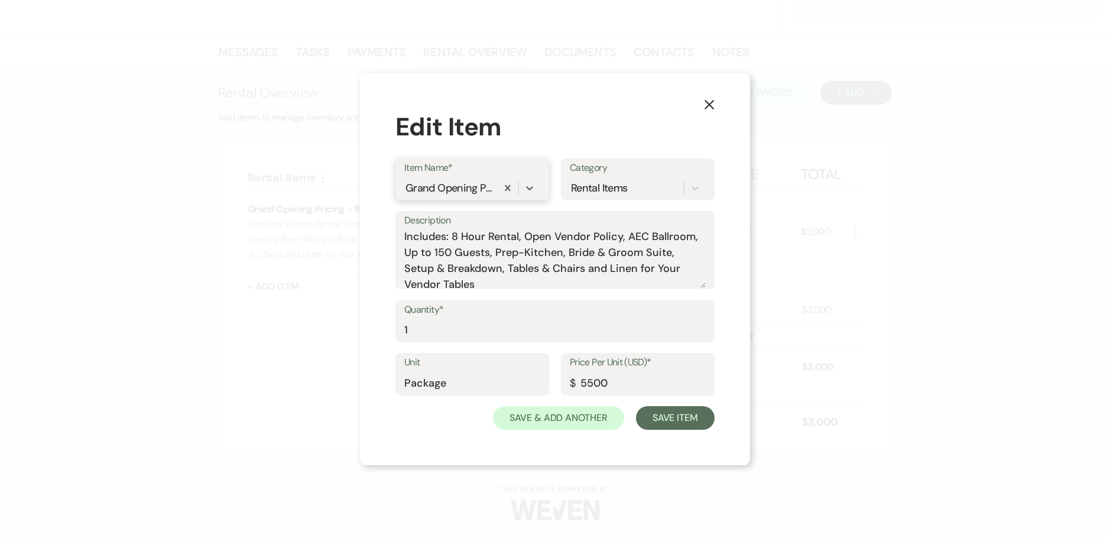
click at [455, 197] on div "Grand Opening Pricing- Rose Gold Package ([DATE] & [DATE])" at bounding box center [450, 187] width 93 height 21
drag, startPoint x: 446, startPoint y: 221, endPoint x: 460, endPoint y: 190, distance: 34.2
click at [460, 190] on div "Grand Opening Pricing- Rose Gold Package ([DATE] & [DATE])" at bounding box center [450, 188] width 88 height 16
drag, startPoint x: 460, startPoint y: 190, endPoint x: 431, endPoint y: 185, distance: 29.4
click at [431, 185] on div "Grand Opening Pricing- Rose Gold Package ([DATE] & [DATE])" at bounding box center [450, 188] width 88 height 16
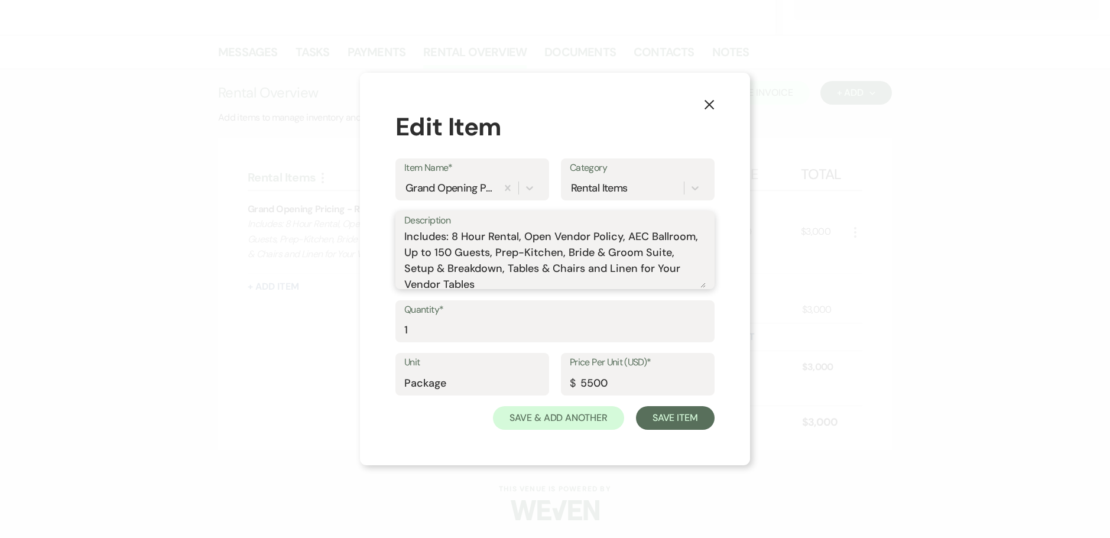
click at [686, 278] on textarea "Includes: 8 Hour Rental, Open Vendor Policy, AEC Ballroom, Up to 150 Guests, Pr…" at bounding box center [555, 258] width 302 height 59
click at [482, 277] on textarea "Includes: 8 Hour Rental, Open Vendor Policy, AEC Ballroom, Up to 150 Guests, Pr…" at bounding box center [555, 258] width 302 height 59
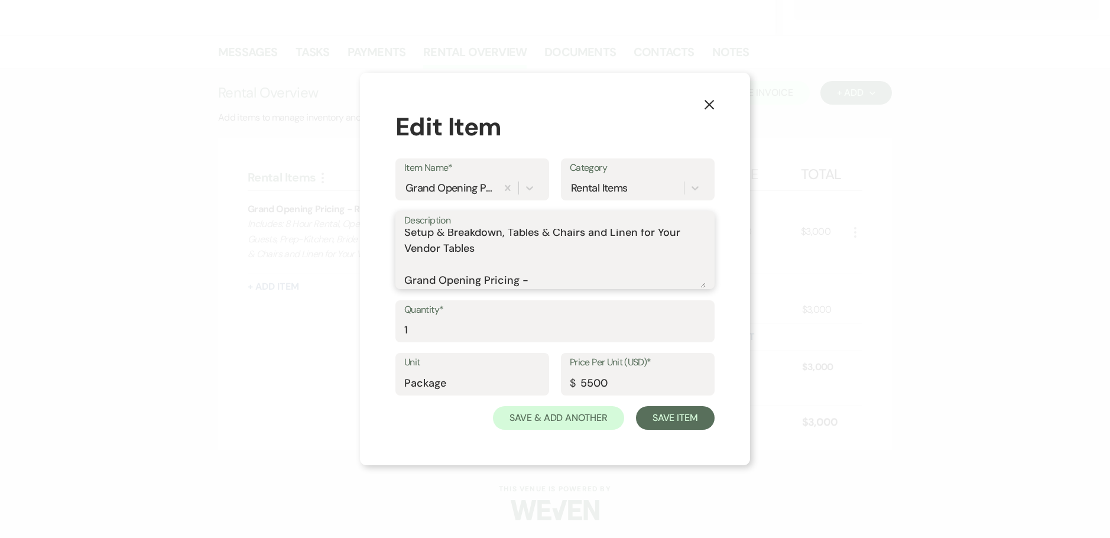
type textarea "Includes: 8 Hour Rental, Open Vendor Policy, AEC Ballroom, Up to 150 Guests, Pr…"
click at [707, 105] on icon "X" at bounding box center [709, 104] width 11 height 11
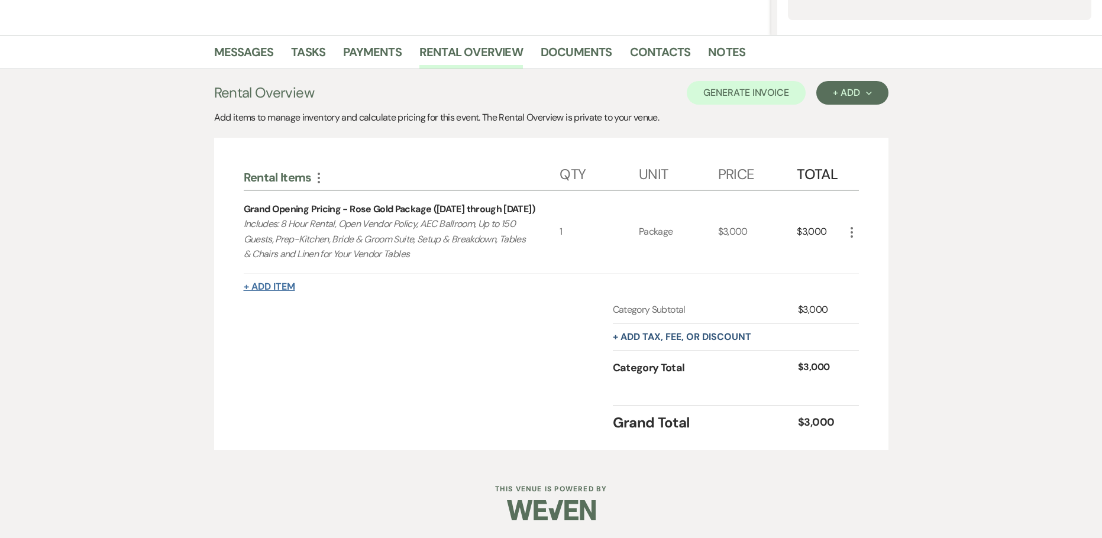
click at [250, 287] on button "+ Add Item" at bounding box center [269, 286] width 51 height 9
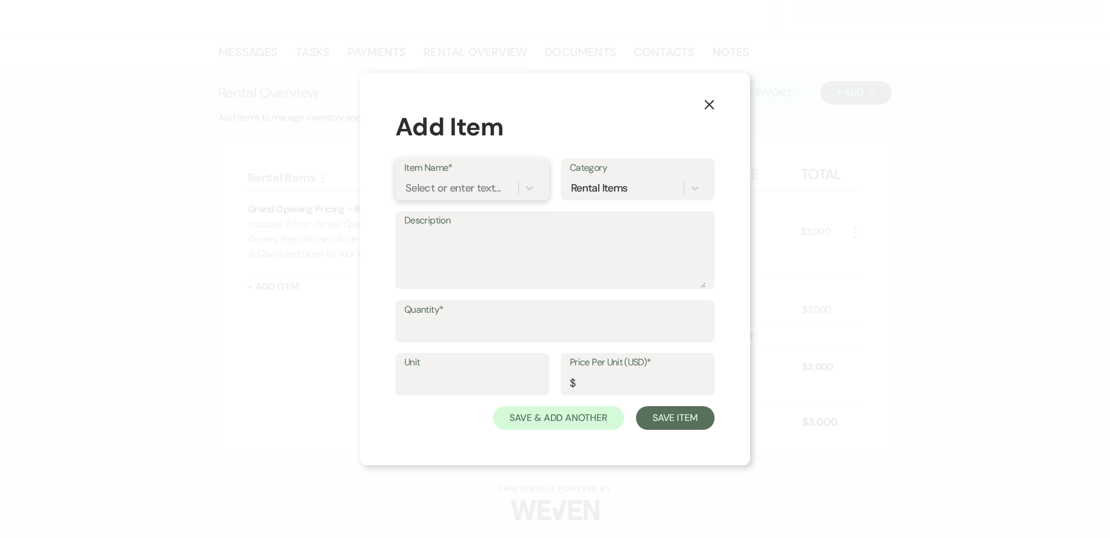
click at [473, 190] on div "Select or enter text..." at bounding box center [453, 188] width 95 height 16
type input "damage"
click at [426, 214] on div "Damage Deposit" at bounding box center [472, 218] width 136 height 24
type textarea "A refundable sum held as security against any potential damages incurred during…"
type input "1"
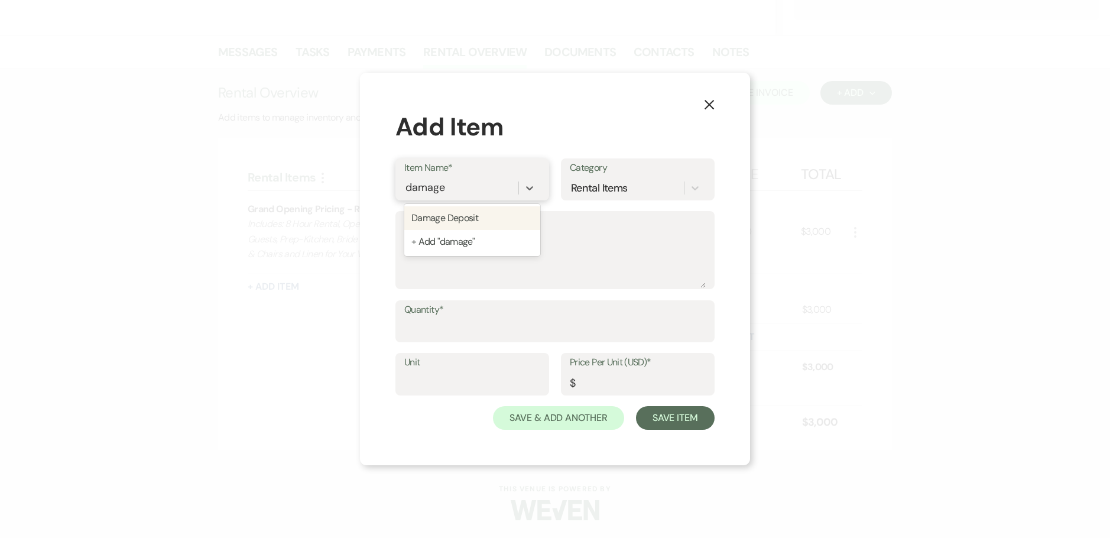
type input "1000"
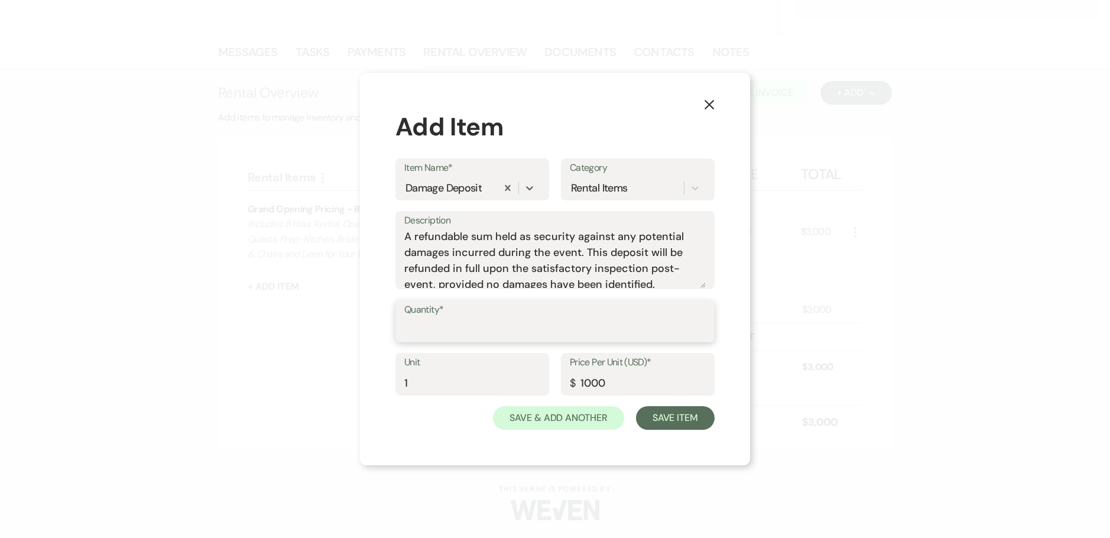
click at [461, 332] on input "Quantity*" at bounding box center [555, 329] width 302 height 23
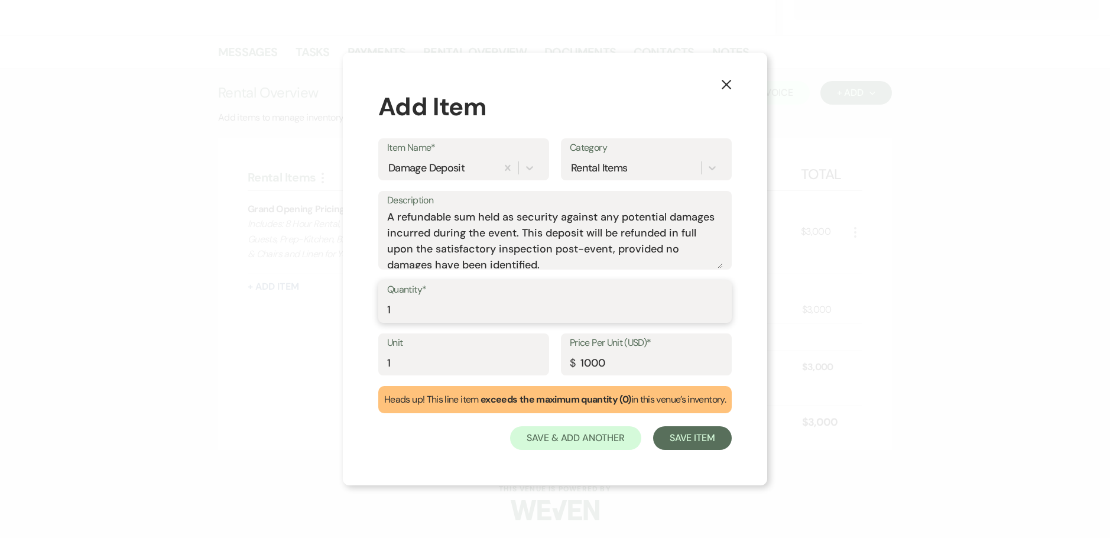
type input "1"
drag, startPoint x: 423, startPoint y: 363, endPoint x: 216, endPoint y: 326, distance: 210.3
click at [258, 341] on div "X Add Item Item Name* Damage Deposit Category Rental Items Description A refund…" at bounding box center [555, 269] width 1110 height 538
type input "Refundable Deposit"
click at [702, 437] on button "Save Item" at bounding box center [692, 438] width 79 height 24
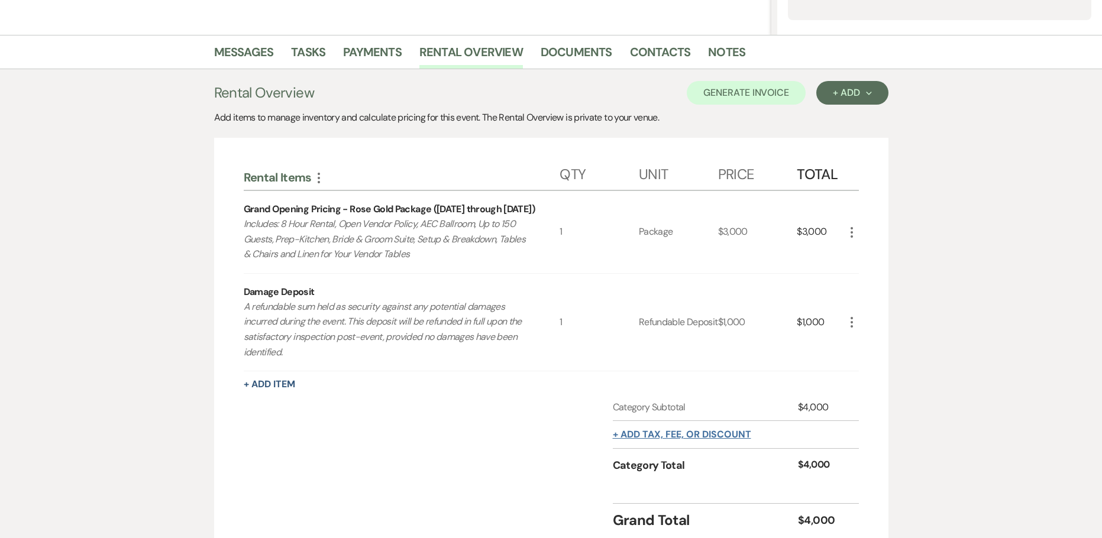
click at [650, 435] on button "+ Add tax, fee, or discount" at bounding box center [682, 434] width 138 height 9
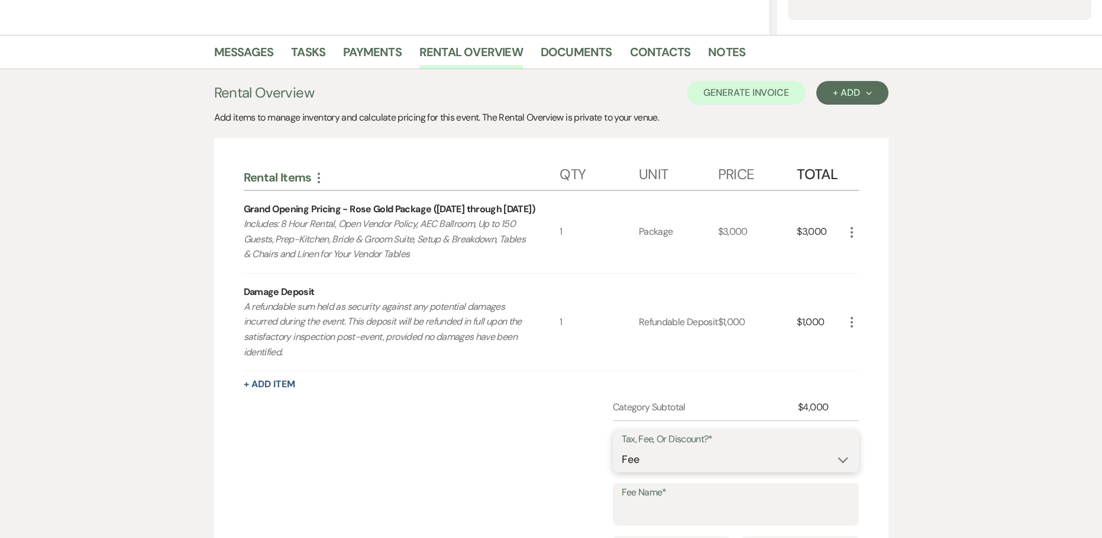
click at [653, 465] on select "Fee Discount Tax" at bounding box center [735, 459] width 228 height 23
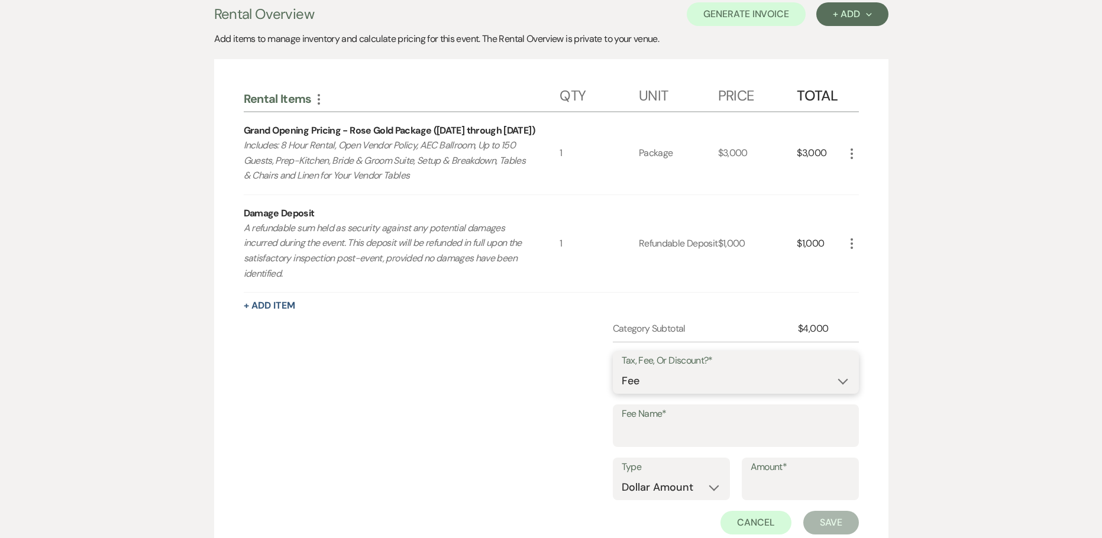
scroll to position [439, 0]
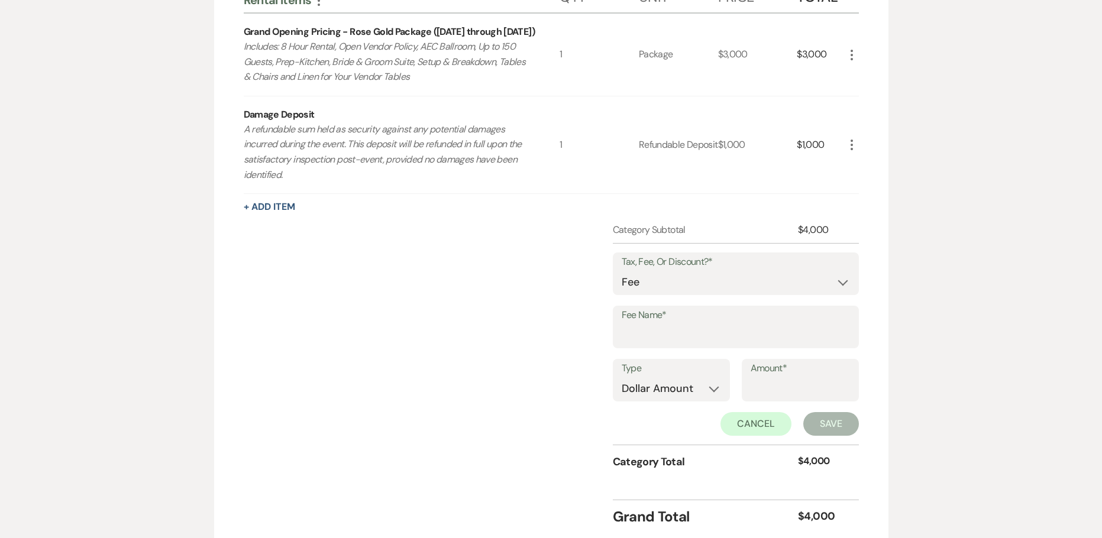
click at [678, 265] on label "Tax, Fee, Or Discount?*" at bounding box center [735, 262] width 228 height 17
click at [675, 274] on select "Fee Discount Tax" at bounding box center [735, 282] width 228 height 23
click at [621, 271] on select "Fee Discount Tax" at bounding box center [735, 282] width 228 height 23
click at [669, 288] on select "Fee Discount Tax" at bounding box center [735, 282] width 228 height 23
click at [621, 271] on select "Fee Discount Tax" at bounding box center [735, 282] width 228 height 23
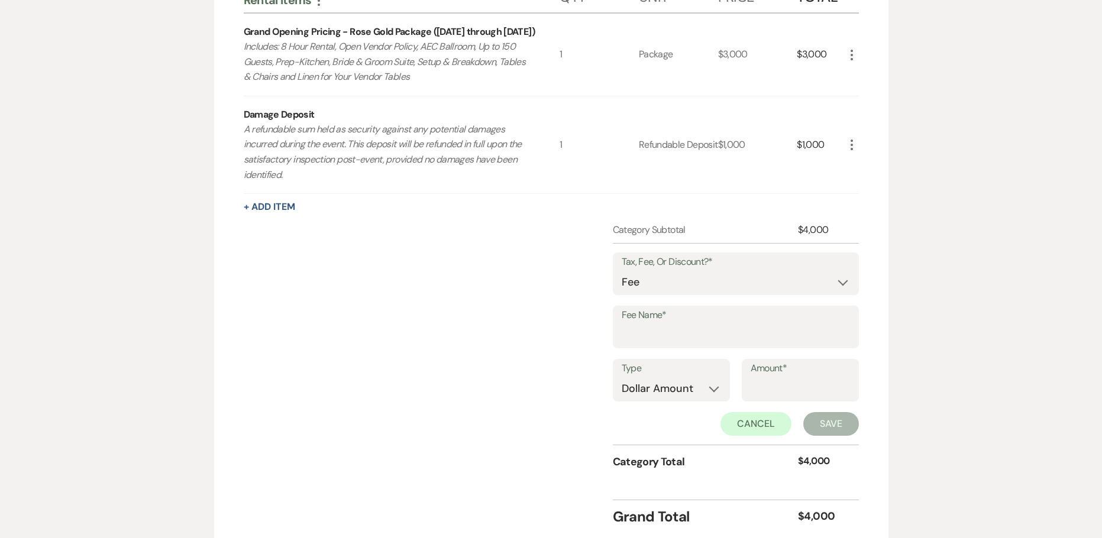
click at [662, 323] on label "Fee Name*" at bounding box center [735, 315] width 228 height 17
click at [662, 324] on input "Fee Name*" at bounding box center [735, 335] width 228 height 23
click at [620, 277] on div "Tax, Fee, Or Discount?* Fee Discount Tax" at bounding box center [736, 273] width 246 height 43
click at [643, 287] on select "Fee Discount Tax" at bounding box center [735, 282] width 228 height 23
select select "3"
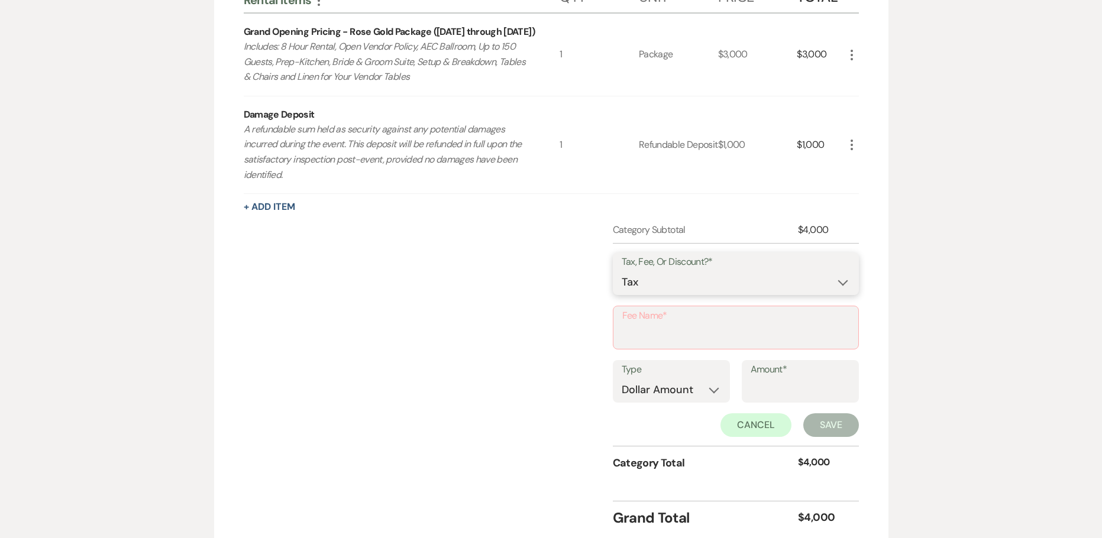
click at [621, 271] on select "Fee Discount Tax" at bounding box center [735, 282] width 228 height 23
click at [658, 333] on input "Fee Name*" at bounding box center [735, 336] width 227 height 23
type input "Tax"
click at [640, 385] on select "Dollar Amount Percentage" at bounding box center [670, 388] width 99 height 23
select select "false"
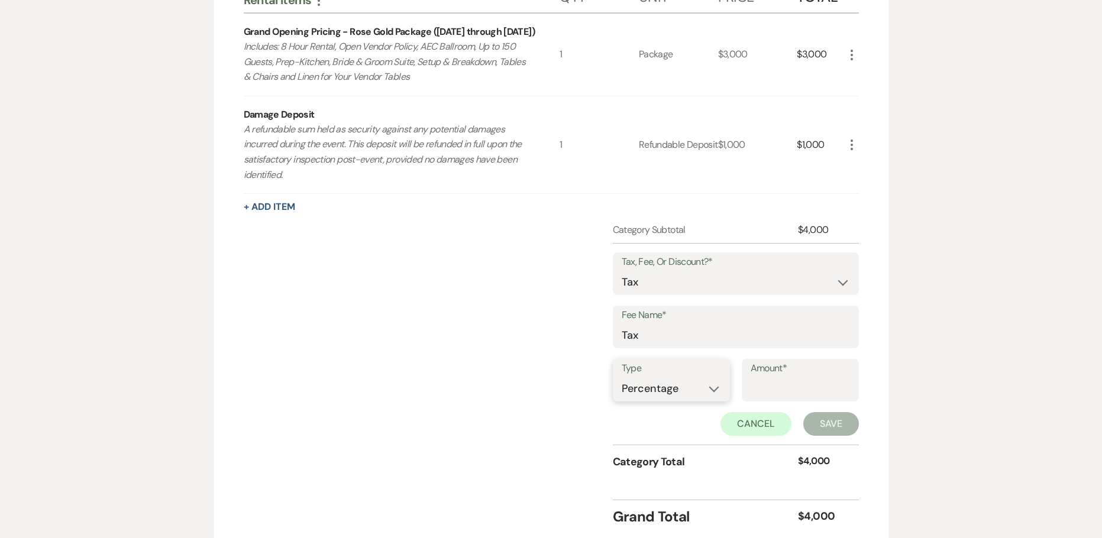
click at [621, 391] on select "Dollar Amount Percentage" at bounding box center [670, 388] width 99 height 23
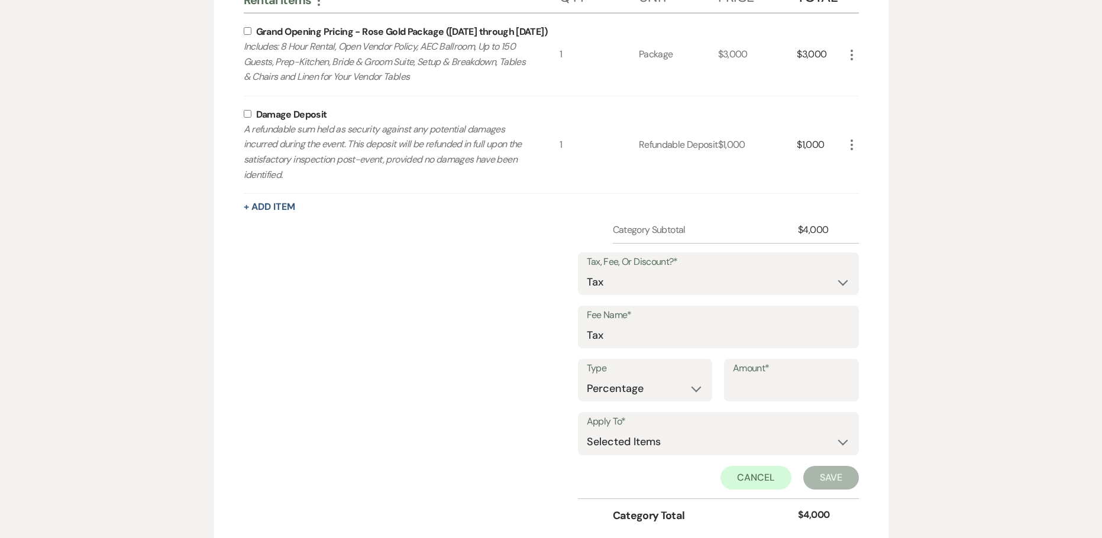
click at [758, 377] on label "Amount*" at bounding box center [791, 368] width 117 height 17
click at [758, 390] on input "Amount*" at bounding box center [791, 388] width 117 height 23
type input "8.25"
click at [612, 454] on select "Selected Items Category Subtotal (before all Taxes/Fees/Discounts) Category Tot…" at bounding box center [718, 442] width 263 height 24
select select "1"
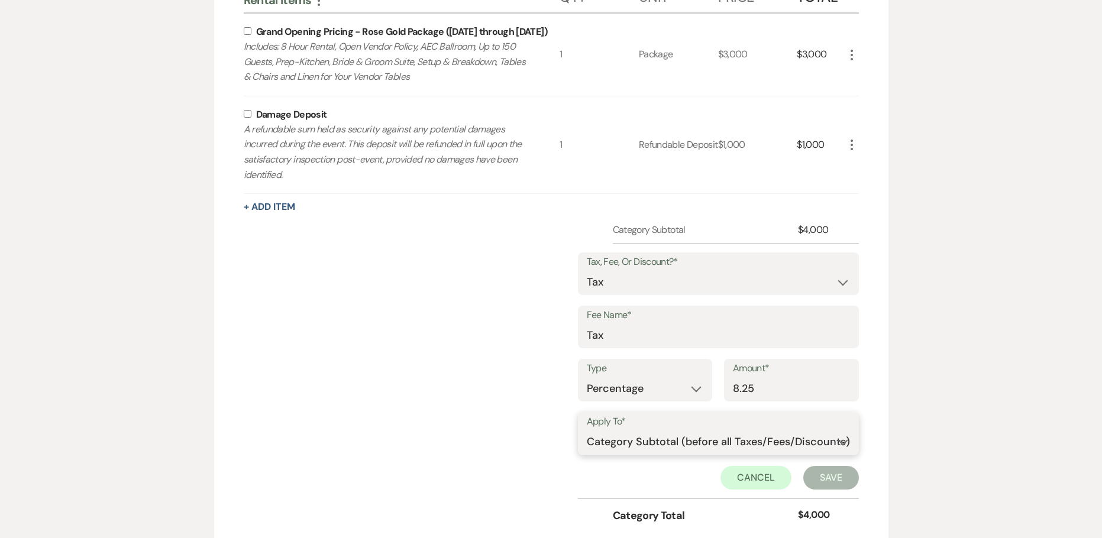
click at [587, 430] on select "Selected Items Category Subtotal (before all Taxes/Fees/Discounts) Category Tot…" at bounding box center [718, 442] width 263 height 24
click at [827, 481] on button "Save" at bounding box center [831, 478] width 56 height 24
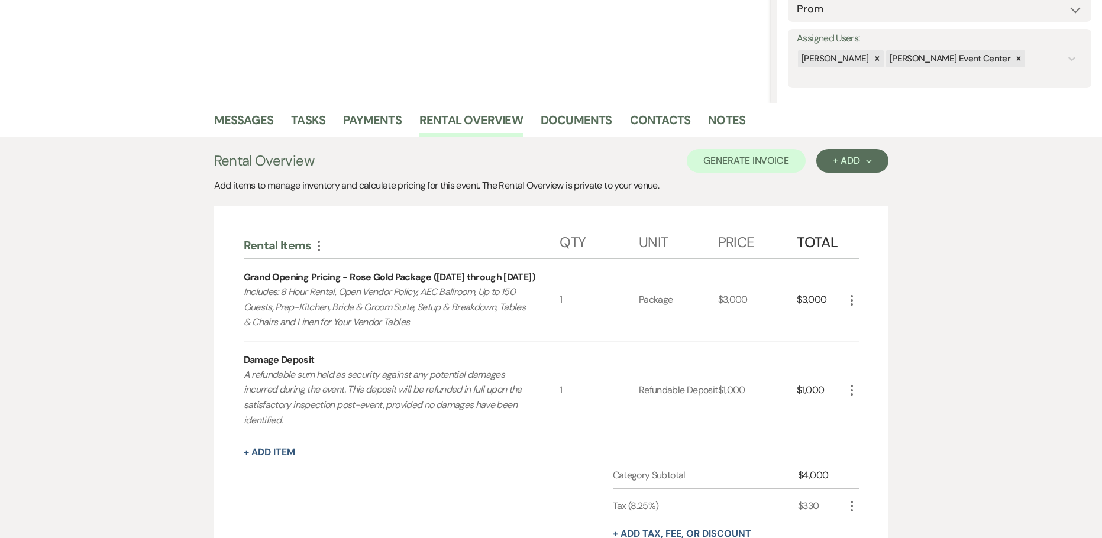
scroll to position [0, 0]
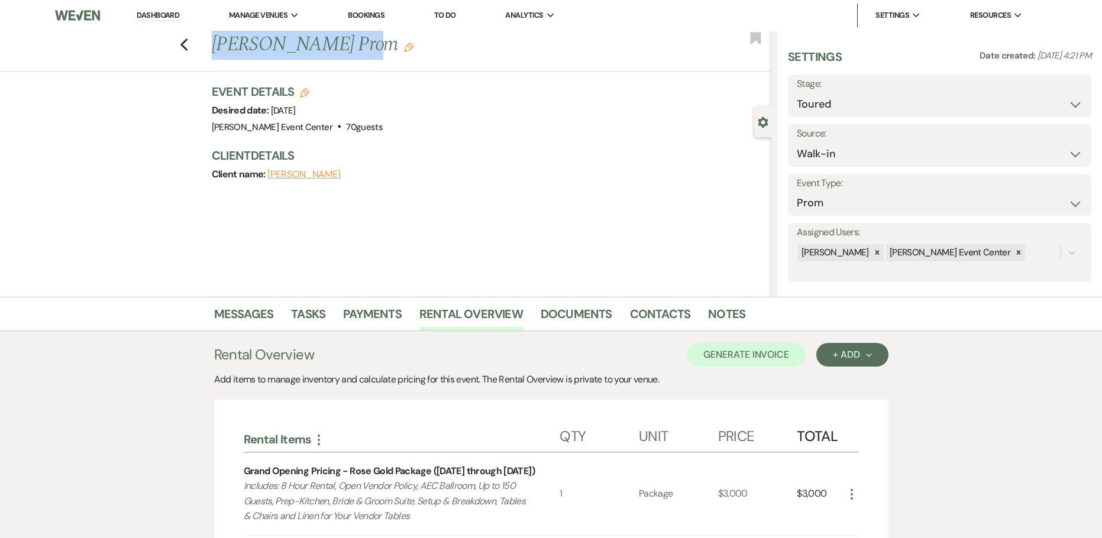
drag, startPoint x: 357, startPoint y: 42, endPoint x: 219, endPoint y: 59, distance: 138.2
click at [219, 59] on h1 "[PERSON_NAME] Prom Edit" at bounding box center [433, 45] width 443 height 28
copy h1 "[PERSON_NAME]"
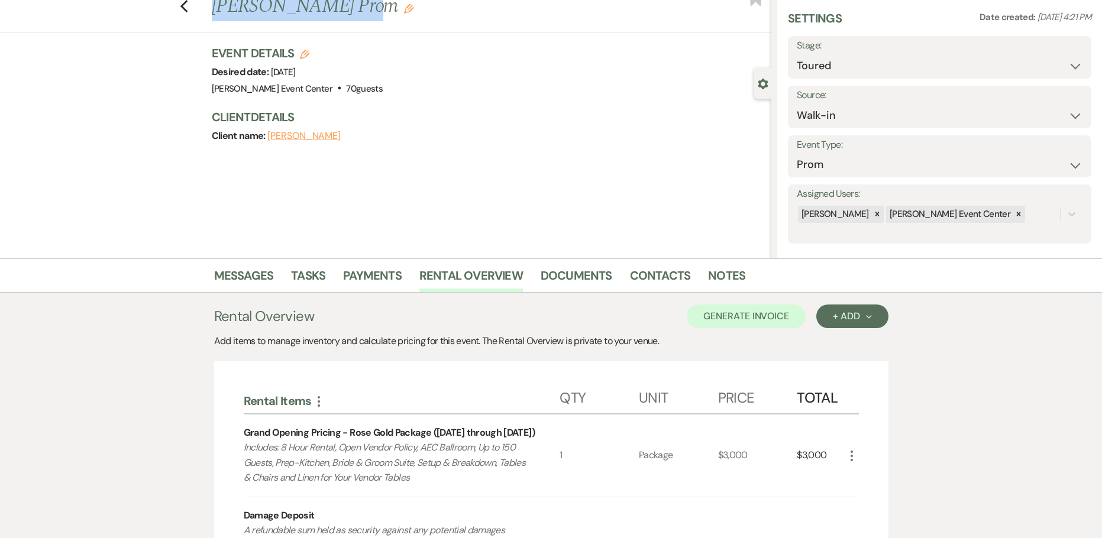
scroll to position [59, 0]
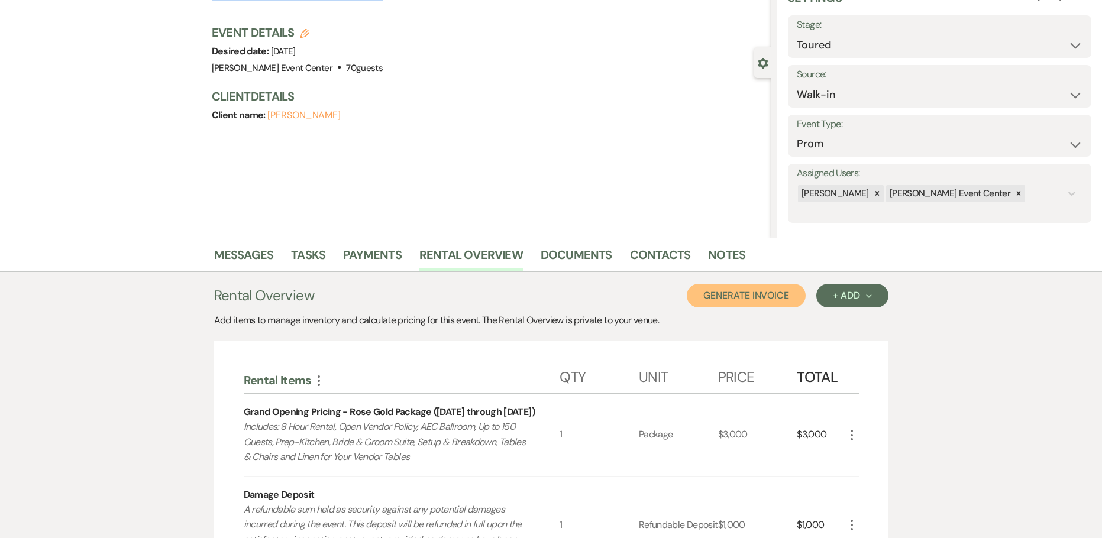
click at [766, 300] on button "Generate Invoice" at bounding box center [745, 296] width 119 height 24
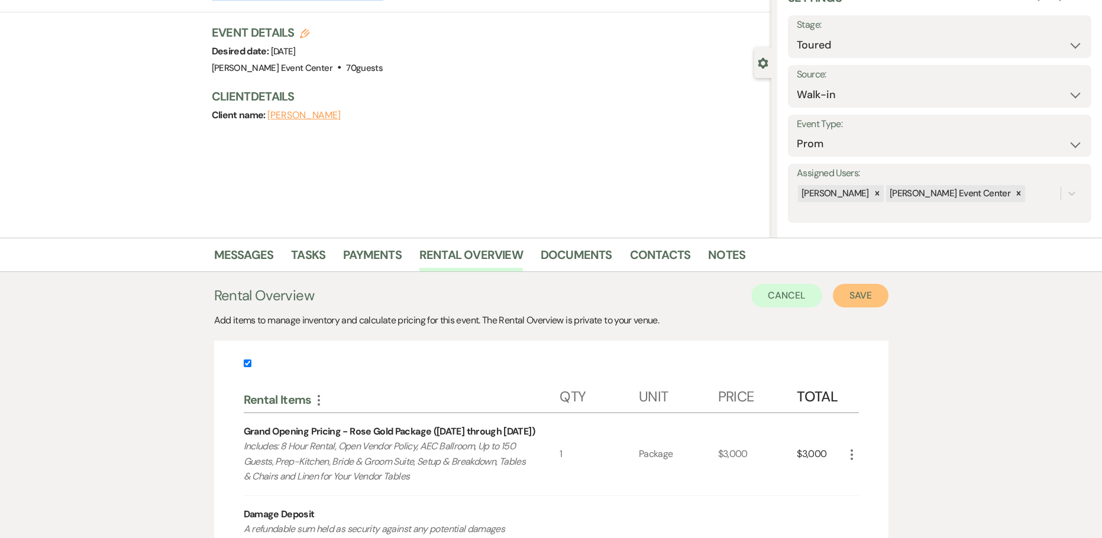
click at [867, 292] on button "Save" at bounding box center [861, 296] width 56 height 24
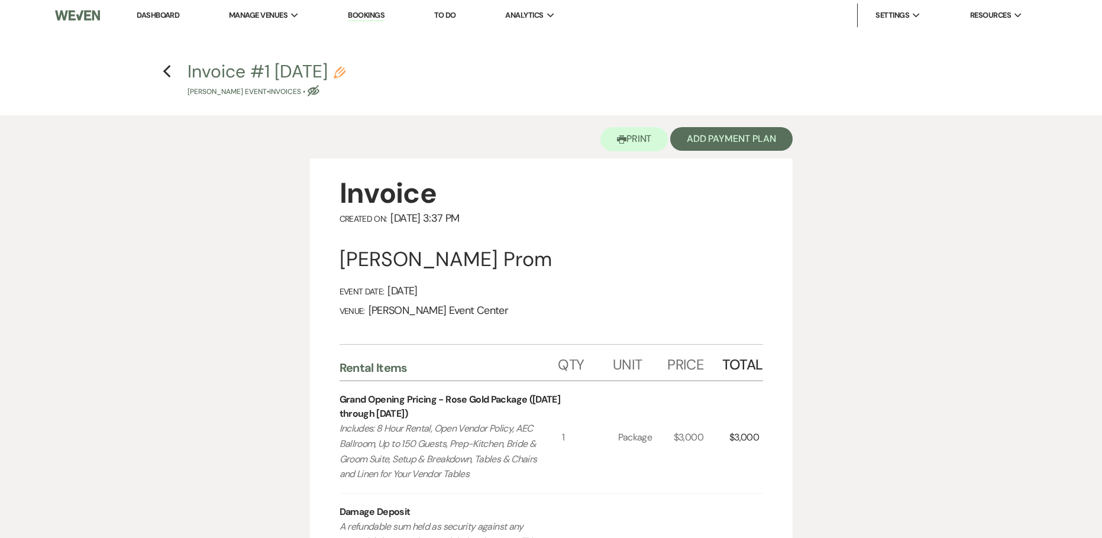
click at [345, 73] on button "Invoice #1 [DATE] Pencil [PERSON_NAME] Event • Invoices • Eye Blocked" at bounding box center [266, 80] width 158 height 35
select select "22"
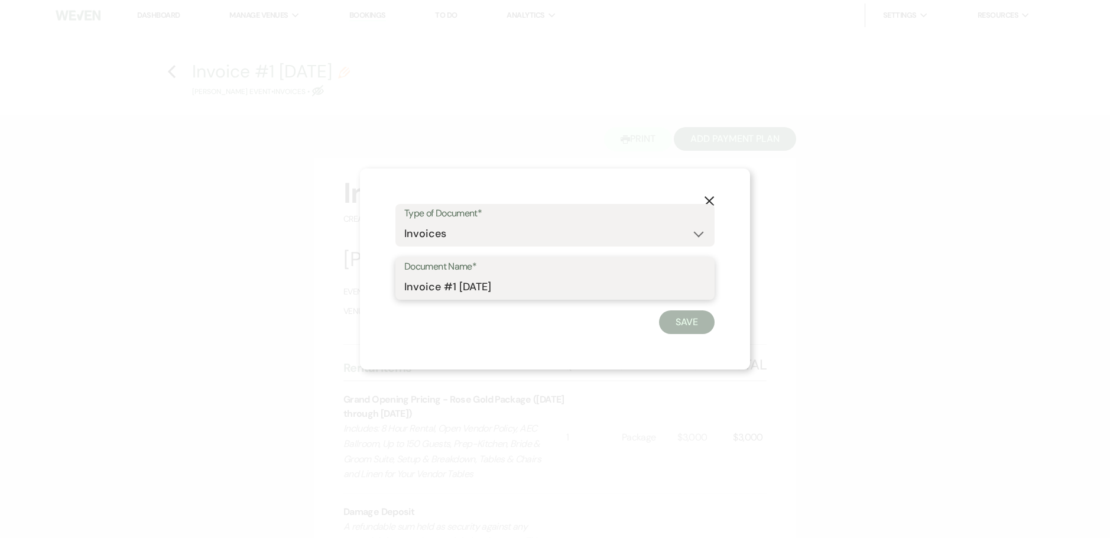
drag, startPoint x: 530, startPoint y: 286, endPoint x: 452, endPoint y: 281, distance: 78.8
click at [452, 281] on input "Invoice #1 [DATE]" at bounding box center [555, 287] width 302 height 23
paste input "[PERSON_NAME]"
type input "Invoice-[PERSON_NAME] Gold-4.16.26"
click at [673, 316] on button "Save" at bounding box center [687, 322] width 56 height 24
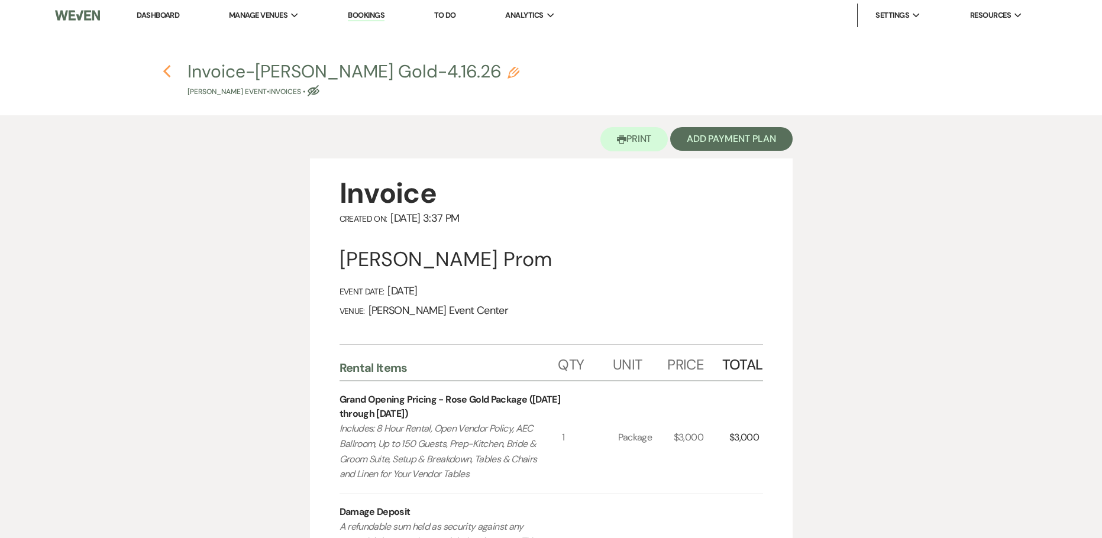
click at [163, 72] on use "button" at bounding box center [167, 71] width 8 height 13
select select "5"
select select "23"
select select "18"
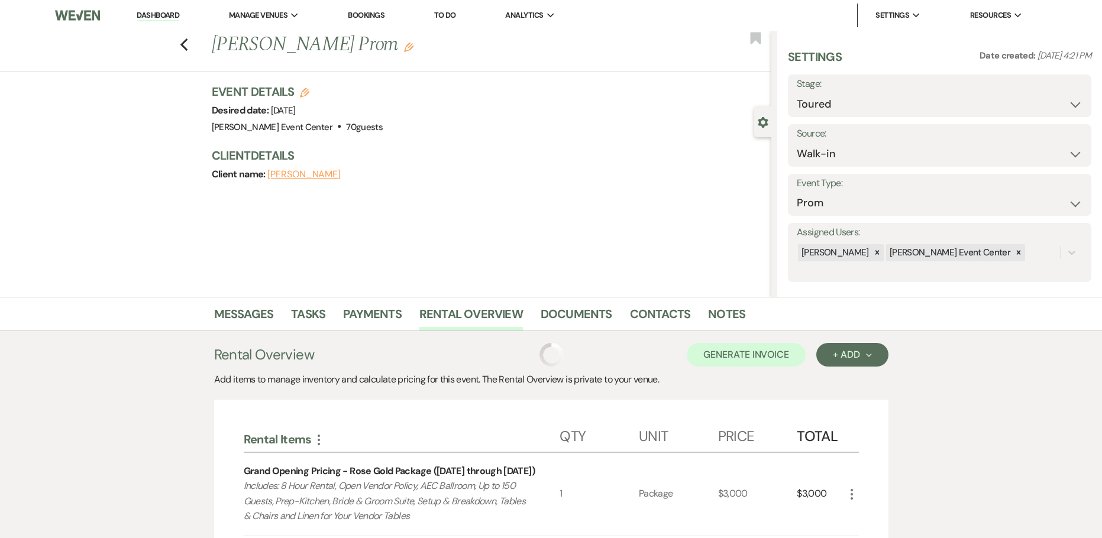
scroll to position [59, 0]
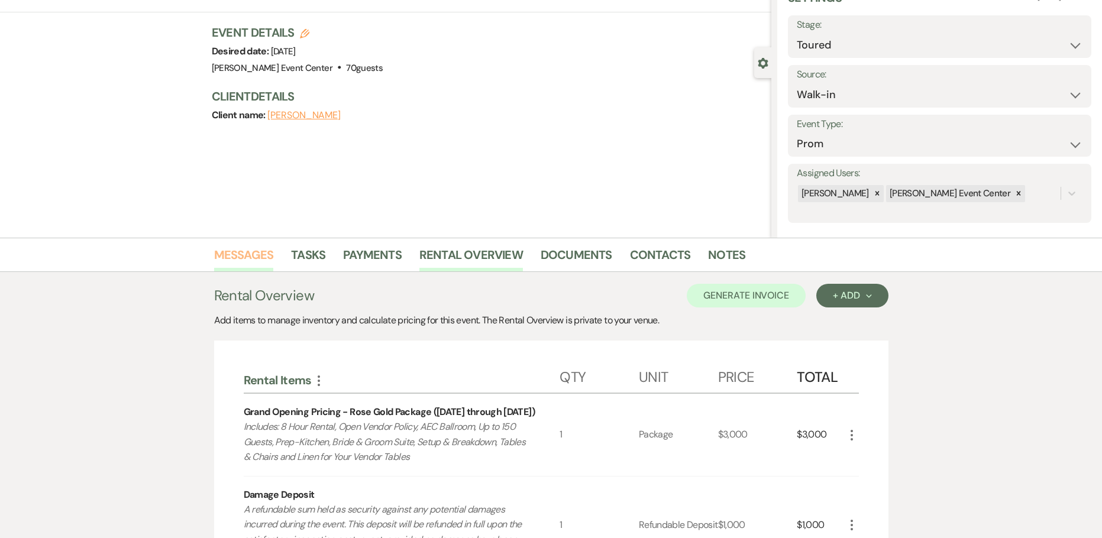
click at [264, 249] on link "Messages" at bounding box center [244, 258] width 60 height 26
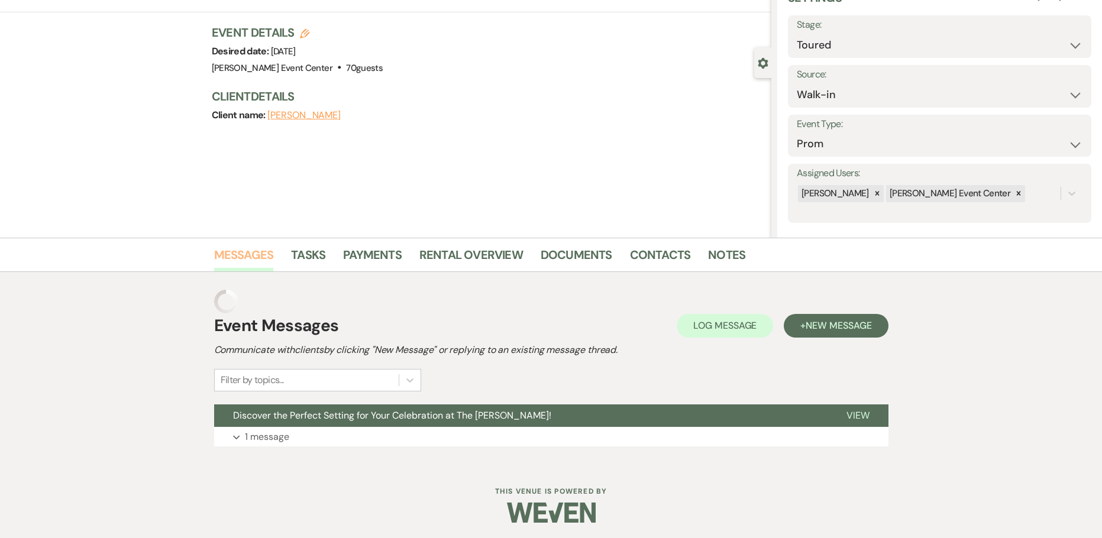
scroll to position [38, 0]
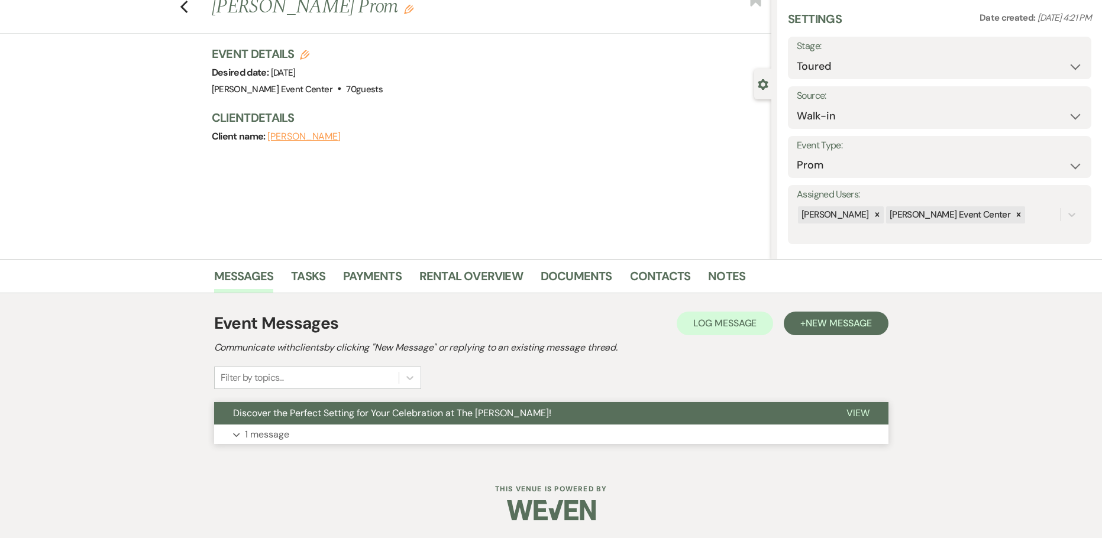
click at [294, 433] on button "Expand 1 message" at bounding box center [551, 435] width 674 height 20
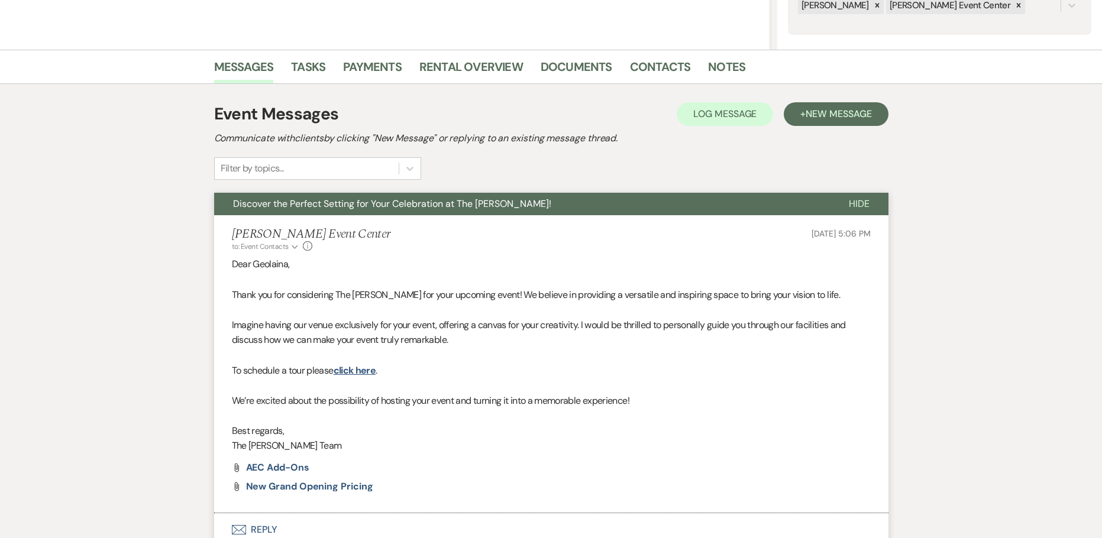
scroll to position [349, 0]
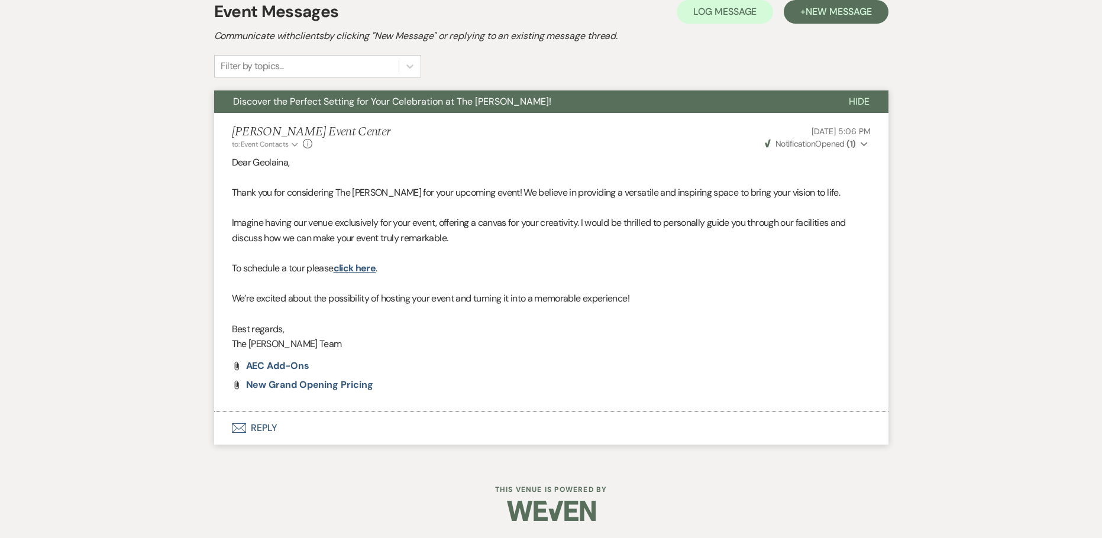
click at [268, 423] on button "Envelope Reply" at bounding box center [551, 428] width 674 height 33
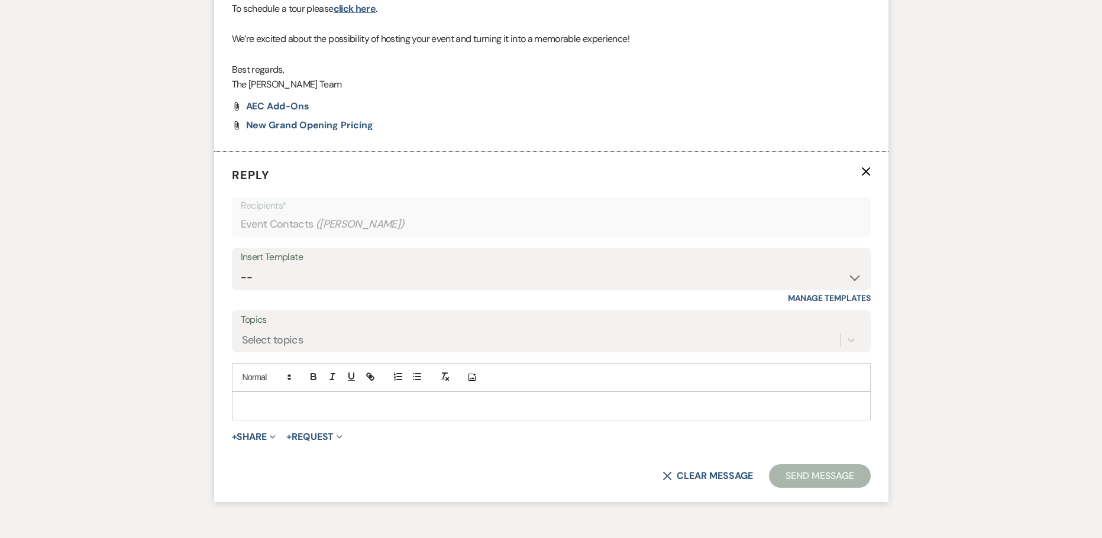
scroll to position [619, 0]
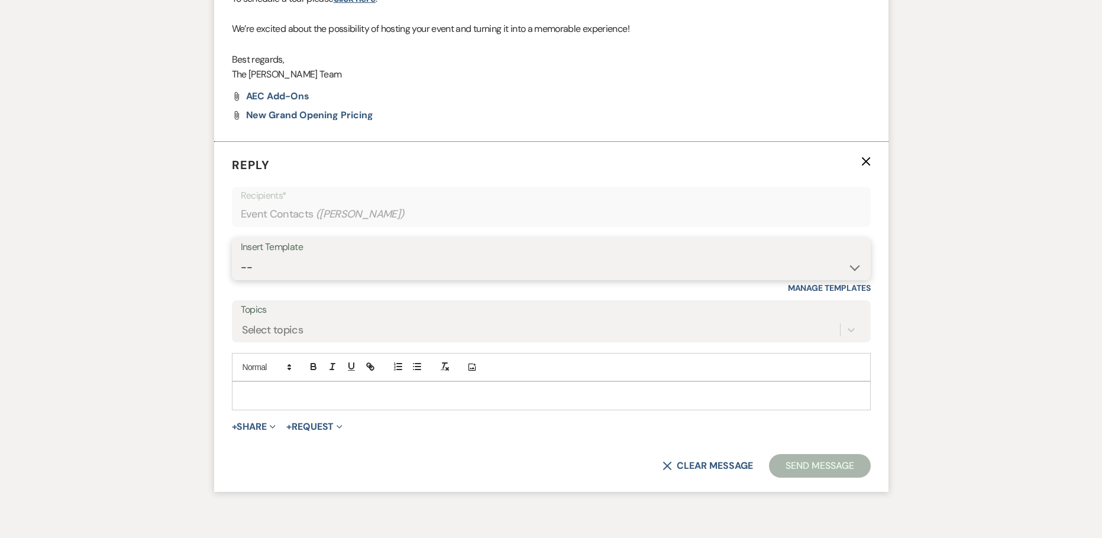
click at [470, 260] on select "-- Weven Planning Portal Introduction (Booked Events) Initial Inquiry Response …" at bounding box center [551, 267] width 621 height 23
click at [43, 229] on div "Messages Tasks Payments Rental Overview Documents Contacts Notes Event Messages…" at bounding box center [551, 101] width 1102 height 846
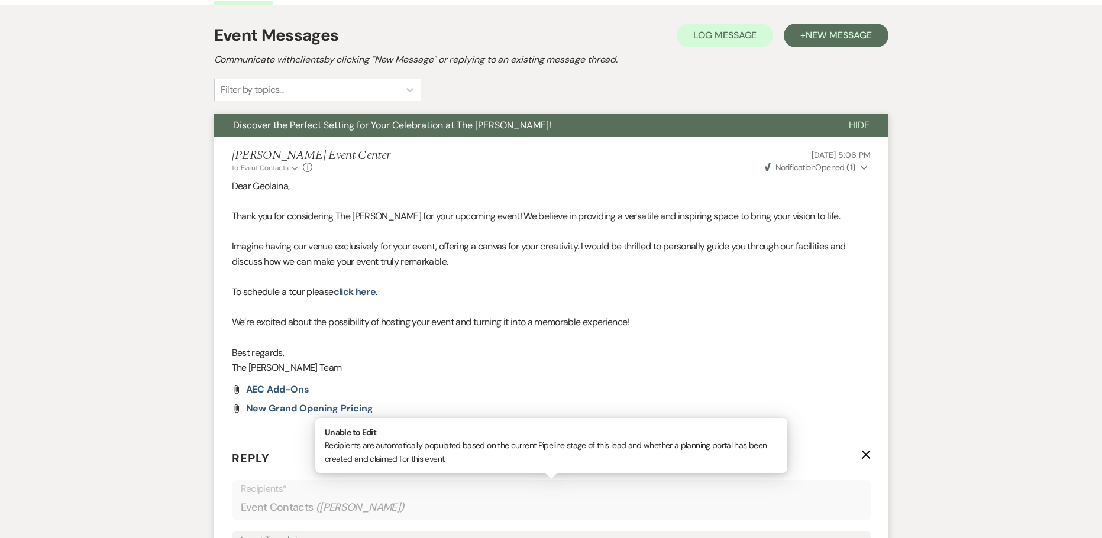
scroll to position [0, 0]
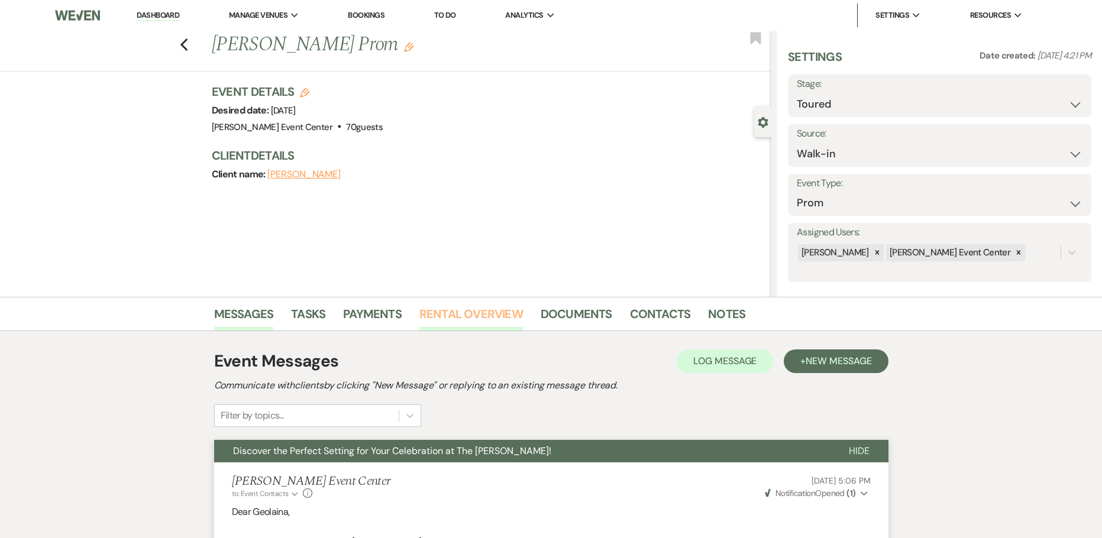
click at [443, 315] on link "Rental Overview" at bounding box center [470, 318] width 103 height 26
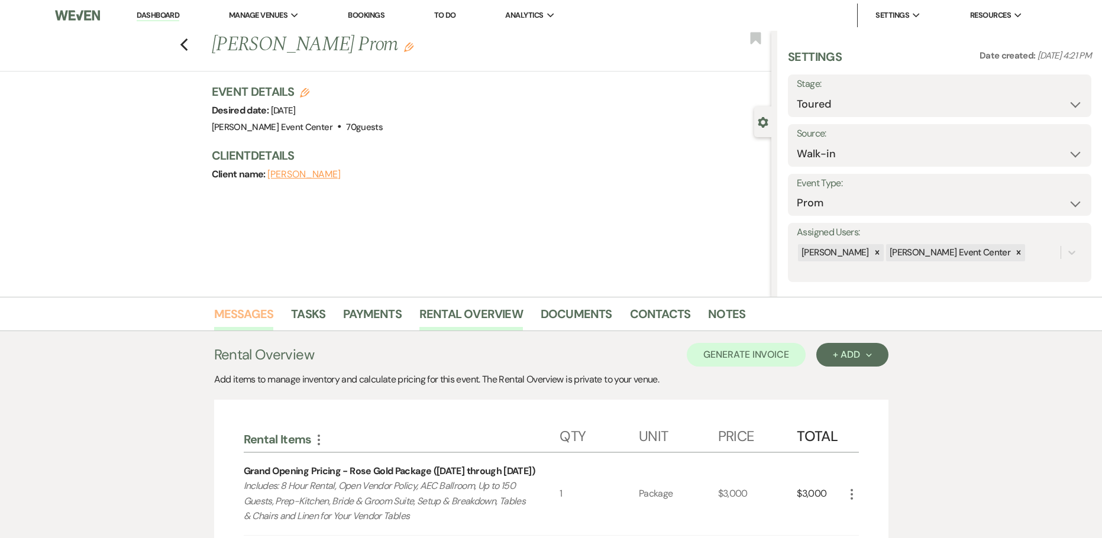
click at [224, 313] on link "Messages" at bounding box center [244, 318] width 60 height 26
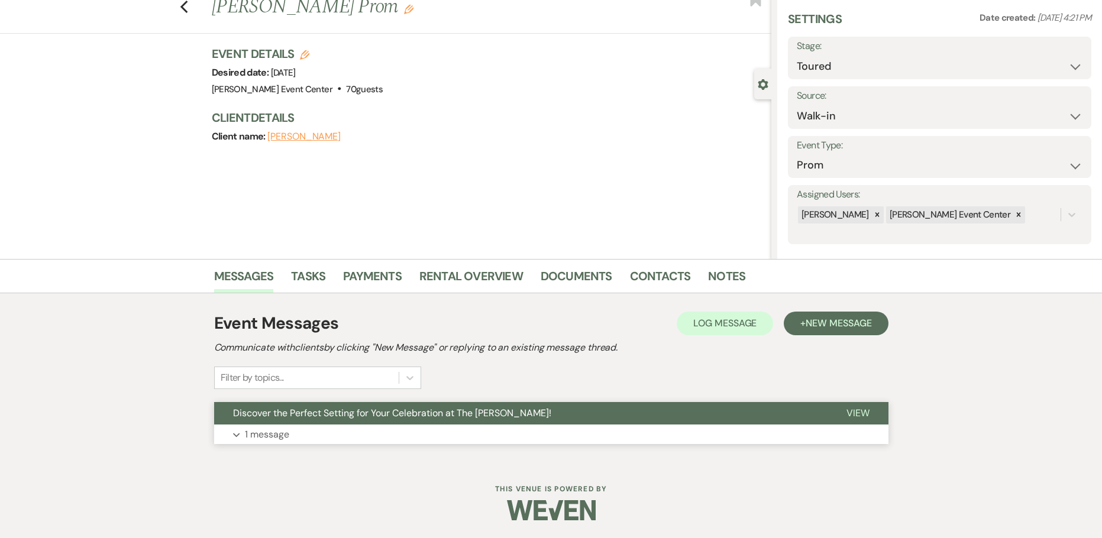
click at [298, 429] on button "Expand 1 message" at bounding box center [551, 435] width 674 height 20
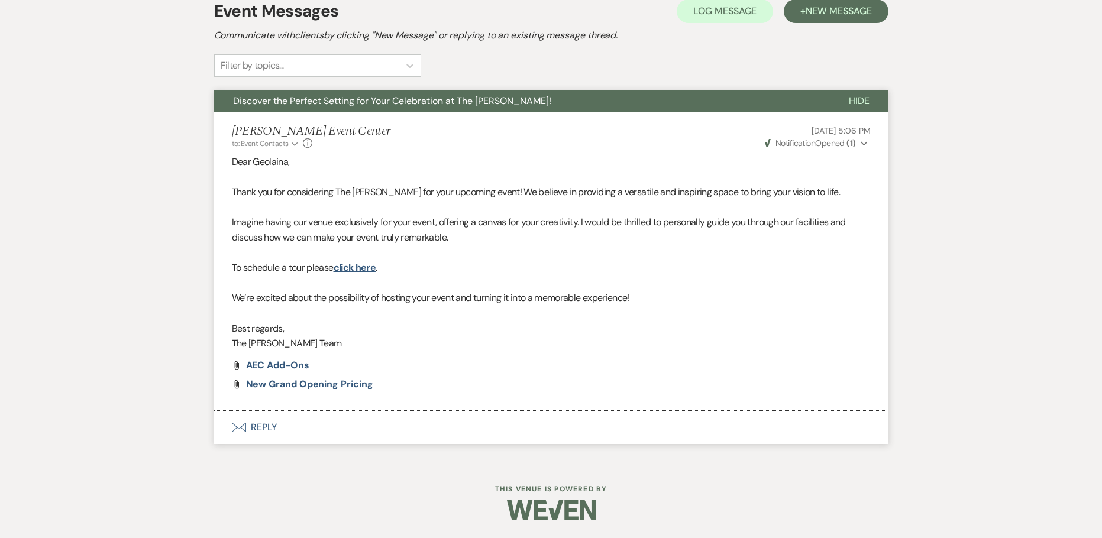
click at [263, 418] on button "Envelope Reply" at bounding box center [551, 427] width 674 height 33
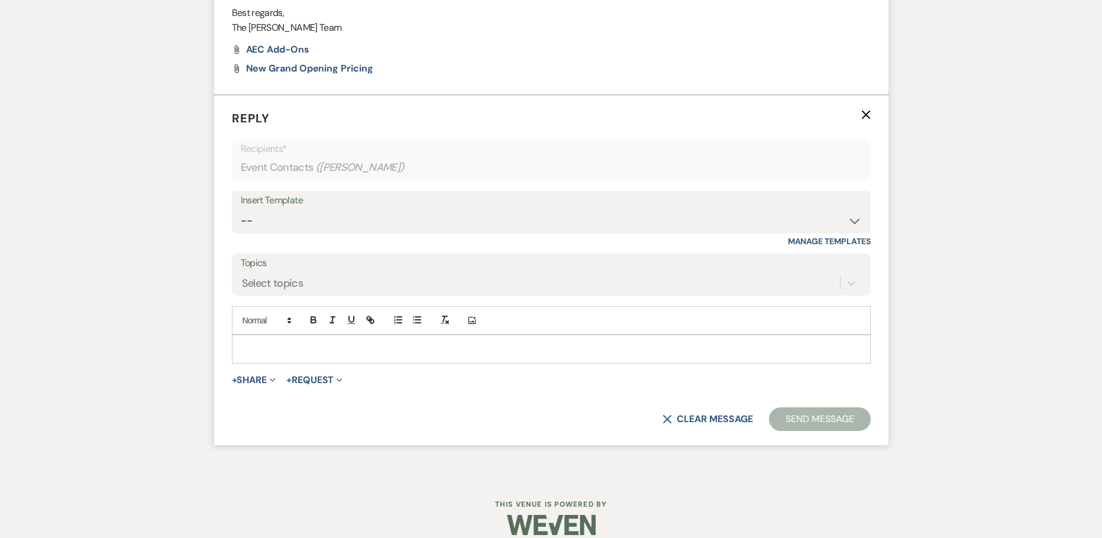
scroll to position [667, 0]
click at [438, 218] on select "-- Weven Planning Portal Introduction (Booked Events) Initial Inquiry Response …" at bounding box center [551, 219] width 621 height 23
select select "978"
click at [241, 208] on select "-- Weven Planning Portal Introduction (Booked Events) Initial Inquiry Response …" at bounding box center [551, 219] width 621 height 23
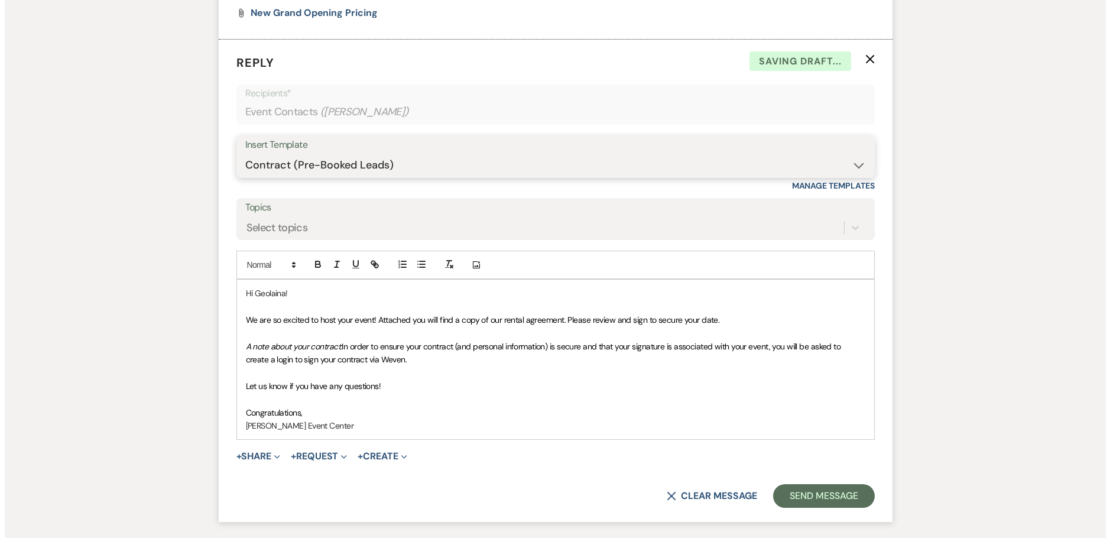
scroll to position [726, 0]
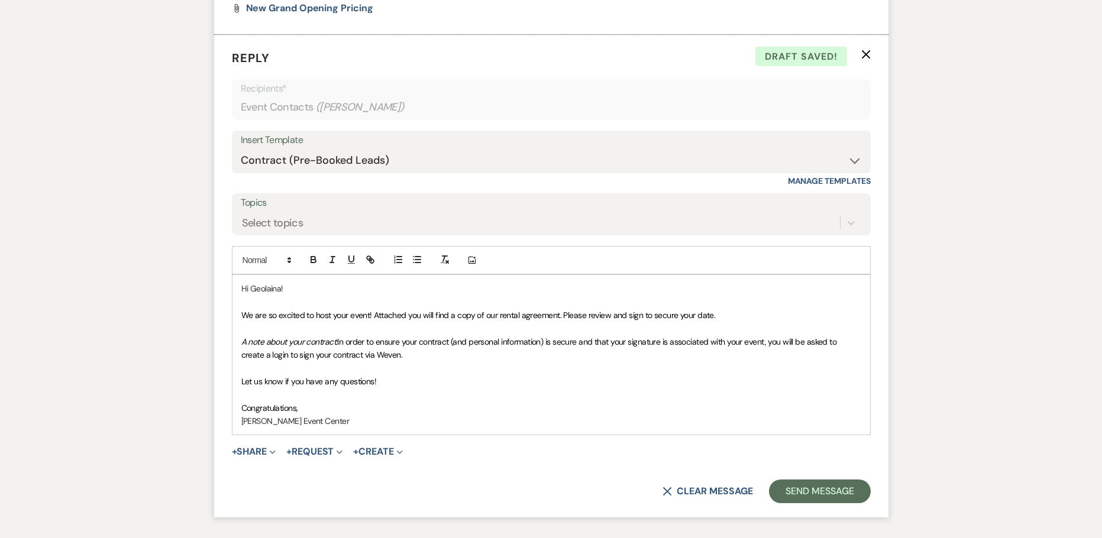
click at [556, 314] on span "We are so excited to host your event! Attached you will find a copy of our rent…" at bounding box center [478, 315] width 474 height 11
drag, startPoint x: 591, startPoint y: 316, endPoint x: 718, endPoint y: 309, distance: 126.8
click at [718, 309] on p "We are so excited to host your event! Attached you will find a copy of our invo…" at bounding box center [551, 315] width 620 height 13
drag, startPoint x: 397, startPoint y: 357, endPoint x: 232, endPoint y: 342, distance: 165.7
click at [232, 342] on div "Hi Geolaina! We are so excited to host your event! Attached you will find a cop…" at bounding box center [550, 355] width 637 height 160
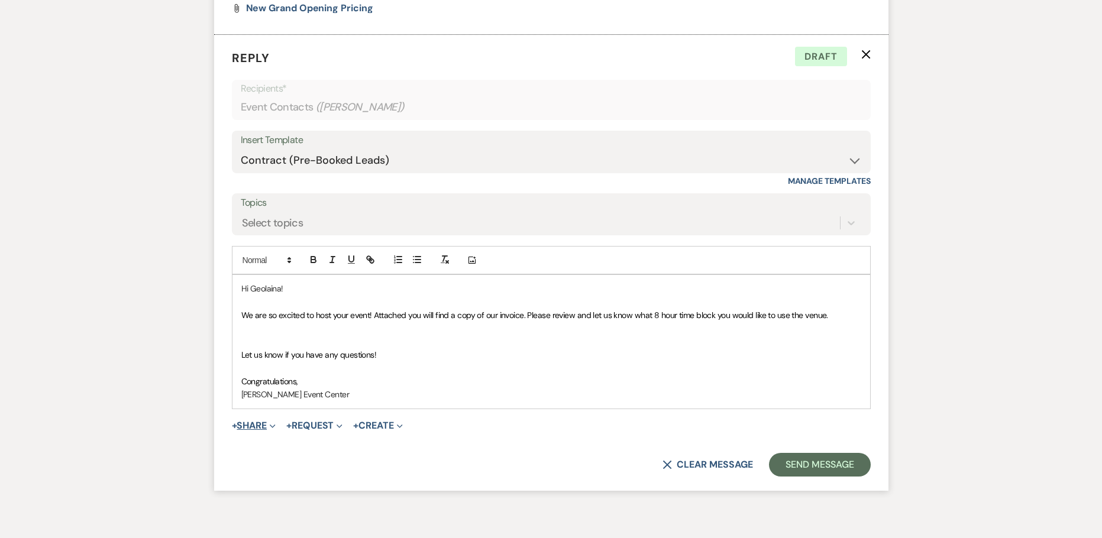
click at [261, 423] on button "+ Share Expand" at bounding box center [254, 425] width 44 height 9
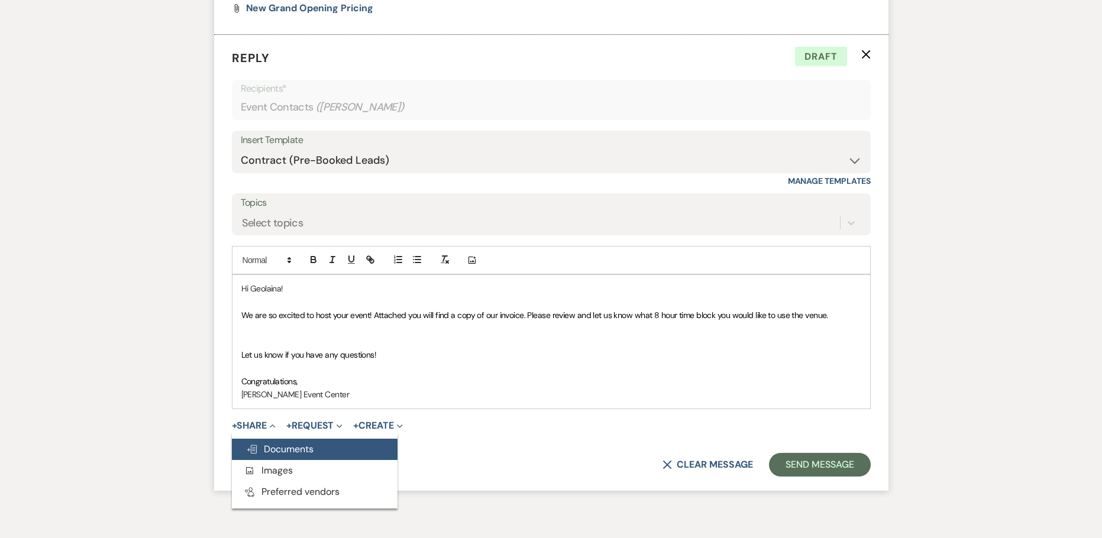
click at [278, 449] on span "Doc Upload Documents" at bounding box center [279, 449] width 67 height 12
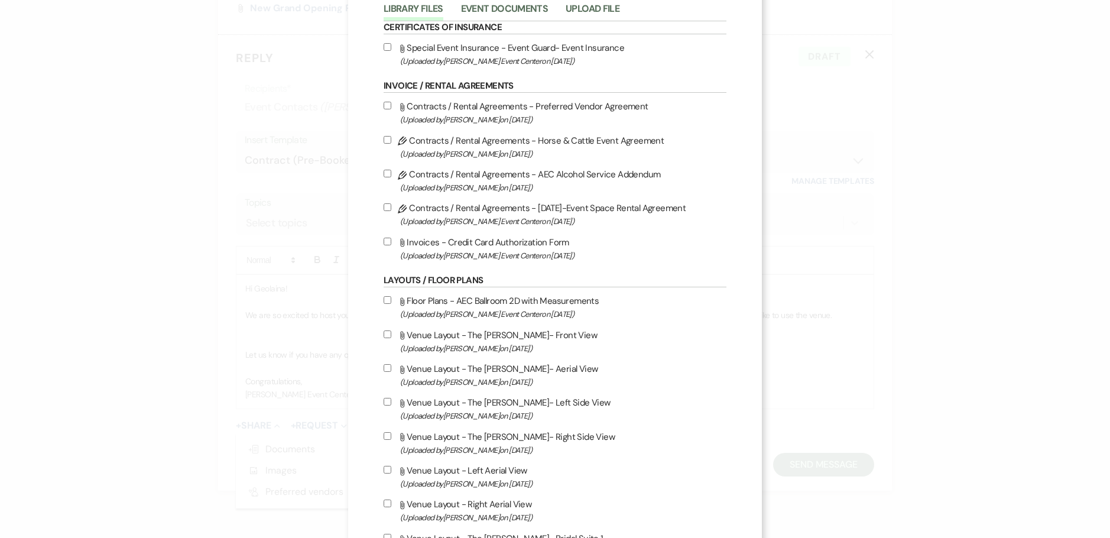
scroll to position [0, 0]
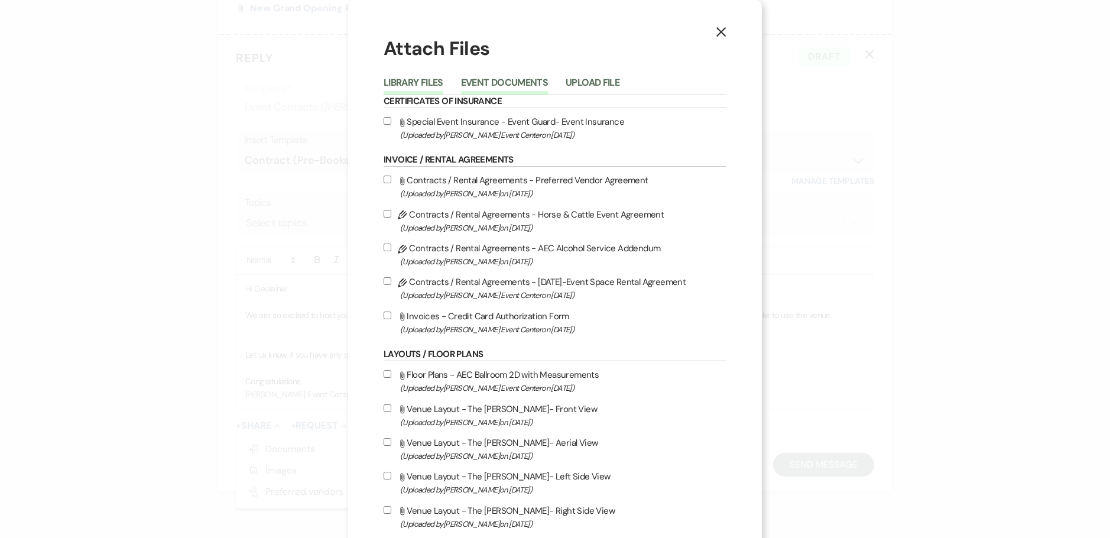
click at [504, 82] on button "Event Documents" at bounding box center [504, 86] width 87 height 17
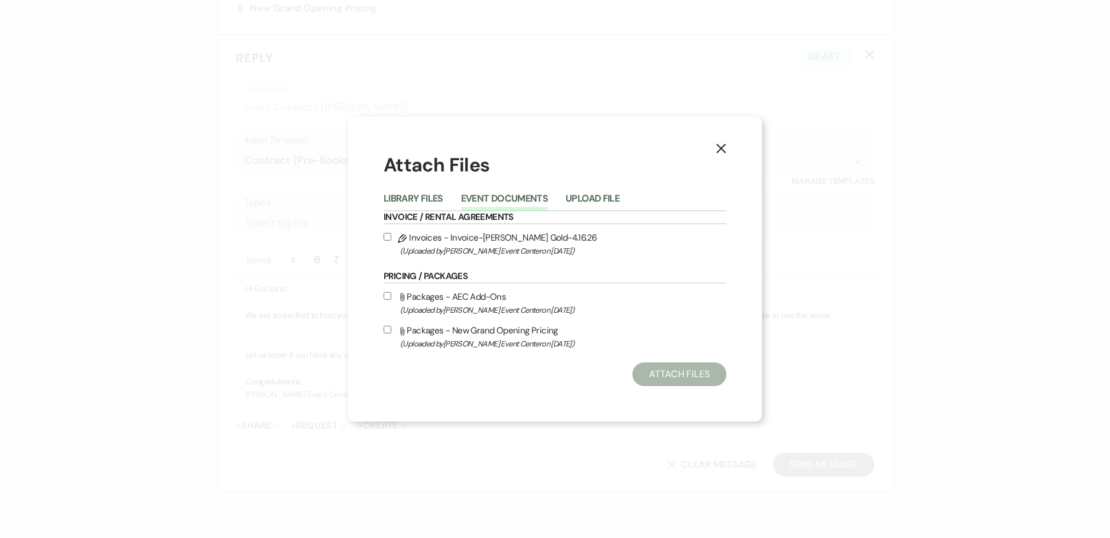
click at [386, 234] on input "Pencil Invoices - Invoice-Geolaina [PERSON_NAME] Gold-4.16.26 (Uploaded by [PER…" at bounding box center [388, 237] width 8 height 8
checkbox input "true"
click at [658, 370] on button "Attach Files" at bounding box center [680, 374] width 94 height 24
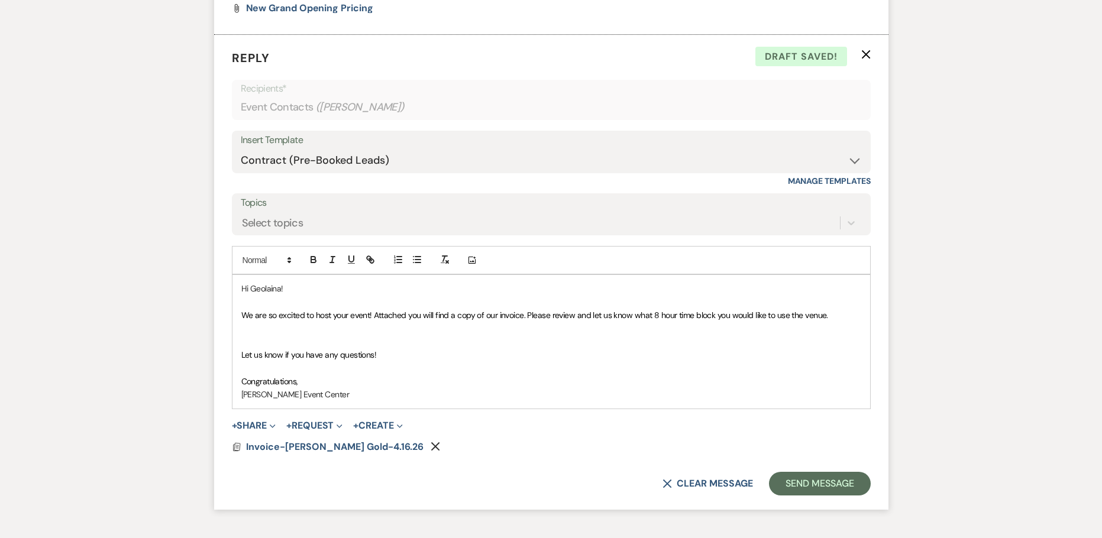
click at [828, 316] on p "We are so excited to host your event! Attached you will find a copy of our invo…" at bounding box center [551, 315] width 620 height 13
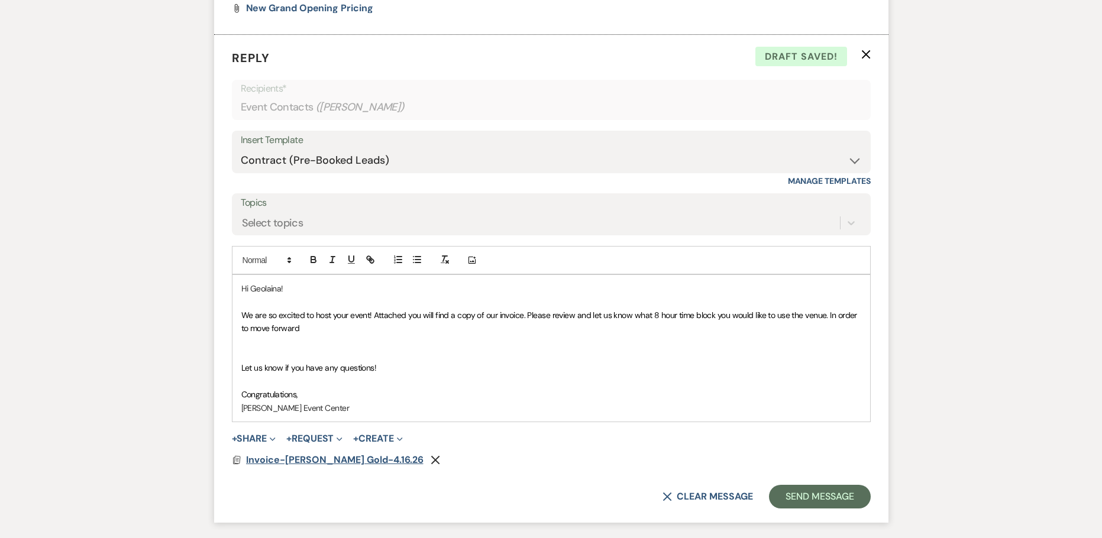
click at [375, 457] on span "Invoice-[PERSON_NAME] Gold-4.16.26" at bounding box center [334, 460] width 177 height 12
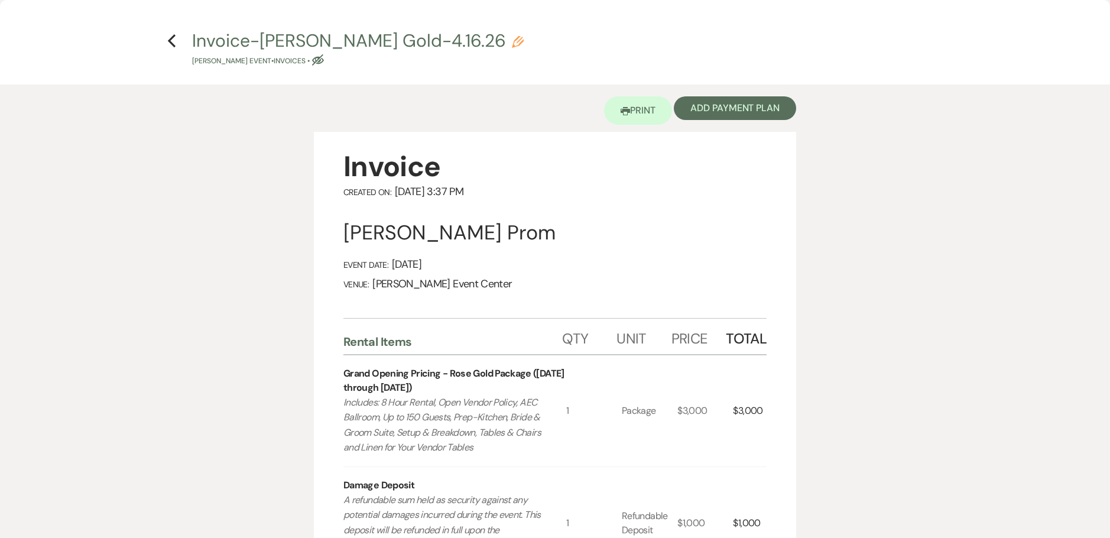
click at [177, 39] on h4 "Previous Invoice-[PERSON_NAME] Gold-4.16.26 Pencil [PERSON_NAME] Event • Invoic…" at bounding box center [554, 47] width 851 height 38
click at [172, 38] on use "button" at bounding box center [172, 40] width 8 height 13
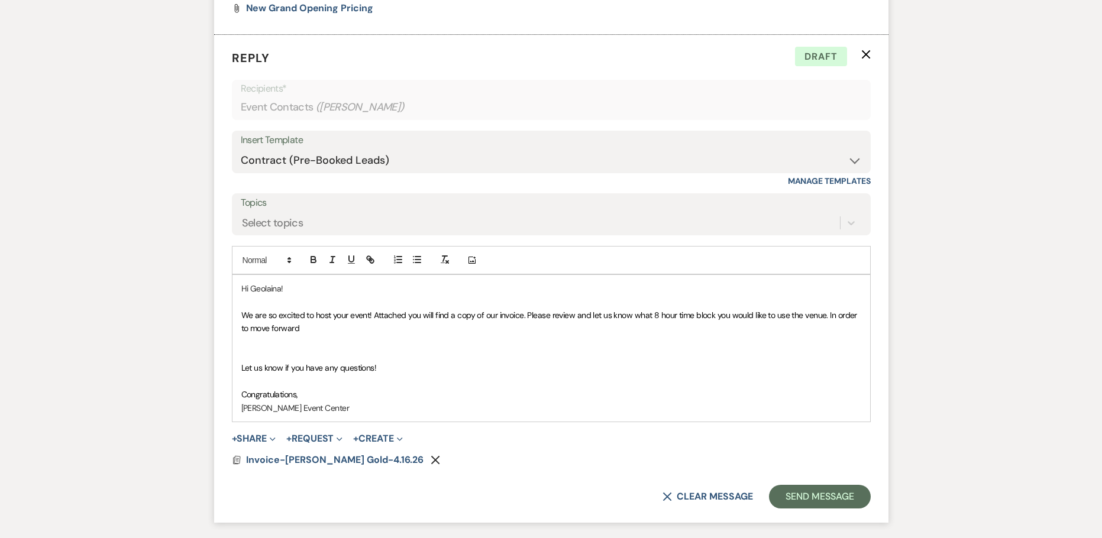
click at [304, 322] on p "We are so excited to host your event! Attached you will find a copy of our invo…" at bounding box center [551, 322] width 620 height 27
click at [828, 314] on span "We are so excited to host your event! Attached you will find a copy of our invo…" at bounding box center [550, 322] width 618 height 24
click at [339, 329] on span "We are so excited to host your event! Attached you will find a copy of our invo…" at bounding box center [551, 322] width 620 height 24
click at [421, 328] on span "We are so excited to host your event! Attached you will find a copy of our invo…" at bounding box center [551, 322] width 620 height 24
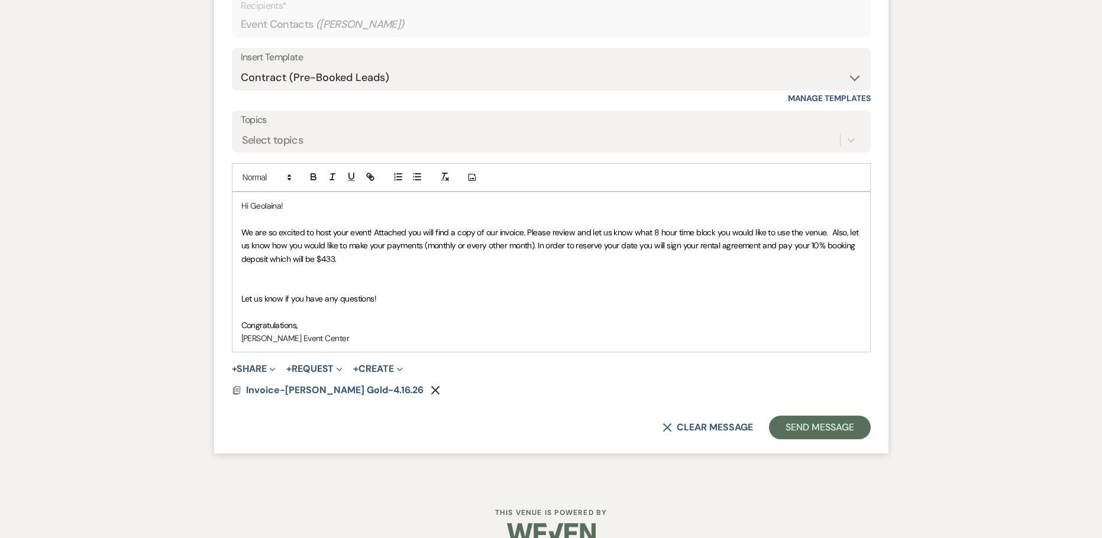
scroll to position [832, 0]
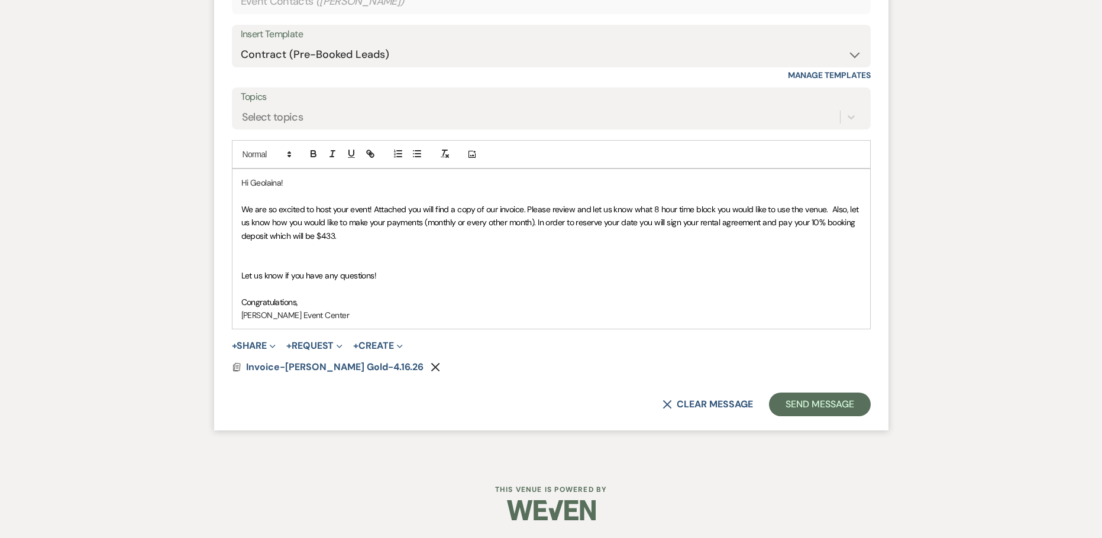
click at [546, 221] on span "We are so excited to host your event! Attached you will find a copy of our invo…" at bounding box center [551, 222] width 620 height 37
drag, startPoint x: 682, startPoint y: 224, endPoint x: 539, endPoint y: 216, distance: 143.3
click at [539, 216] on p "We are so excited to host your event! Attached you will find a copy of our invo…" at bounding box center [551, 223] width 620 height 40
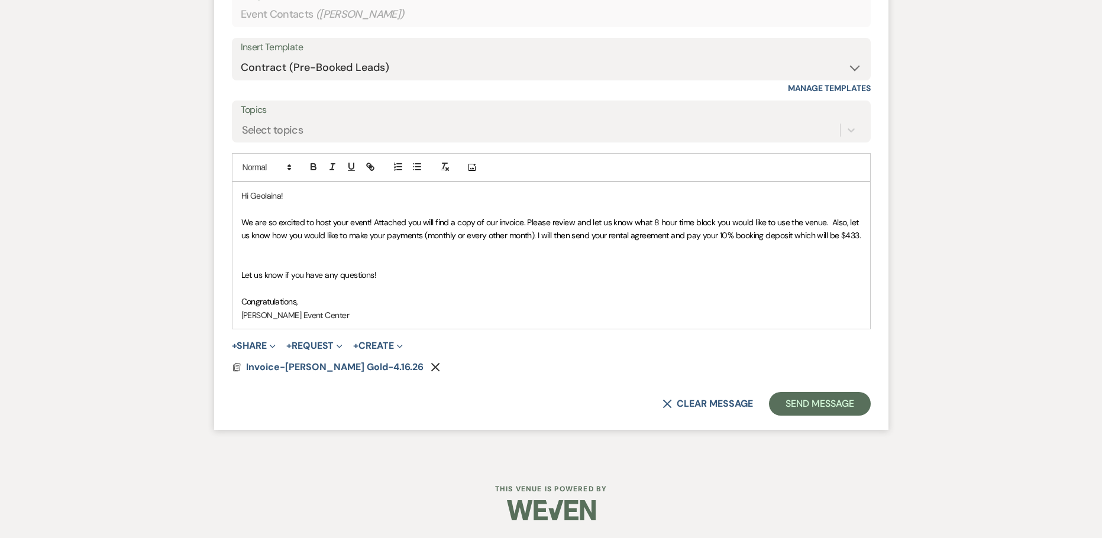
click at [671, 233] on span "We are so excited to host your event! Attached you will find a copy of our invo…" at bounding box center [551, 229] width 620 height 24
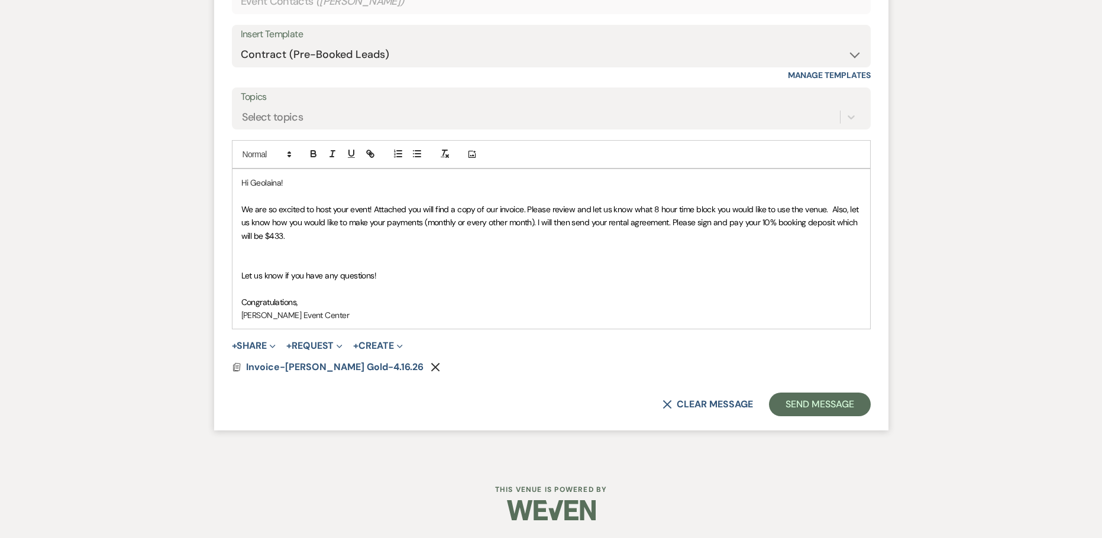
click at [316, 258] on p at bounding box center [551, 261] width 620 height 13
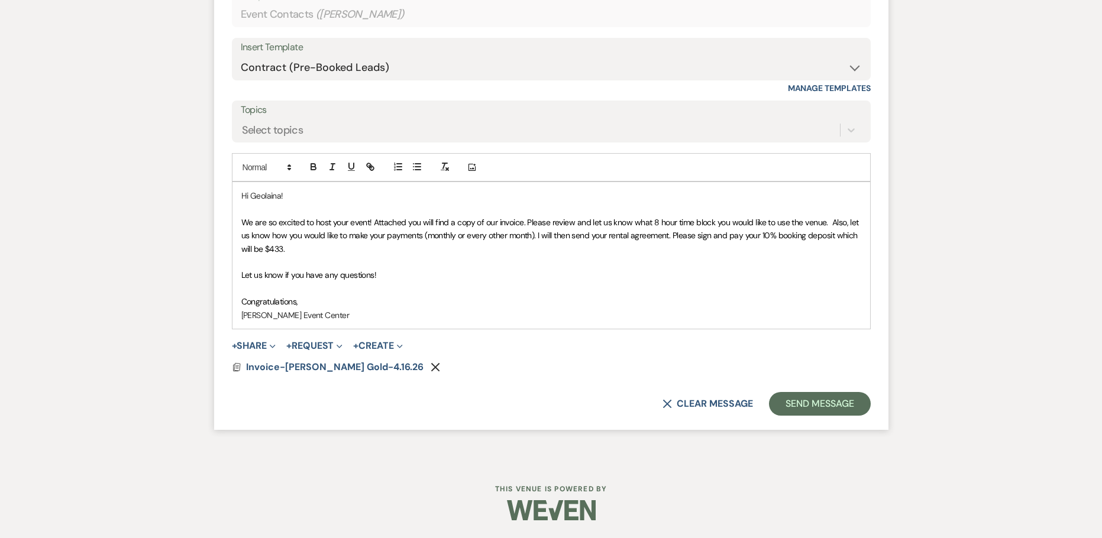
scroll to position [819, 0]
click at [537, 236] on span "We are so excited to host your event! Attached you will find a copy of our invo…" at bounding box center [551, 235] width 620 height 37
click at [298, 248] on span "We are so excited to host your event! Attached you will find a copy of our invo…" at bounding box center [551, 235] width 620 height 37
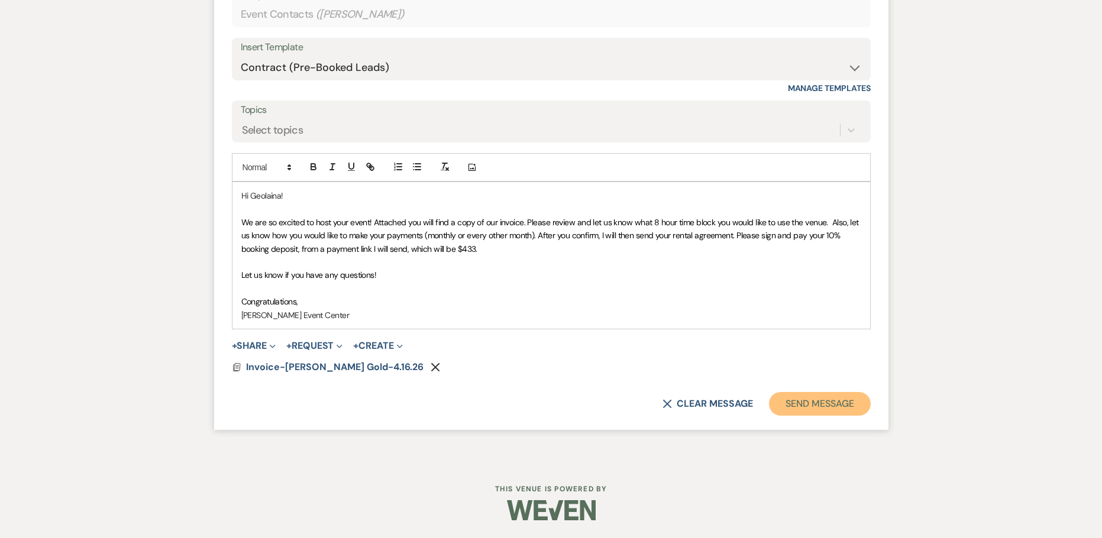
click at [796, 410] on button "Send Message" at bounding box center [819, 404] width 101 height 24
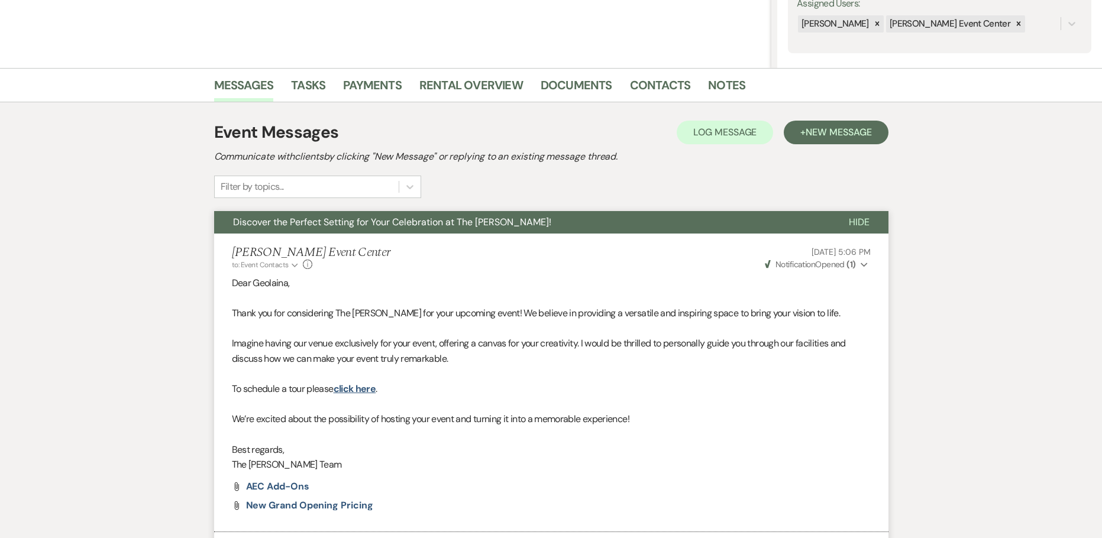
scroll to position [0, 0]
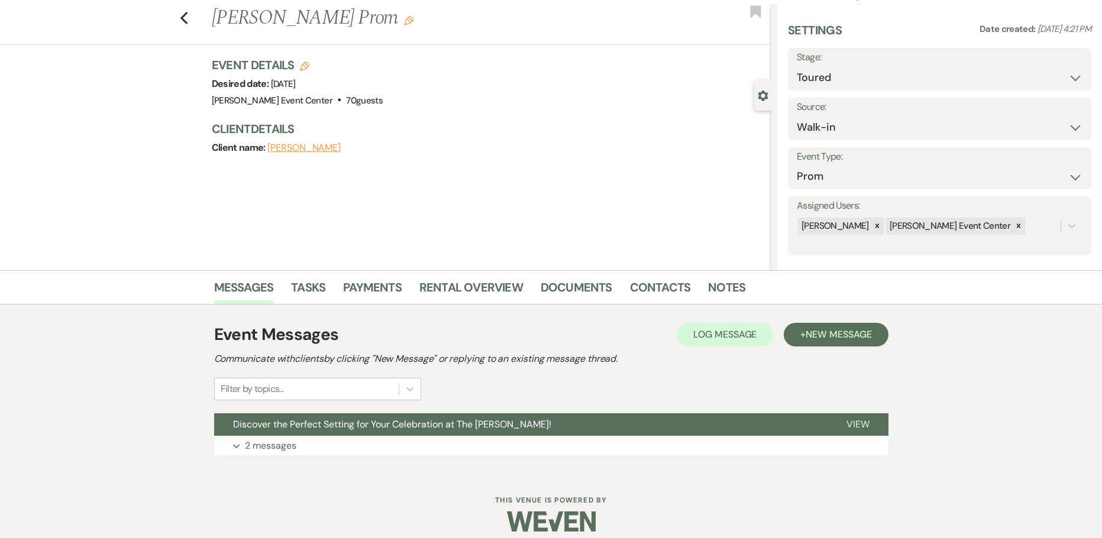
scroll to position [38, 0]
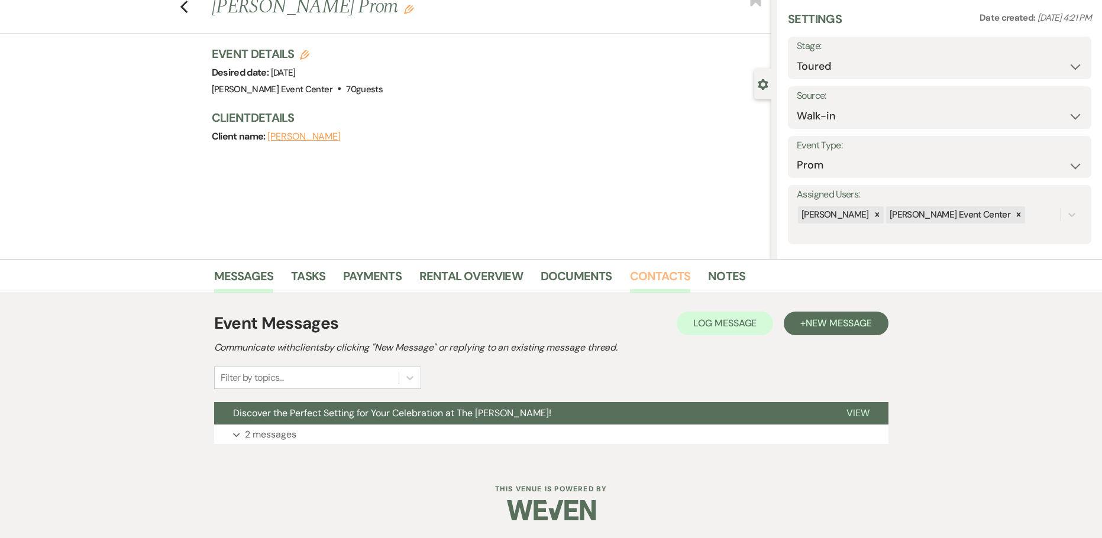
click at [678, 283] on link "Contacts" at bounding box center [660, 280] width 61 height 26
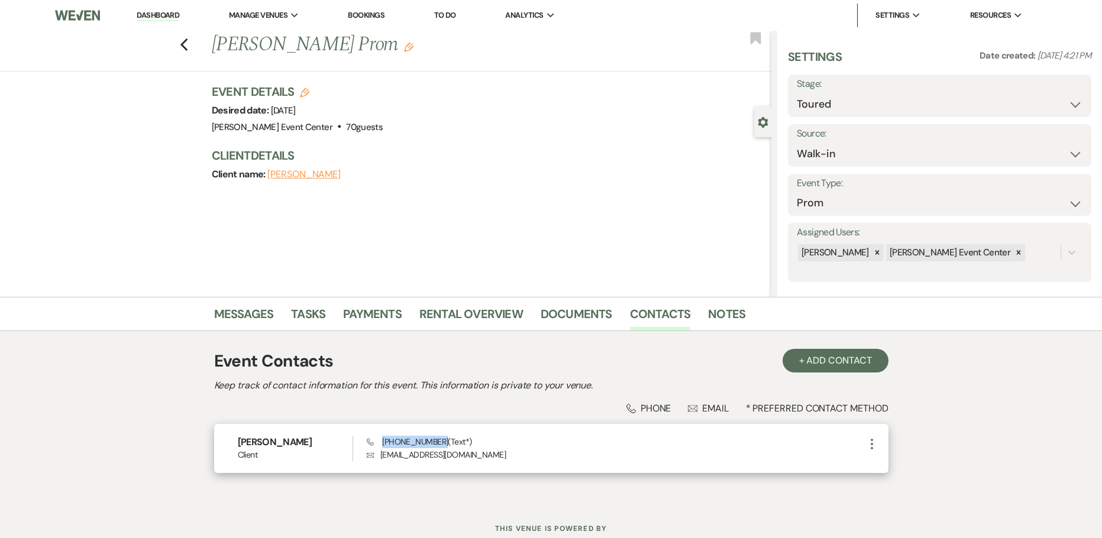
drag, startPoint x: 440, startPoint y: 443, endPoint x: 381, endPoint y: 447, distance: 58.7
click at [381, 447] on div "Phone (469) 450-4055 (Text*) Envelope gcopeland@kcacademies.org" at bounding box center [615, 448] width 497 height 25
copy span "[PHONE_NUMBER]"
